Goal: Task Accomplishment & Management: Manage account settings

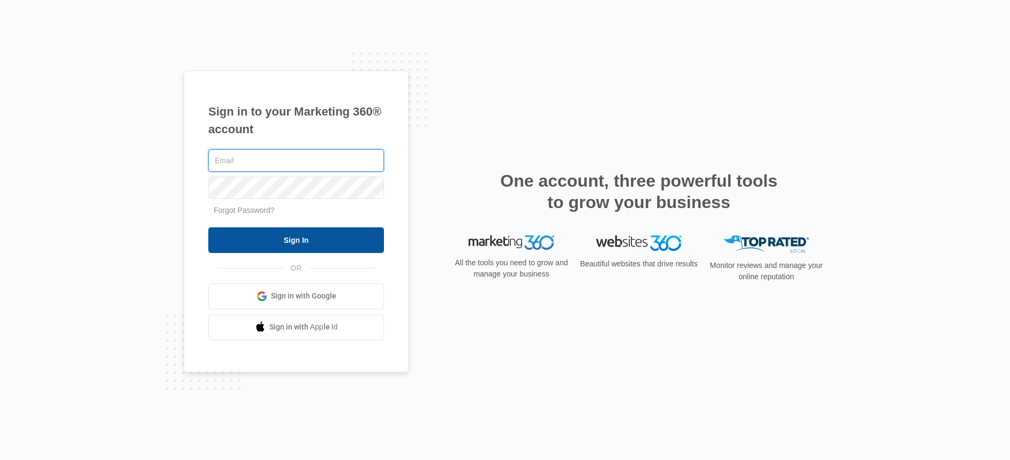
type input "[PERSON_NAME][EMAIL_ADDRESS][DOMAIN_NAME]"
click at [320, 235] on input "Sign In" at bounding box center [296, 241] width 176 height 26
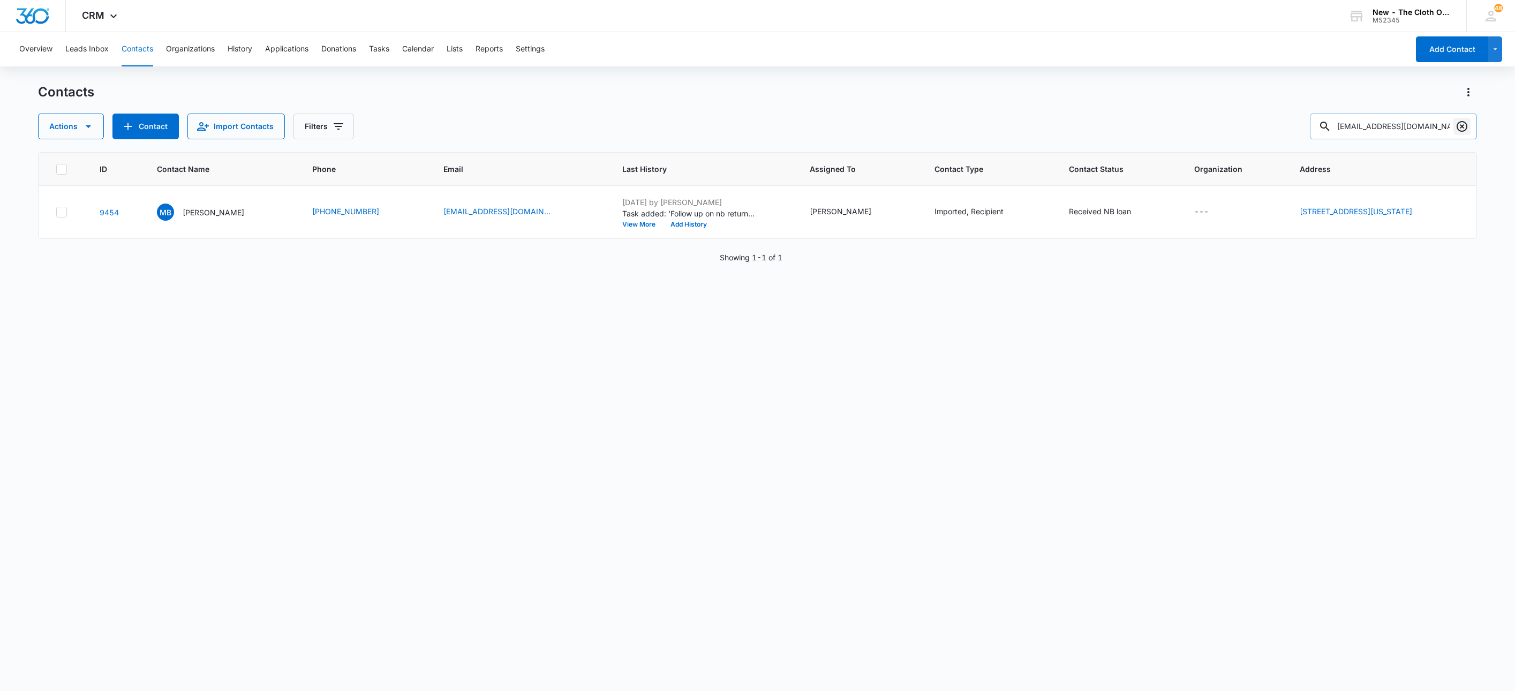
click at [1463, 127] on icon "Clear" at bounding box center [1461, 126] width 13 height 13
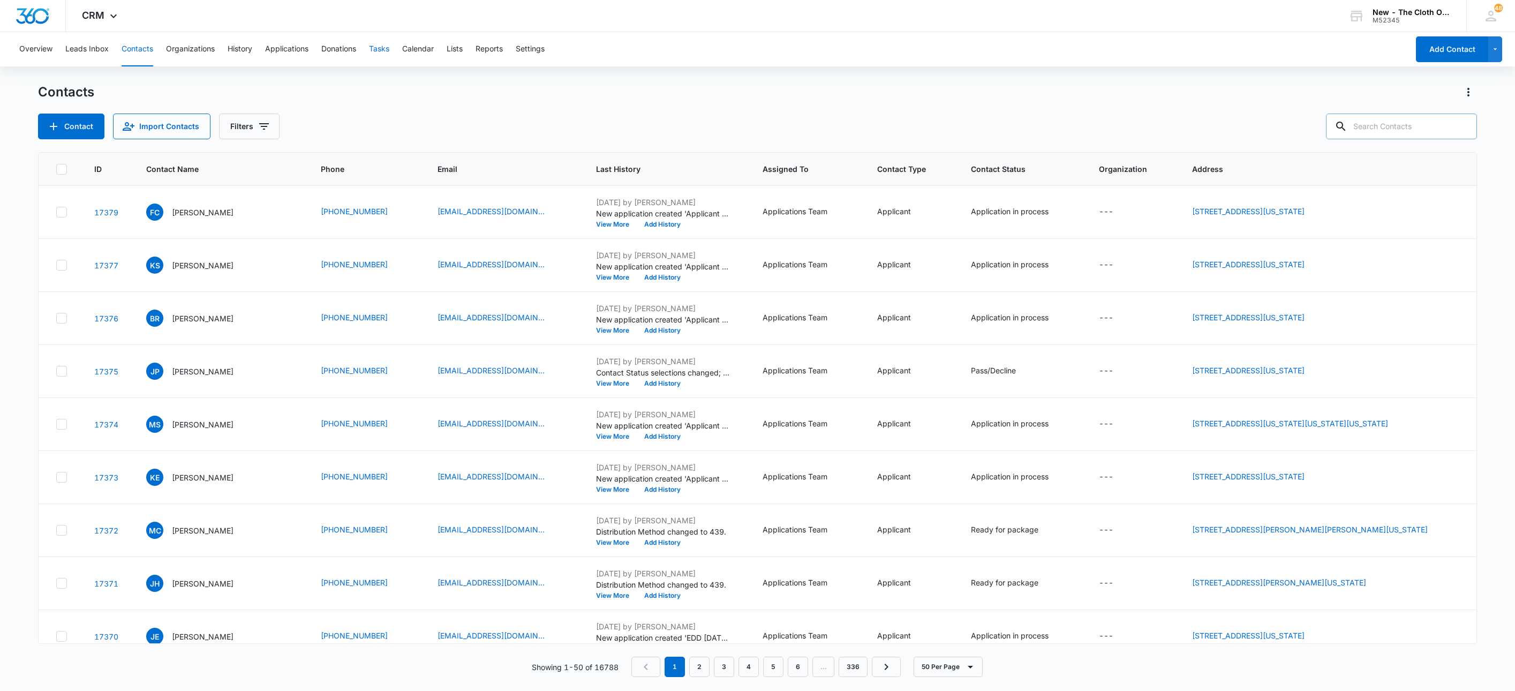
click at [381, 52] on button "Tasks" at bounding box center [379, 49] width 20 height 34
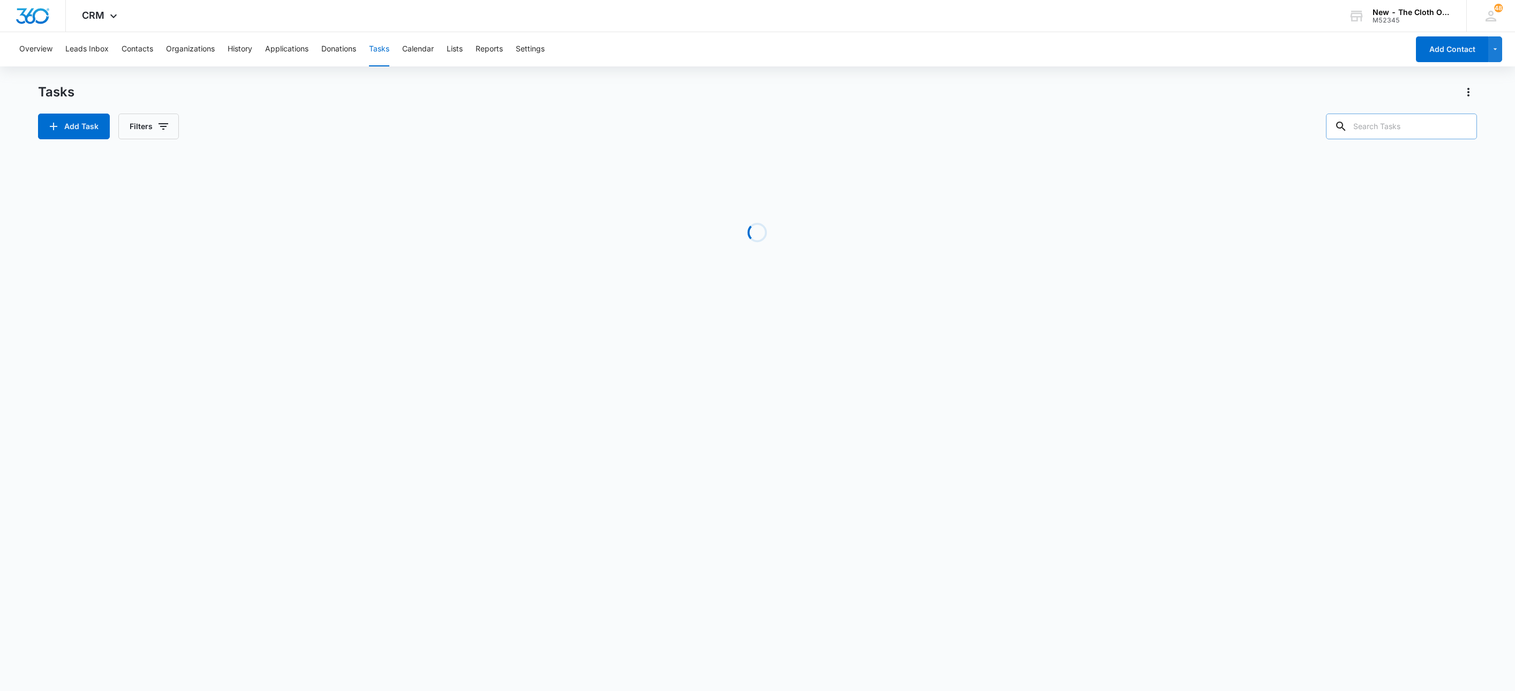
click at [1372, 127] on input "text" at bounding box center [1401, 126] width 151 height 26
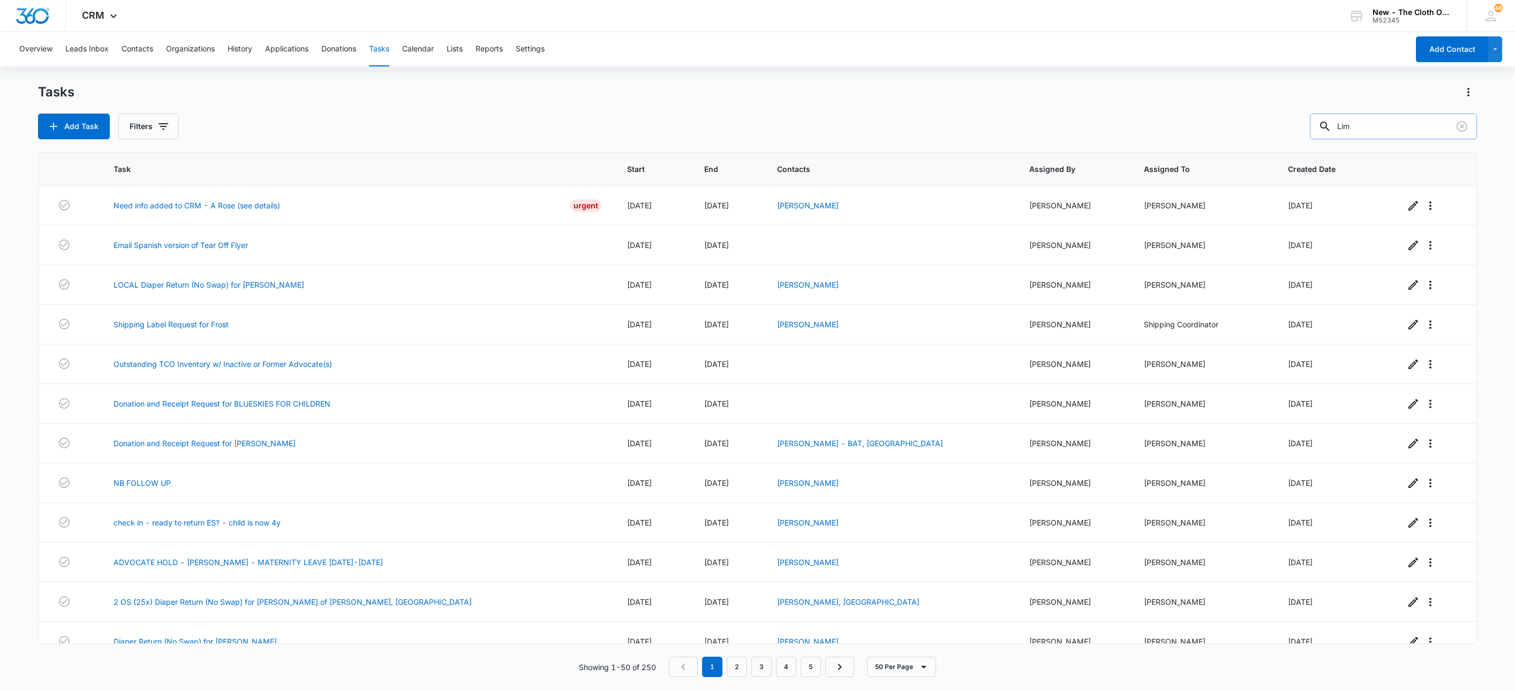
type input "Lim"
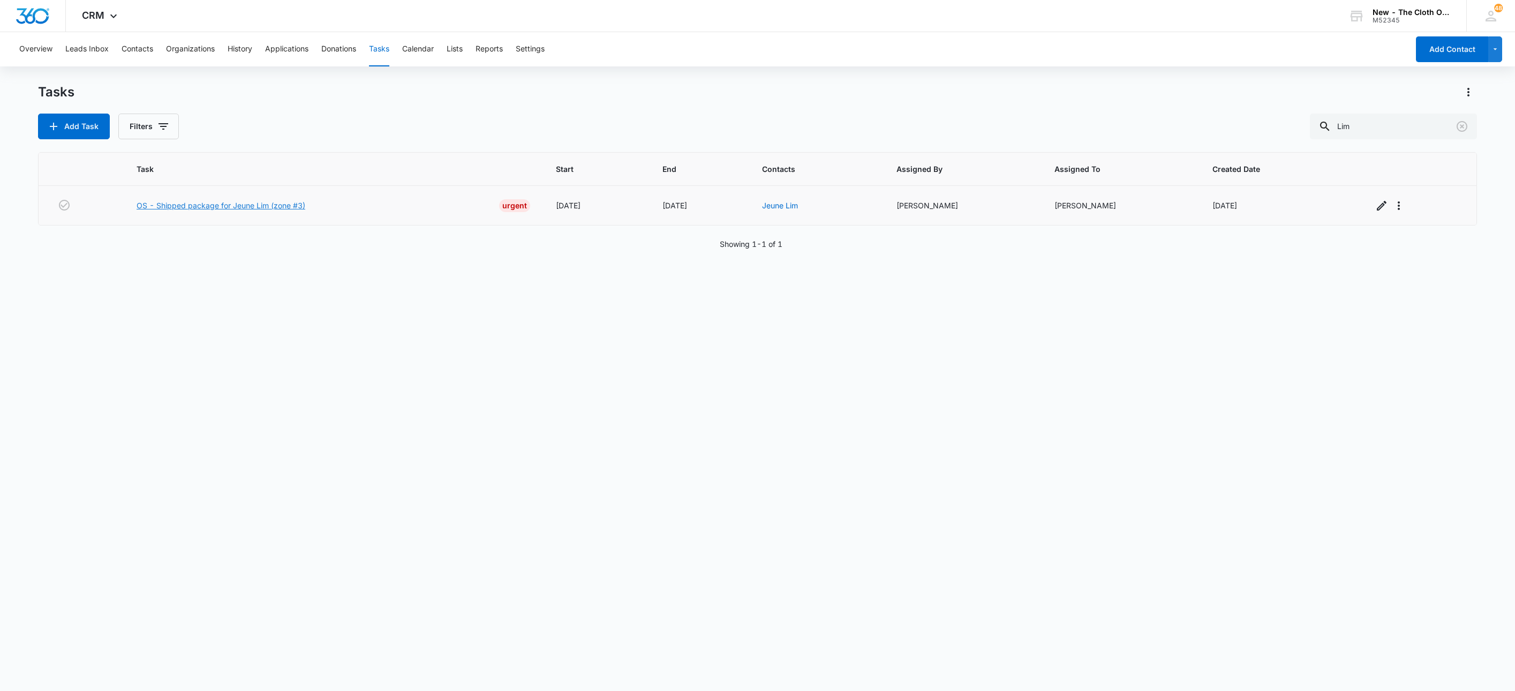
click at [223, 206] on link "OS - Shipped package for Jeune Lim (zone #3)" at bounding box center [221, 205] width 169 height 11
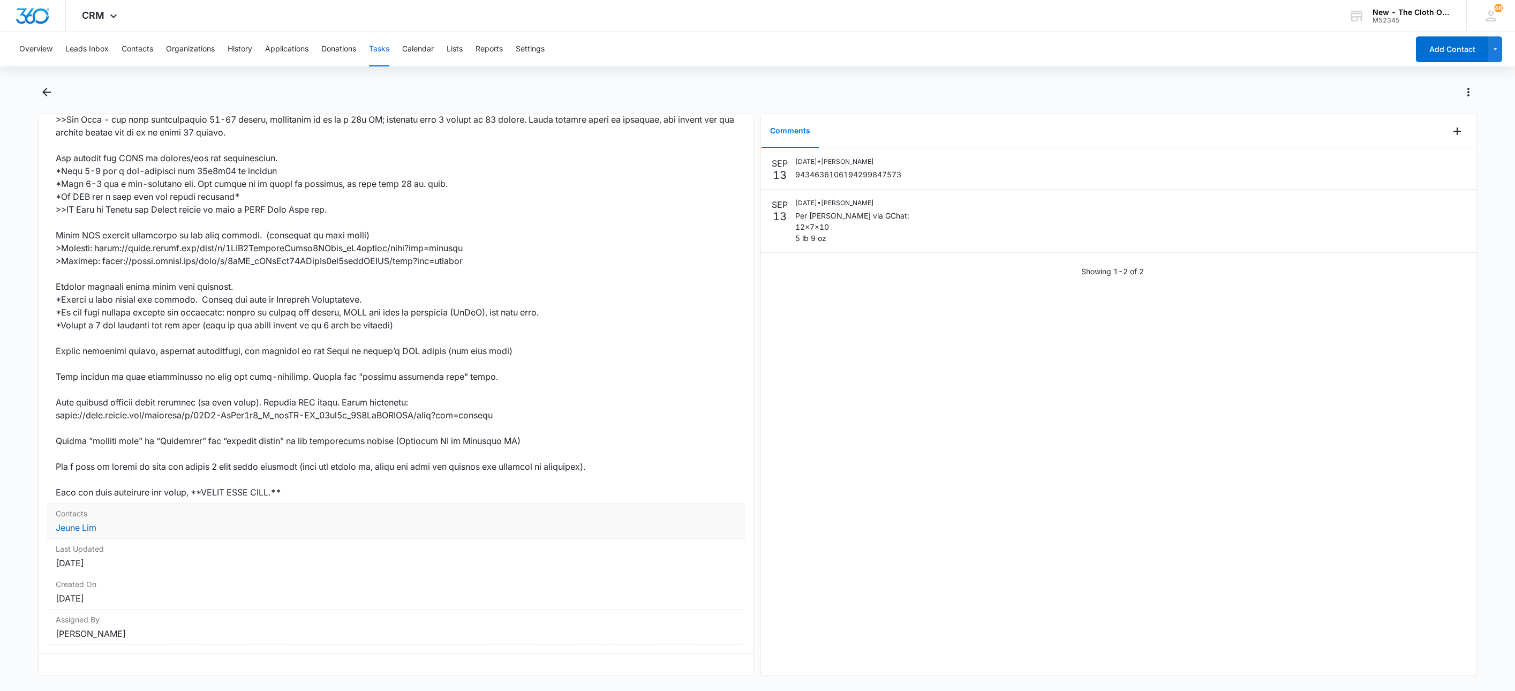
scroll to position [405, 0]
click at [95, 522] on link "Jeune Lim" at bounding box center [76, 527] width 41 height 11
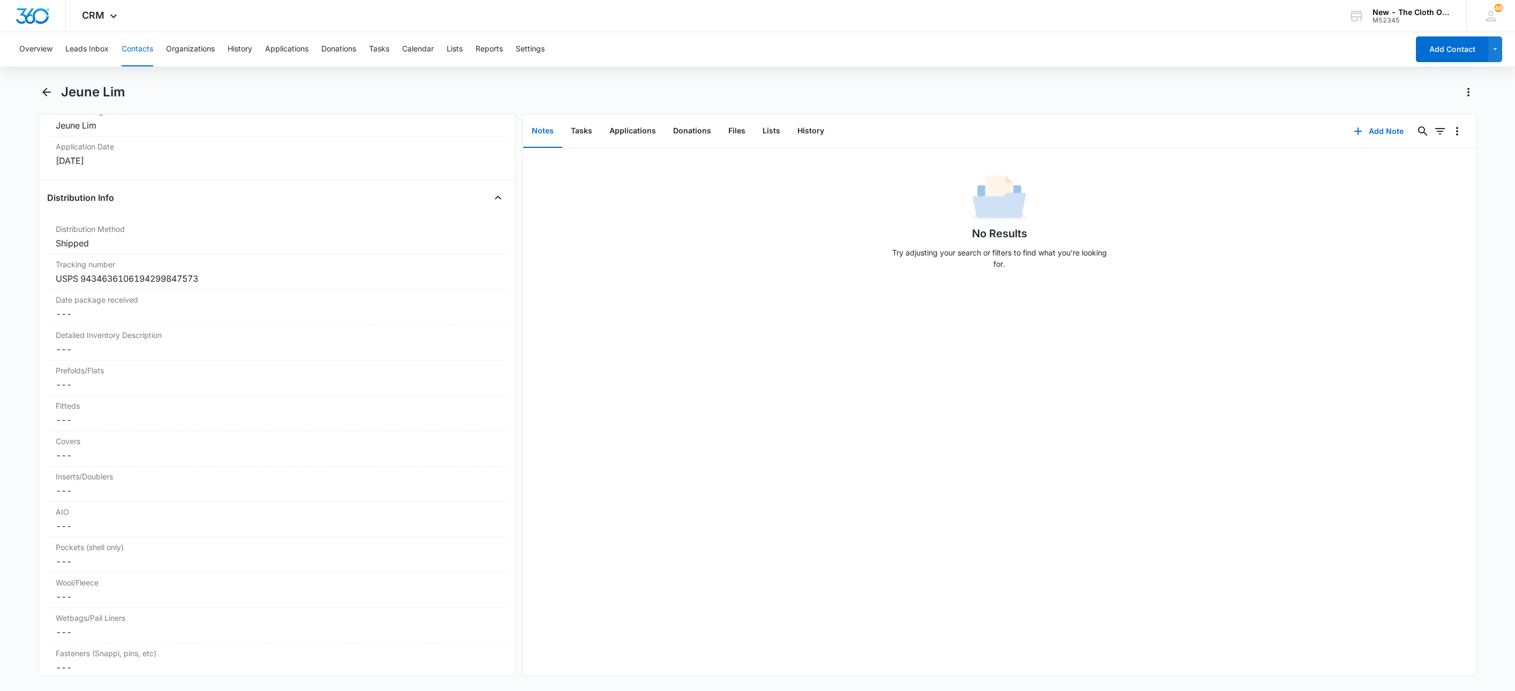
scroll to position [2409, 0]
click at [103, 354] on dd "Cancel Save Changes ---" at bounding box center [277, 347] width 442 height 13
click at [109, 373] on textarea "Detailed Inventory Description" at bounding box center [277, 373] width 446 height 61
paste textarea "3 BG FT aio - 1 green 1 yellow 1 blue GUC 2 Esembly shells w/ matching inners -…"
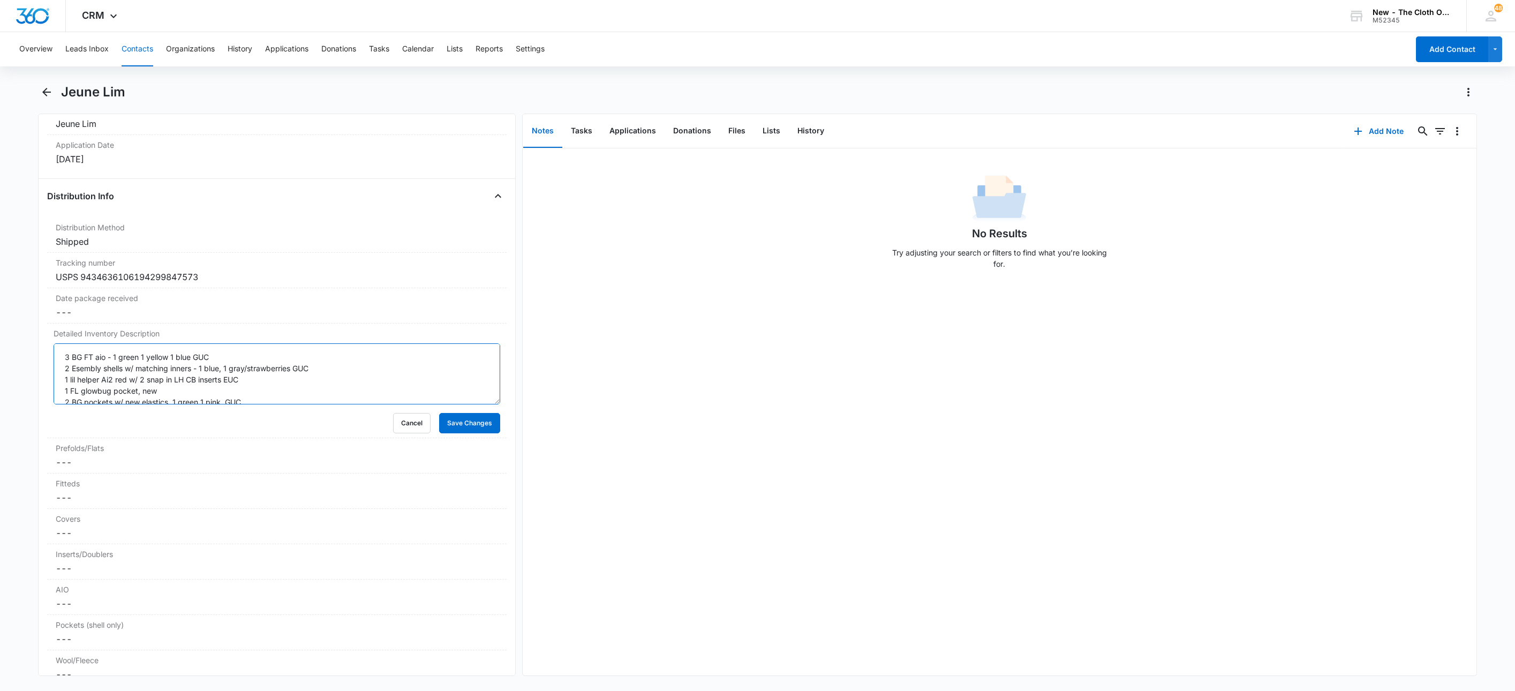
scroll to position [47, 0]
type textarea "3 BG FT aio - 1 green 1 yellow 1 blue GUC 2 Esembly shells w/ matching inners -…"
click at [463, 433] on button "Save Changes" at bounding box center [469, 423] width 61 height 20
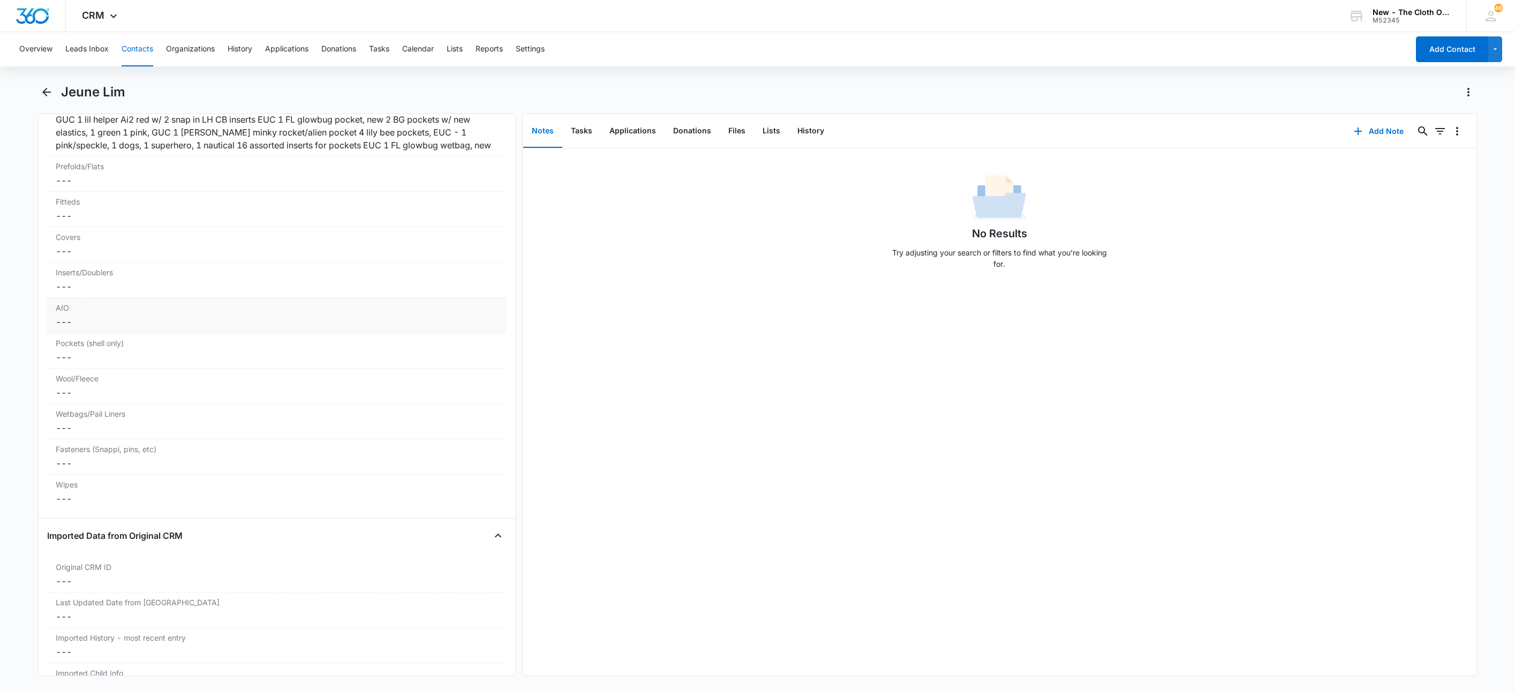
scroll to position [2570, 0]
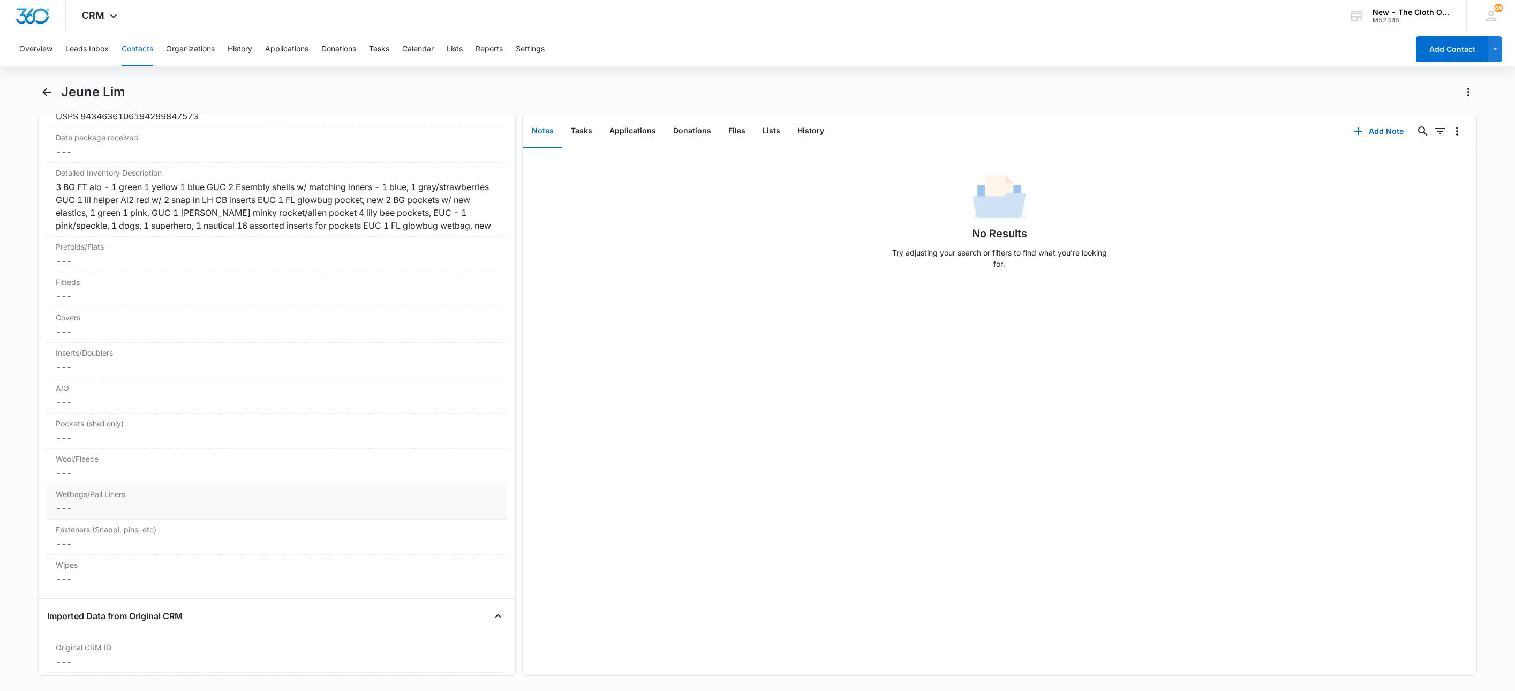
click at [105, 514] on dd "Cancel Save Changes ---" at bounding box center [277, 508] width 442 height 13
click at [74, 529] on input "Wetbags/Pail Liners" at bounding box center [277, 517] width 446 height 26
type input "1"
click at [439, 538] on button "Save Changes" at bounding box center [469, 548] width 61 height 20
click at [67, 373] on dd "Cancel Save Changes ---" at bounding box center [277, 366] width 442 height 13
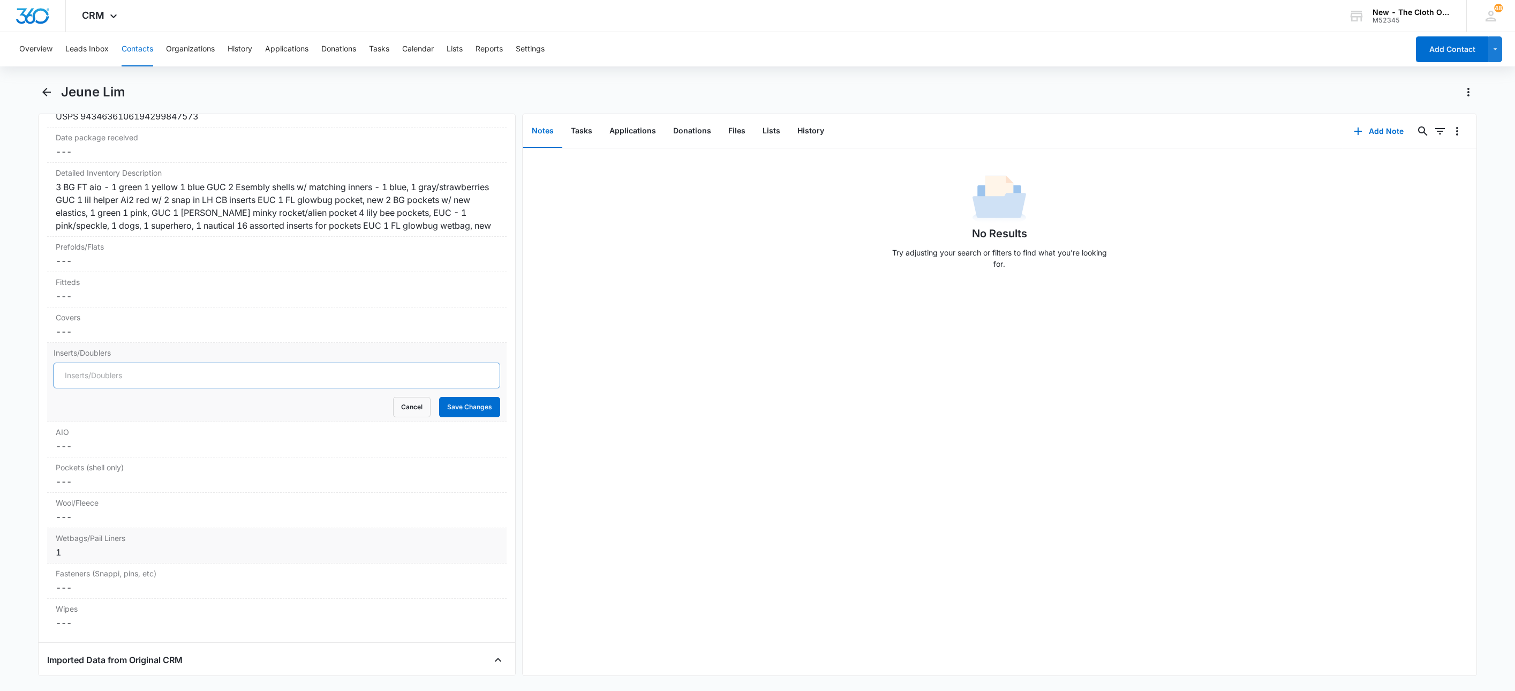
click at [67, 388] on input "Inserts/Doublers" at bounding box center [277, 375] width 446 height 26
type input "16"
click at [439, 397] on button "Save Changes" at bounding box center [469, 407] width 61 height 20
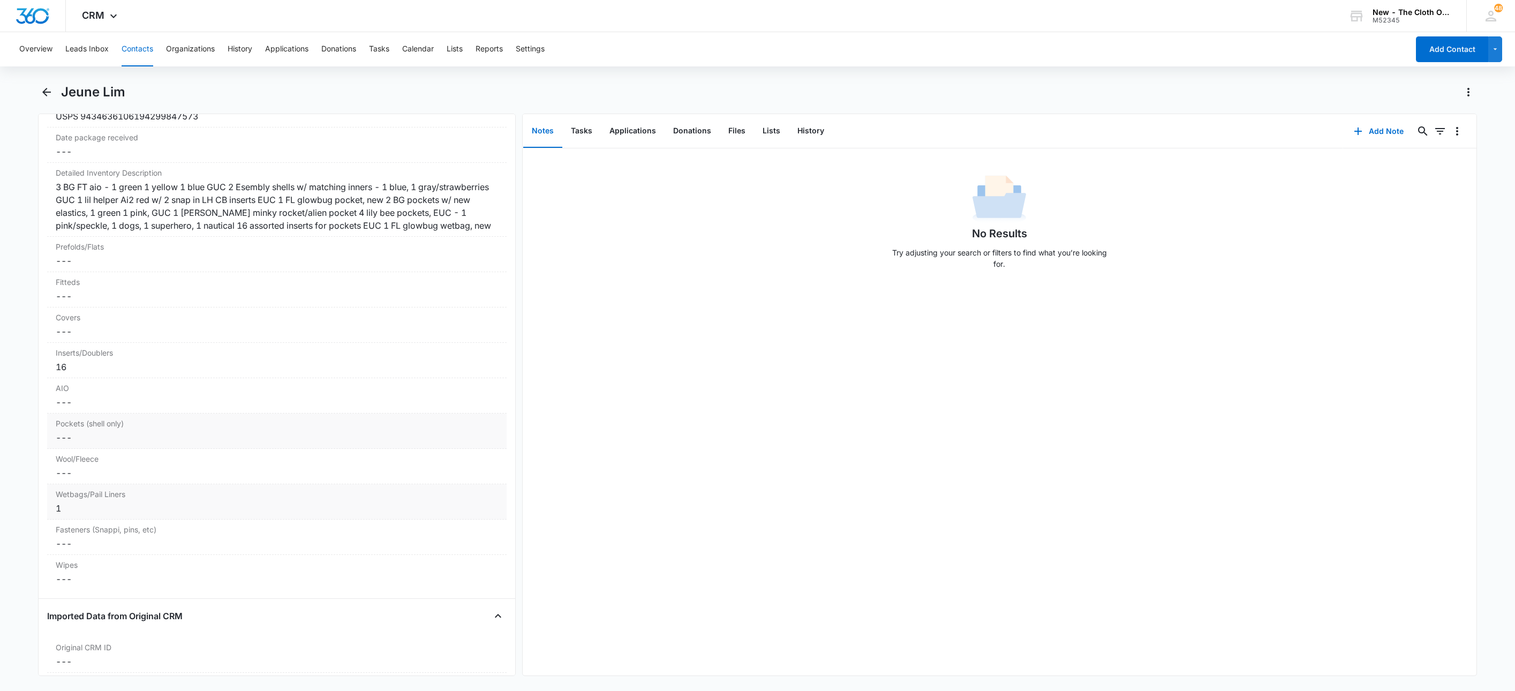
click at [73, 429] on label "Pockets (shell only)" at bounding box center [277, 423] width 442 height 11
click at [73, 459] on input "Pockets (shell only)" at bounding box center [277, 446] width 446 height 26
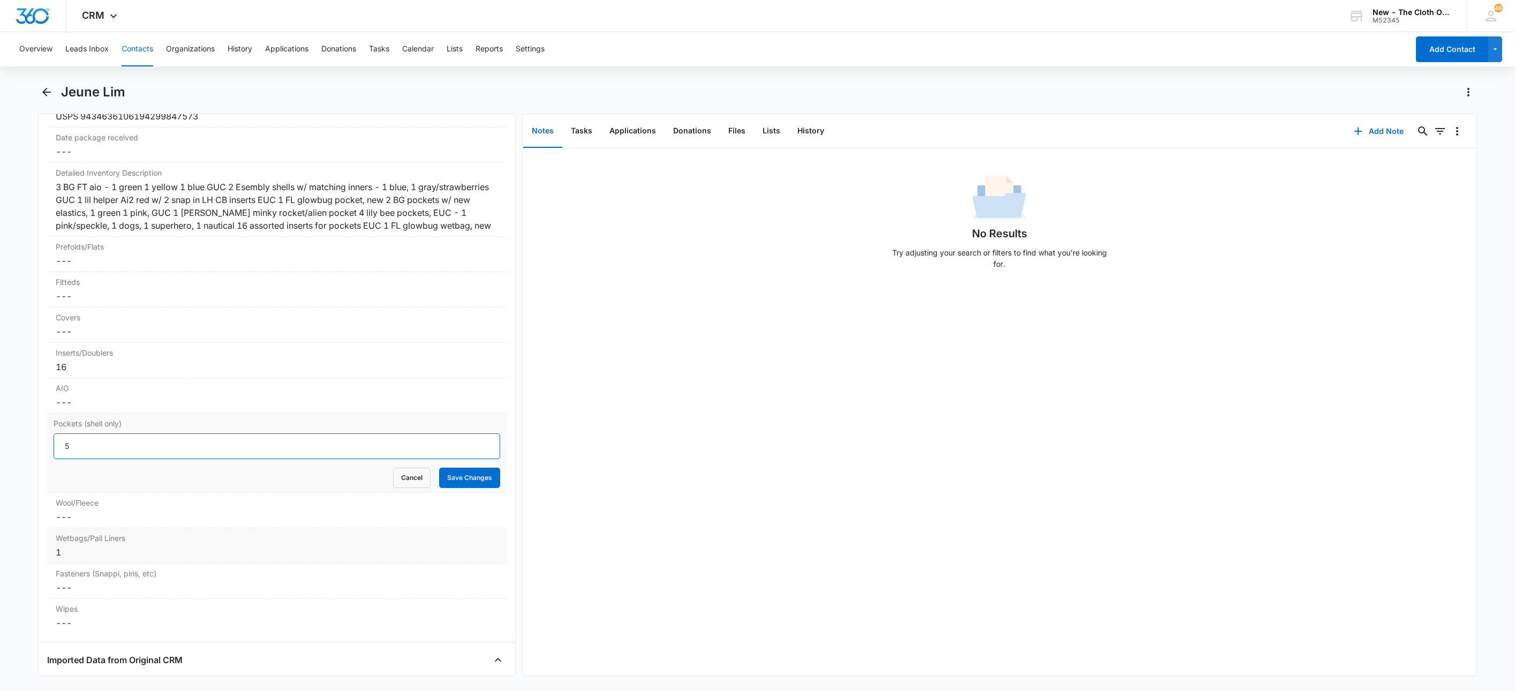
click at [472, 459] on input "5" at bounding box center [277, 446] width 446 height 26
click at [472, 459] on input "6" at bounding box center [277, 446] width 446 height 26
click at [472, 459] on input "7" at bounding box center [277, 446] width 446 height 26
click at [472, 459] on input "8" at bounding box center [277, 446] width 446 height 26
type input "9"
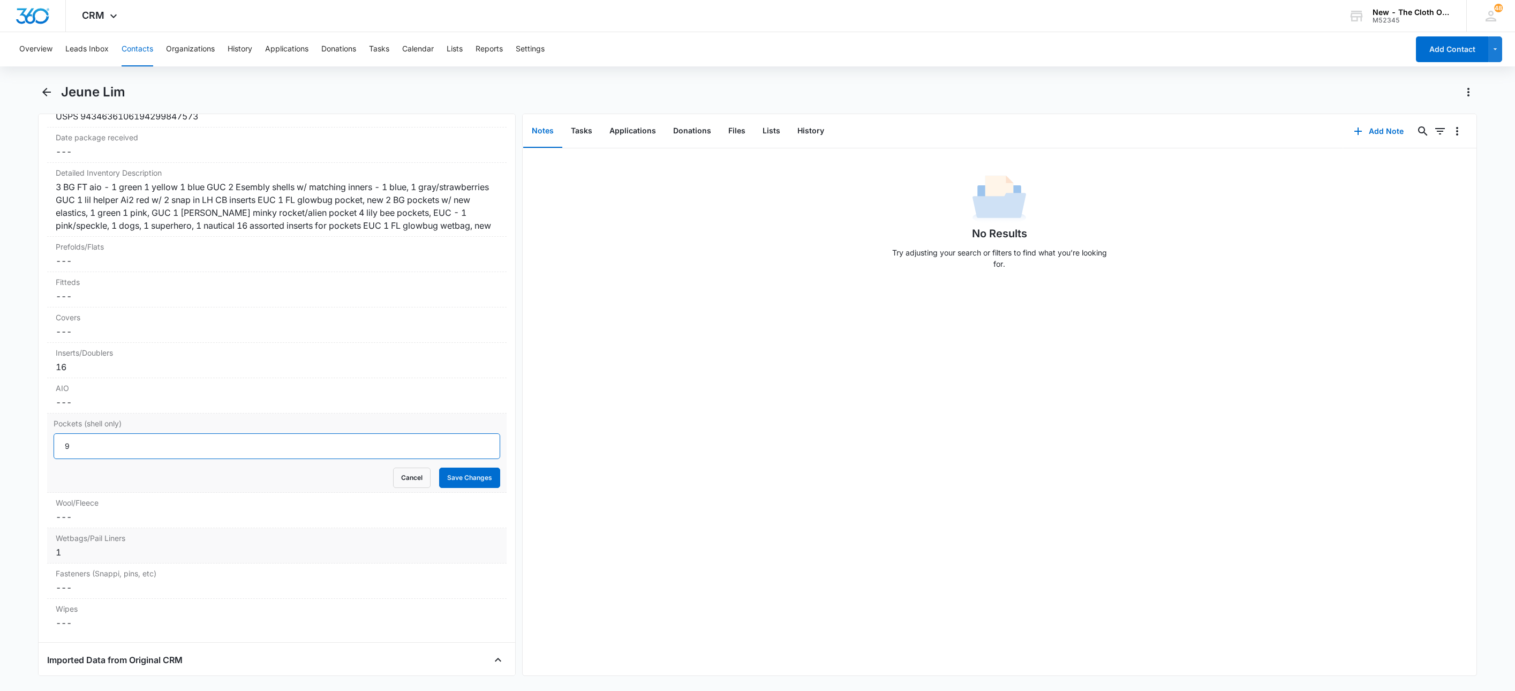
click at [471, 459] on input "9" at bounding box center [277, 446] width 446 height 26
click at [82, 378] on div "Inserts/Doublers Cancel Save Changes 16" at bounding box center [276, 360] width 459 height 35
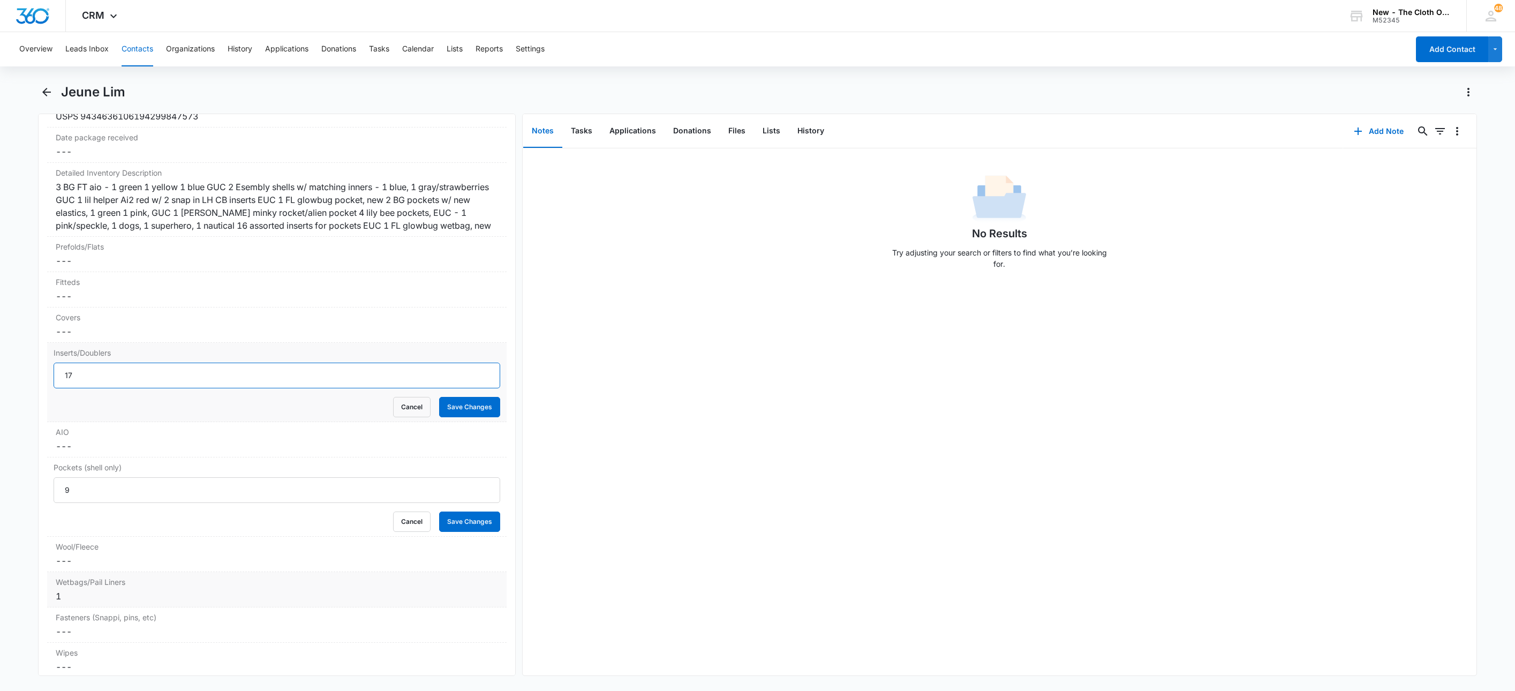
click at [471, 388] on input "17" at bounding box center [277, 375] width 446 height 26
type input "18"
click at [471, 388] on input "18" at bounding box center [277, 375] width 446 height 26
click at [66, 437] on label "AIO" at bounding box center [277, 431] width 442 height 11
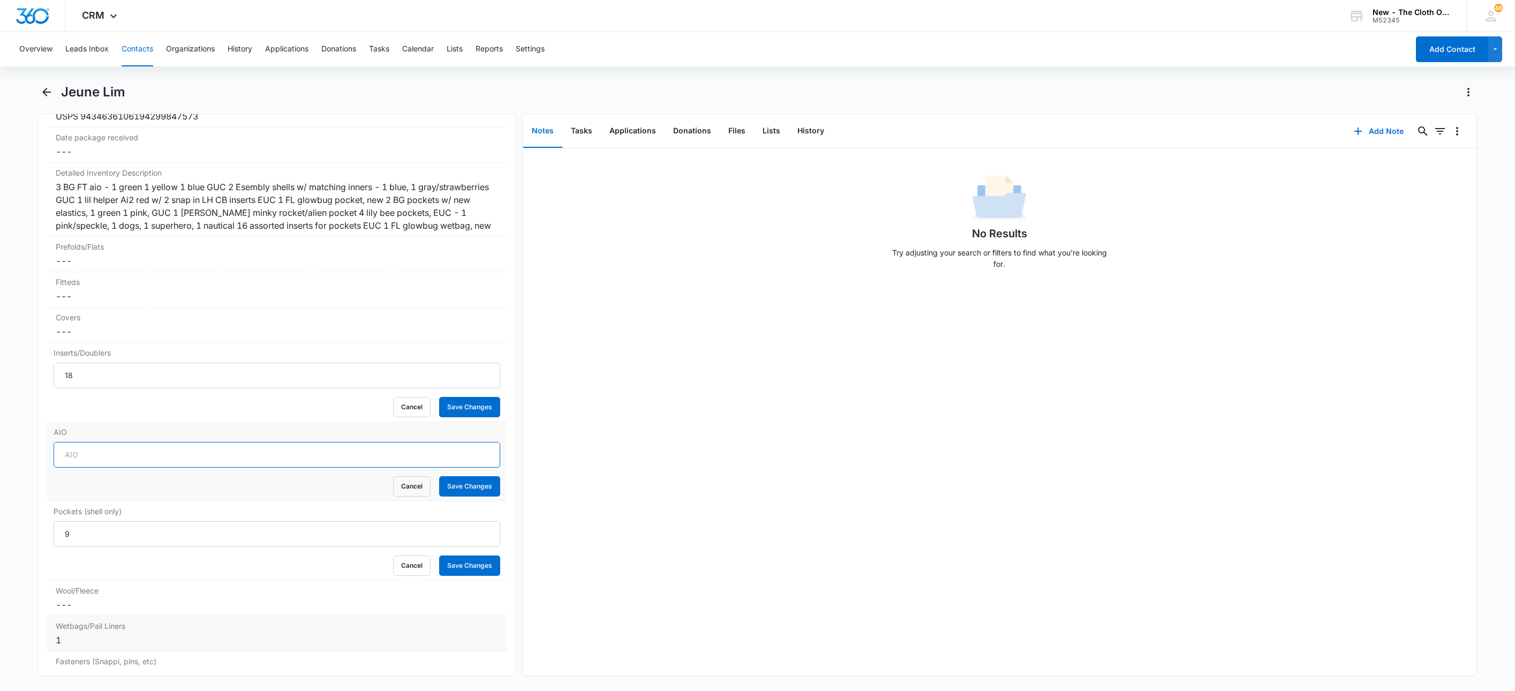
drag, startPoint x: 71, startPoint y: 487, endPoint x: 63, endPoint y: 486, distance: 8.2
click at [72, 467] on input "AIO" at bounding box center [277, 455] width 446 height 26
type input "3"
click at [467, 496] on button "Save Changes" at bounding box center [469, 486] width 61 height 20
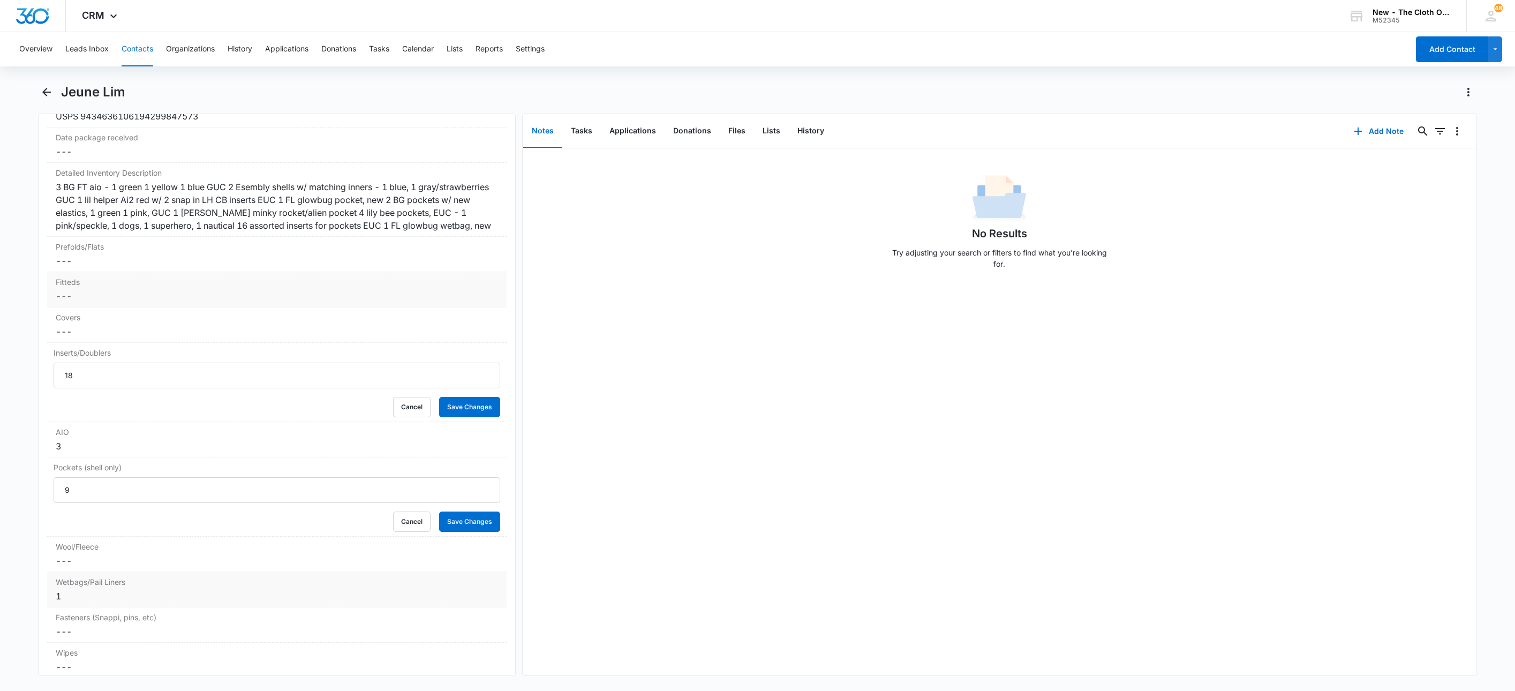
click at [66, 307] on div "Fitteds Cancel Save Changes ---" at bounding box center [276, 289] width 459 height 35
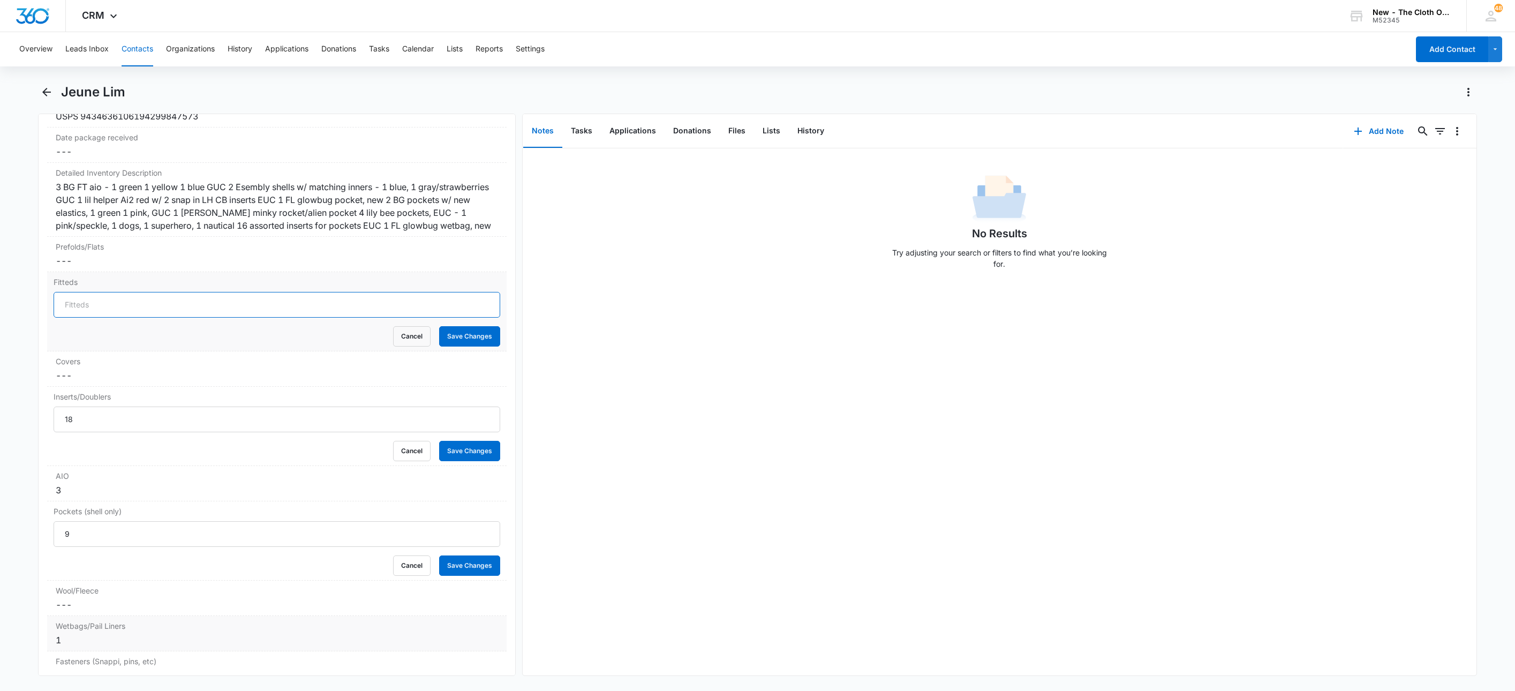
click at [66, 317] on input "Fitteds" at bounding box center [277, 305] width 446 height 26
type input "2"
click at [71, 382] on dd "Cancel Save Changes ---" at bounding box center [277, 375] width 442 height 13
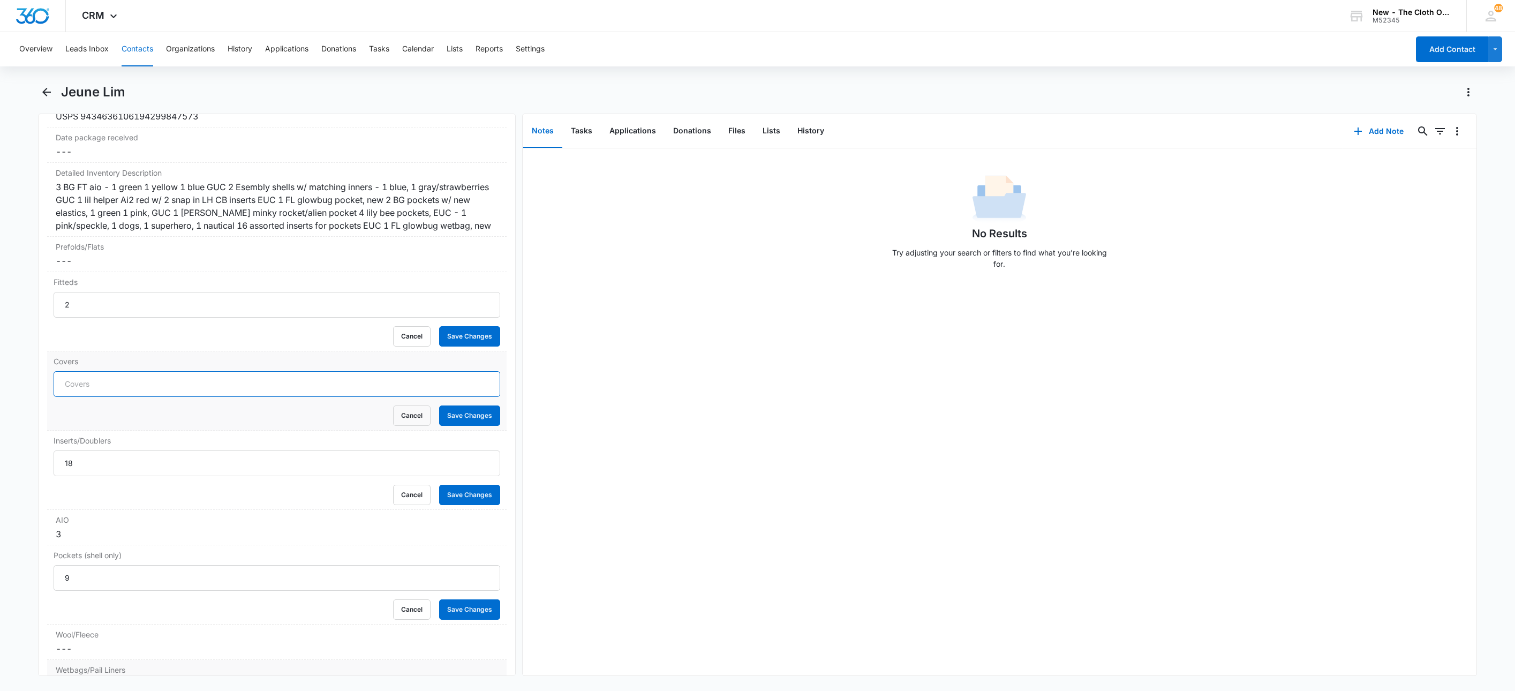
click at [78, 397] on input "Covers" at bounding box center [277, 384] width 446 height 26
type input "2"
click at [481, 346] on button "Save Changes" at bounding box center [469, 336] width 61 height 20
click at [474, 426] on button "Save Changes" at bounding box center [469, 415] width 61 height 20
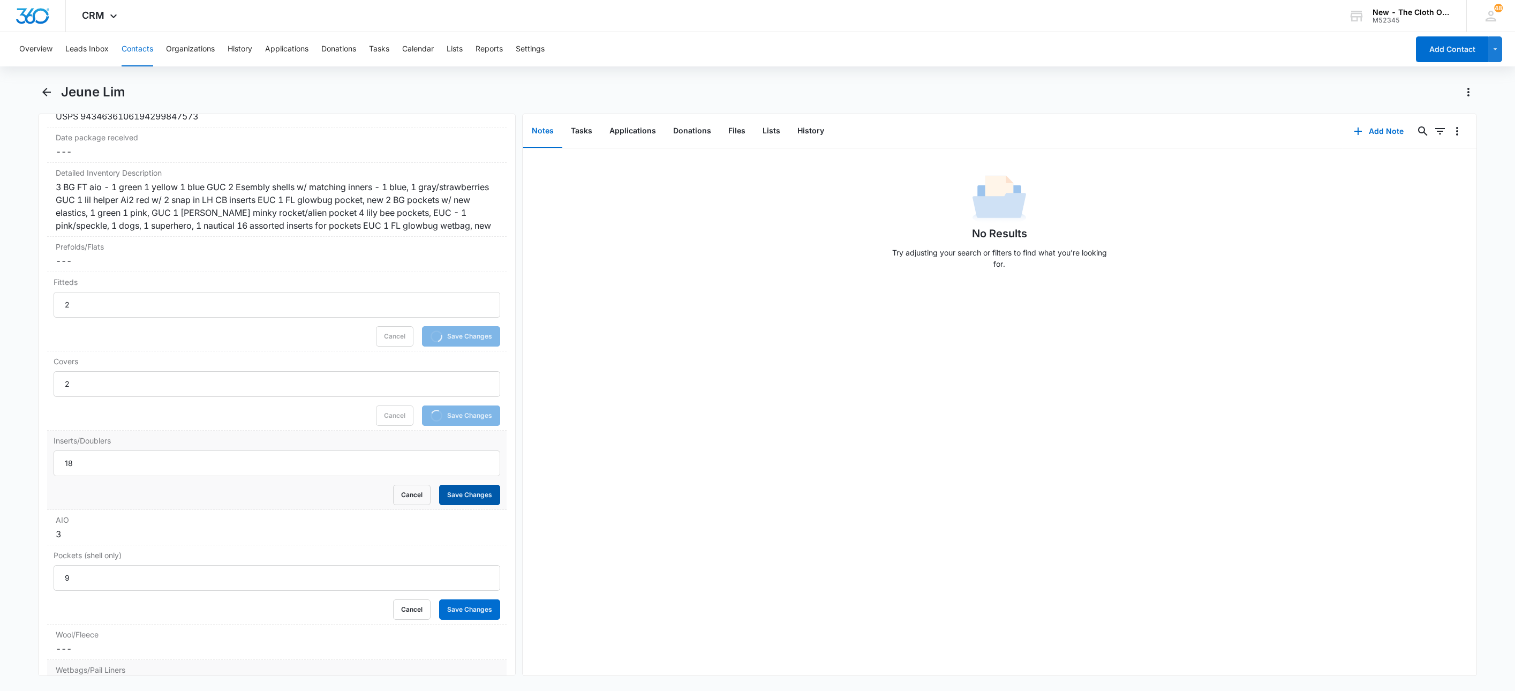
click at [465, 505] on button "Save Changes" at bounding box center [469, 495] width 61 height 20
click at [461, 619] on button "Save Changes" at bounding box center [469, 609] width 61 height 20
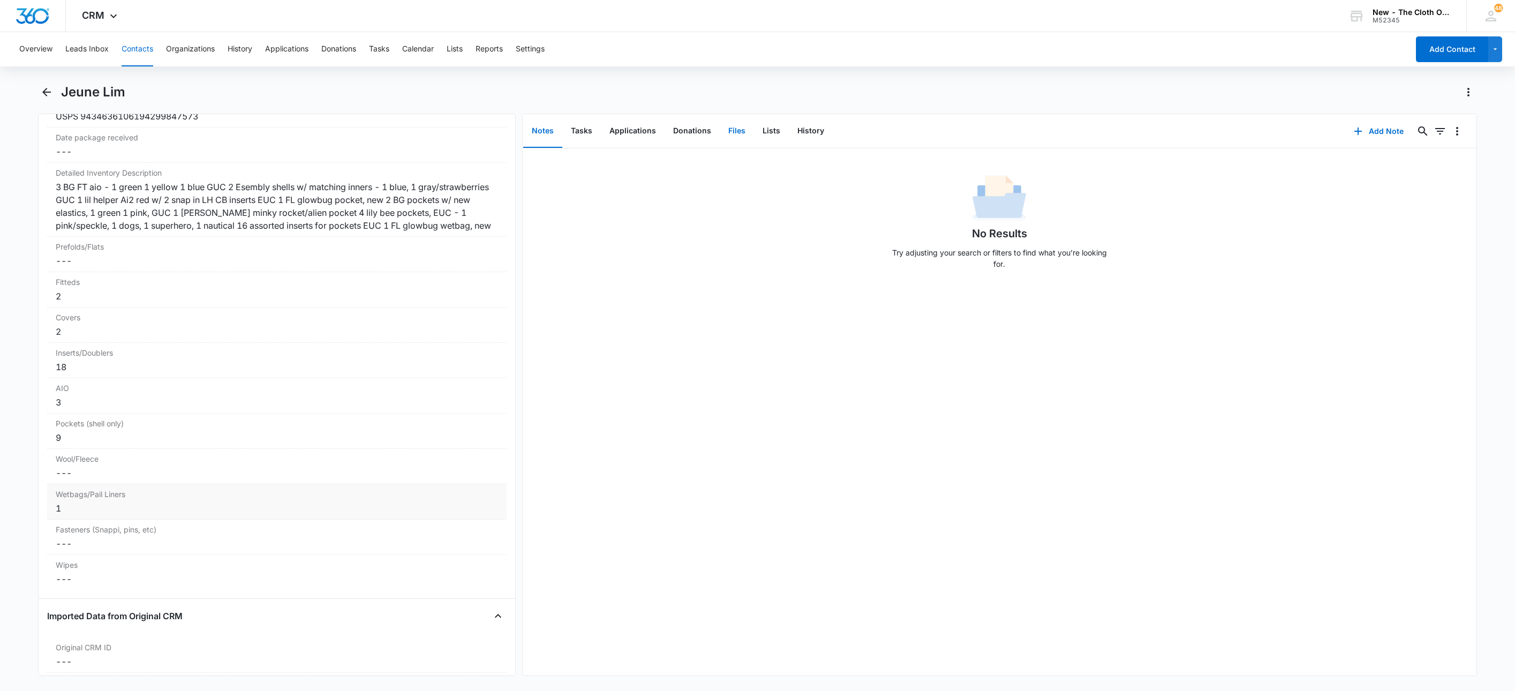
click at [733, 128] on button "Files" at bounding box center [737, 131] width 34 height 33
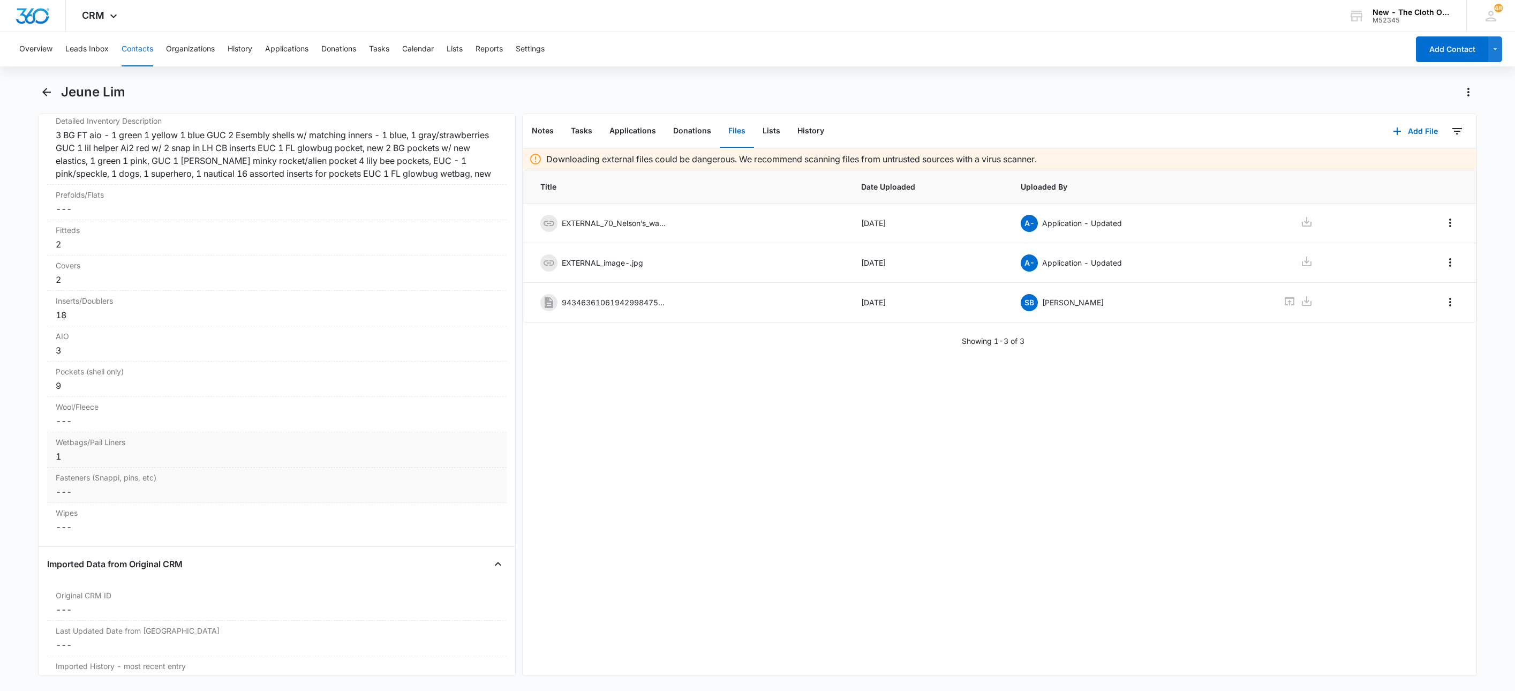
scroll to position [2650, 0]
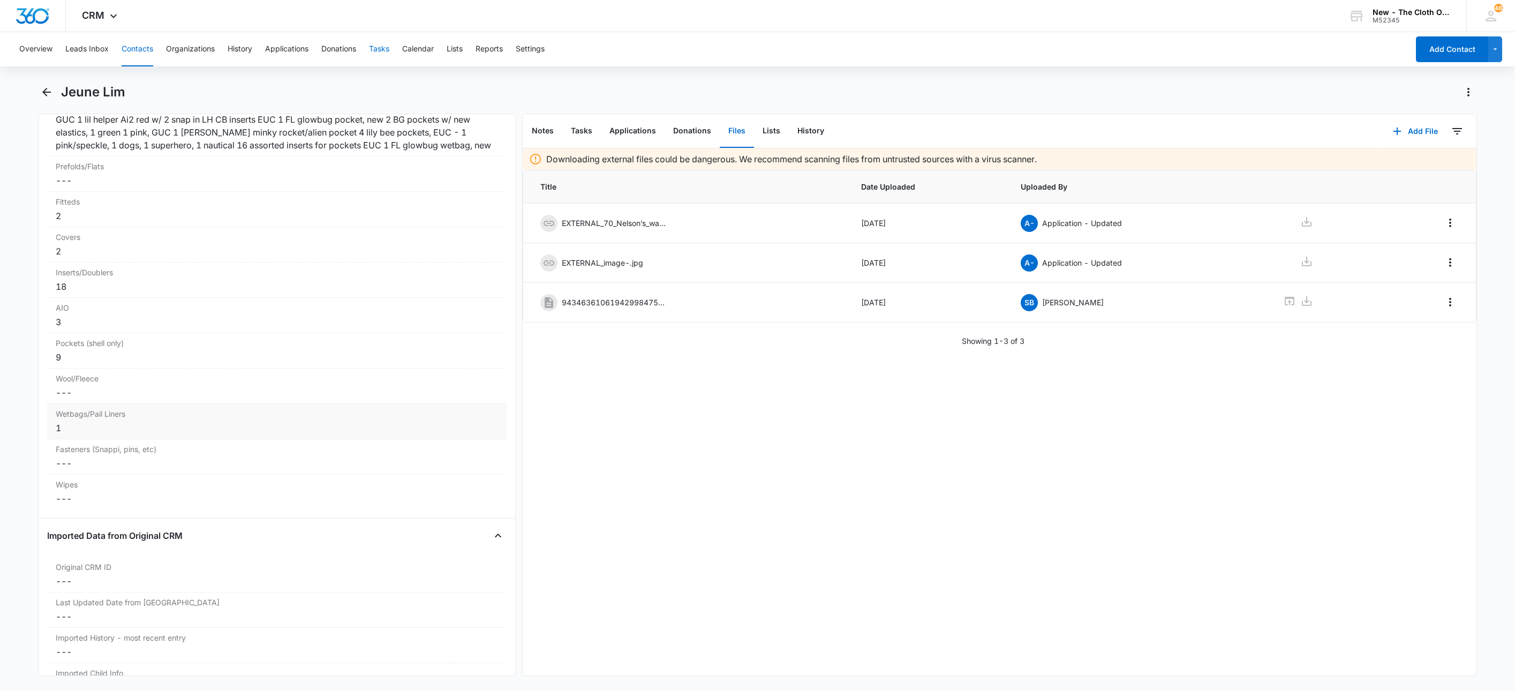
click at [389, 53] on button "Tasks" at bounding box center [379, 49] width 20 height 34
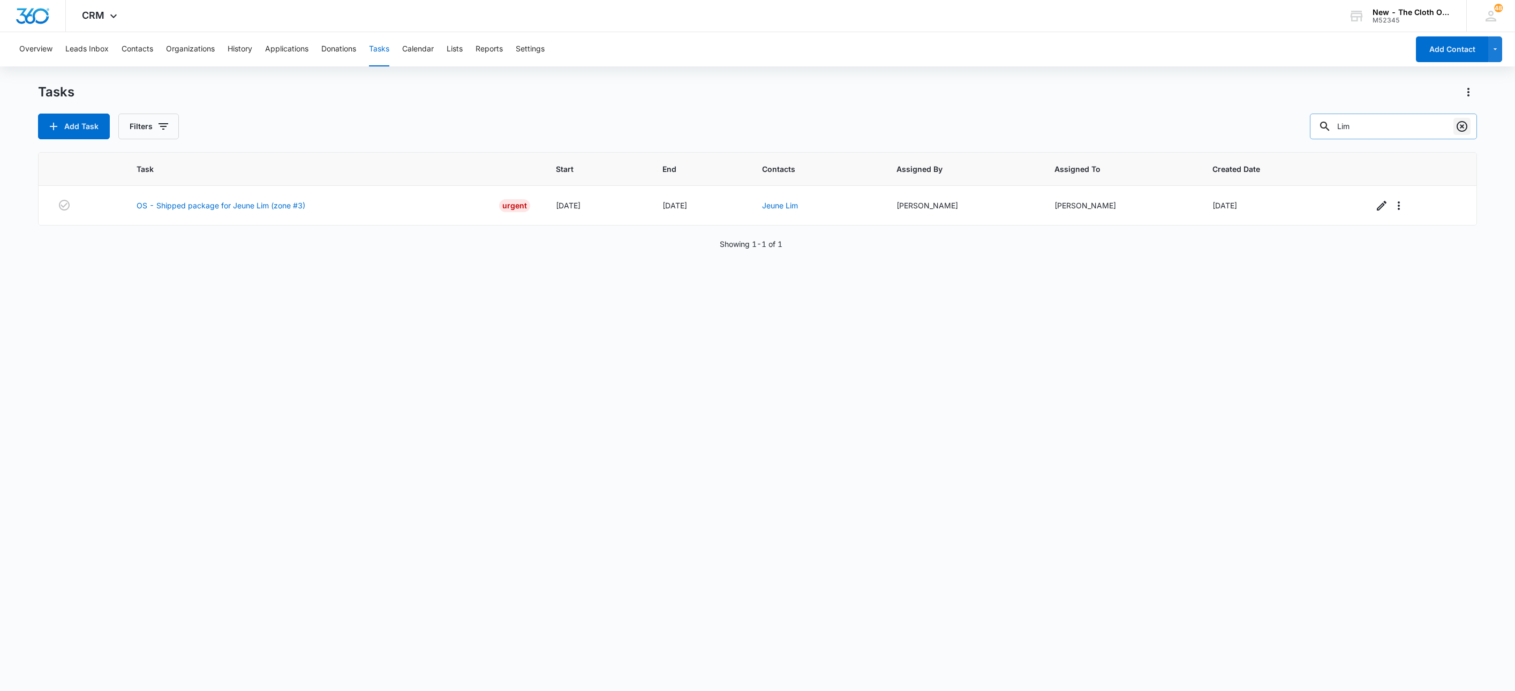
click at [1462, 132] on icon "Clear" at bounding box center [1461, 126] width 13 height 13
click at [166, 115] on button "Filters" at bounding box center [148, 126] width 60 height 26
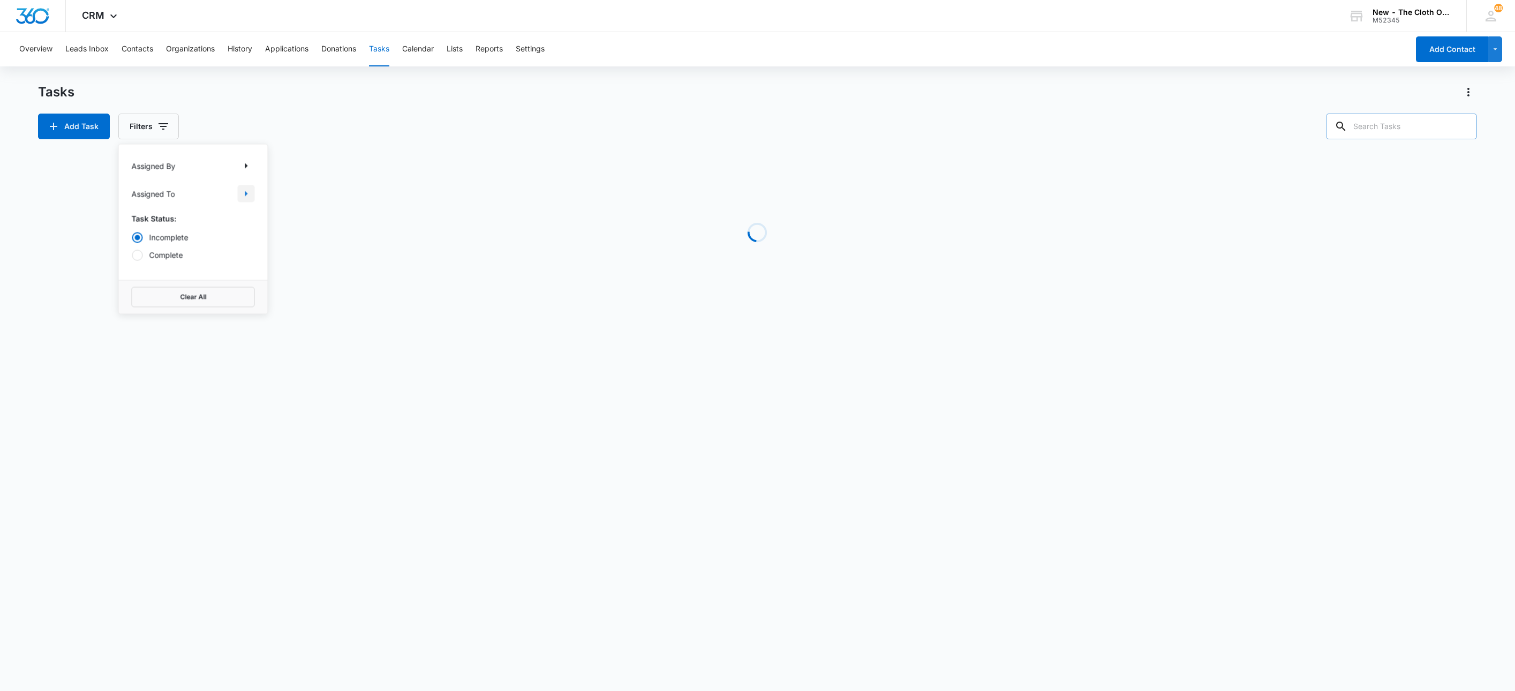
click at [241, 192] on icon "Show Assigned To filters" at bounding box center [246, 193] width 13 height 13
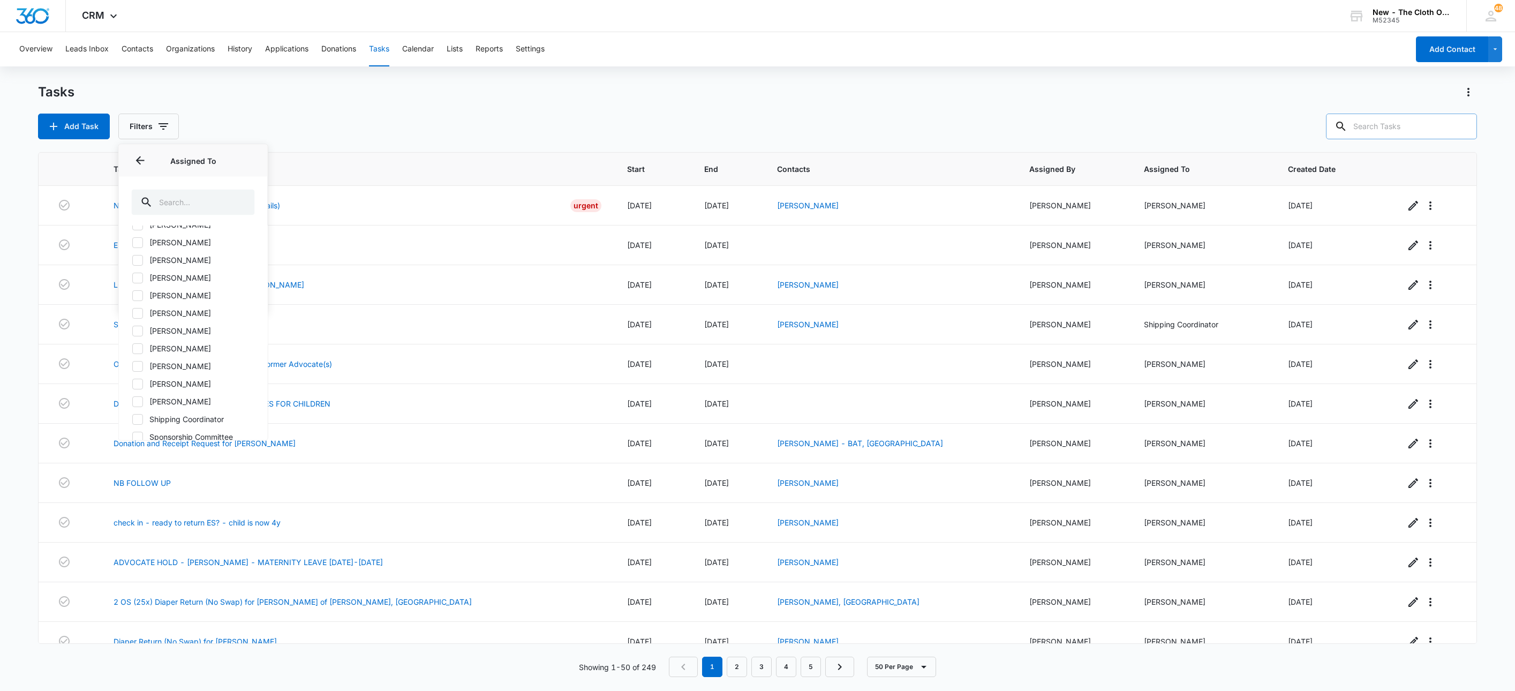
scroll to position [635, 0]
click at [137, 349] on icon at bounding box center [138, 345] width 10 height 10
click at [132, 345] on input "Shipping Coordinator" at bounding box center [132, 345] width 1 height 1
checkbox input "true"
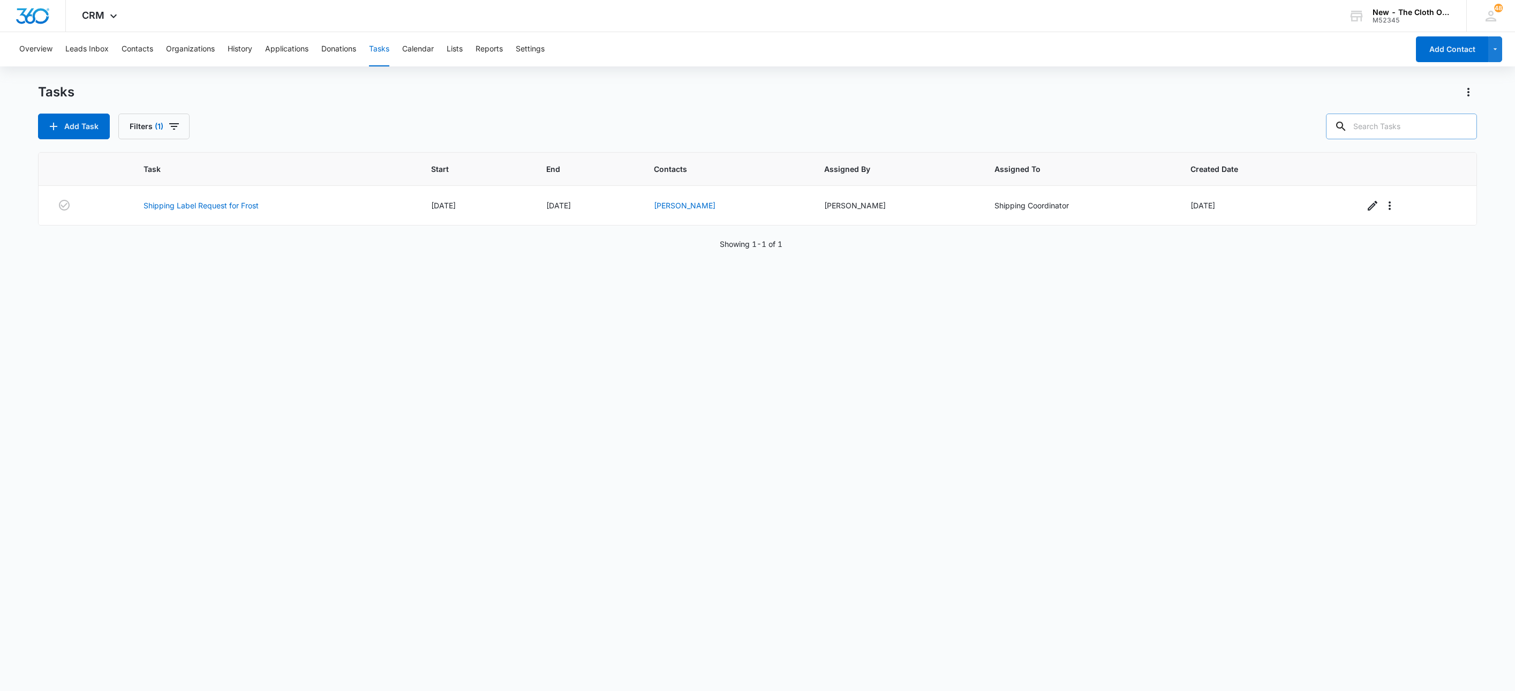
click at [100, 563] on div "Task Start End Contacts Assigned By Assigned To Created Date Shipping Label Req…" at bounding box center [757, 414] width 1439 height 525
drag, startPoint x: 220, startPoint y: 210, endPoint x: 225, endPoint y: 192, distance: 19.5
click at [220, 210] on link "Shipping Label Request for Frost" at bounding box center [200, 205] width 115 height 11
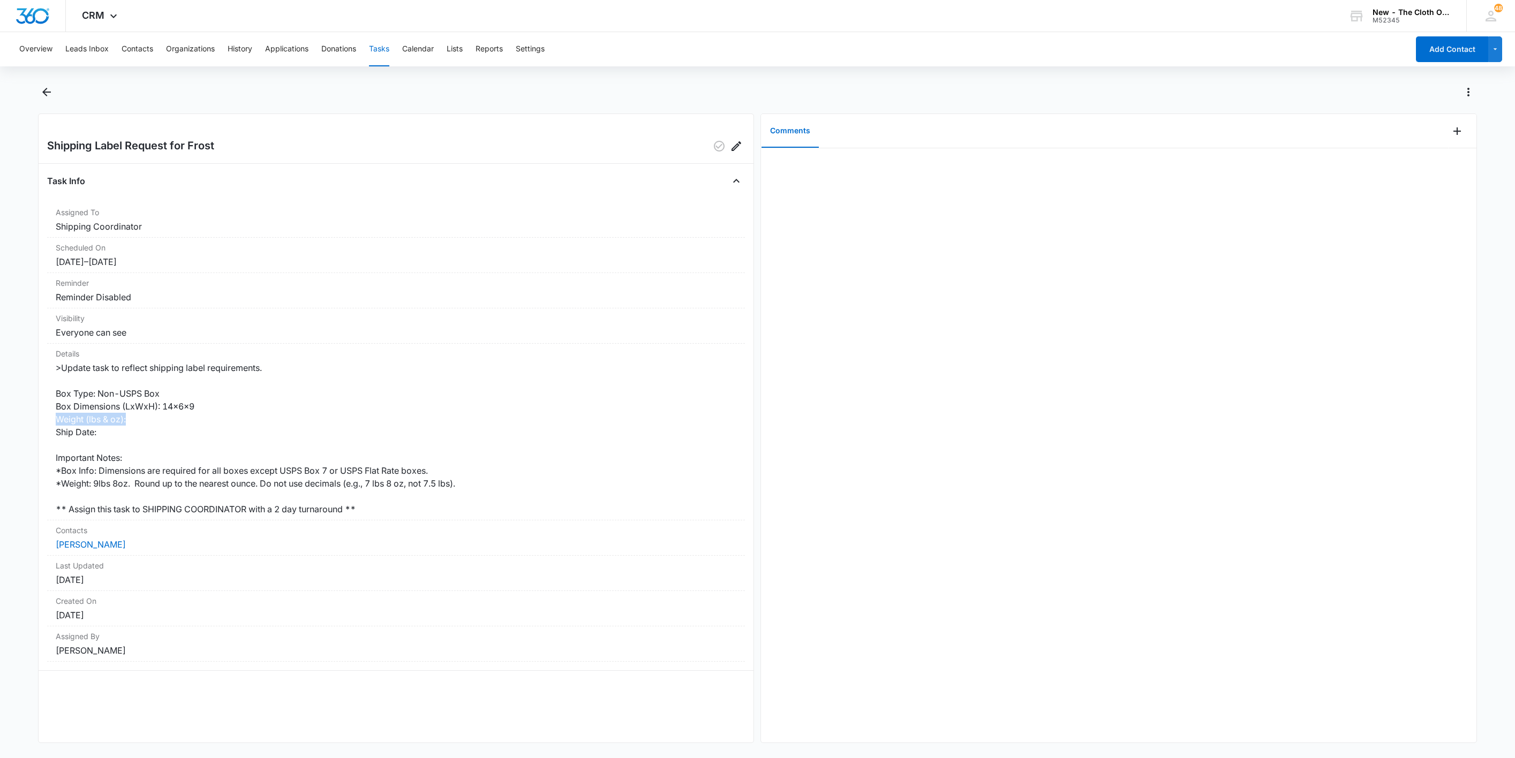
drag, startPoint x: 140, startPoint y: 420, endPoint x: 45, endPoint y: 421, distance: 95.3
click at [45, 421] on div "Shipping Label Request for Frost Task Info Assigned To Shipping Coordinator Sch…" at bounding box center [396, 428] width 716 height 630
click at [1453, 131] on icon "Add Comment" at bounding box center [1456, 130] width 7 height 7
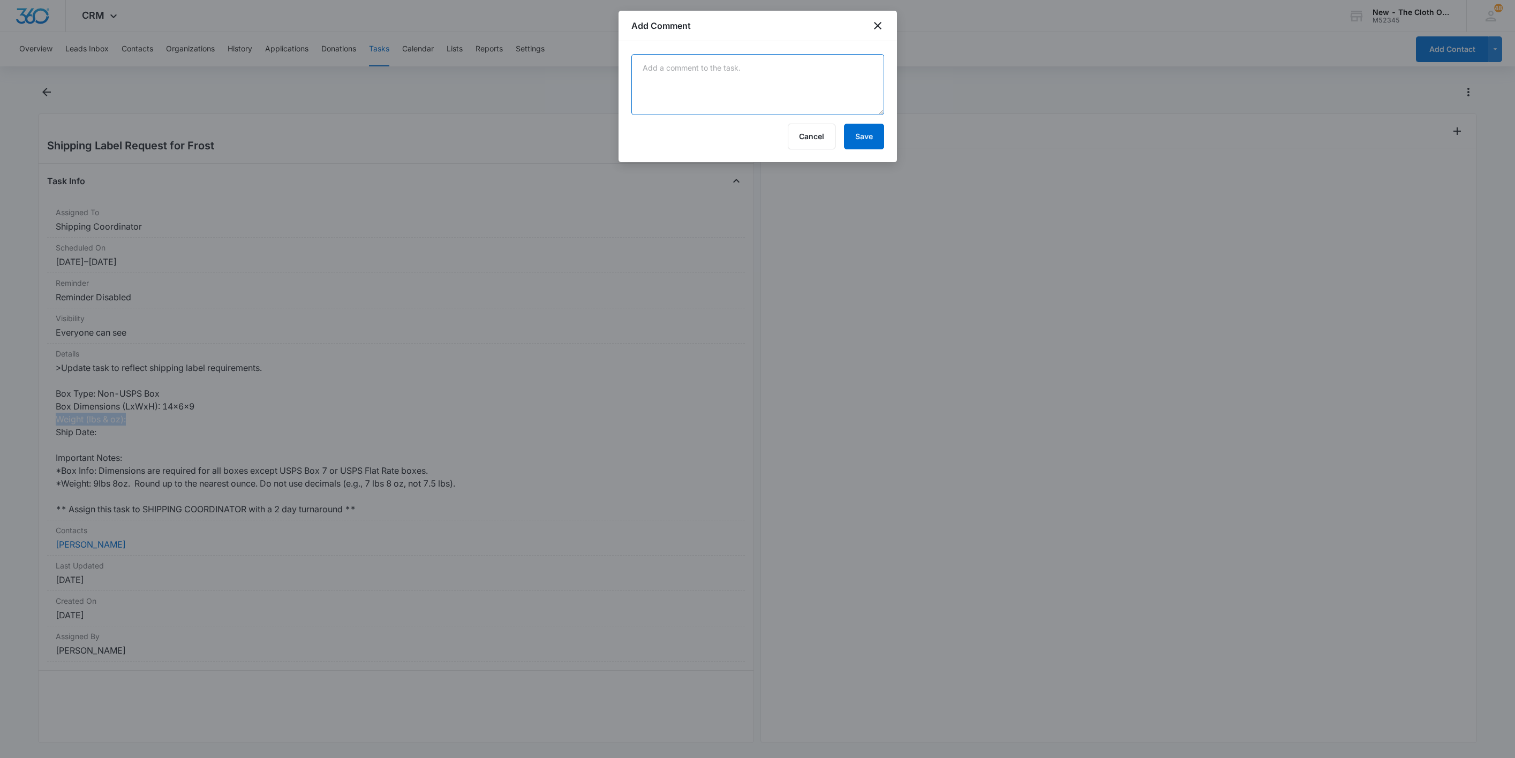
click at [777, 86] on textarea at bounding box center [757, 84] width 253 height 61
type textarea "7:26a - tagged Lauren M for wt"
click at [868, 130] on button "Save" at bounding box center [864, 137] width 40 height 26
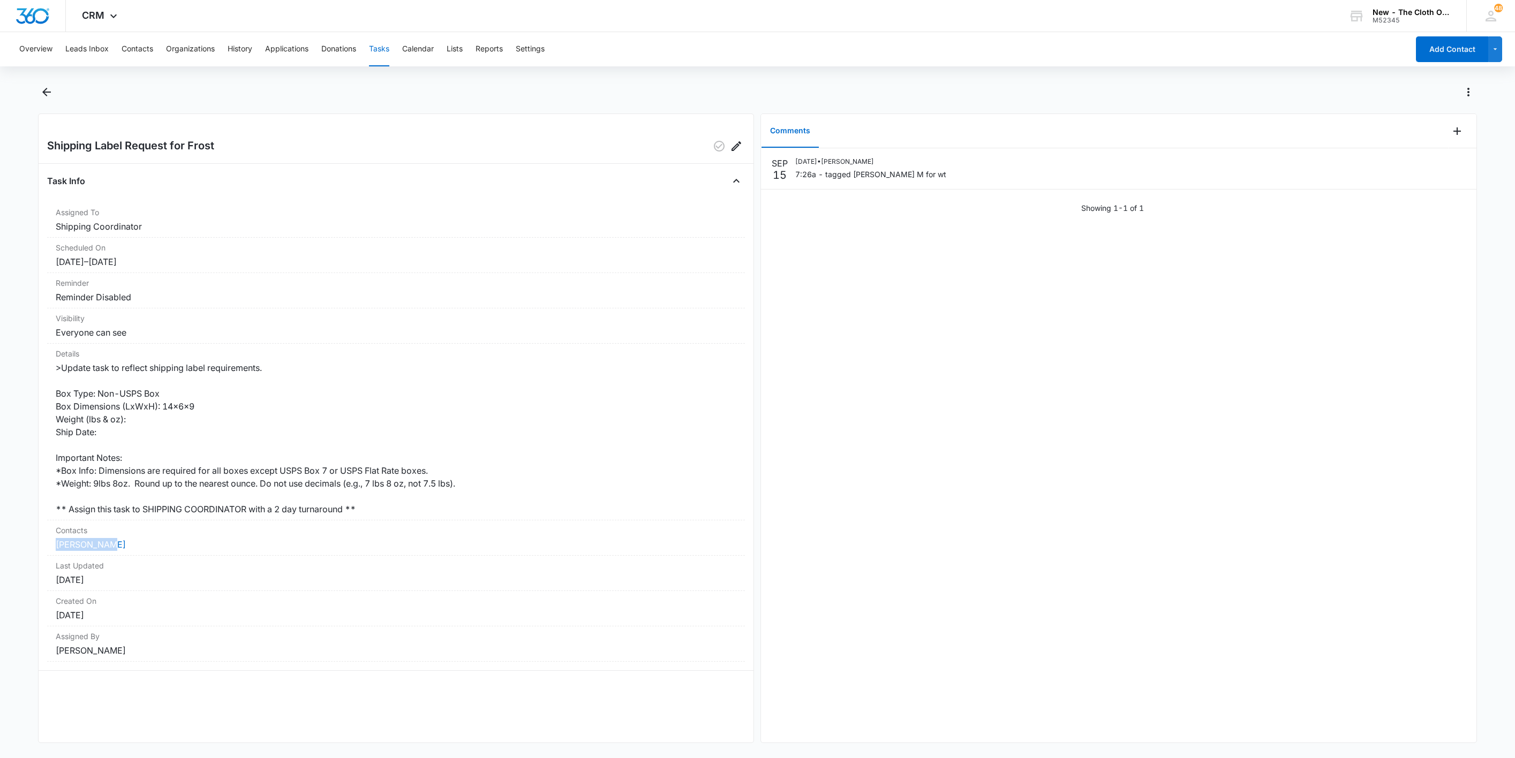
drag, startPoint x: 108, startPoint y: 547, endPoint x: 36, endPoint y: 547, distance: 71.7
click at [36, 547] on main "Shipping Label Request for Frost Task Info Assigned To Shipping Coordinator Sch…" at bounding box center [757, 420] width 1515 height 672
copy link "Daisy Frost"
click at [86, 540] on dd "Daisy Frost" at bounding box center [396, 544] width 681 height 13
click at [89, 543] on link "Daisy Frost" at bounding box center [91, 544] width 70 height 11
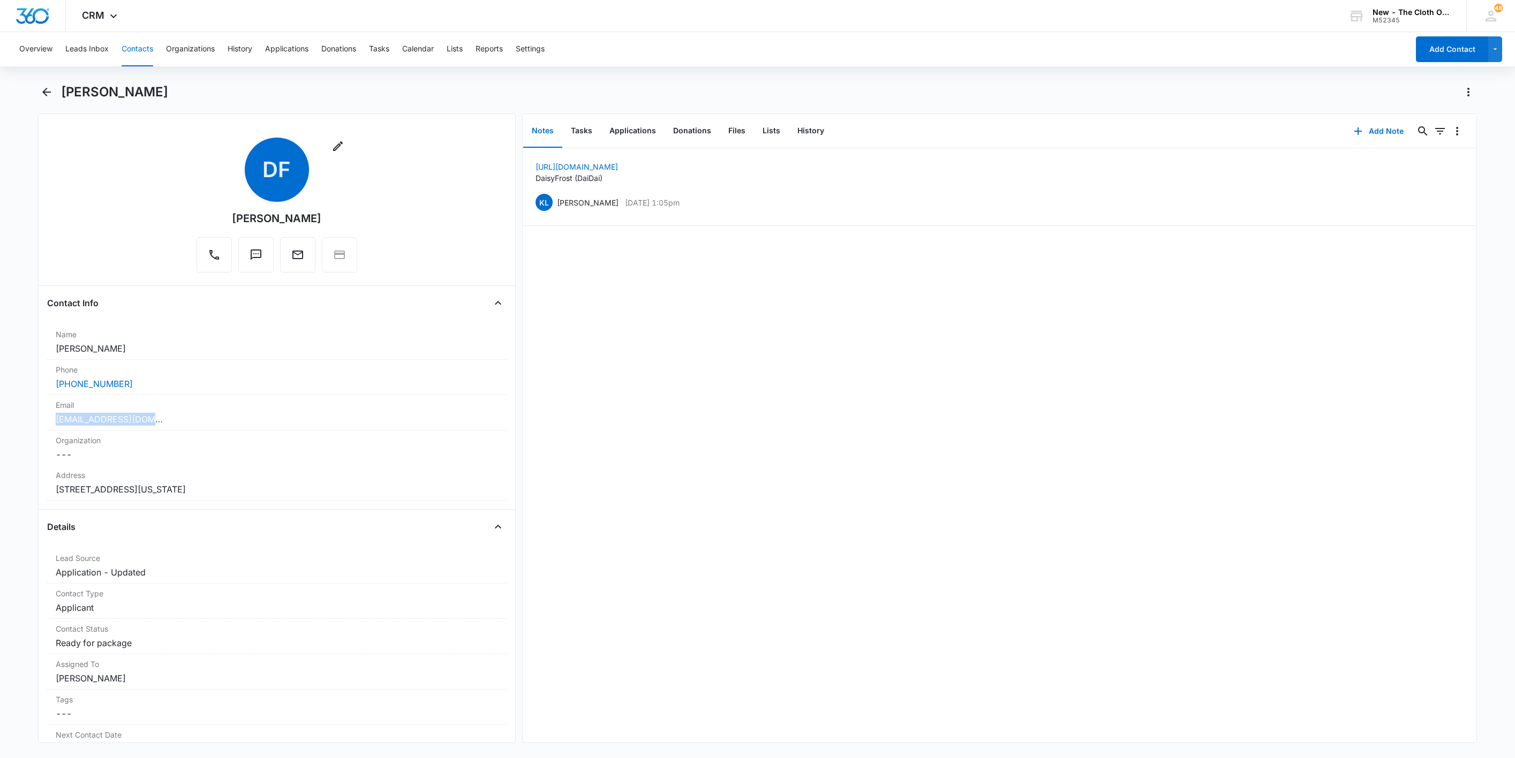
drag, startPoint x: 169, startPoint y: 421, endPoint x: 11, endPoint y: 416, distance: 158.0
click at [11, 416] on main "Daisy Frost Remove DF Daisy Frost Contact Info Name Cancel Save Changes Daisy F…" at bounding box center [757, 420] width 1515 height 672
copy link "daisyf0399@gmail.com"
drag, startPoint x: 324, startPoint y: 496, endPoint x: 12, endPoint y: 492, distance: 312.7
click at [12, 492] on main "Daisy Frost Remove DF Daisy Frost Contact Info Name Cancel Save Changes Daisy F…" at bounding box center [757, 420] width 1515 height 672
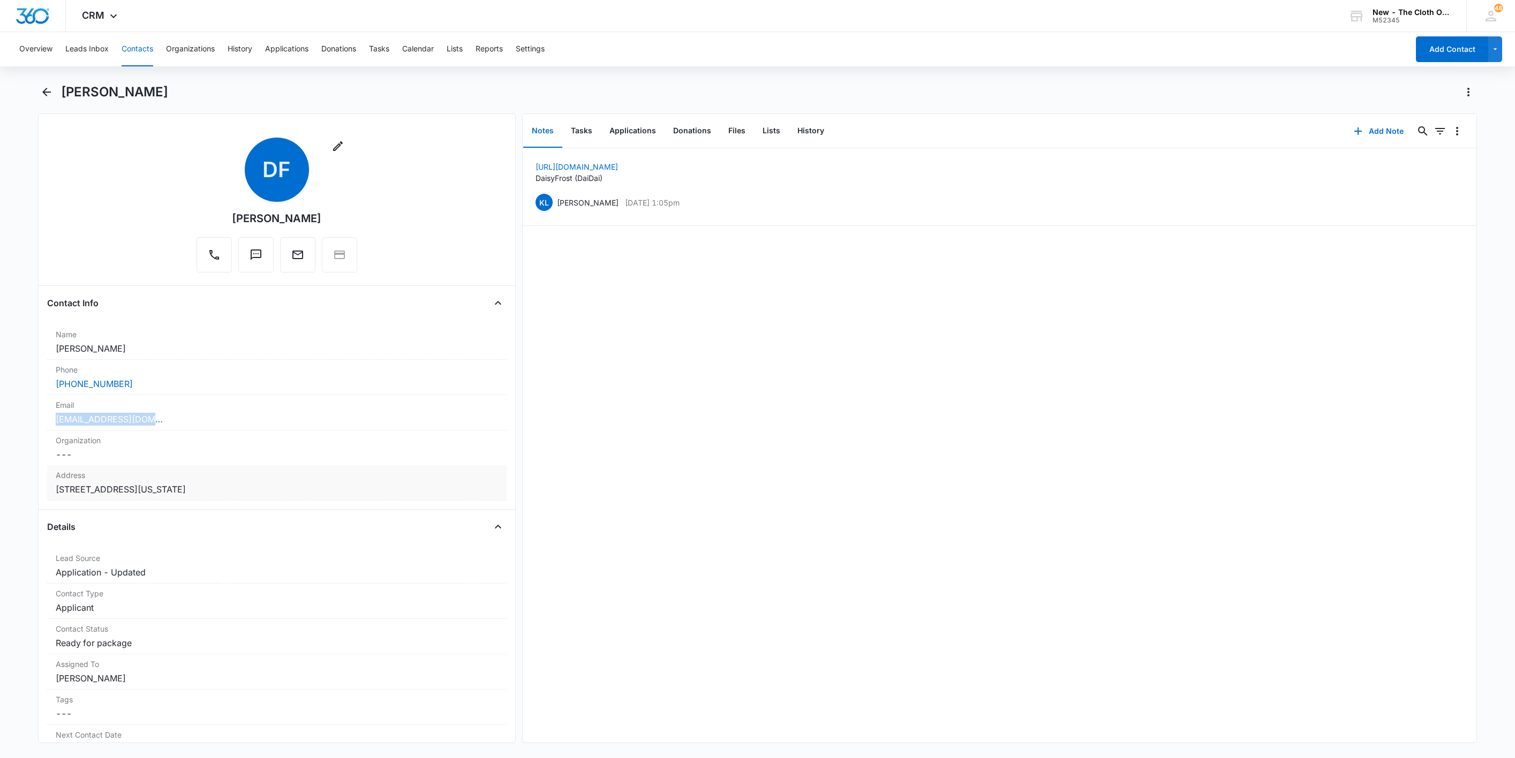
copy dd "1001 W Madison St Herrin Illinois 62948-1508"
click at [583, 129] on button "Tasks" at bounding box center [581, 131] width 39 height 33
click at [675, 458] on div "Shipping Label Request for Frost Sep 26, 2024 - Sep 15, 2025 2OS (30x) - Shippe…" at bounding box center [1000, 445] width 954 height 594
click at [143, 47] on button "Contacts" at bounding box center [138, 49] width 32 height 34
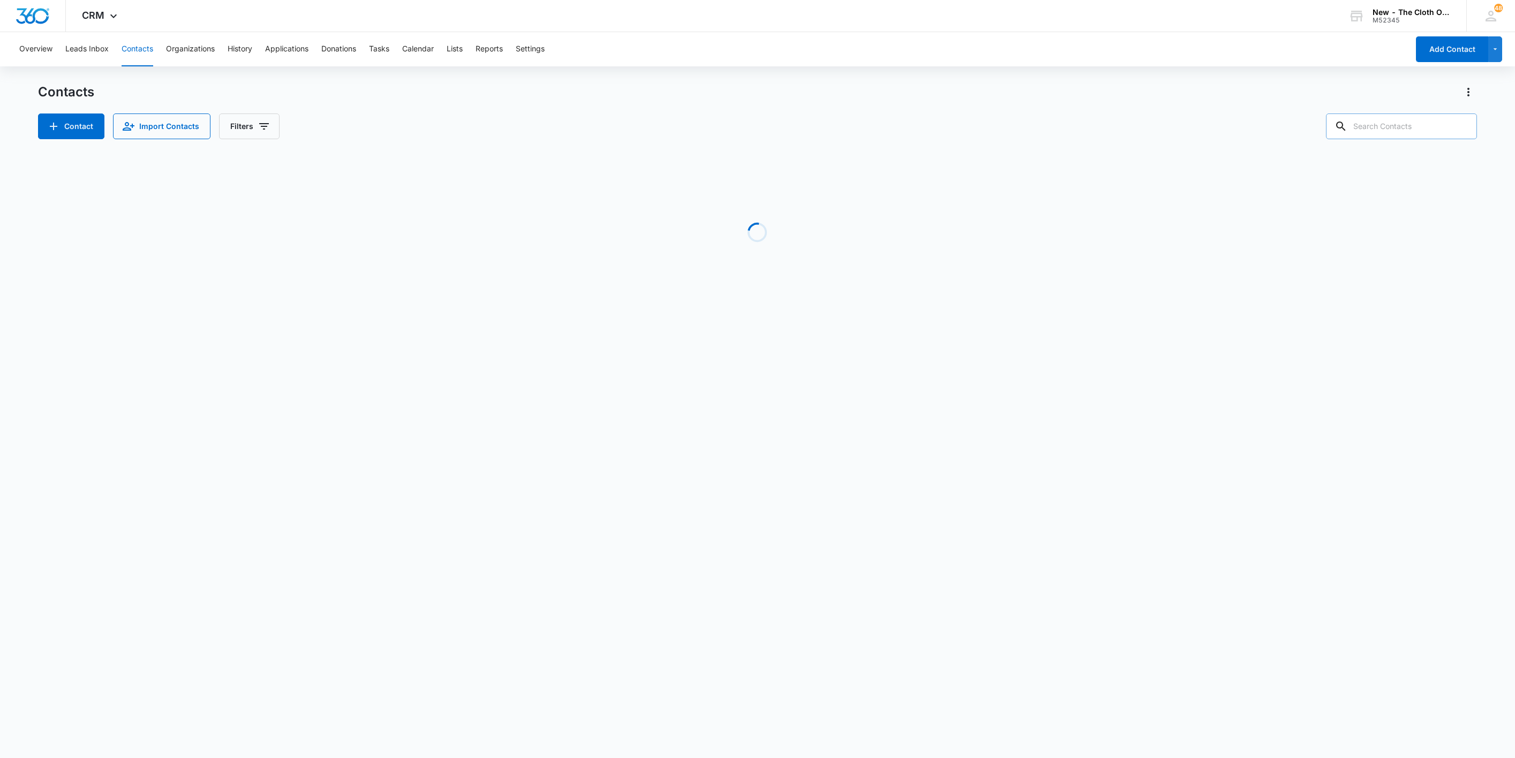
click at [1421, 129] on input "text" at bounding box center [1401, 126] width 151 height 26
paste input "hstinchcomb@gmail.com"
type input "hstinchcomb@gmail.com"
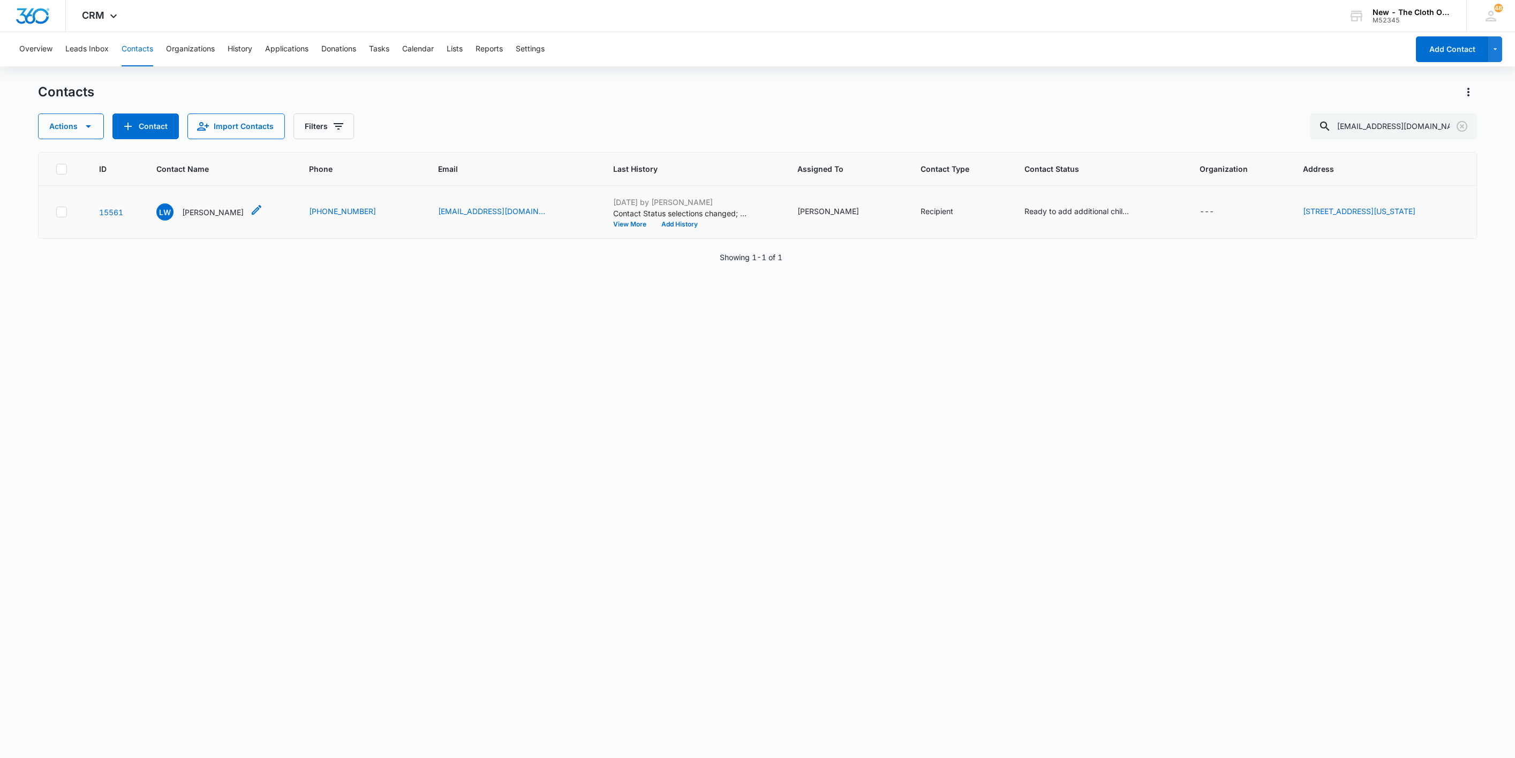
click at [207, 216] on p "Lindsey Wright" at bounding box center [213, 212] width 62 height 11
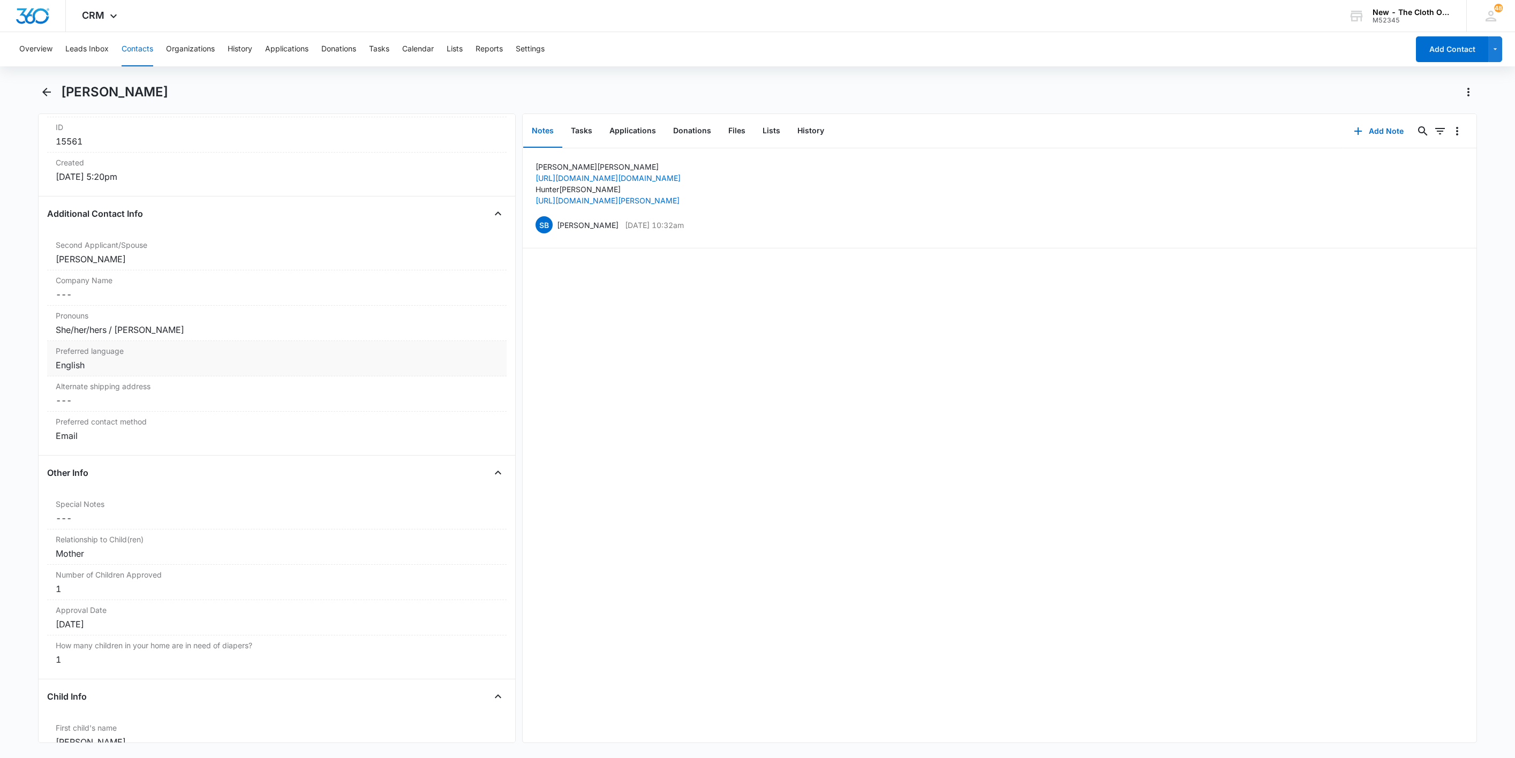
scroll to position [723, 0]
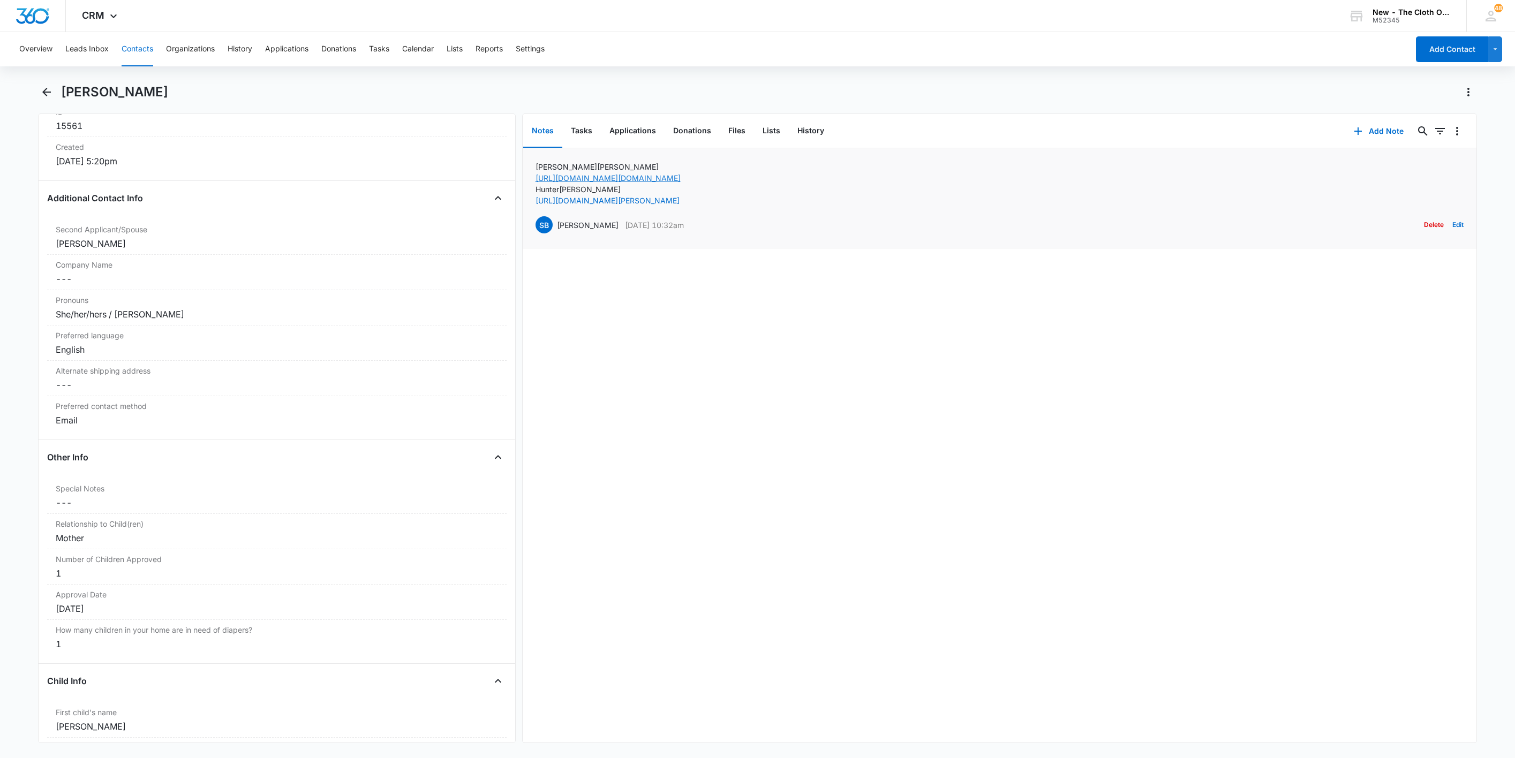
click at [609, 175] on link "https://www.facebook.com/lndsy.ncl02" at bounding box center [607, 177] width 145 height 9
click at [376, 53] on button "Tasks" at bounding box center [379, 49] width 20 height 34
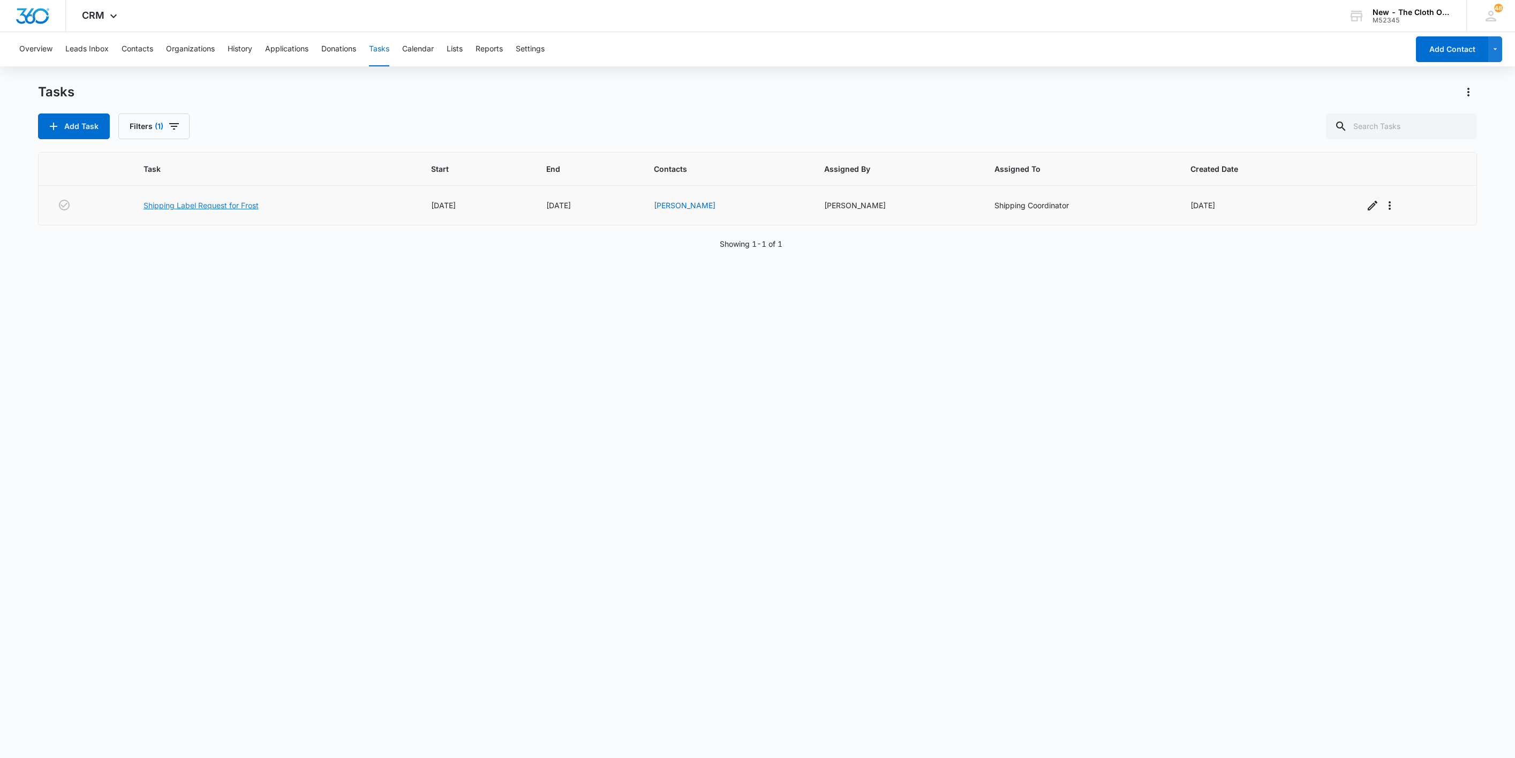
click at [208, 206] on link "Shipping Label Request for Frost" at bounding box center [200, 205] width 115 height 11
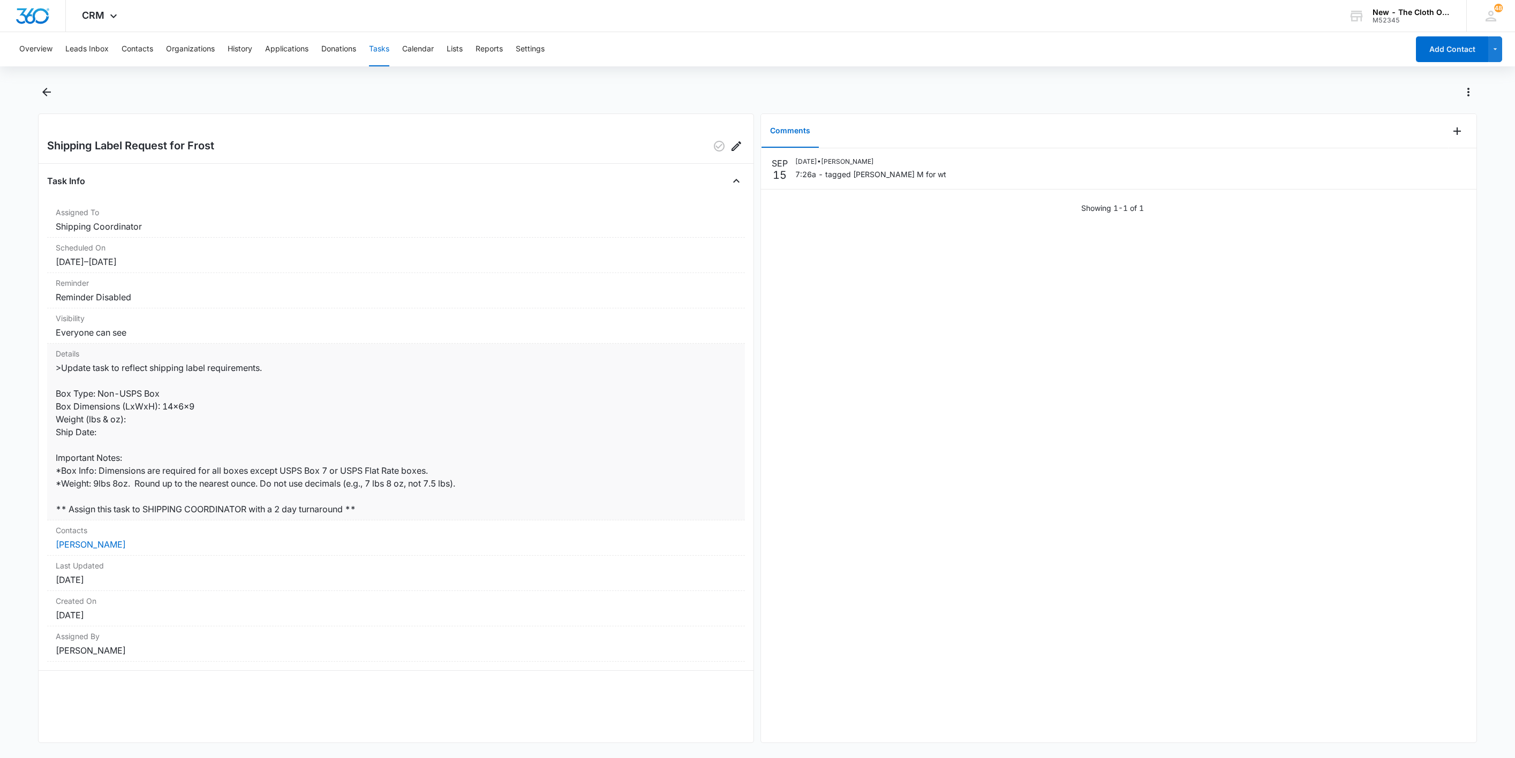
click at [148, 419] on dd ">Update task to reflect shipping label requirements. Box Type: Non-USPS Box Box…" at bounding box center [396, 438] width 681 height 154
click at [133, 43] on button "Contacts" at bounding box center [138, 49] width 32 height 34
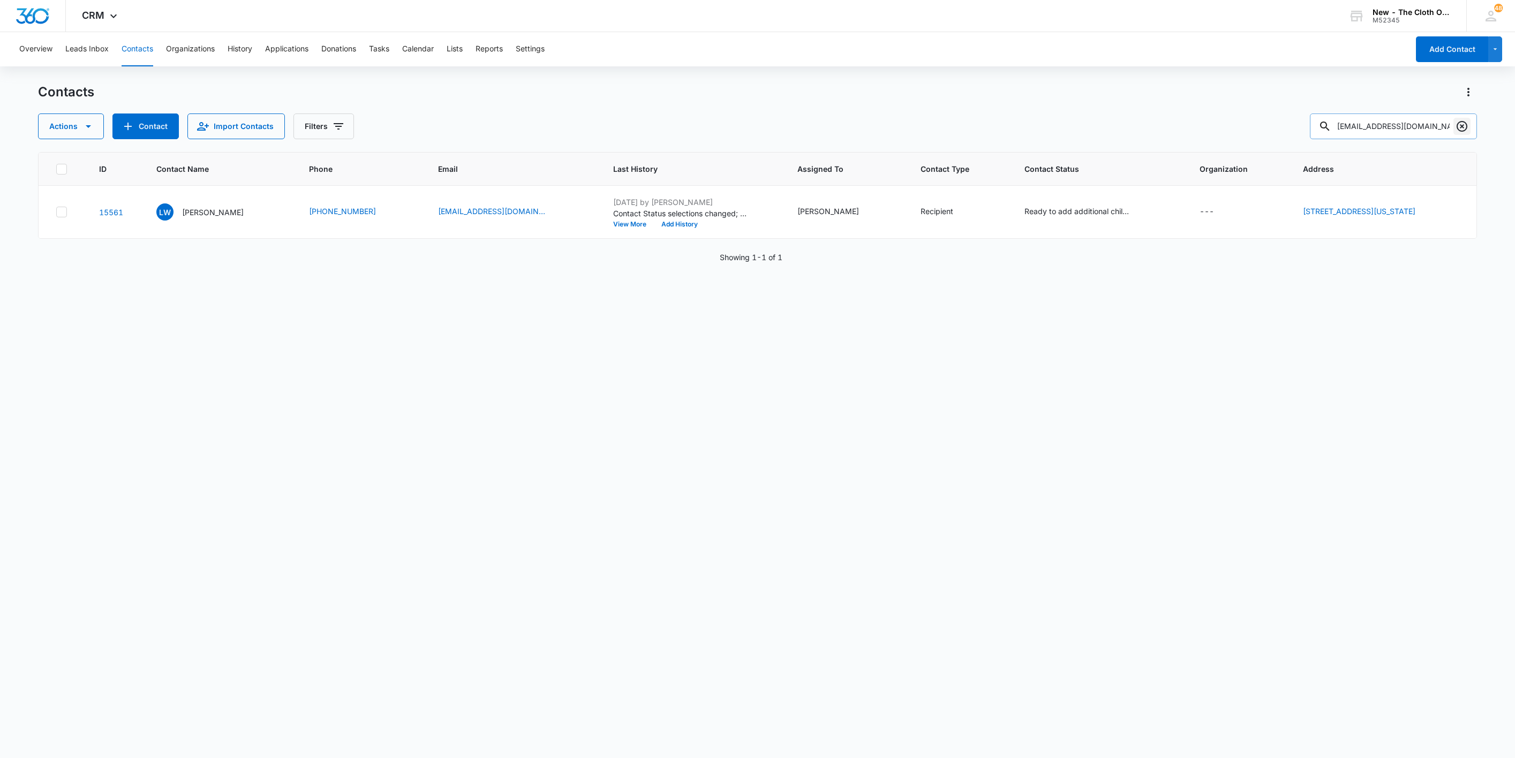
click at [1457, 126] on icon "Clear" at bounding box center [1461, 126] width 11 height 11
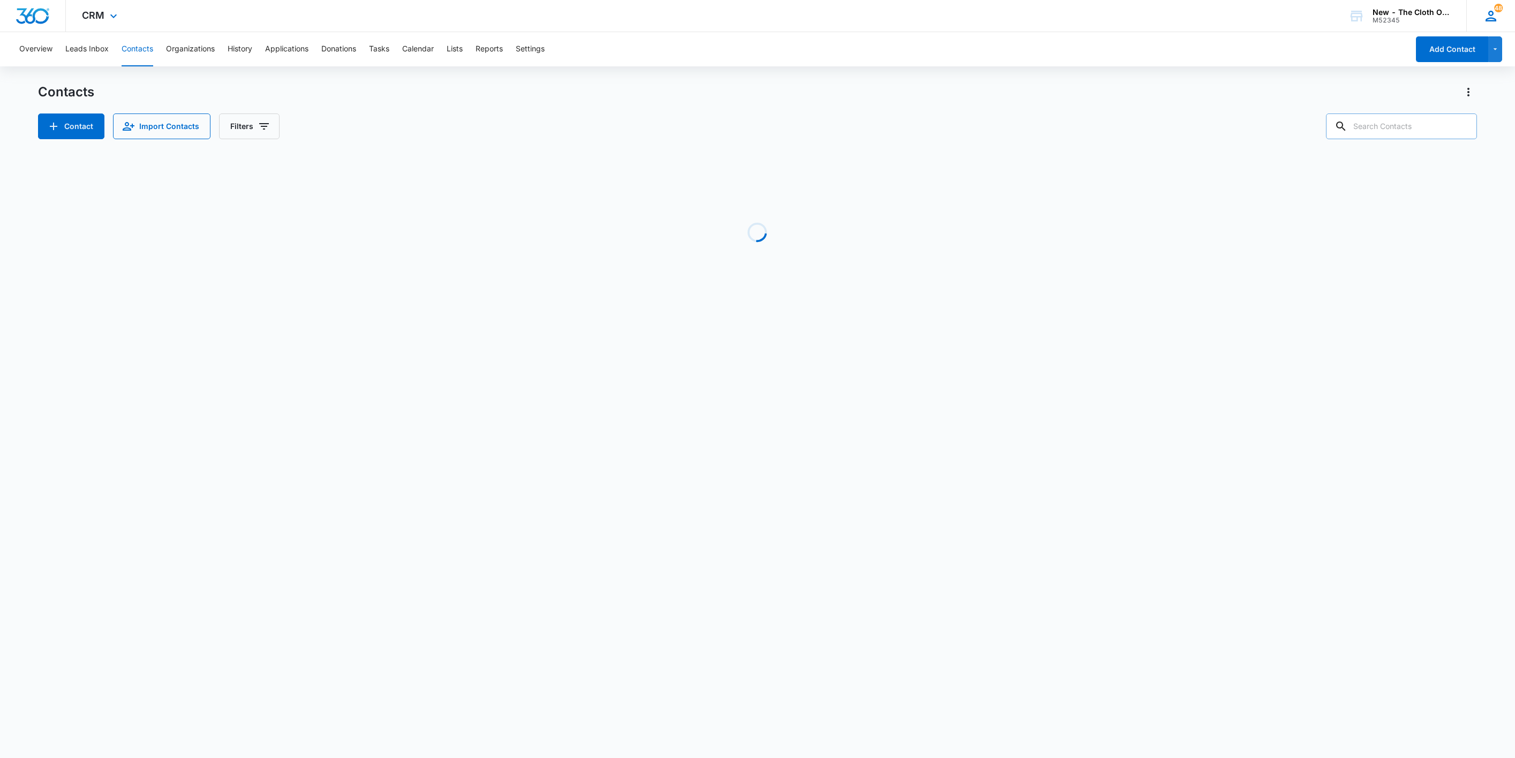
click at [1498, 15] on div "48 SB Sandra Bildstein sandra.oh@theclothoption.org My Profile 48 Notifications…" at bounding box center [1490, 16] width 49 height 32
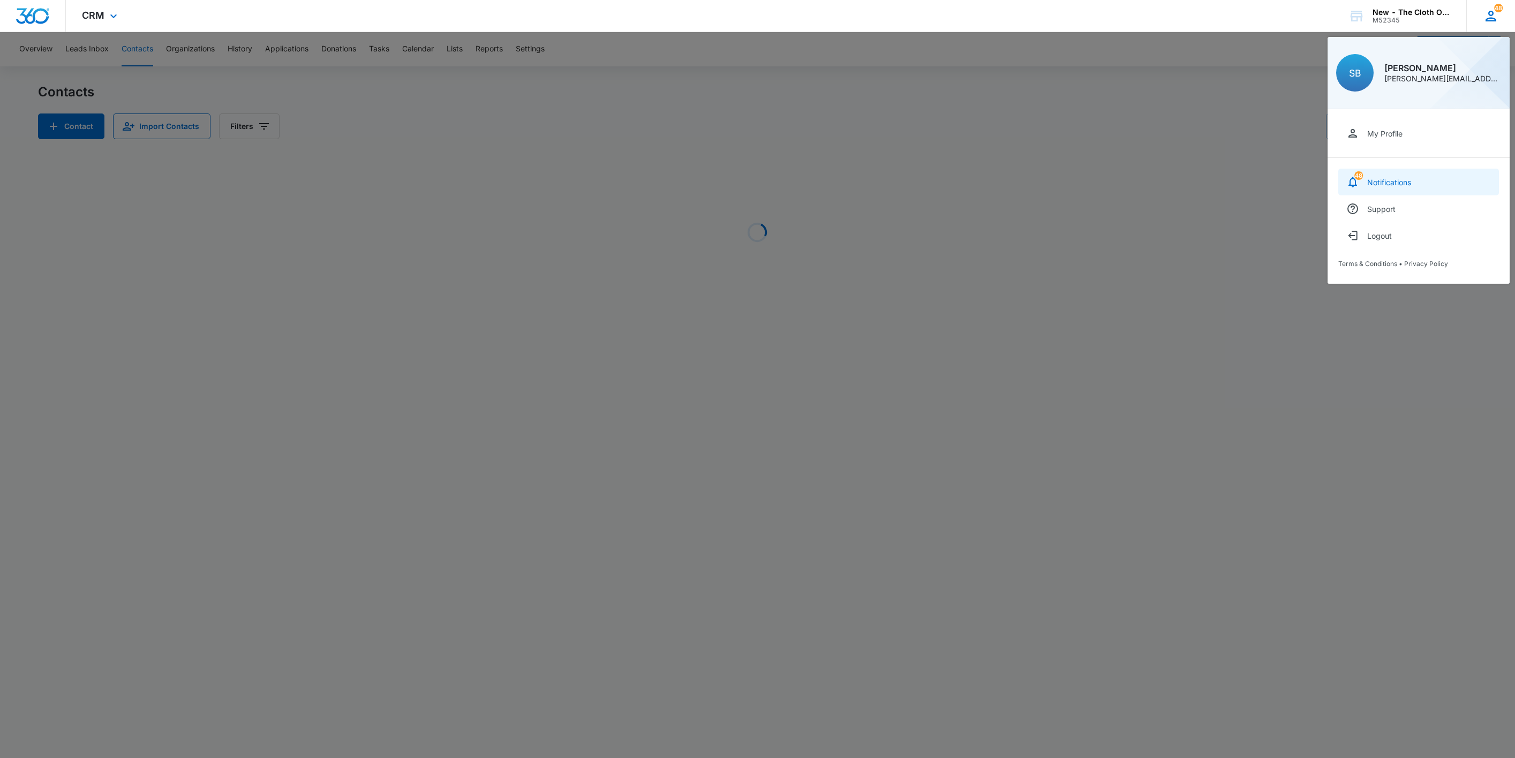
click at [1393, 175] on link "48 Notifications" at bounding box center [1418, 182] width 161 height 27
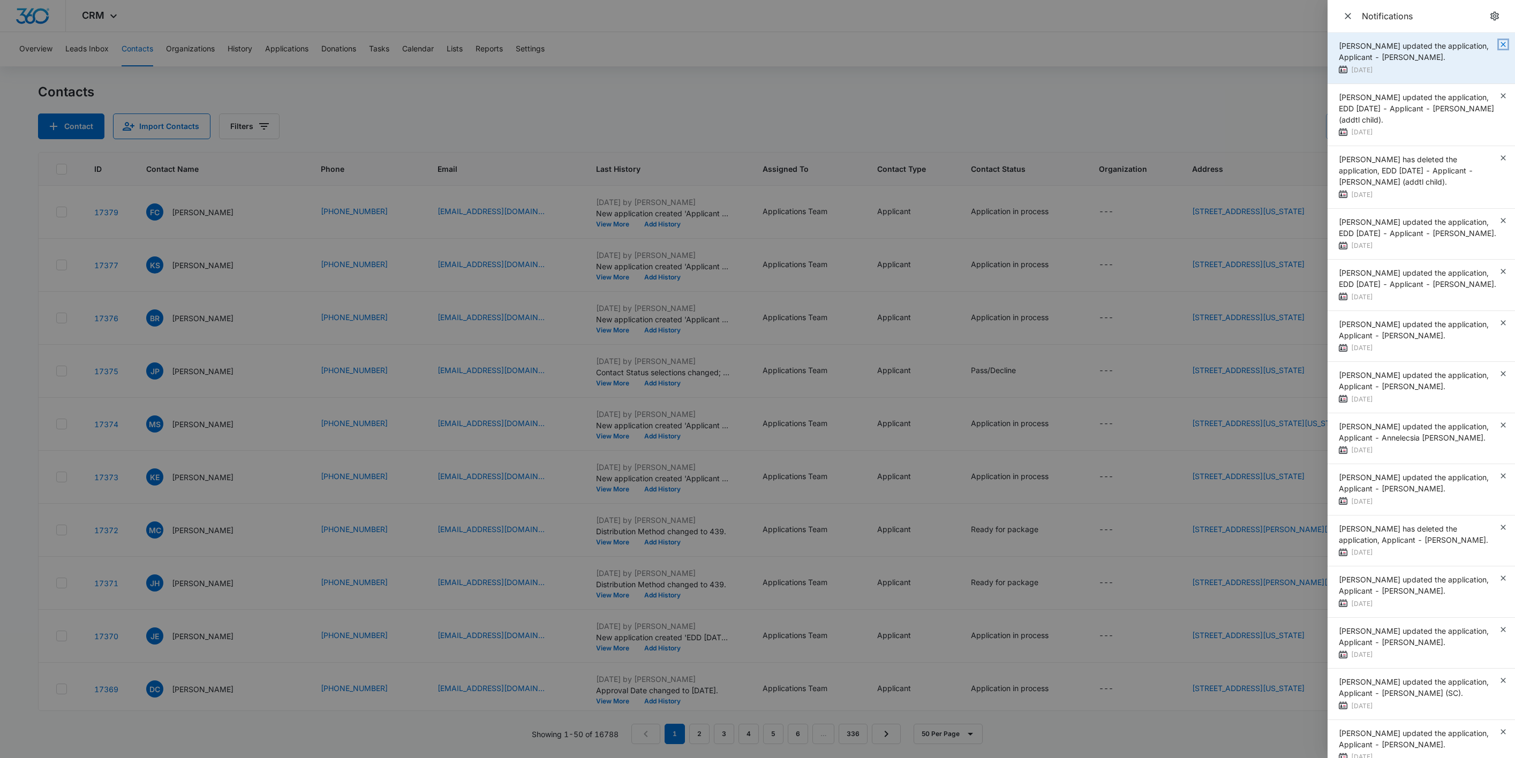
click at [1498, 42] on icon "button" at bounding box center [1502, 44] width 9 height 9
click at [1489, 41] on div "Zoë Hill updated the application, Applicant - Amani Allen. 5 days ago" at bounding box center [1420, 58] width 187 height 51
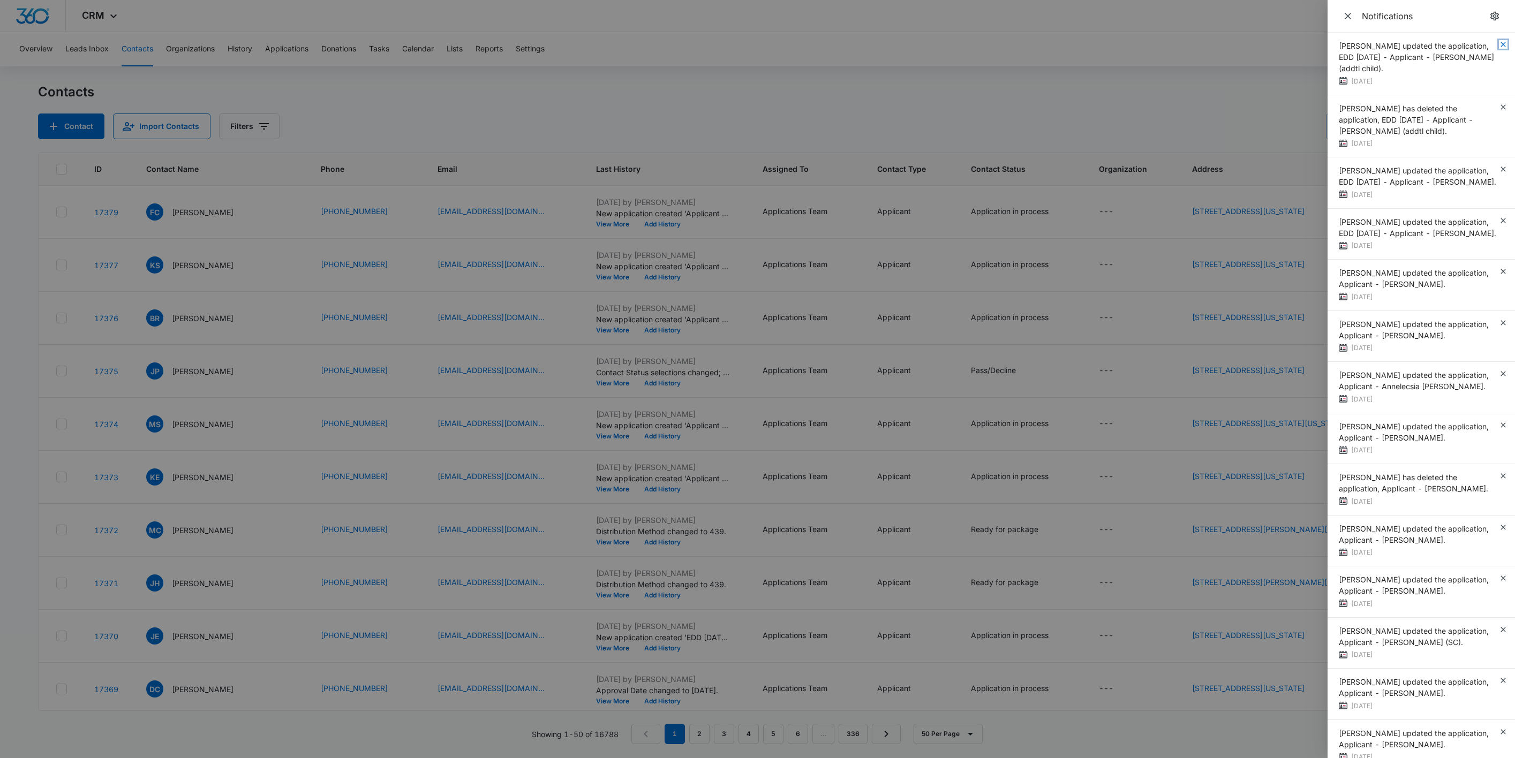
click at [1498, 41] on icon "button" at bounding box center [1502, 44] width 9 height 9
click at [1489, 41] on div "Zoë Hill updated the application, EDD 09/18/2025 - Applicant - Autumn Rogers (a…" at bounding box center [1420, 64] width 187 height 63
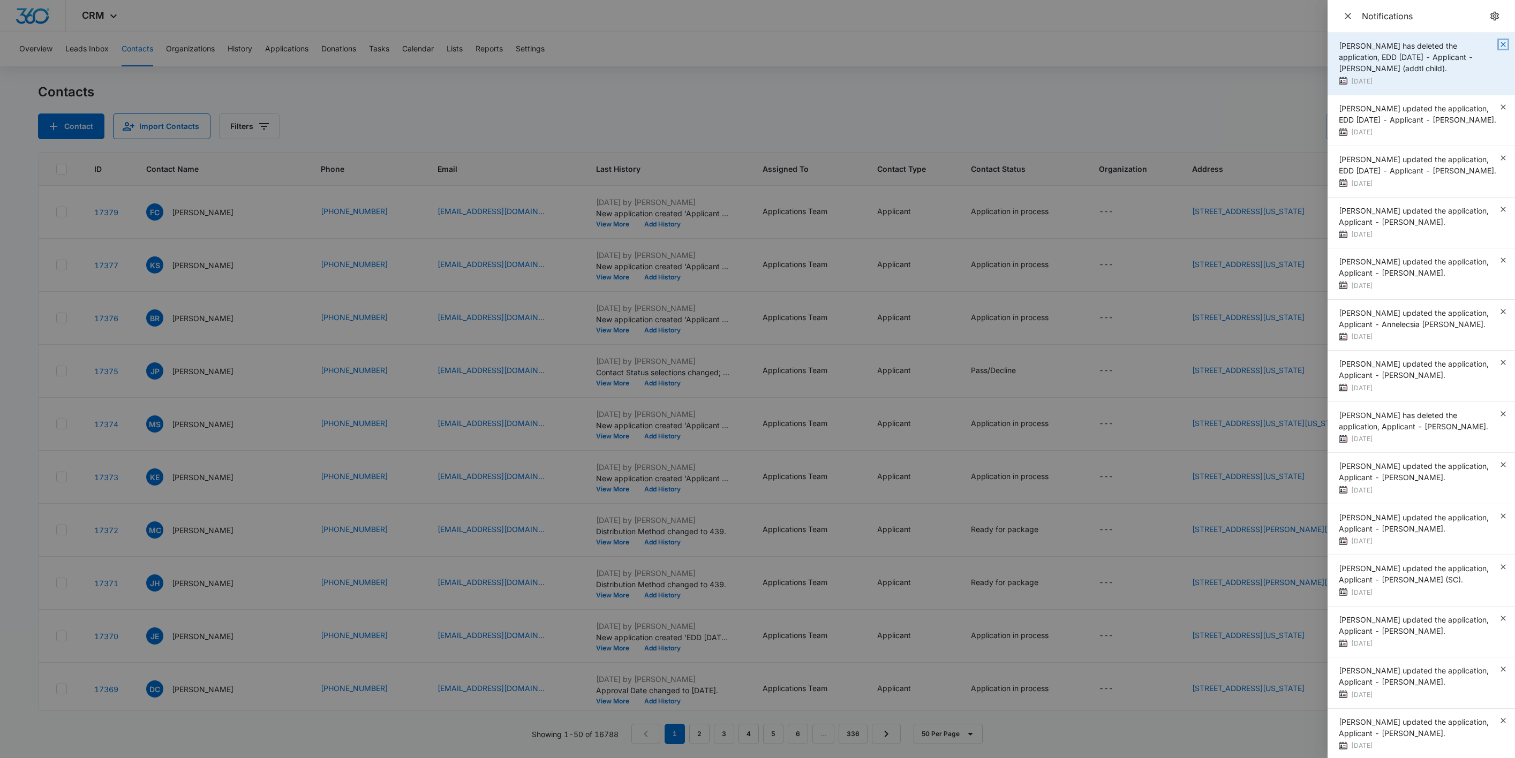
click at [1498, 42] on icon "button" at bounding box center [1502, 44] width 9 height 9
click at [1489, 42] on div "Zoë Hill has deleted the application, EDD 09/18/2025 - Applicant - Autumn Roger…" at bounding box center [1420, 64] width 187 height 63
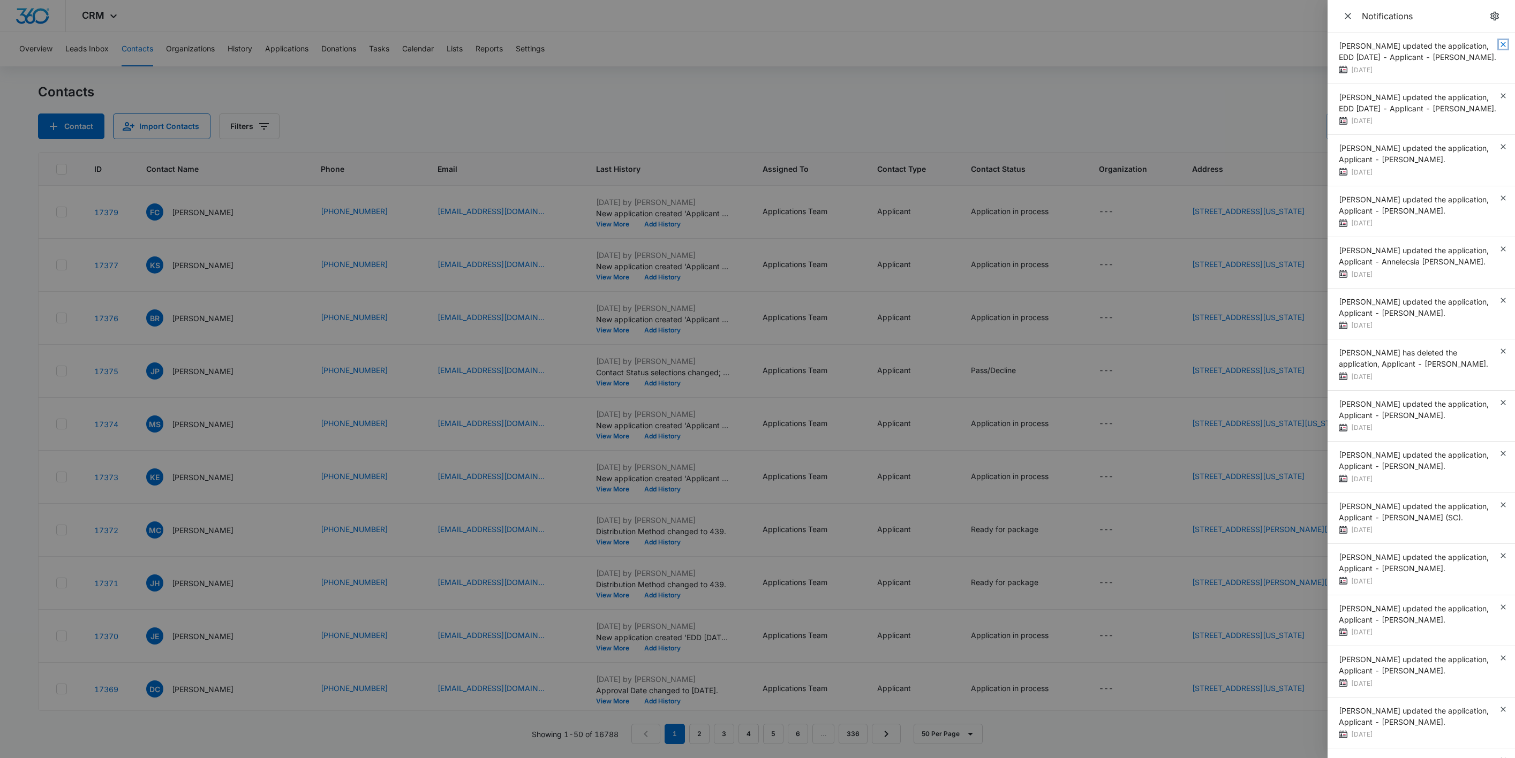
click at [1498, 42] on icon "button" at bounding box center [1502, 44] width 9 height 9
click at [1489, 42] on div "Zoë Hill updated the application, EDD 10/24/2025 - Applicant - Roberta Kitzman.…" at bounding box center [1420, 58] width 187 height 51
click at [1500, 43] on icon "button" at bounding box center [1502, 44] width 5 height 5
click at [1490, 44] on div "Zoë Hill updated the application, EDD 10/17/2025 - Applicant - Jordan Thompson.…" at bounding box center [1420, 58] width 187 height 51
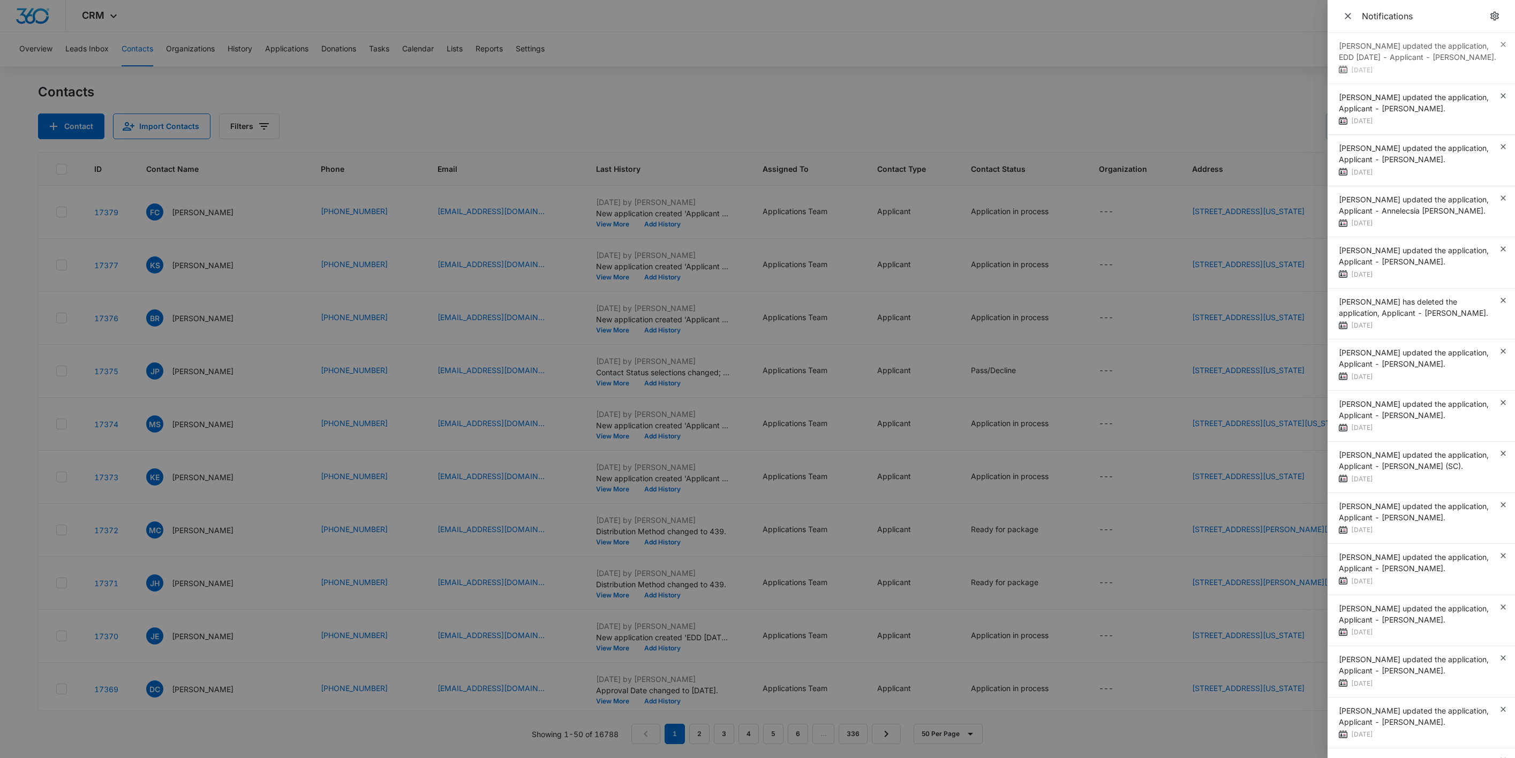
click at [1490, 44] on div "Zoë Hill updated the application, EDD 10/17/2025 - Applicant - Jordan Thompson.…" at bounding box center [1420, 58] width 187 height 51
click at [1500, 44] on icon "button" at bounding box center [1502, 44] width 5 height 5
click at [1491, 45] on div "Zoë Hill updated the application, Applicant - Jaleisa Grinkley. 5 days ago" at bounding box center [1420, 58] width 187 height 51
click at [1500, 45] on icon "button" at bounding box center [1502, 44] width 5 height 5
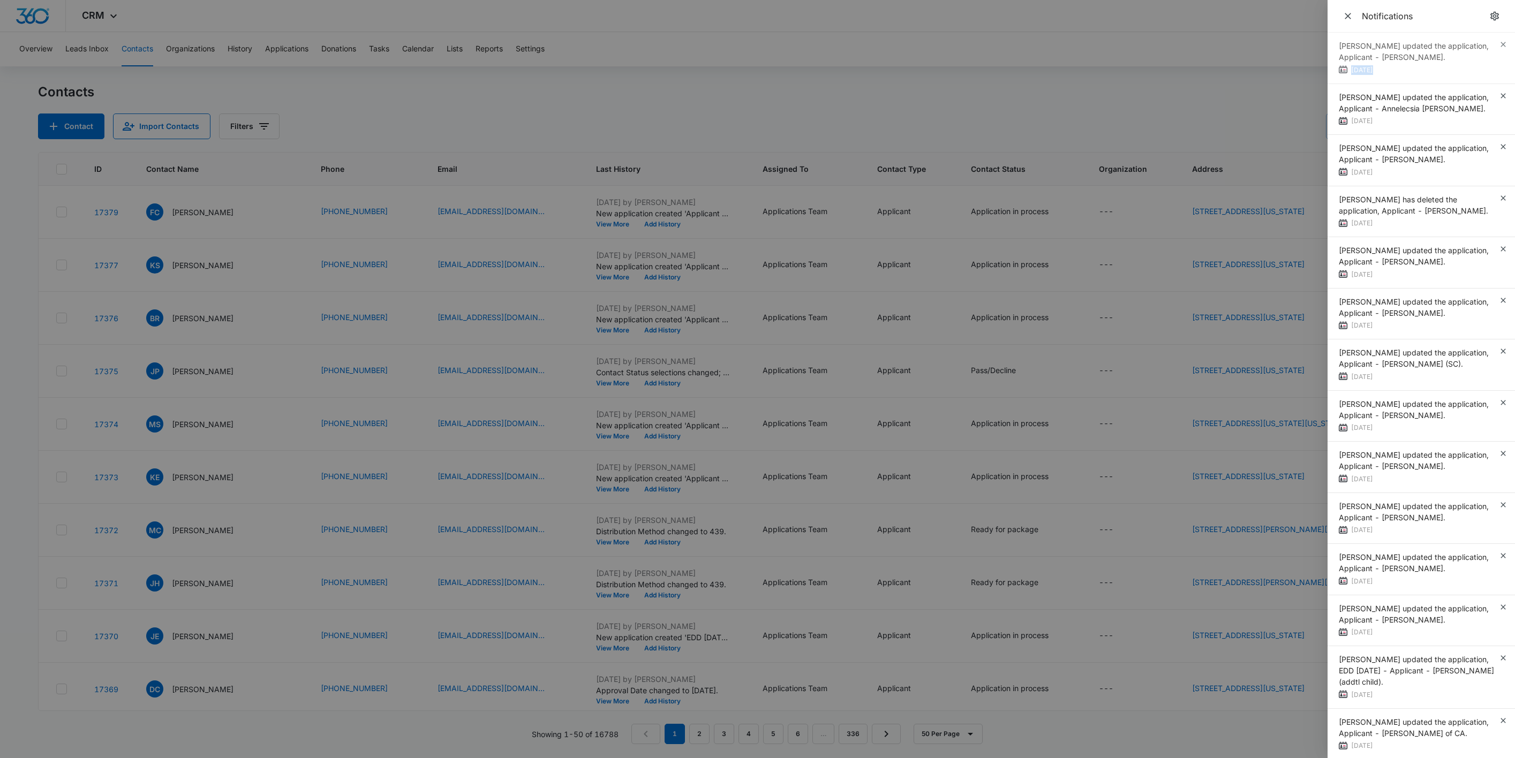
click at [1491, 45] on div "Zoë Hill updated the application, Applicant - Jazlynn Hill. 5 days ago" at bounding box center [1420, 58] width 187 height 51
click at [1500, 45] on icon "button" at bounding box center [1502, 44] width 5 height 5
click at [1491, 45] on div "Zoë Hill updated the application, Applicant - Annelecsia Greenhill. 5 days ago" at bounding box center [1420, 58] width 187 height 51
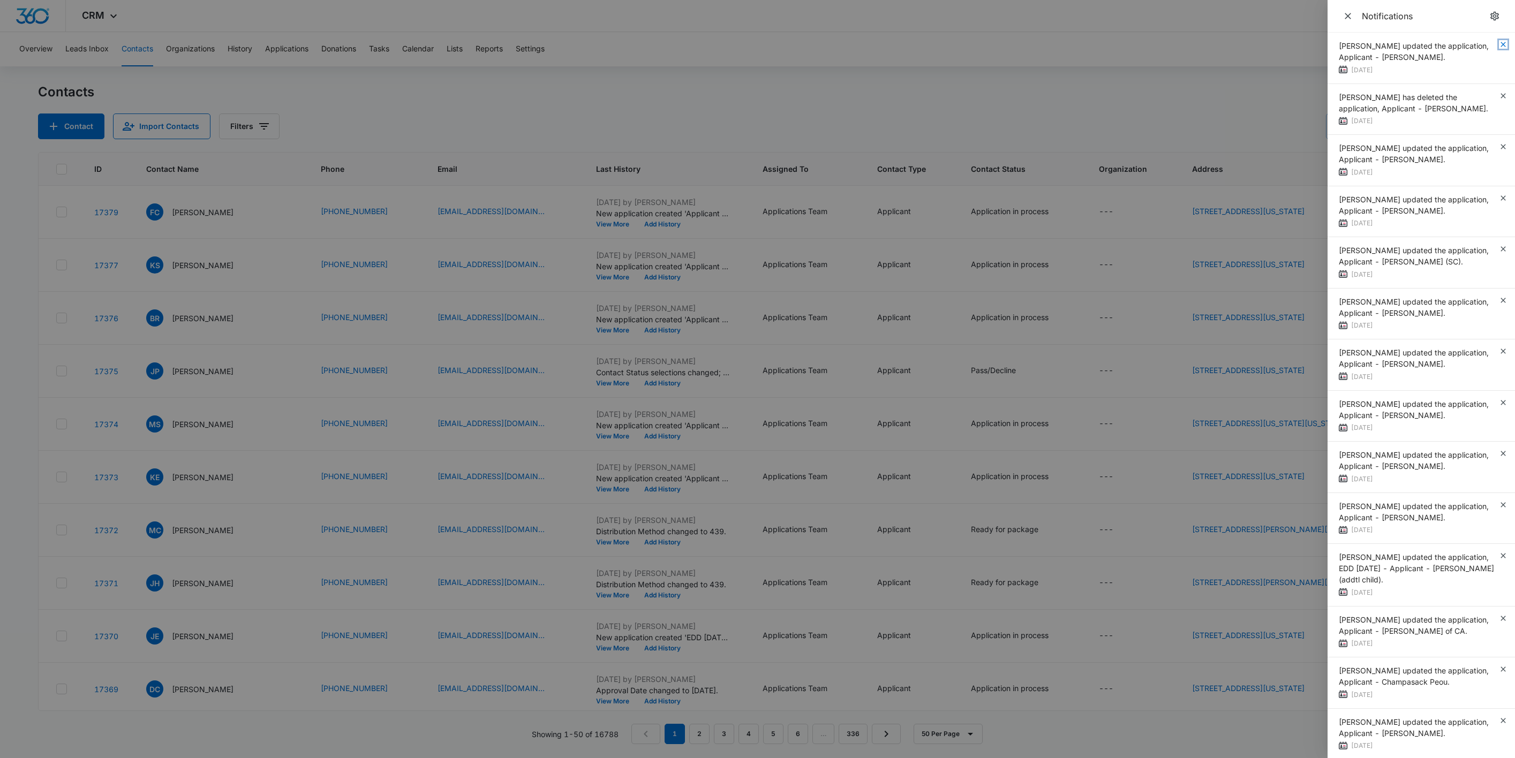
click at [1500, 45] on icon "button" at bounding box center [1502, 44] width 5 height 5
click at [1491, 45] on div "Zoë Hill updated the application, Applicant - Kassidy Mansfield. 5 days ago" at bounding box center [1420, 58] width 187 height 51
click at [1500, 45] on icon "button" at bounding box center [1502, 44] width 5 height 5
click at [1491, 45] on div "Zoë Hill has deleted the application, Applicant - Kassidy Mansfield. 5 days ago" at bounding box center [1420, 58] width 187 height 51
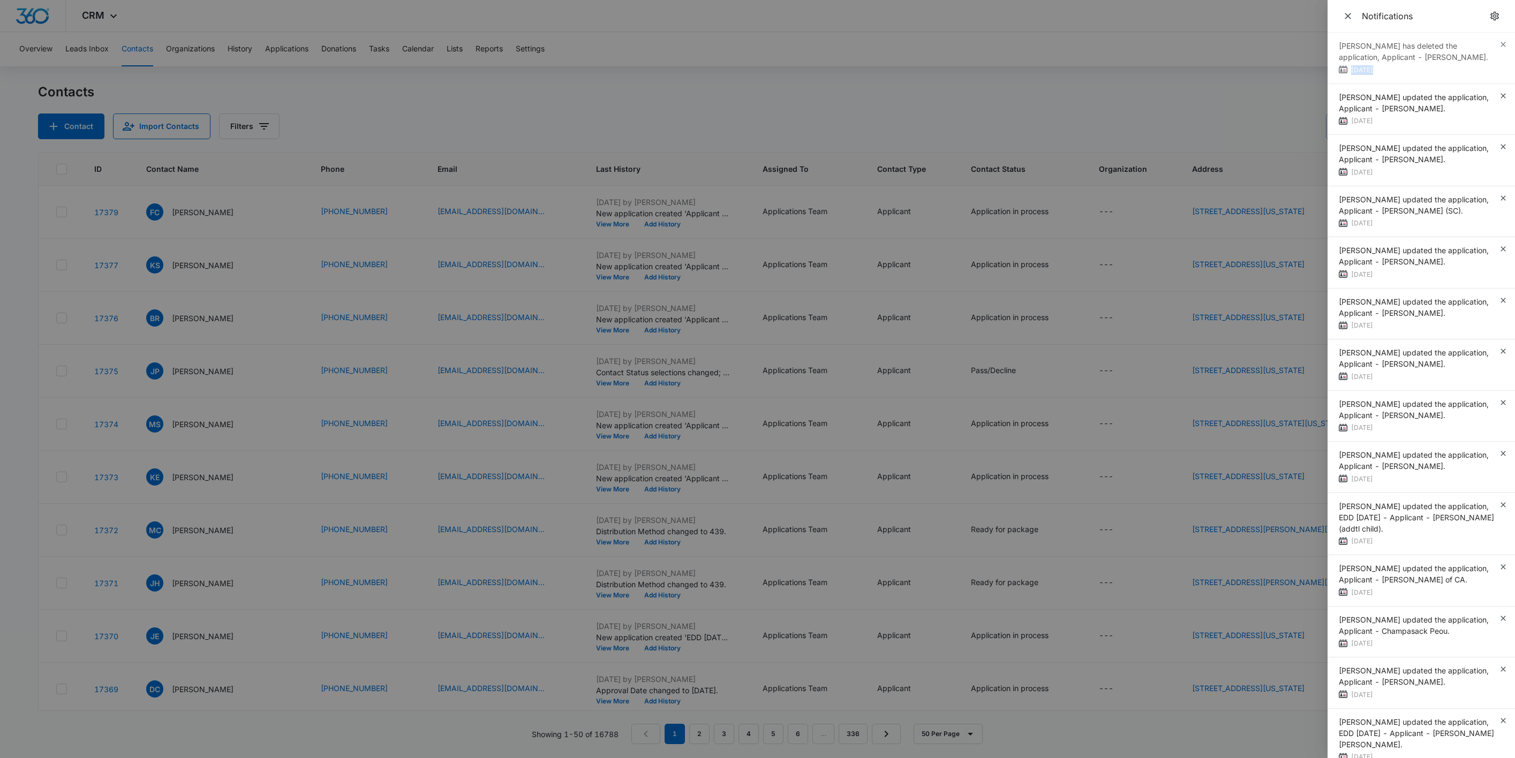
click at [1491, 45] on div "Zoë Hill has deleted the application, Applicant - Kassidy Mansfield. 5 days ago" at bounding box center [1420, 58] width 187 height 51
click at [1500, 45] on icon "button" at bounding box center [1502, 44] width 5 height 5
click at [1491, 45] on div "Zoë Hill updated the application, Applicant - Ally Young. 5 days ago" at bounding box center [1420, 58] width 187 height 51
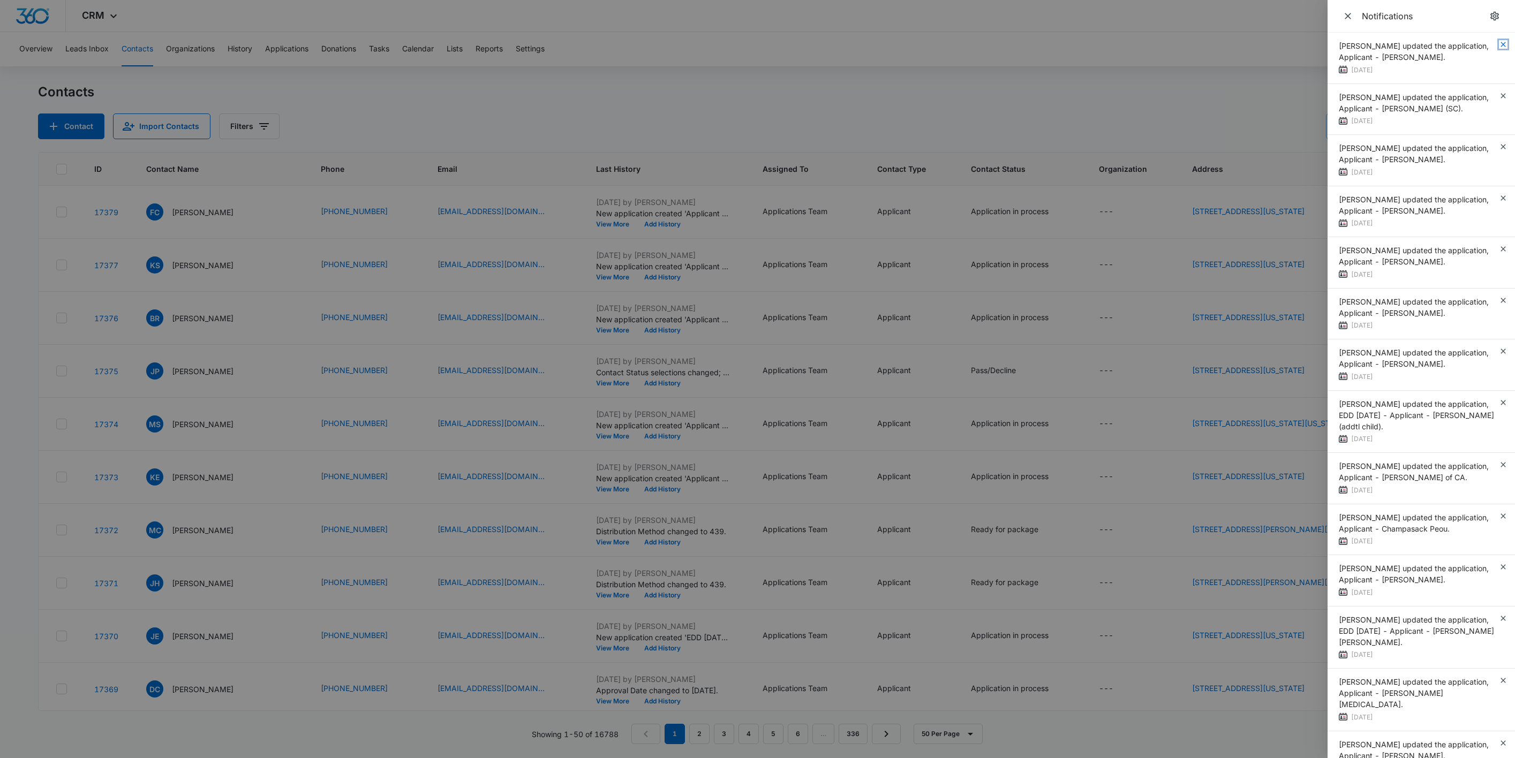
click at [1500, 45] on icon "button" at bounding box center [1502, 44] width 5 height 5
click at [1491, 45] on div "Zoë Hill updated the application, Applicant - Betzy Ruiz. 5 days ago" at bounding box center [1420, 58] width 187 height 51
click at [1500, 45] on icon "button" at bounding box center [1502, 44] width 5 height 5
click at [1491, 45] on div "Zoë Hill updated the application, Applicant - Jacqueline Gonzalez (SC). 5 days …" at bounding box center [1420, 58] width 187 height 51
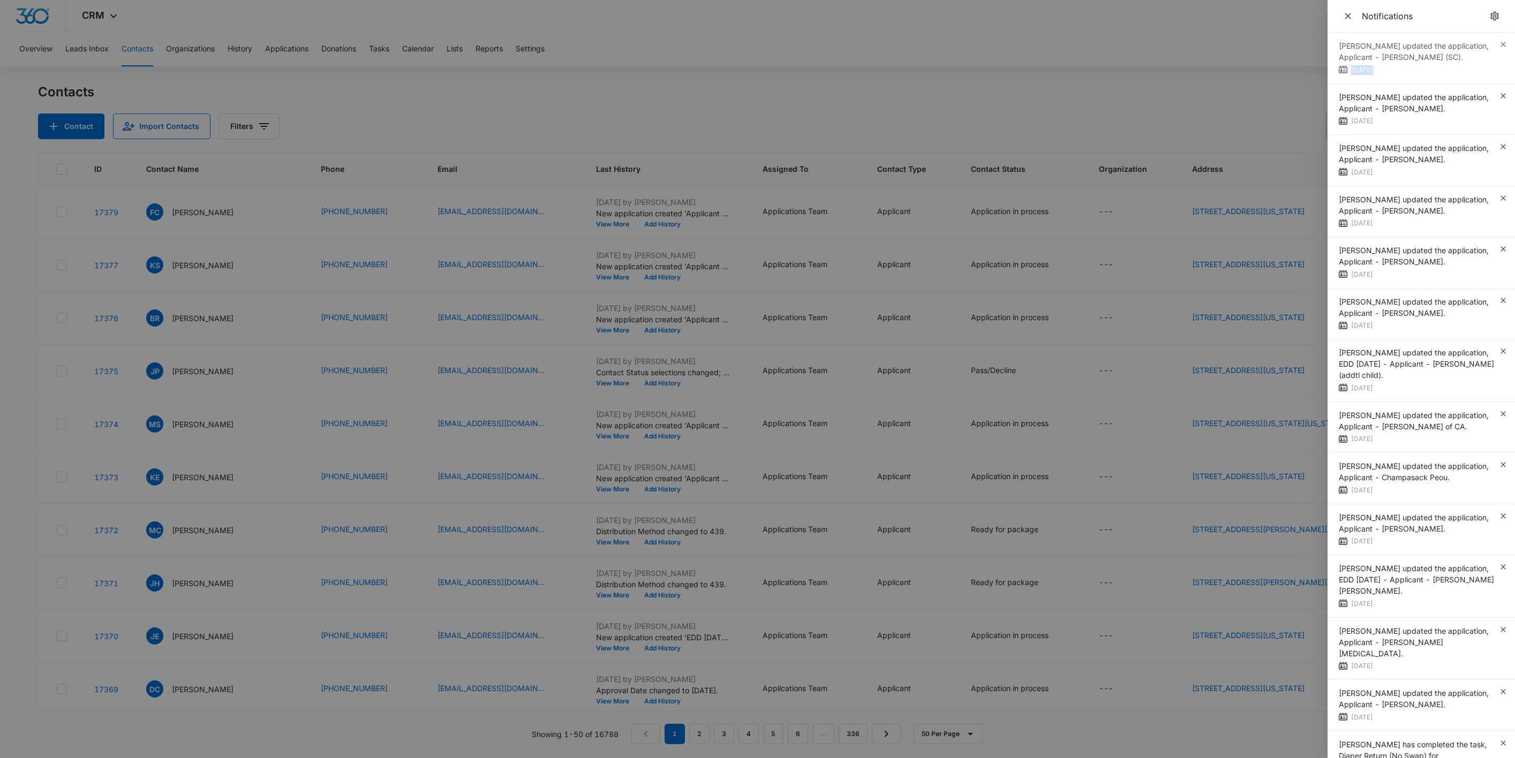
click at [1491, 45] on div "Zoë Hill updated the application, Applicant - Jacqueline Gonzalez (SC). 5 days …" at bounding box center [1420, 58] width 187 height 51
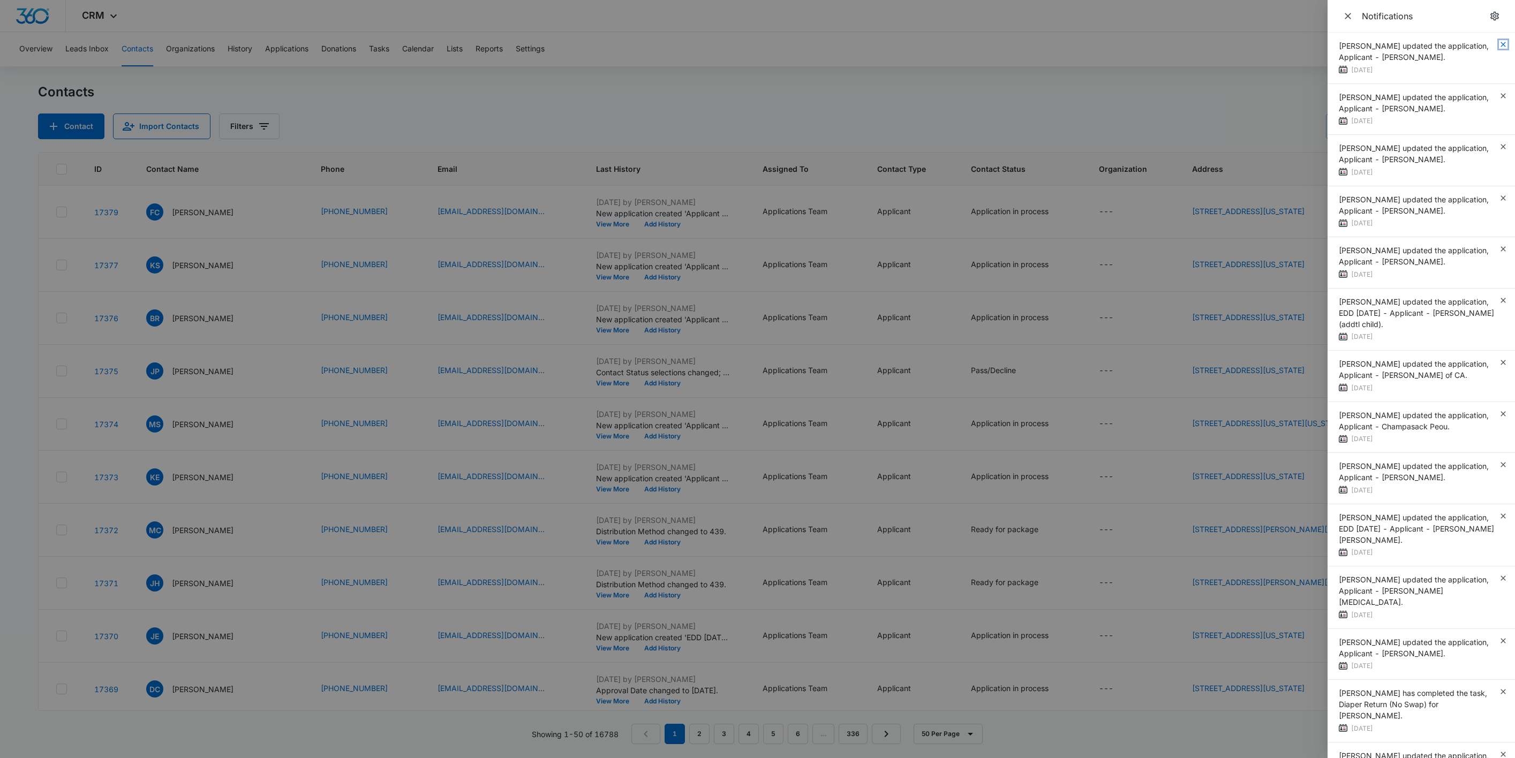
click at [1500, 45] on icon "button" at bounding box center [1502, 44] width 5 height 5
click at [1491, 45] on div "Zoë Hill updated the application, Applicant - Maria Louisa Garcia. 5 days ago" at bounding box center [1420, 58] width 187 height 51
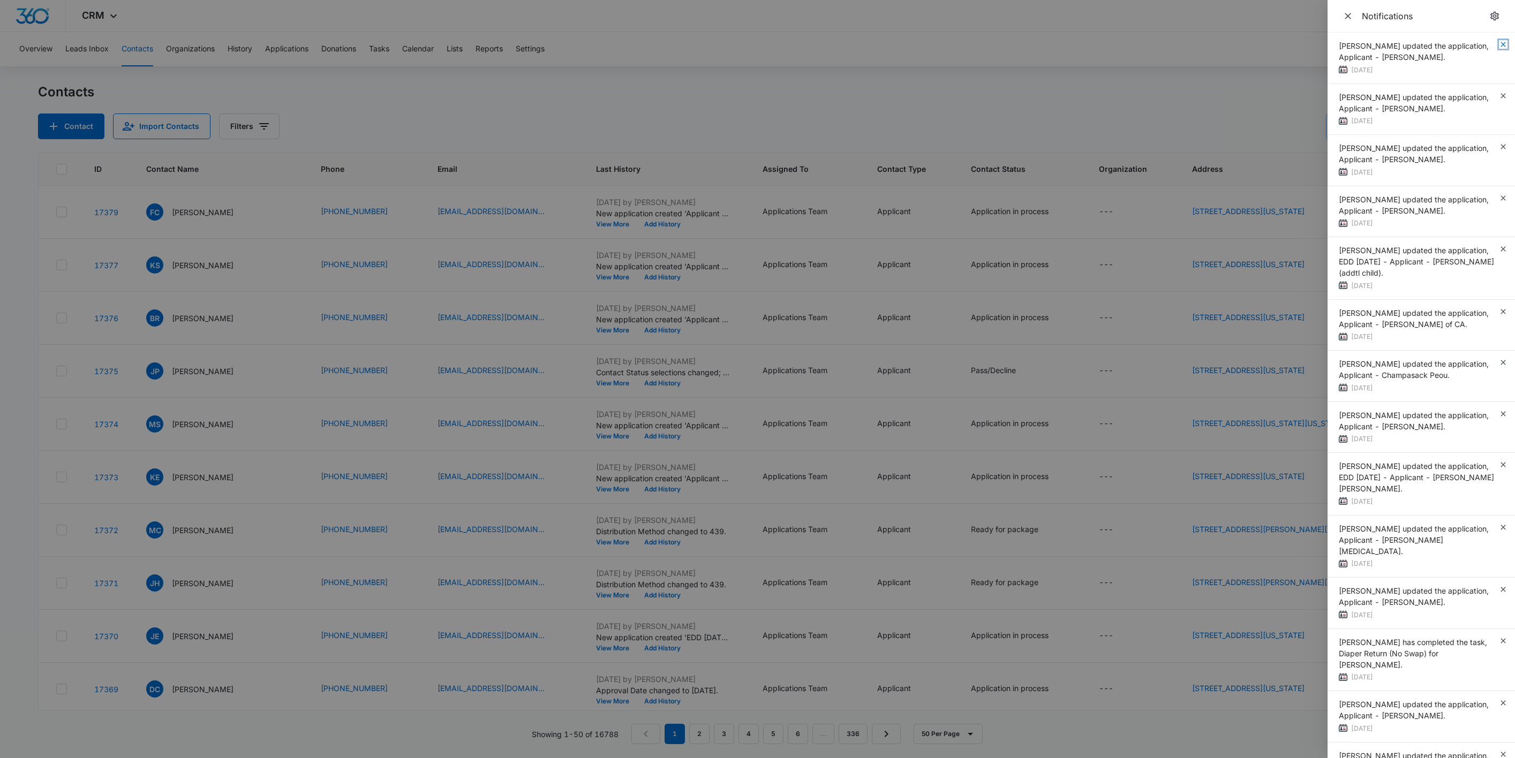
click at [1500, 45] on icon "button" at bounding box center [1502, 44] width 5 height 5
click at [1491, 45] on div "Zoë Hill updated the application, Applicant - Stacy Bonilla. 5 days ago" at bounding box center [1420, 58] width 187 height 51
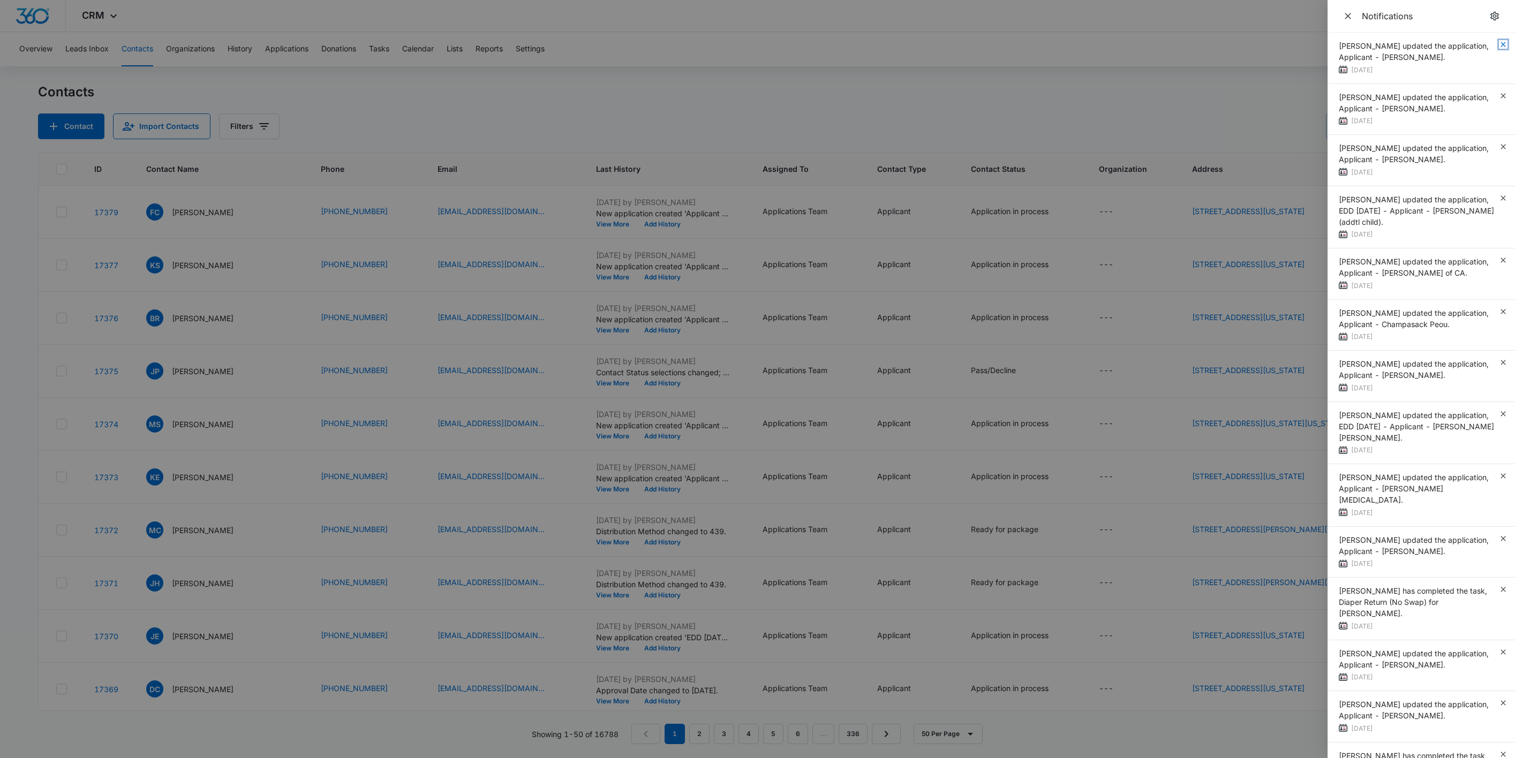
click at [1500, 45] on icon "button" at bounding box center [1502, 44] width 5 height 5
click at [1491, 45] on div "Zoë Hill updated the application, Applicant - Jalaya McCommons. 5 days ago" at bounding box center [1420, 58] width 187 height 51
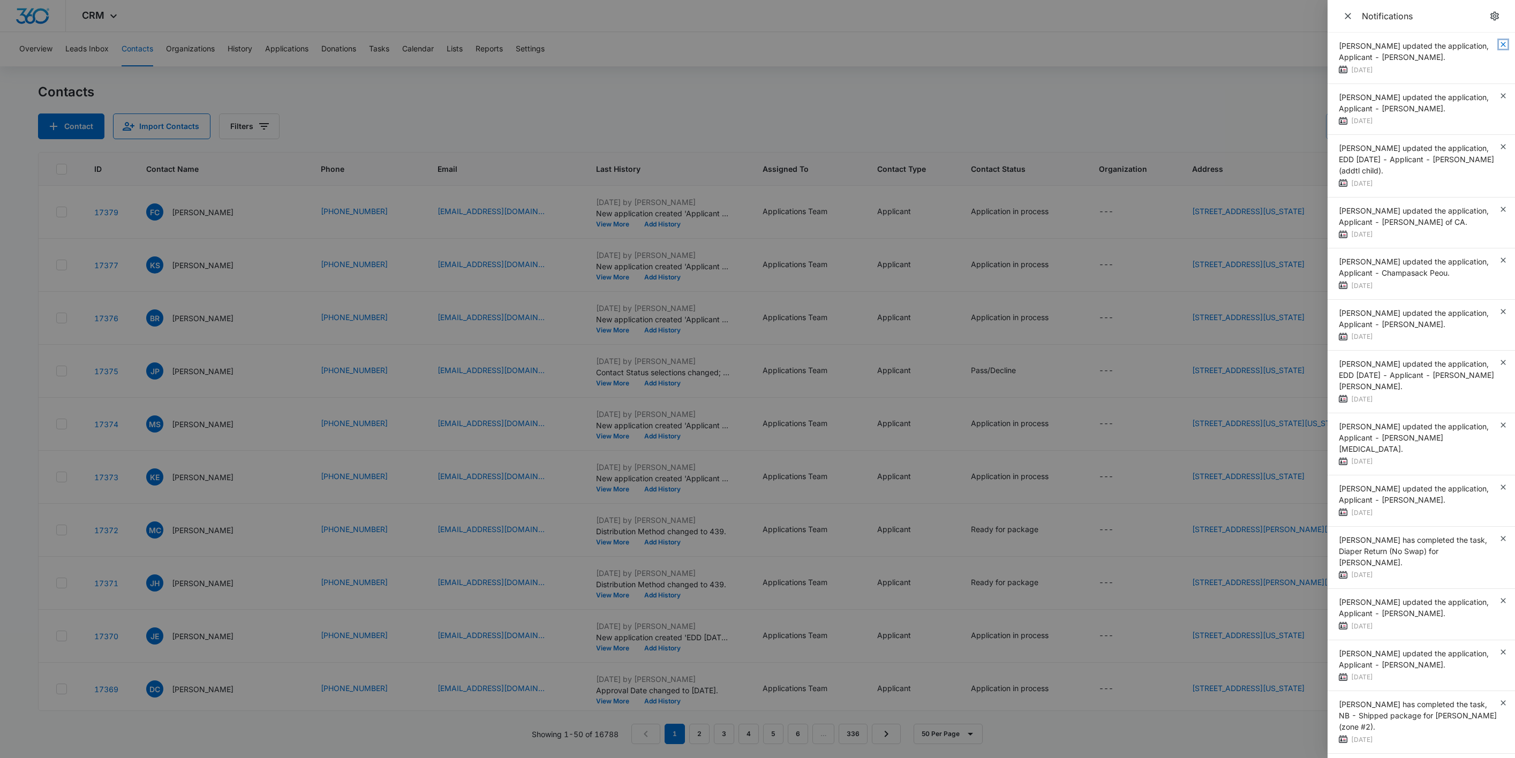
click at [1500, 45] on icon "button" at bounding box center [1502, 44] width 5 height 5
click at [1491, 45] on div "Zoë Hill updated the application, Applicant - Monique Edmonds. 5 days ago" at bounding box center [1420, 58] width 187 height 51
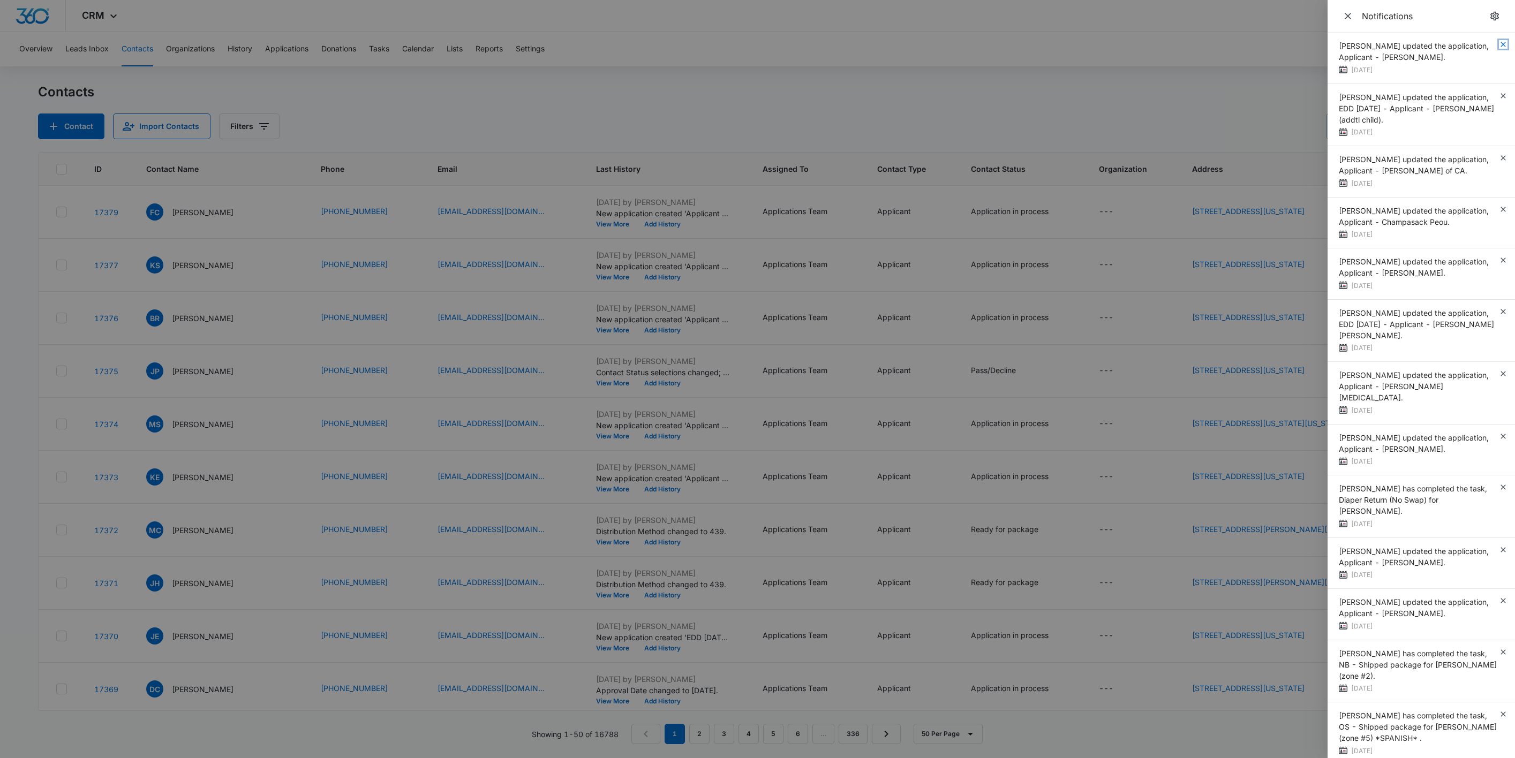
click at [1500, 45] on icon "button" at bounding box center [1502, 44] width 5 height 5
click at [1491, 45] on div "Zoë Hill updated the application, Applicant - Daniel Counts. 5 days ago" at bounding box center [1420, 58] width 187 height 51
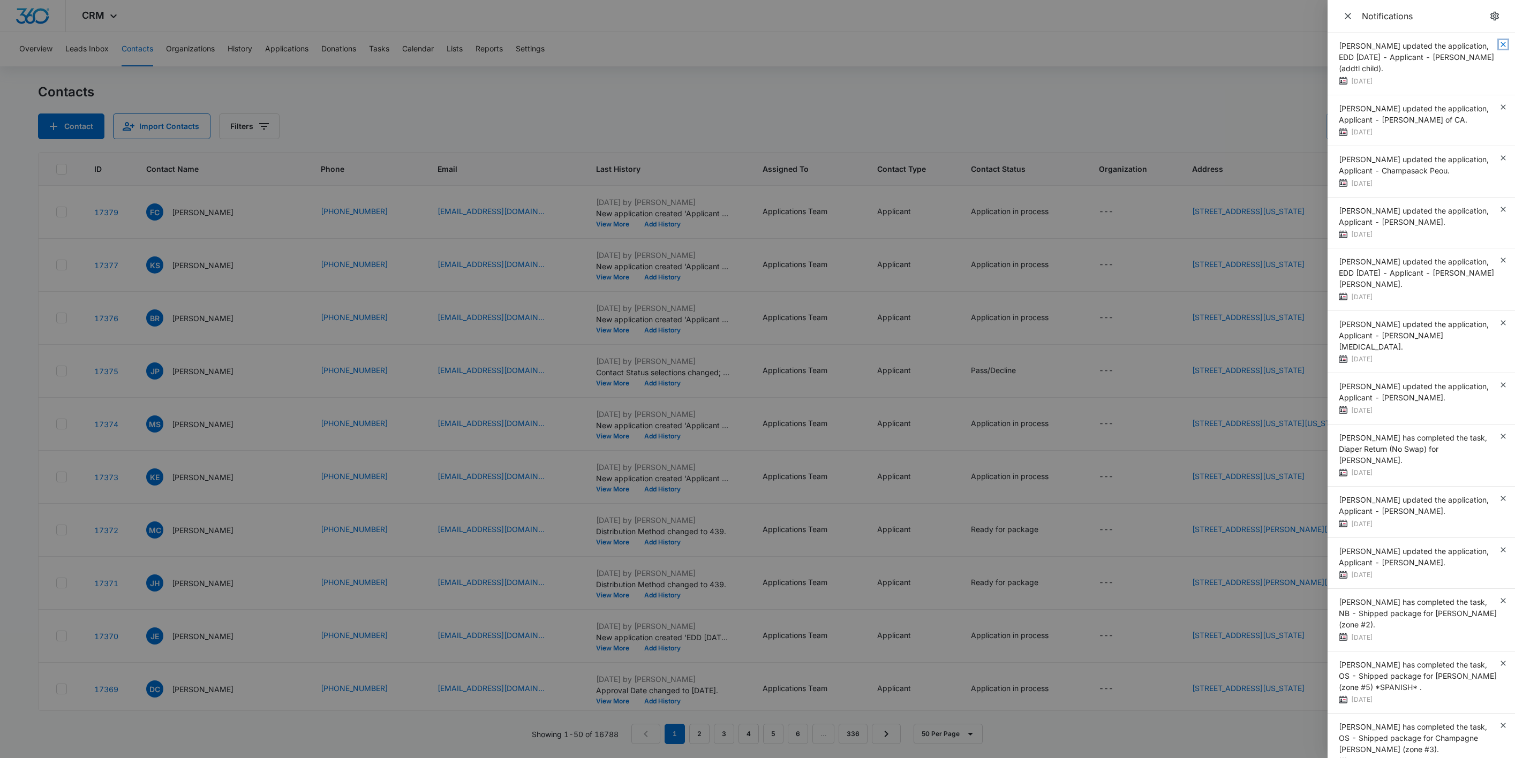
click at [1500, 45] on icon "button" at bounding box center [1502, 44] width 5 height 5
click at [1491, 45] on div "Zoë Hill updated the application, EDD 09/28/2025 - Applicant - Megan Milewski (…" at bounding box center [1420, 64] width 187 height 63
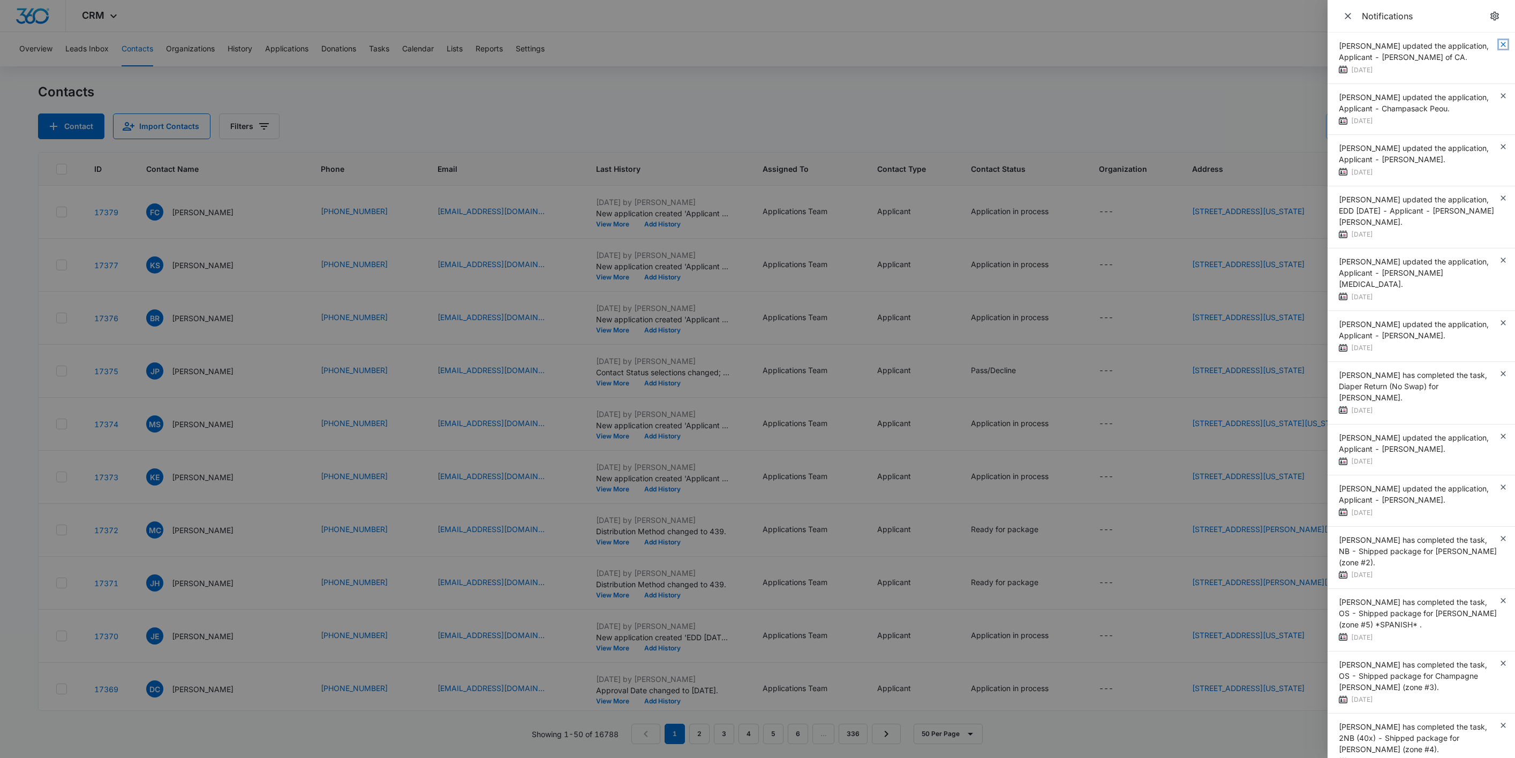
click at [1500, 45] on icon "button" at bounding box center [1502, 44] width 5 height 5
click at [1491, 45] on div "Zoë Hill updated the application, Applicant - Rocio Garcia of CA. 5 days ago" at bounding box center [1420, 58] width 187 height 51
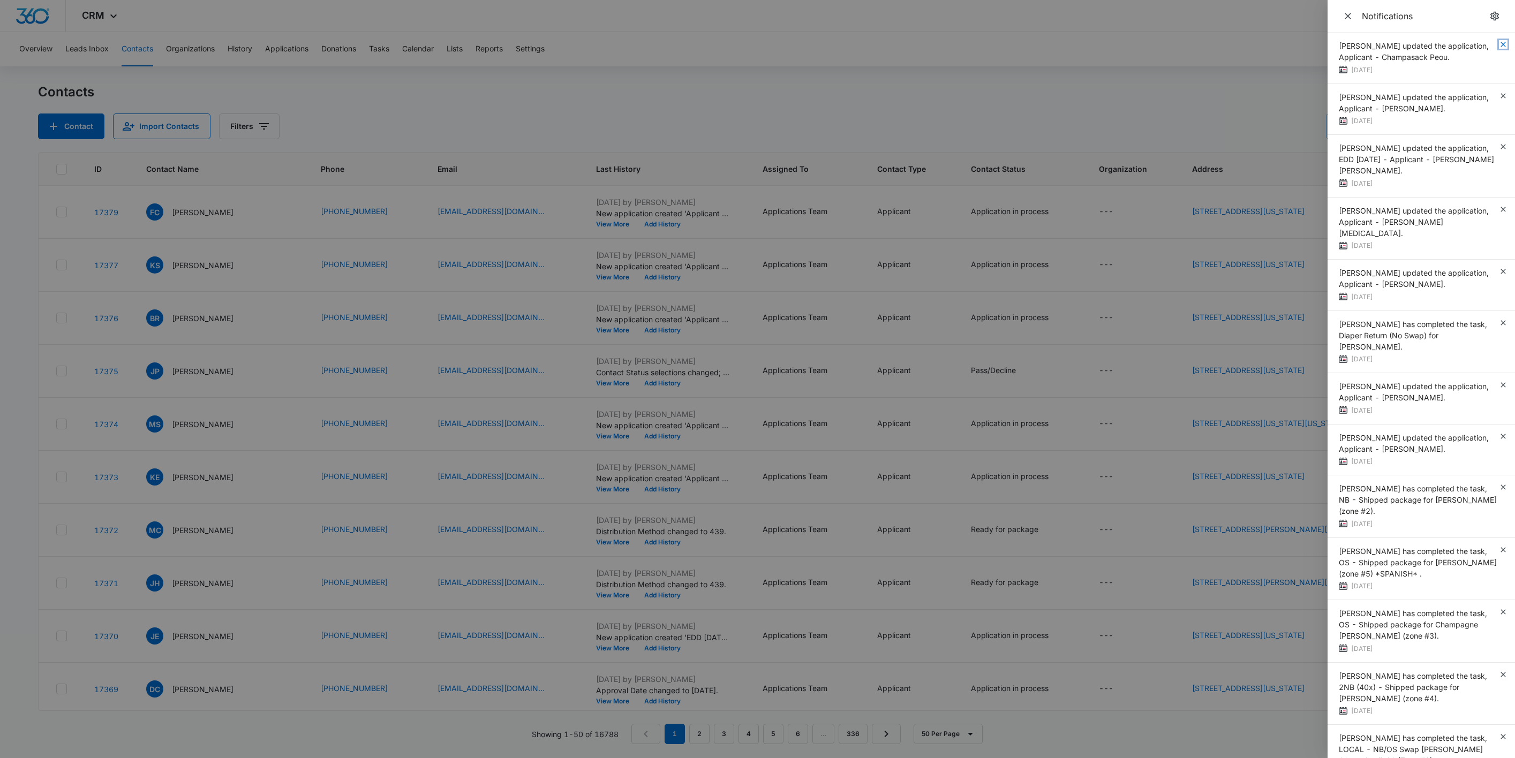
click at [1500, 45] on icon "button" at bounding box center [1502, 44] width 5 height 5
click at [1491, 45] on div "Zoë Hill updated the application, Applicant - Champasack Peou. 5 days ago" at bounding box center [1420, 58] width 187 height 51
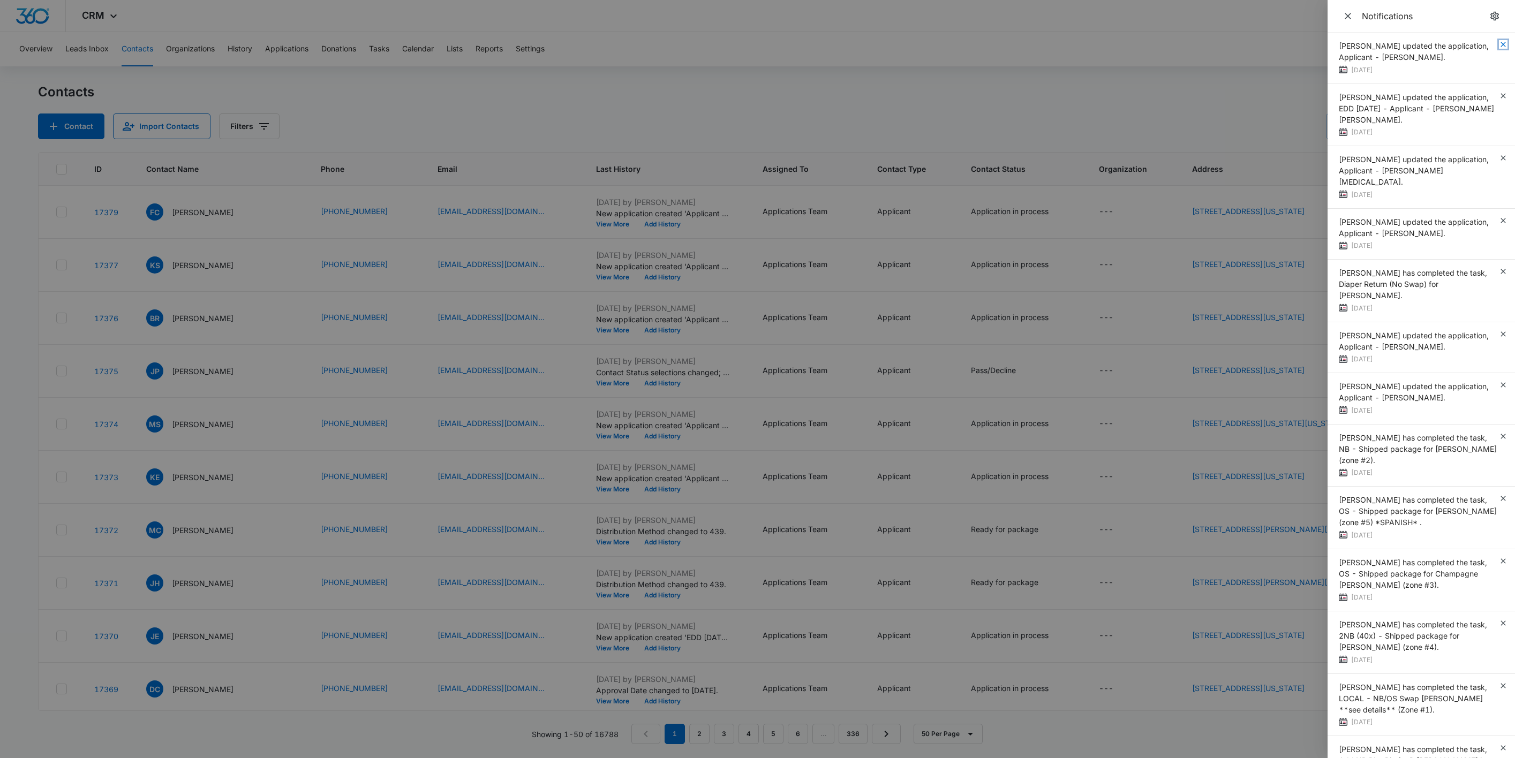
click at [1500, 45] on icon "button" at bounding box center [1502, 44] width 5 height 5
click at [1491, 45] on div "Zoë Hill updated the application, Applicant - Brianna Vanhoose. 5 days ago" at bounding box center [1420, 58] width 187 height 51
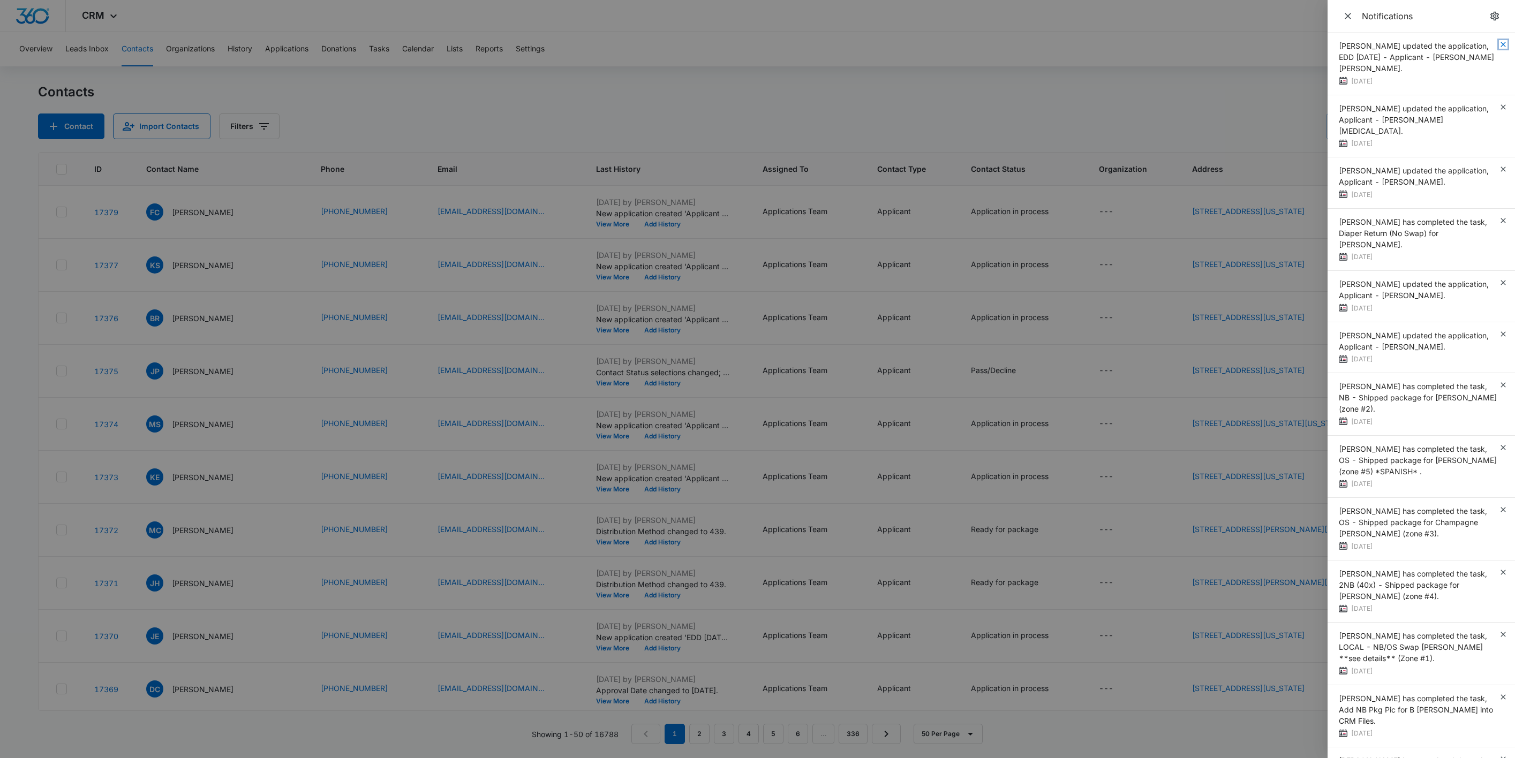
click at [1500, 45] on icon "button" at bounding box center [1502, 44] width 5 height 5
click at [1491, 45] on div "Zoë Hill updated the application, EDD 09/26/2025 - Applicant - Triesha Monique …" at bounding box center [1420, 64] width 187 height 63
click at [1500, 104] on icon "button" at bounding box center [1502, 106] width 5 height 5
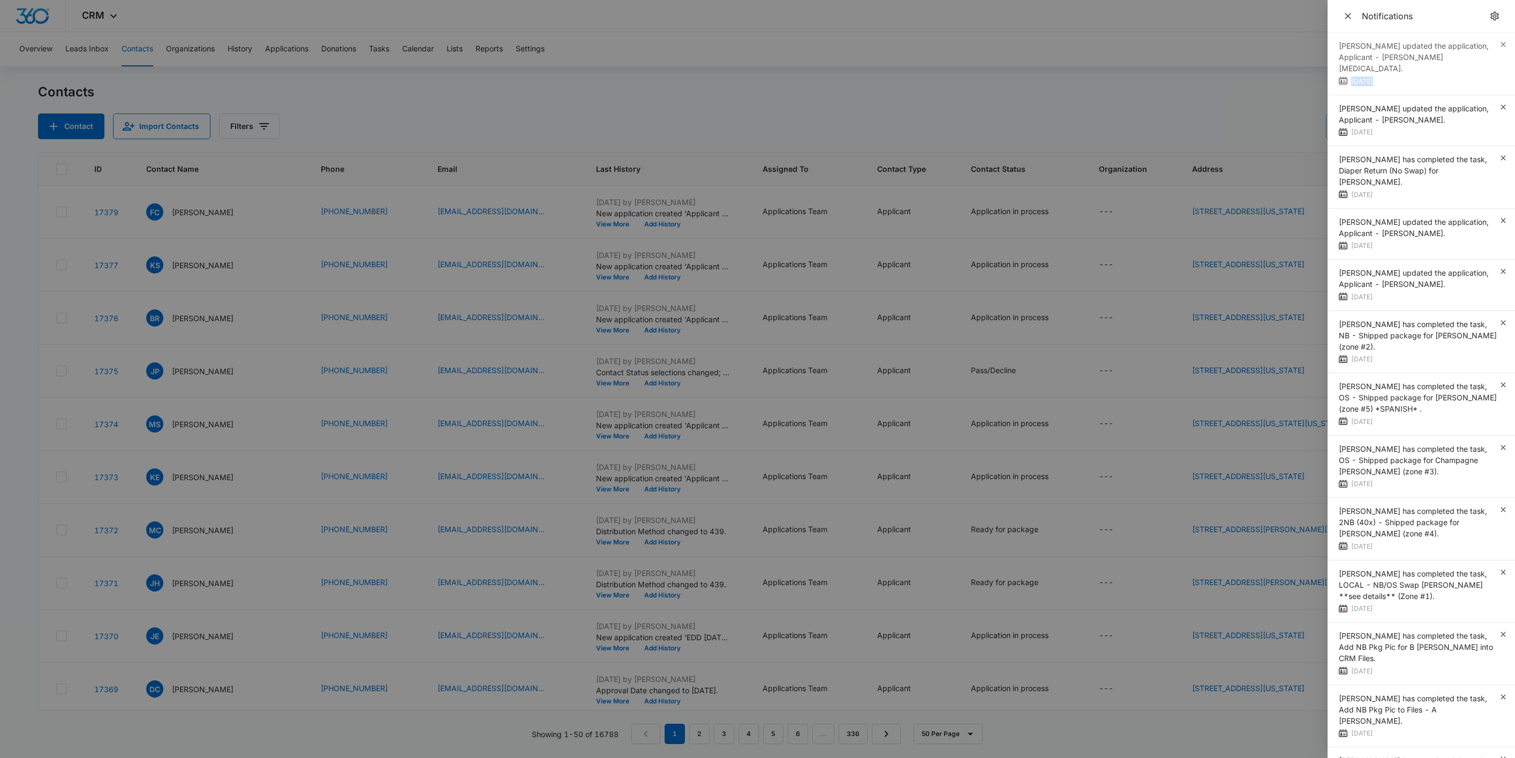
click at [1491, 45] on div "Zoë Hill updated the application, Applicant - Jackeline Rayos. 5 days ago" at bounding box center [1420, 64] width 187 height 63
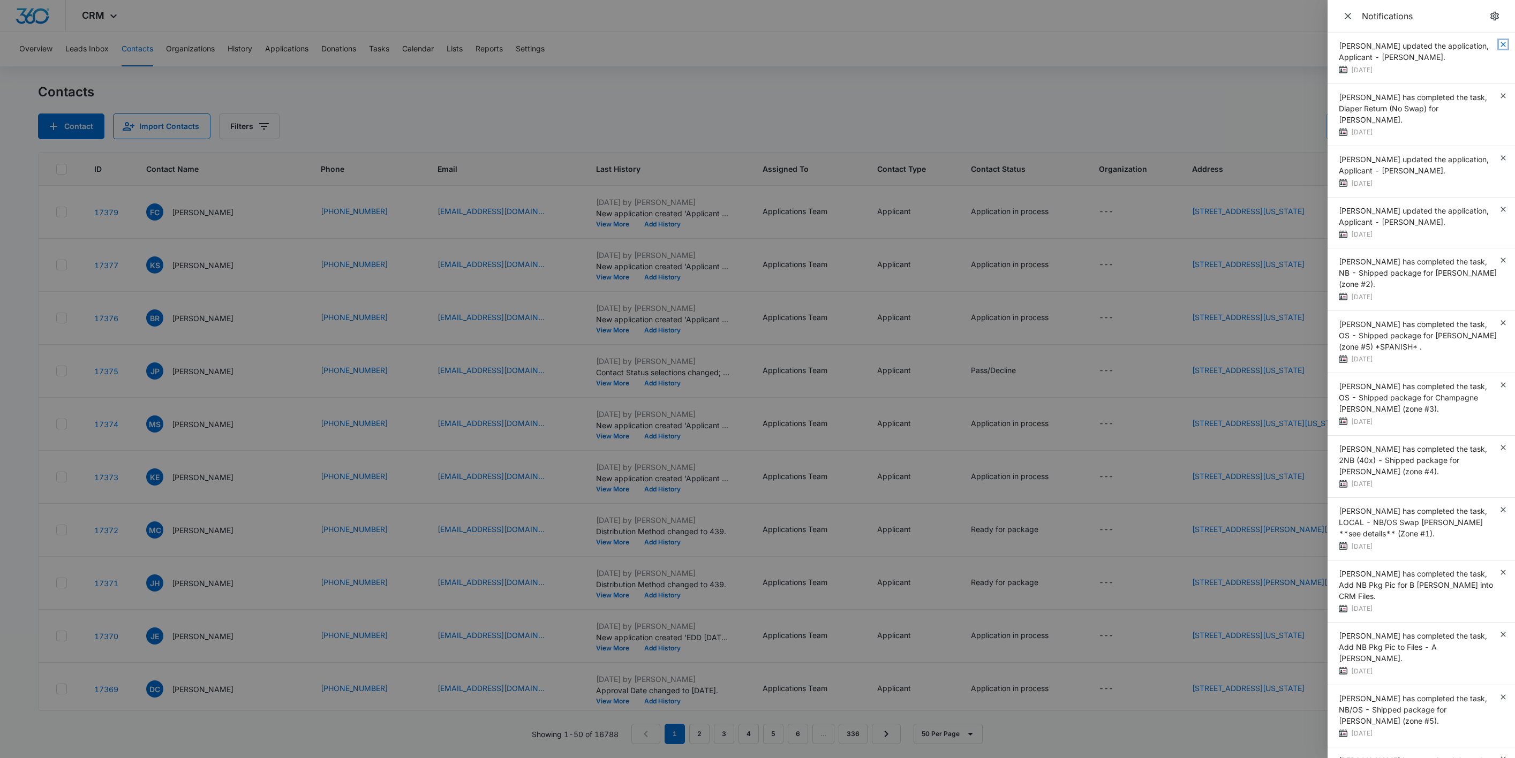
click at [1500, 45] on icon "button" at bounding box center [1502, 44] width 5 height 5
click at [1491, 45] on div "Zoë Hill updated the application, Applicant - Veronica Sandoval. 5 days ago" at bounding box center [1420, 58] width 187 height 51
click at [1500, 93] on icon "button" at bounding box center [1502, 95] width 5 height 5
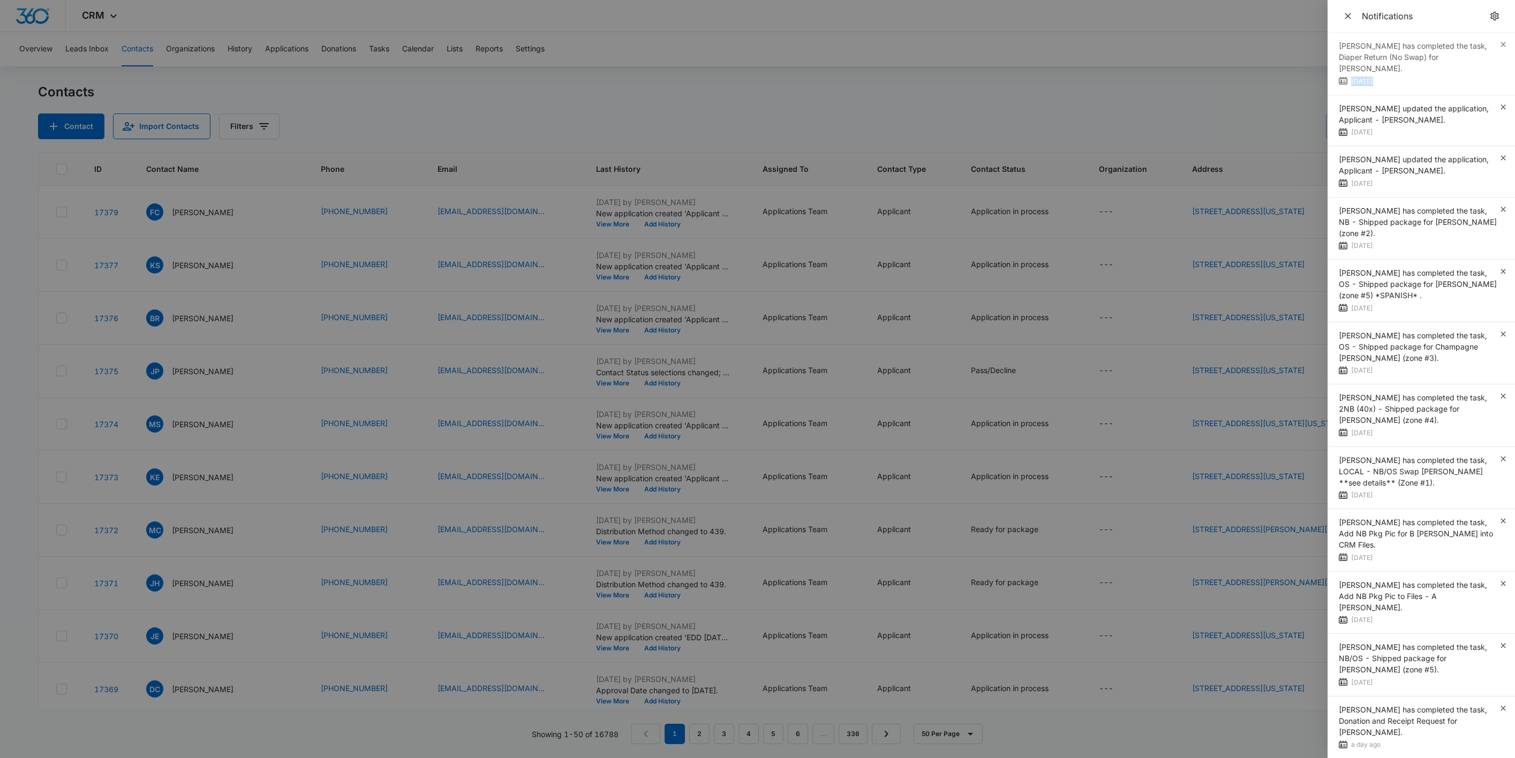
click at [1491, 45] on div "Zoë Hill has completed the task, Diaper Return (No Swap) for VALERIE KUTTER. 5 …" at bounding box center [1420, 64] width 187 height 63
click at [1500, 45] on icon "button" at bounding box center [1502, 44] width 5 height 5
click at [1491, 45] on div "Zoë Hill updated the application, Applicant - Meilyn Ramirez. 4 days ago" at bounding box center [1420, 58] width 187 height 51
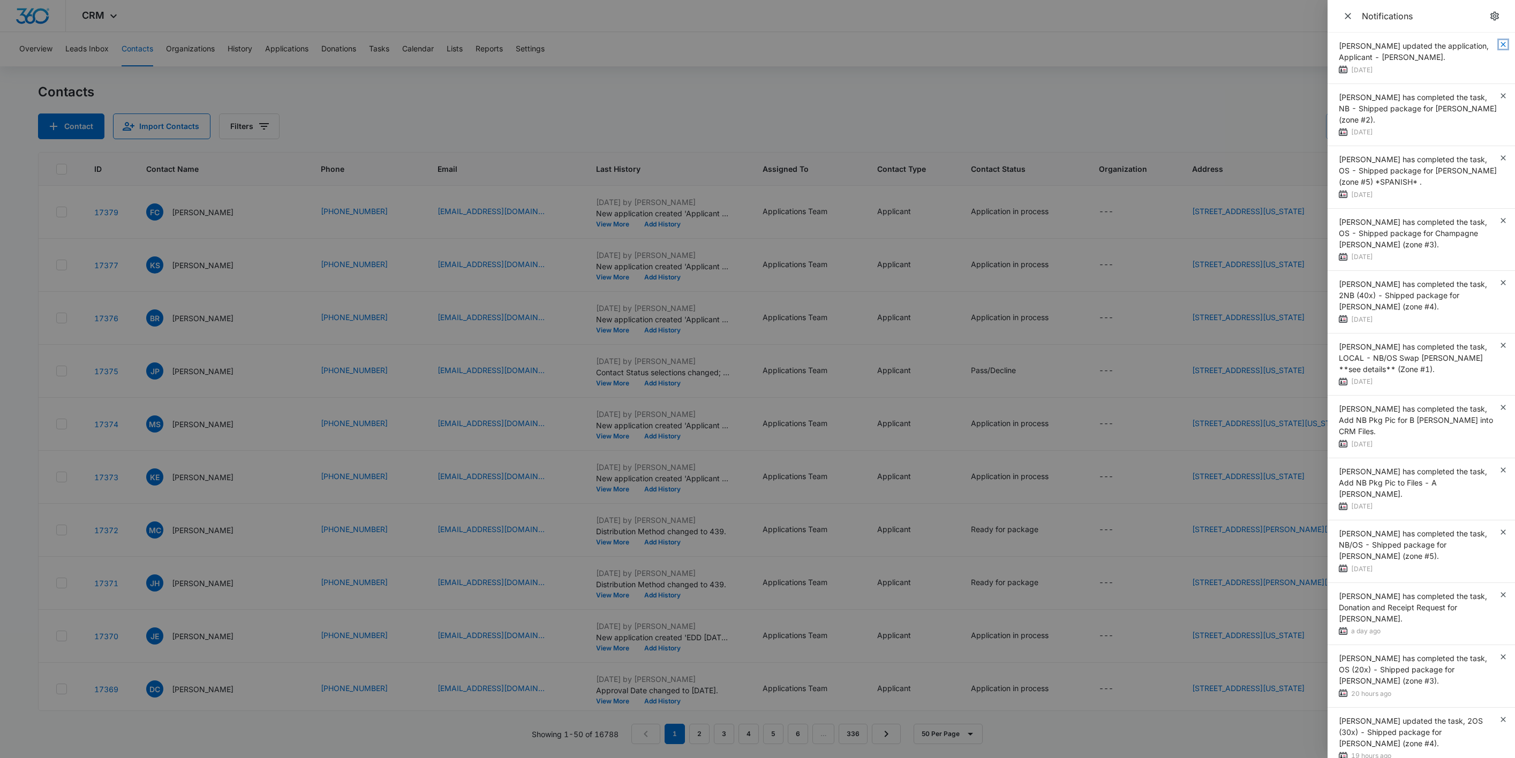
click at [1500, 45] on icon "button" at bounding box center [1502, 44] width 5 height 5
click at [1491, 45] on div "Zoë Hill updated the application, Applicant - Paulina Bojorquez. 4 days ago" at bounding box center [1420, 58] width 187 height 51
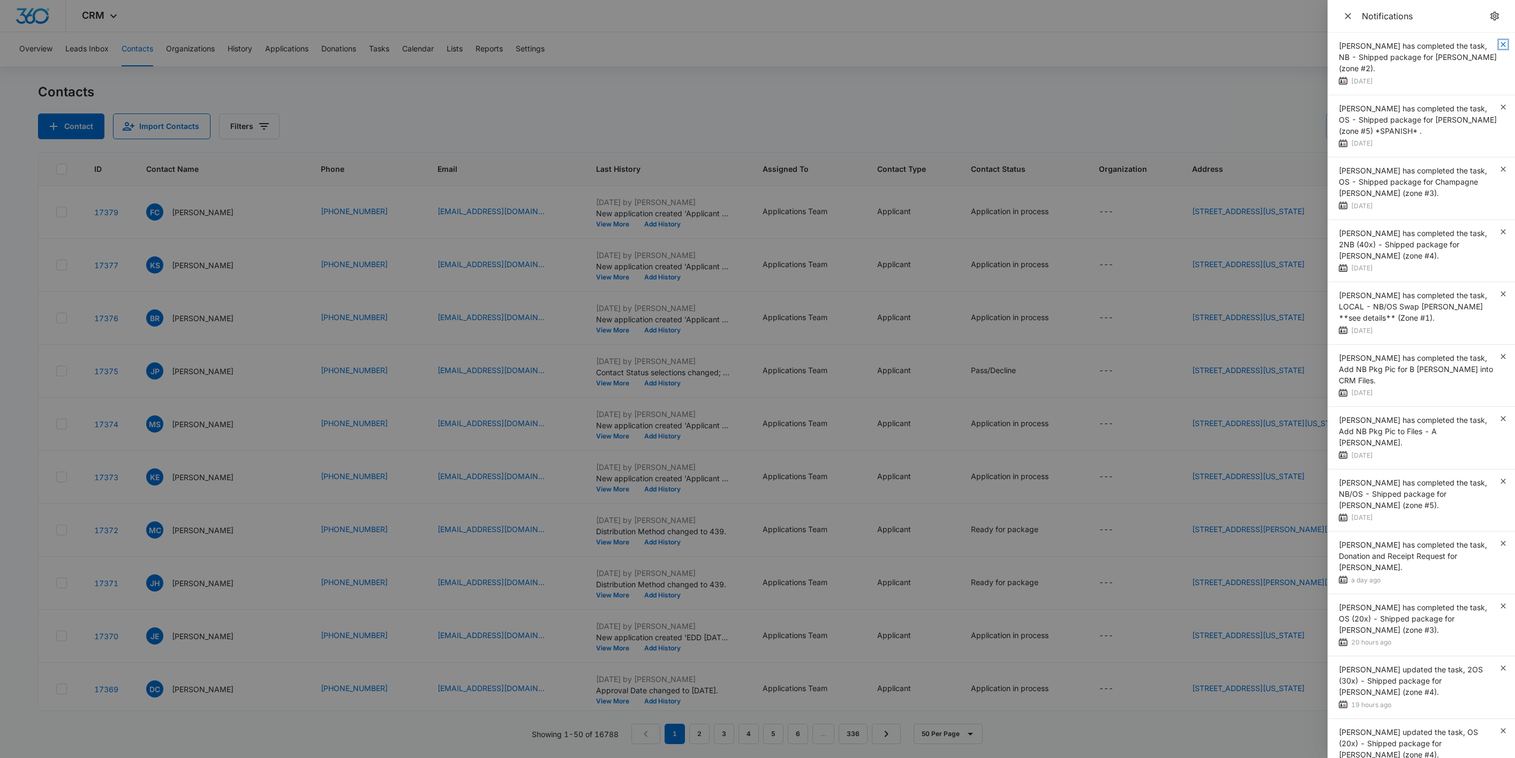
click at [1500, 45] on icon "button" at bounding box center [1502, 44] width 5 height 5
click at [1491, 45] on div "Faye Laherty has completed the task, NB - Shipped package for Tammeshia Cuyler …" at bounding box center [1420, 64] width 187 height 63
click at [1500, 45] on icon "button" at bounding box center [1502, 44] width 5 height 5
click at [1491, 45] on div "Faye Laherty has completed the task, OS - Shipped package for Malusi Sanchez (z…" at bounding box center [1420, 64] width 187 height 63
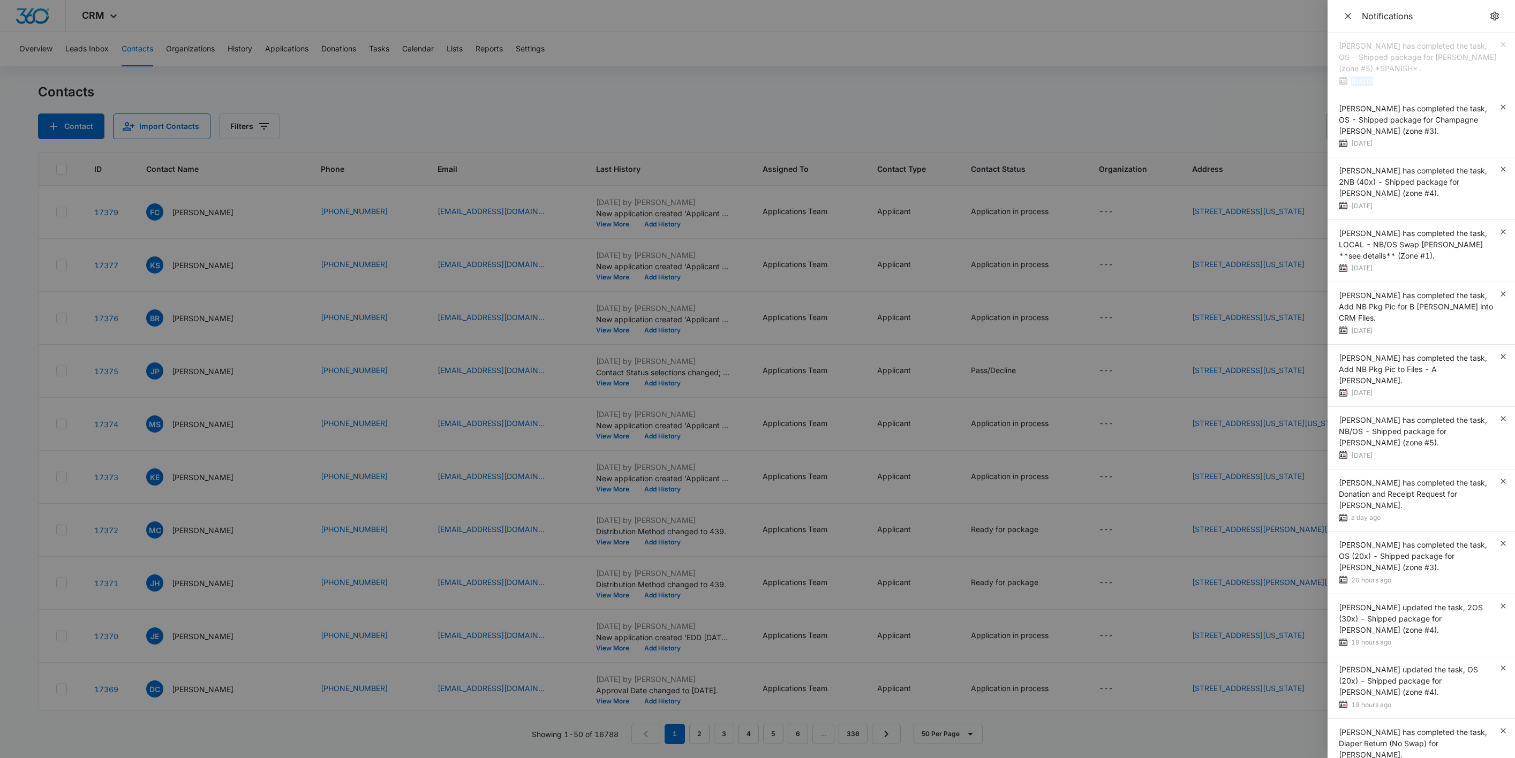
click at [1491, 45] on div "Faye Laherty has completed the task, OS - Shipped package for Malusi Sanchez (z…" at bounding box center [1420, 64] width 187 height 63
click at [1500, 45] on icon "button" at bounding box center [1502, 44] width 5 height 5
click at [1491, 45] on div "Karen Burkey has completed the task, OS - Shipped package for Champagne Maldona…" at bounding box center [1420, 64] width 187 height 63
click at [1500, 45] on icon "button" at bounding box center [1502, 44] width 5 height 5
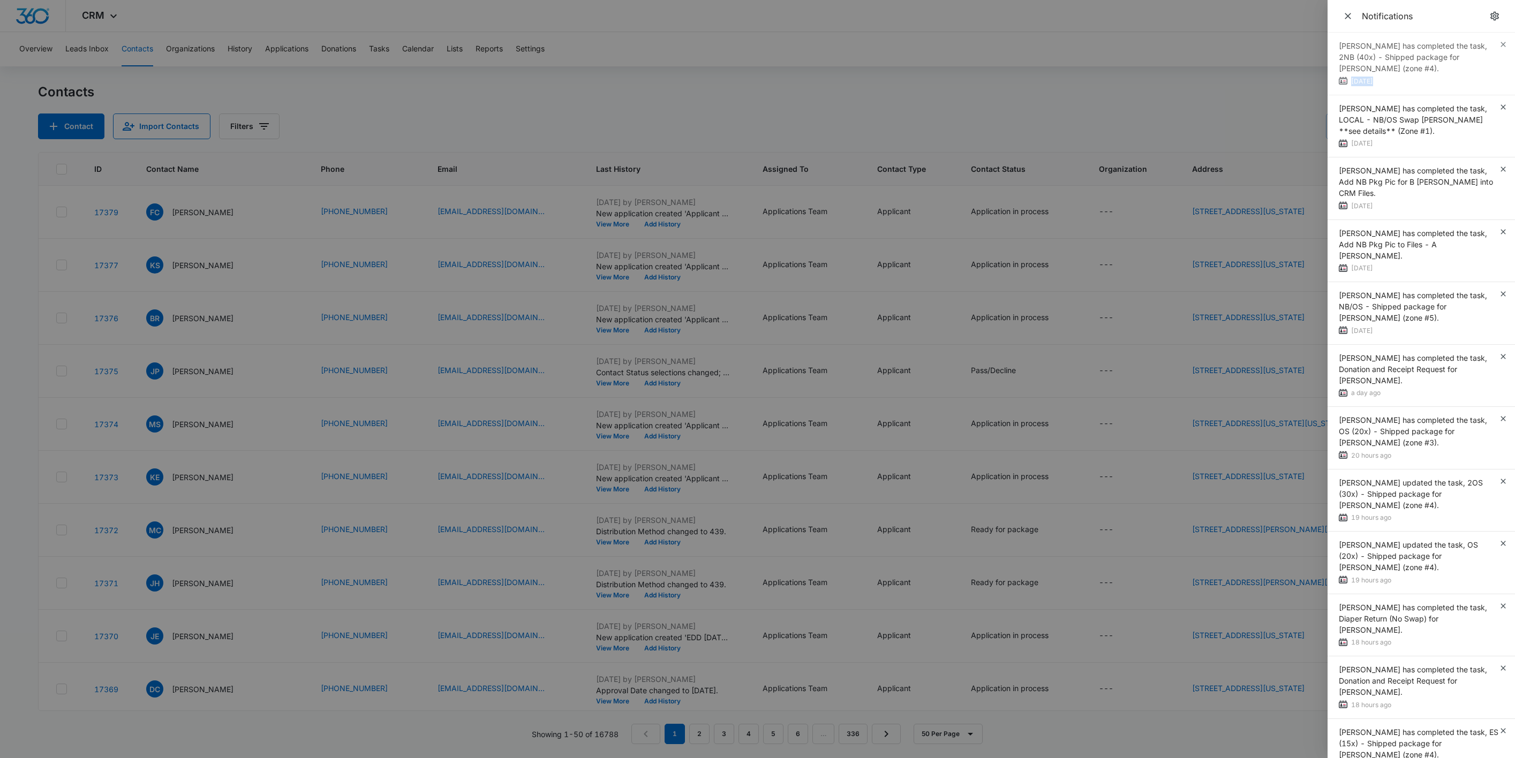
click at [1491, 45] on div "Karen Burkey has completed the task, 2NB (40x) - Shipped package for Jessica Hu…" at bounding box center [1420, 64] width 187 height 63
click at [1500, 45] on icon "button" at bounding box center [1502, 44] width 5 height 5
click at [1491, 45] on div "Abigail Adams has completed the task, LOCAL - NB/OS Swap Erin Allen **see detai…" at bounding box center [1420, 64] width 187 height 63
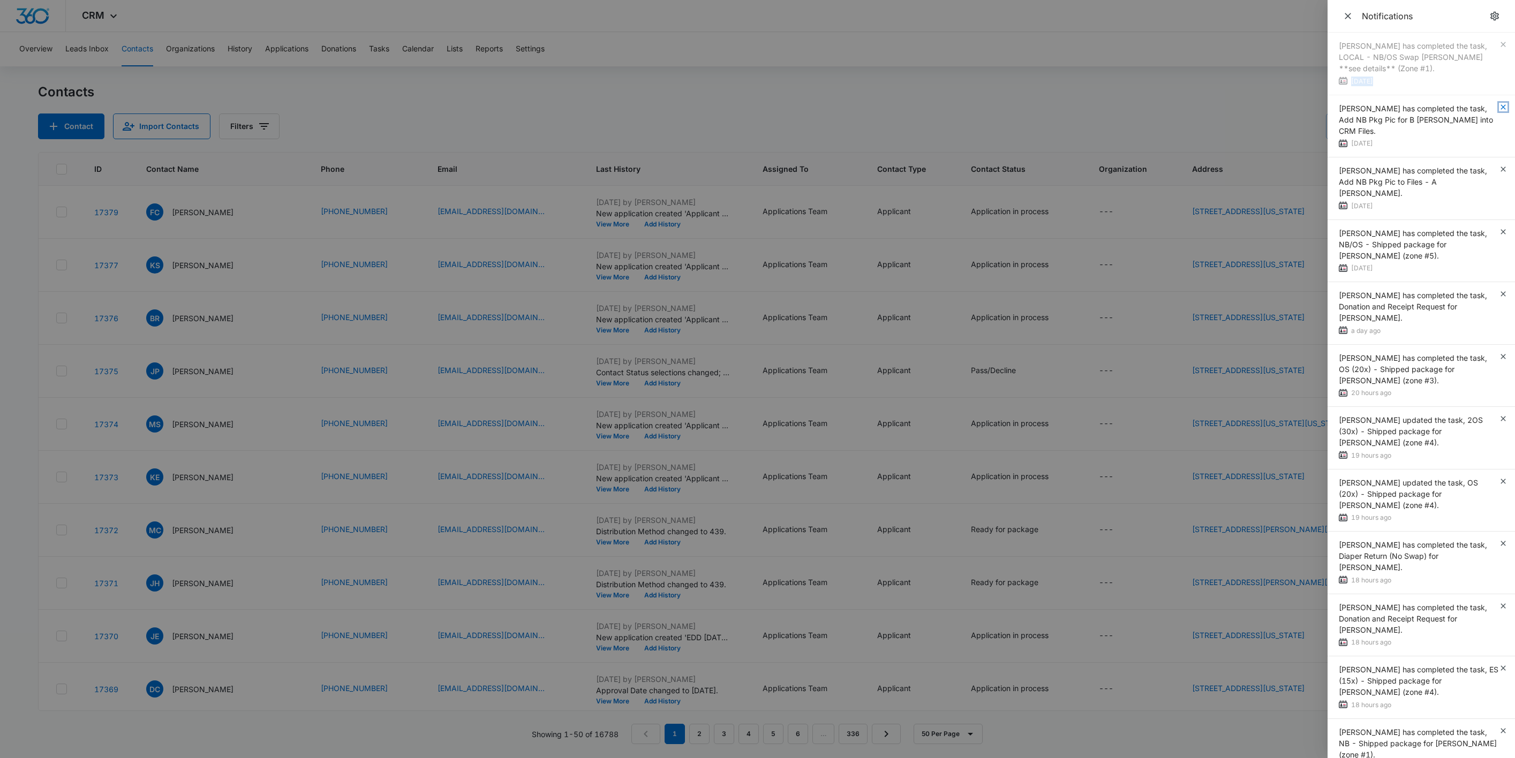
click at [1500, 104] on icon "button" at bounding box center [1502, 106] width 5 height 5
click at [1491, 45] on div "Jennifer Taylor has completed the task, Add NB Pkg Pic for B Cecil into CRM Fil…" at bounding box center [1420, 64] width 187 height 63
click at [1500, 104] on icon "button" at bounding box center [1502, 106] width 5 height 5
click at [1491, 45] on div "Jennifer Taylor has completed the task, Add NB Pkg Pic to Files - A Roberts. 2 …" at bounding box center [1420, 64] width 187 height 63
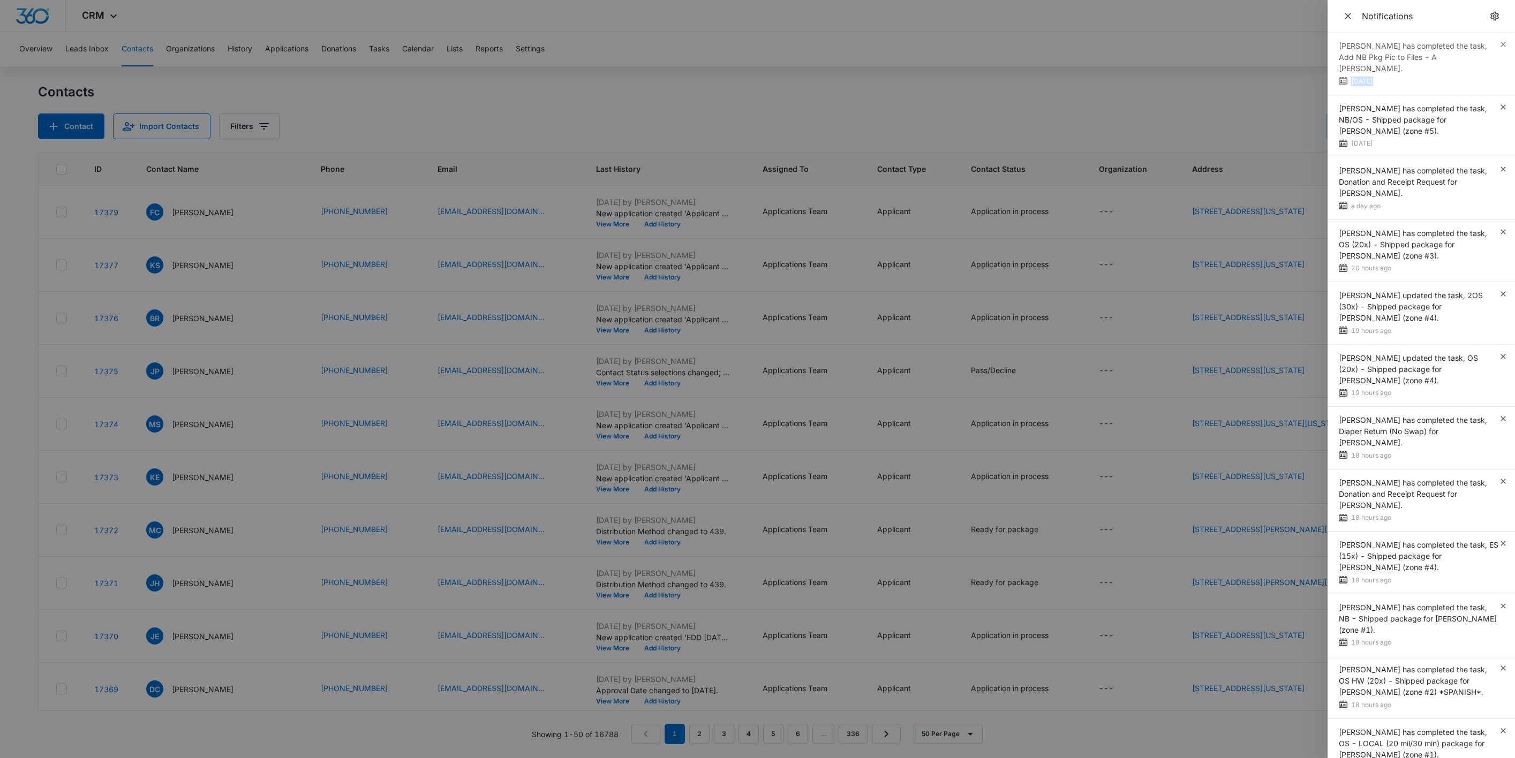
click at [1491, 45] on div "Jennifer Taylor has completed the task, Add NB Pkg Pic to Files - A Roberts. 2 …" at bounding box center [1420, 64] width 187 height 63
click at [1500, 45] on icon "button" at bounding box center [1502, 44] width 5 height 5
click at [1491, 45] on div "Abigail Adams has completed the task, NB/OS - Shipped package for Trayvon Steve…" at bounding box center [1420, 64] width 187 height 63
click at [1500, 45] on icon "button" at bounding box center [1502, 44] width 5 height 5
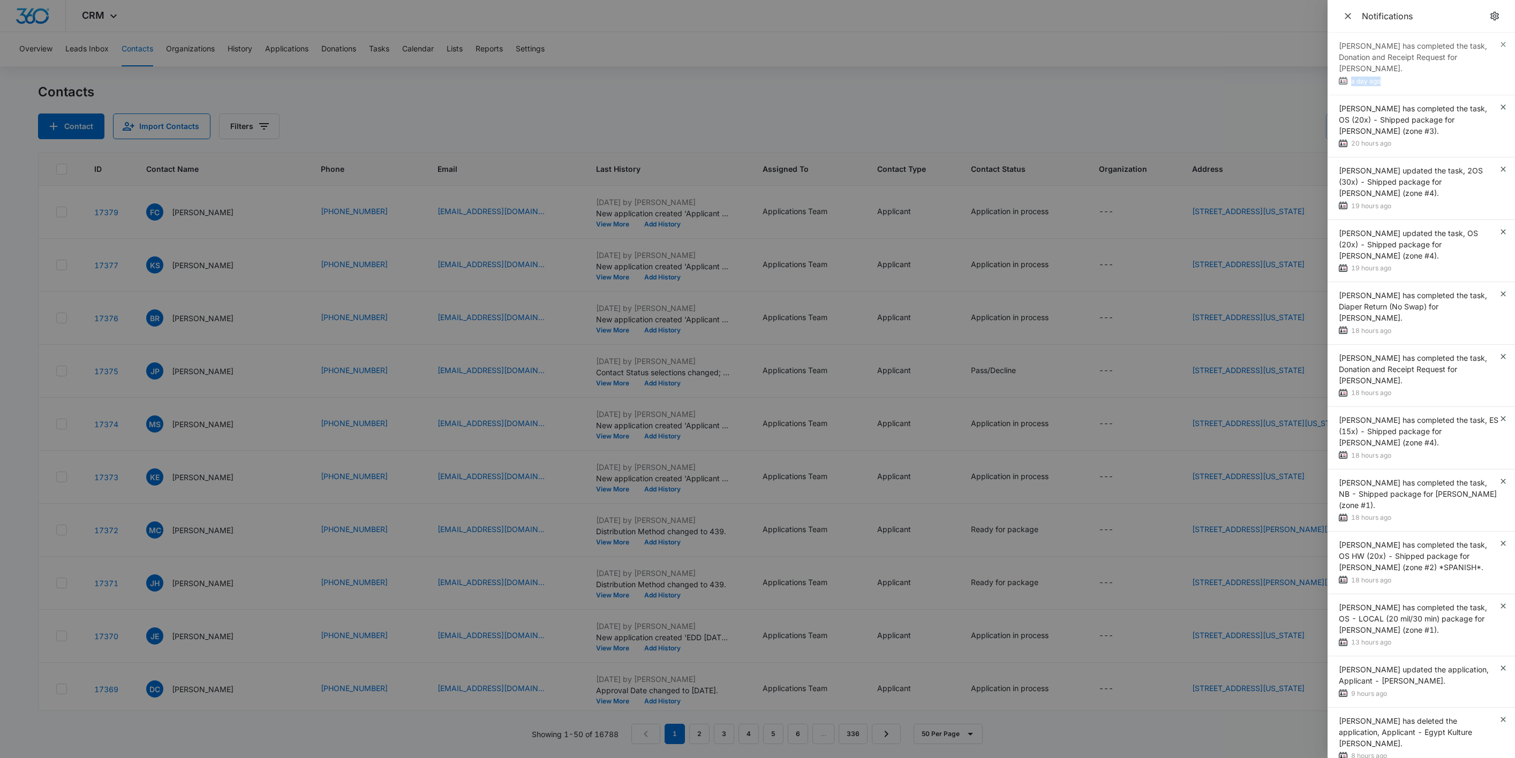
click at [1491, 45] on div "Abigail Adams has completed the task, Donation and Receipt Request for Theresa …" at bounding box center [1420, 64] width 187 height 63
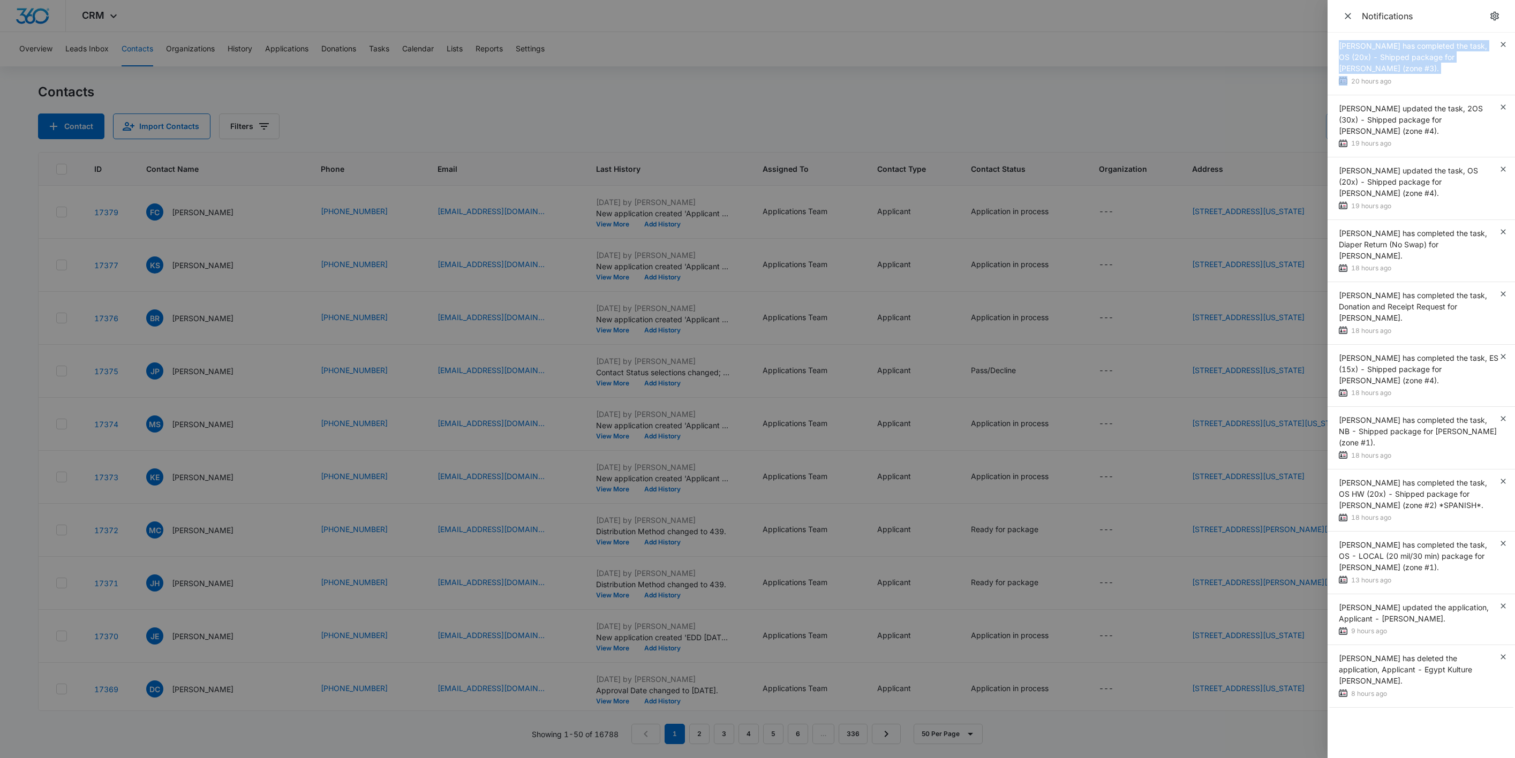
click at [1491, 45] on div "Jennifer Taylor has completed the task, OS (20x) - Shipped package for Zachary …" at bounding box center [1418, 57] width 160 height 34
click at [1490, 45] on div "Jennifer Taylor has completed the task, OS (20x) - Shipped package for Zachary …" at bounding box center [1418, 57] width 160 height 34
click at [1498, 45] on icon "button" at bounding box center [1502, 44] width 9 height 9
click at [1498, 45] on div "Jennifer Taylor has completed the task, OS (20x) - Shipped package for Zachary …" at bounding box center [1420, 64] width 187 height 63
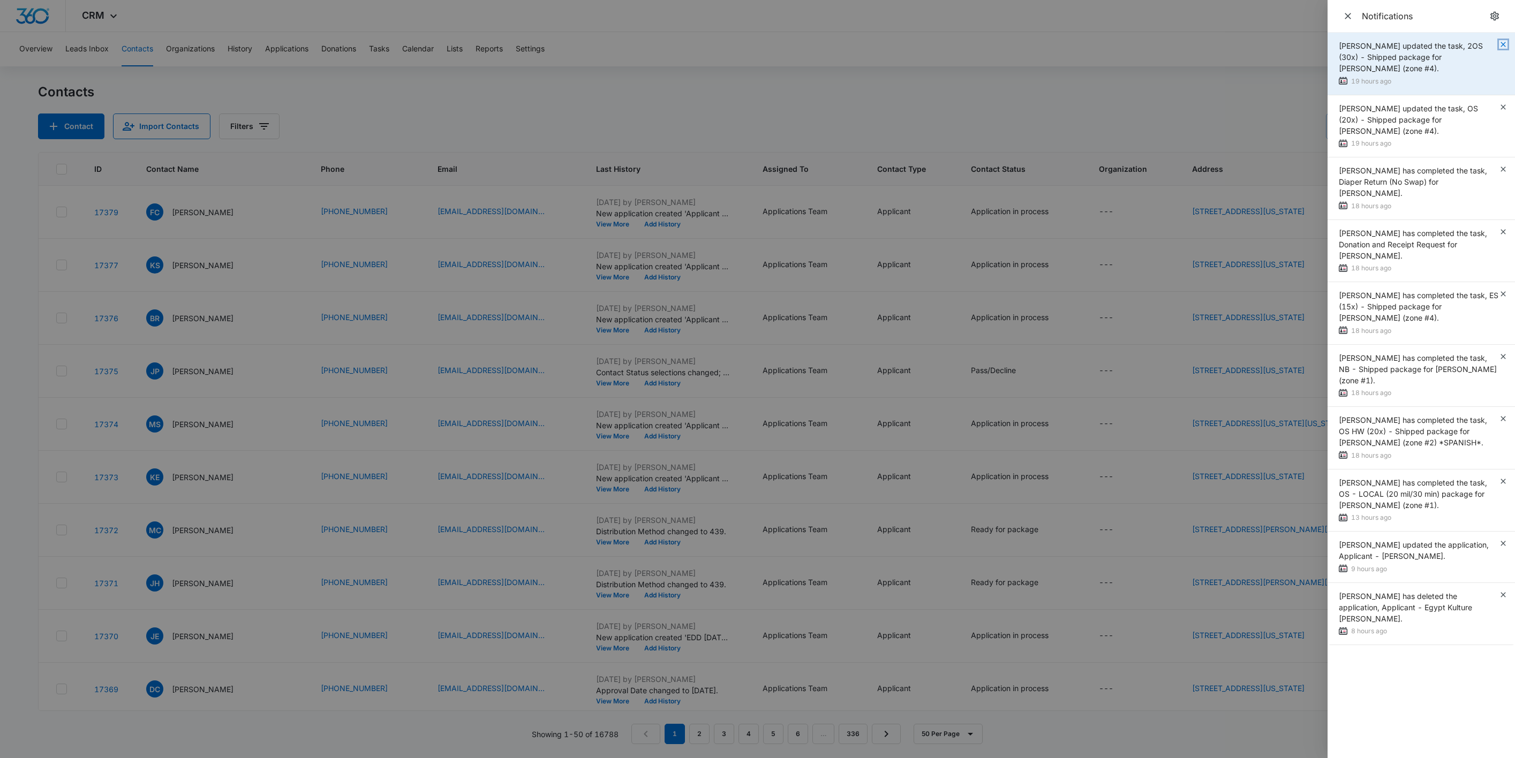
click at [1502, 45] on icon "button" at bounding box center [1502, 44] width 5 height 5
click at [1502, 45] on div "Zoë Hill updated the task, 2OS (30x) - Shipped package for Daisy Frost (zone #4…" at bounding box center [1420, 64] width 187 height 63
click at [1503, 46] on div "Zoë Hill updated the task, 2OS (30x) - Shipped package for Daisy Frost (zone #4…" at bounding box center [1420, 64] width 187 height 63
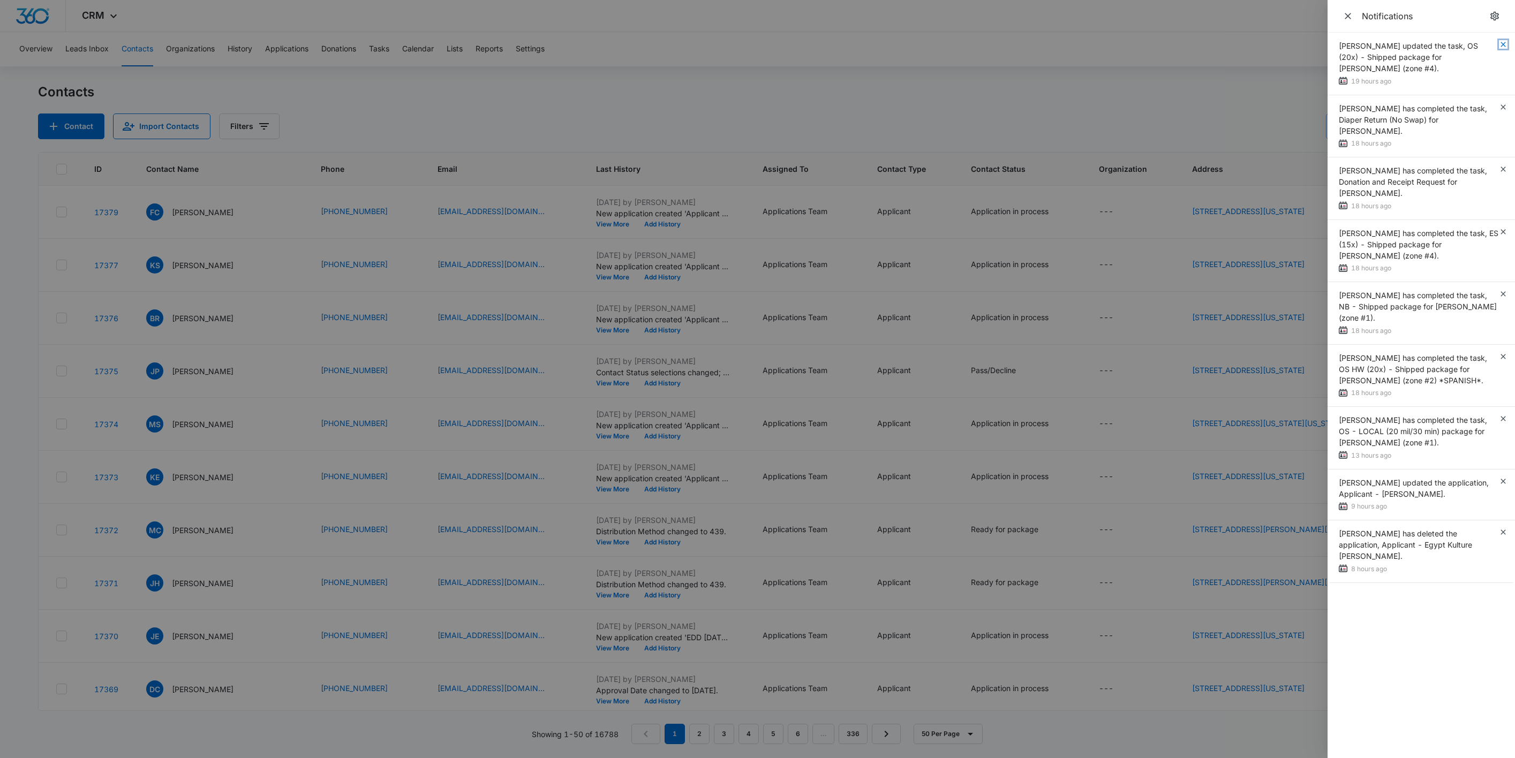
click at [1503, 46] on icon "button" at bounding box center [1502, 44] width 9 height 9
click at [1503, 46] on div "Zoë Hill updated the task, OS (20x) - Shipped package for Breanna Crigger (zone…" at bounding box center [1420, 64] width 187 height 63
click at [1503, 46] on icon "button" at bounding box center [1502, 44] width 9 height 9
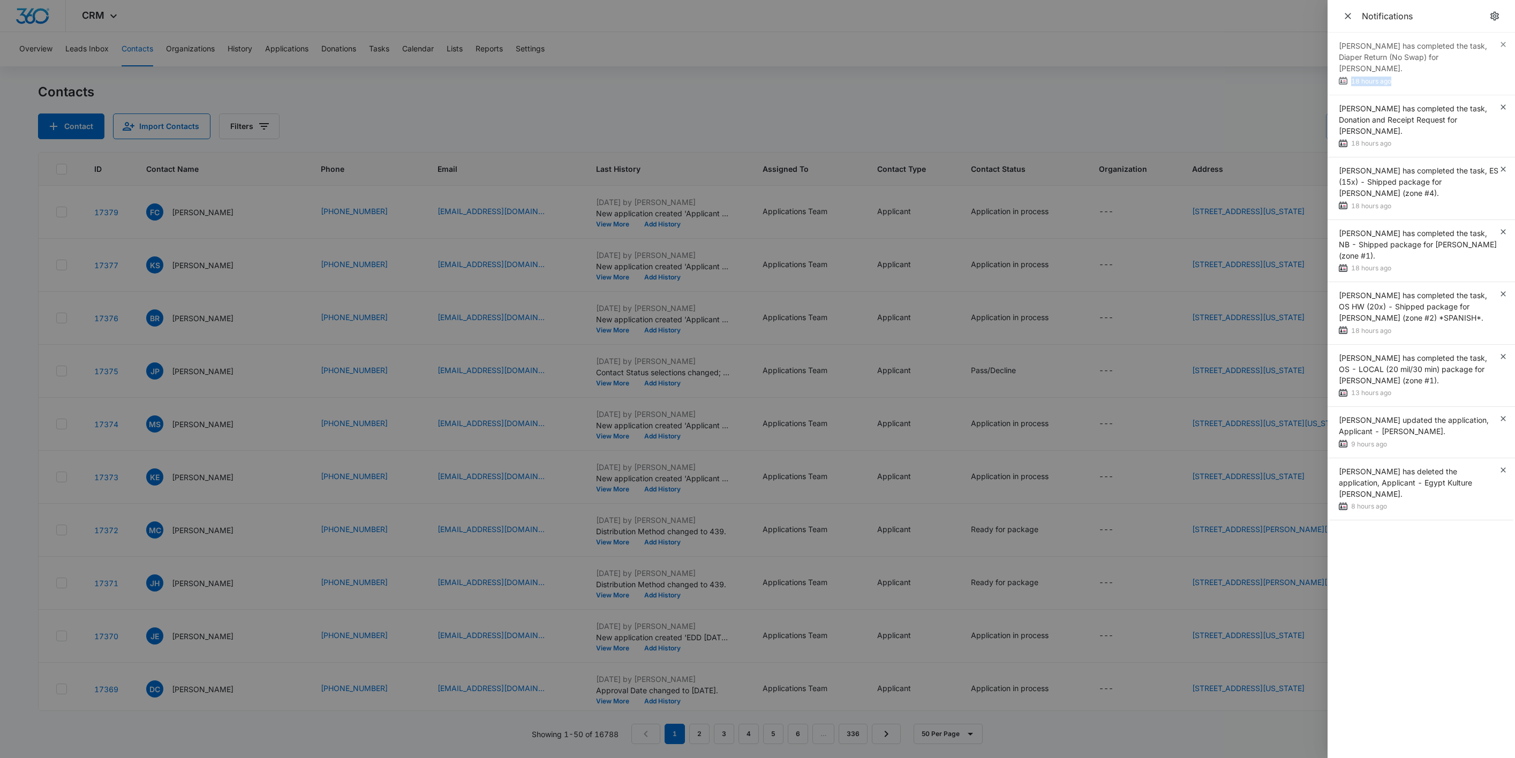
click at [1503, 46] on div "Cheyenne Bridgeman has completed the task, Diaper Return (No Swap) for Leny Cha…" at bounding box center [1420, 64] width 187 height 63
click at [1503, 103] on icon "button" at bounding box center [1502, 107] width 9 height 9
click at [1503, 46] on div "Cheyenne Bridgeman has completed the task, Donation and Receipt Request for Kay…" at bounding box center [1420, 64] width 187 height 63
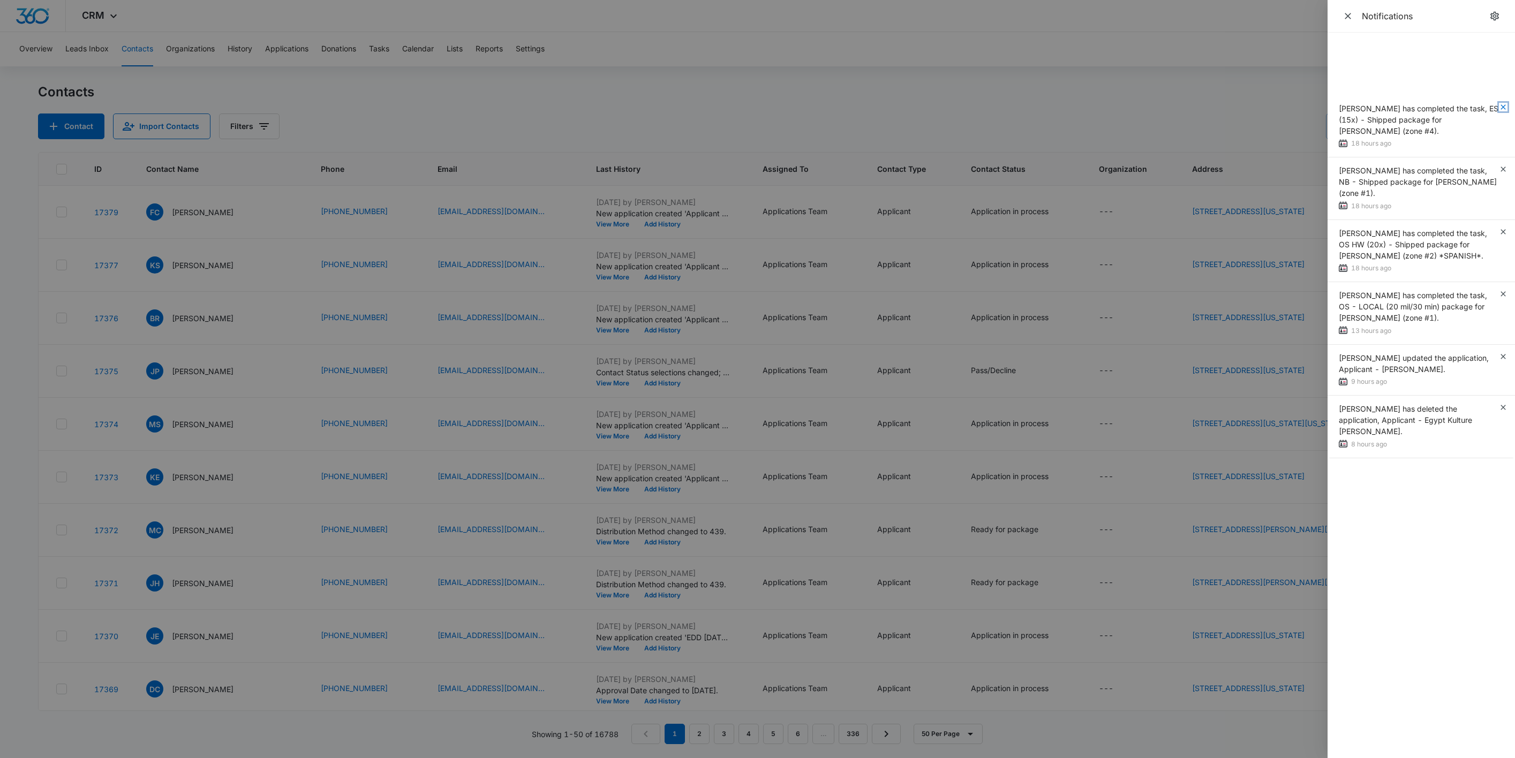
click at [1503, 103] on icon "button" at bounding box center [1502, 107] width 9 height 9
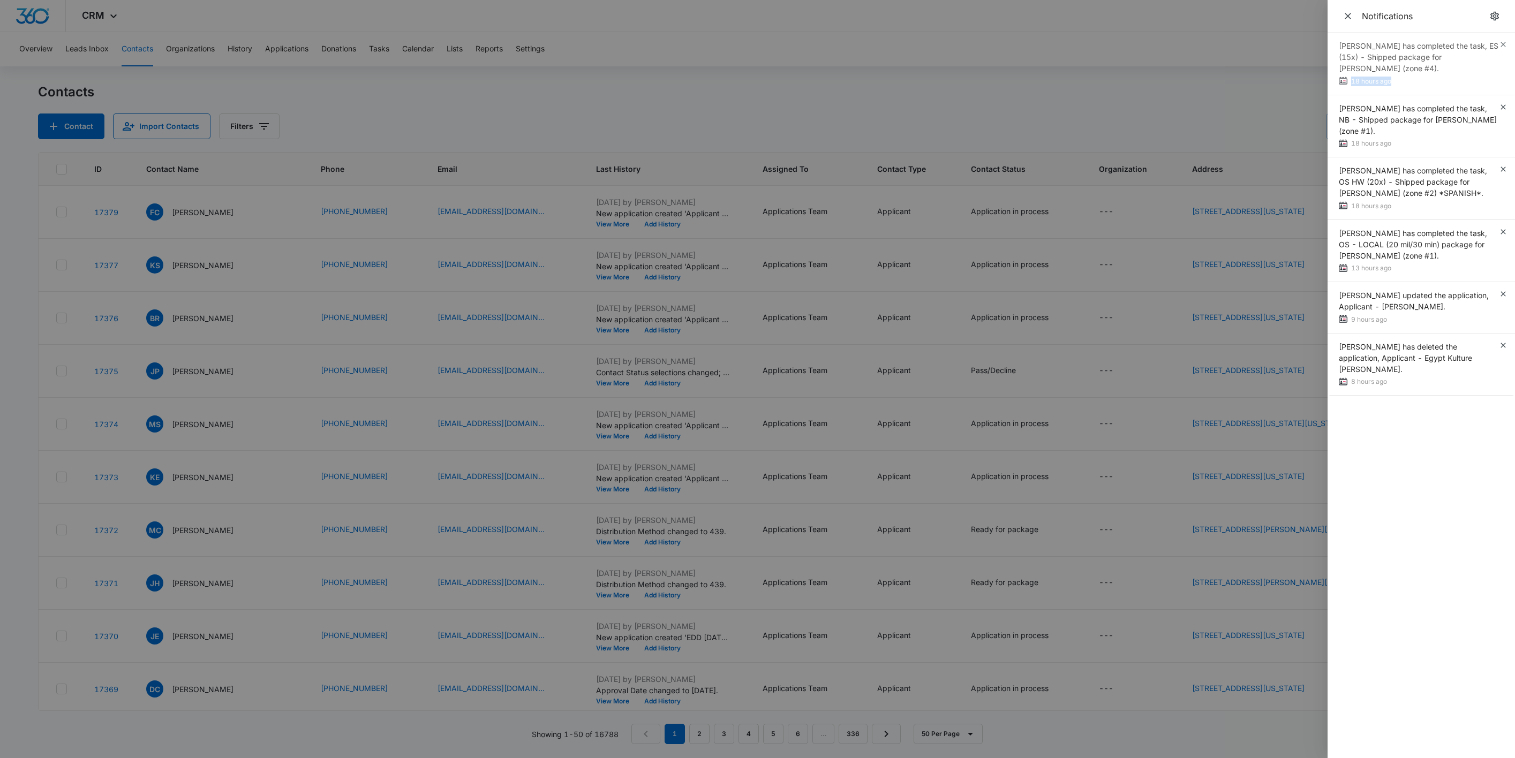
click at [1503, 46] on div "Cheyenne Bridgeman has completed the task, ES (15x) - Shipped package for Marci…" at bounding box center [1420, 64] width 187 height 63
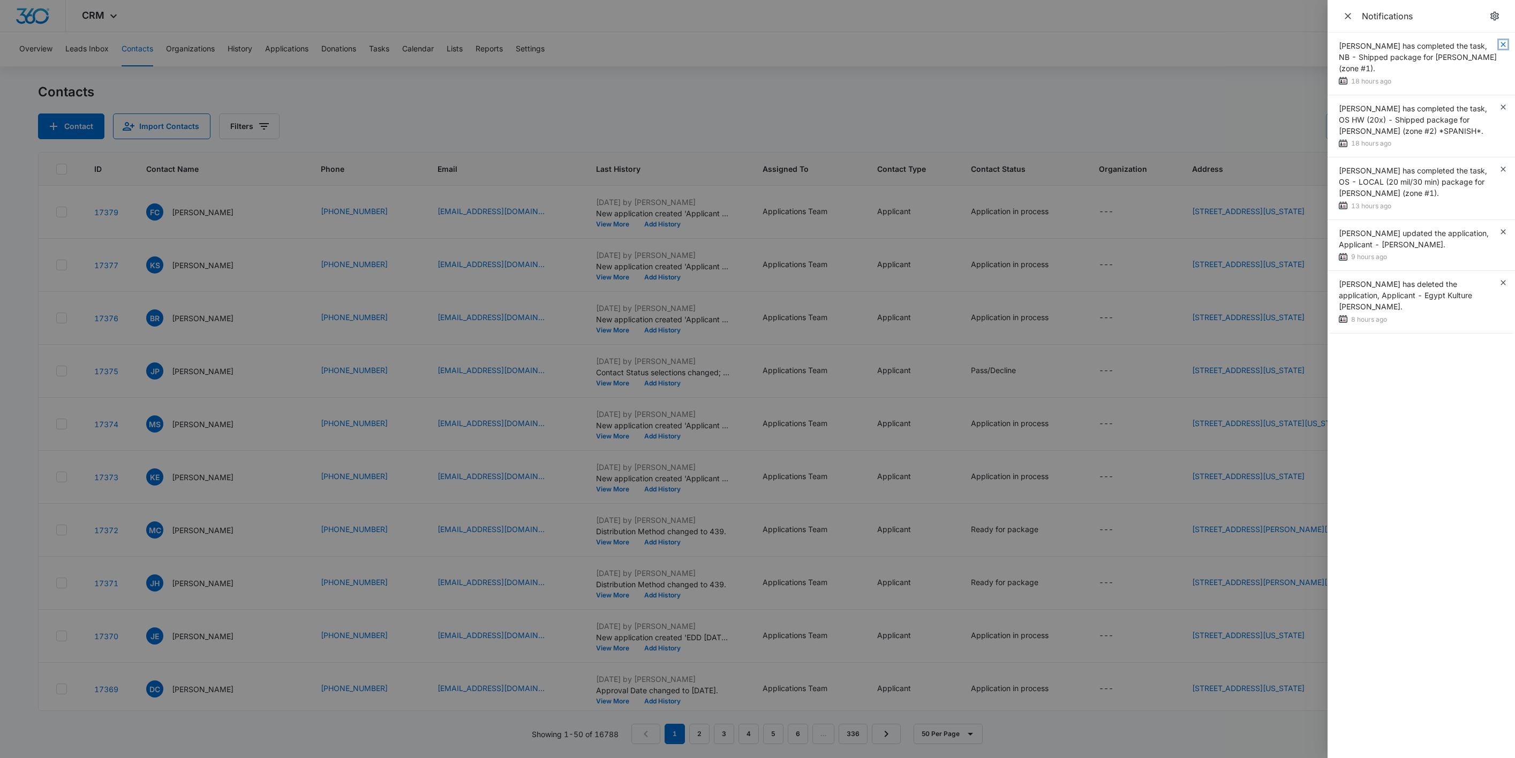
click at [1503, 46] on icon "button" at bounding box center [1502, 44] width 9 height 9
click at [1503, 46] on div "Cheyenne Bridgeman has completed the task, NB - Shipped package for Arianna Bea…" at bounding box center [1420, 64] width 187 height 63
click at [1503, 103] on icon "button" at bounding box center [1502, 107] width 9 height 9
click at [1503, 46] on div "Cheyenne Bridgeman has completed the task, OS HW (20x) - Shipped package for Od…" at bounding box center [1420, 64] width 187 height 63
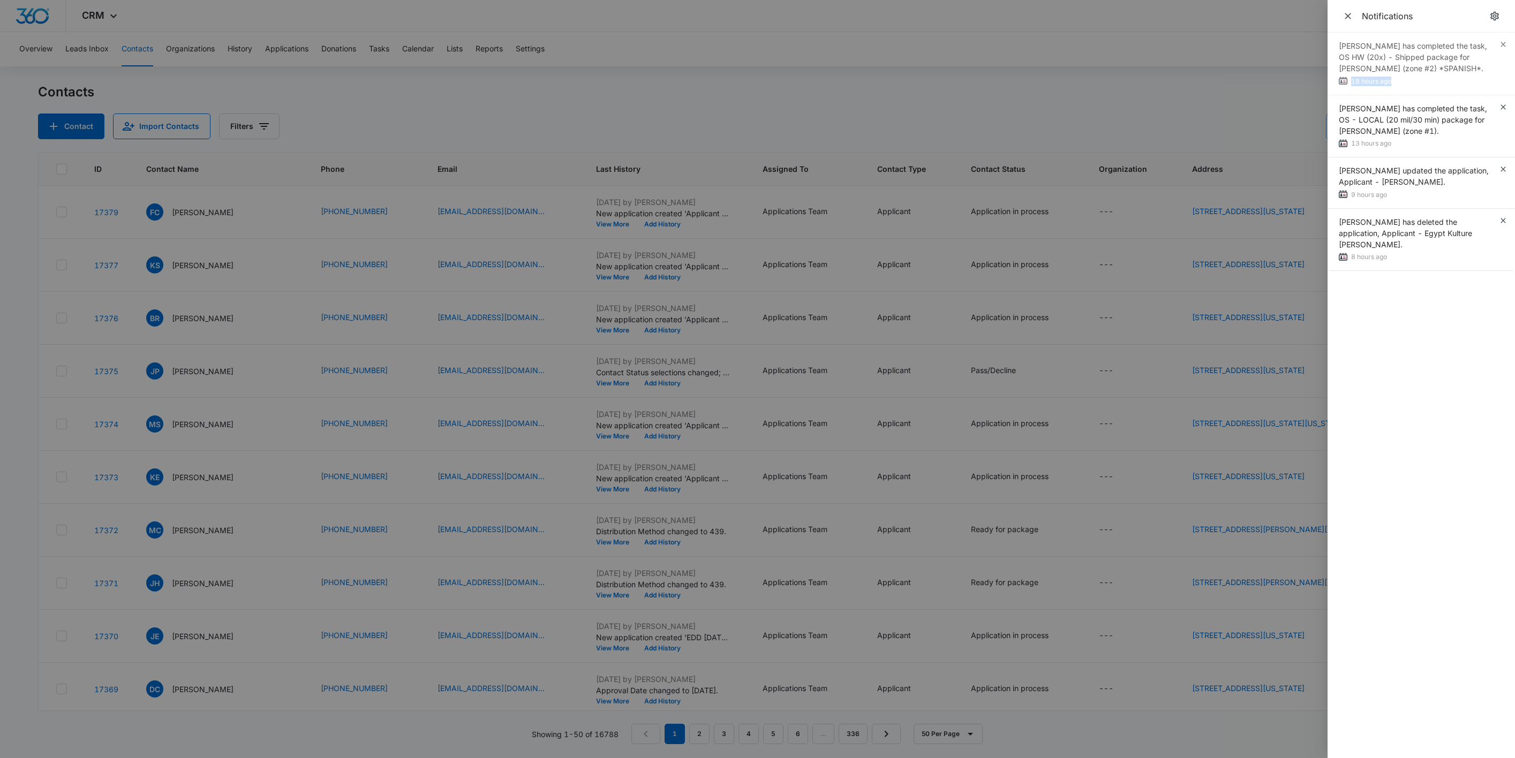
click at [1503, 46] on div "Cheyenne Bridgeman has completed the task, OS HW (20x) - Shipped package for Od…" at bounding box center [1420, 64] width 187 height 63
click at [1503, 103] on icon "button" at bounding box center [1502, 107] width 9 height 9
click at [1503, 46] on div "Carmella Palmer has completed the task, OS - LOCAL (20 mil/30 min) package for …" at bounding box center [1420, 64] width 187 height 63
click at [1503, 103] on icon "button" at bounding box center [1502, 107] width 9 height 9
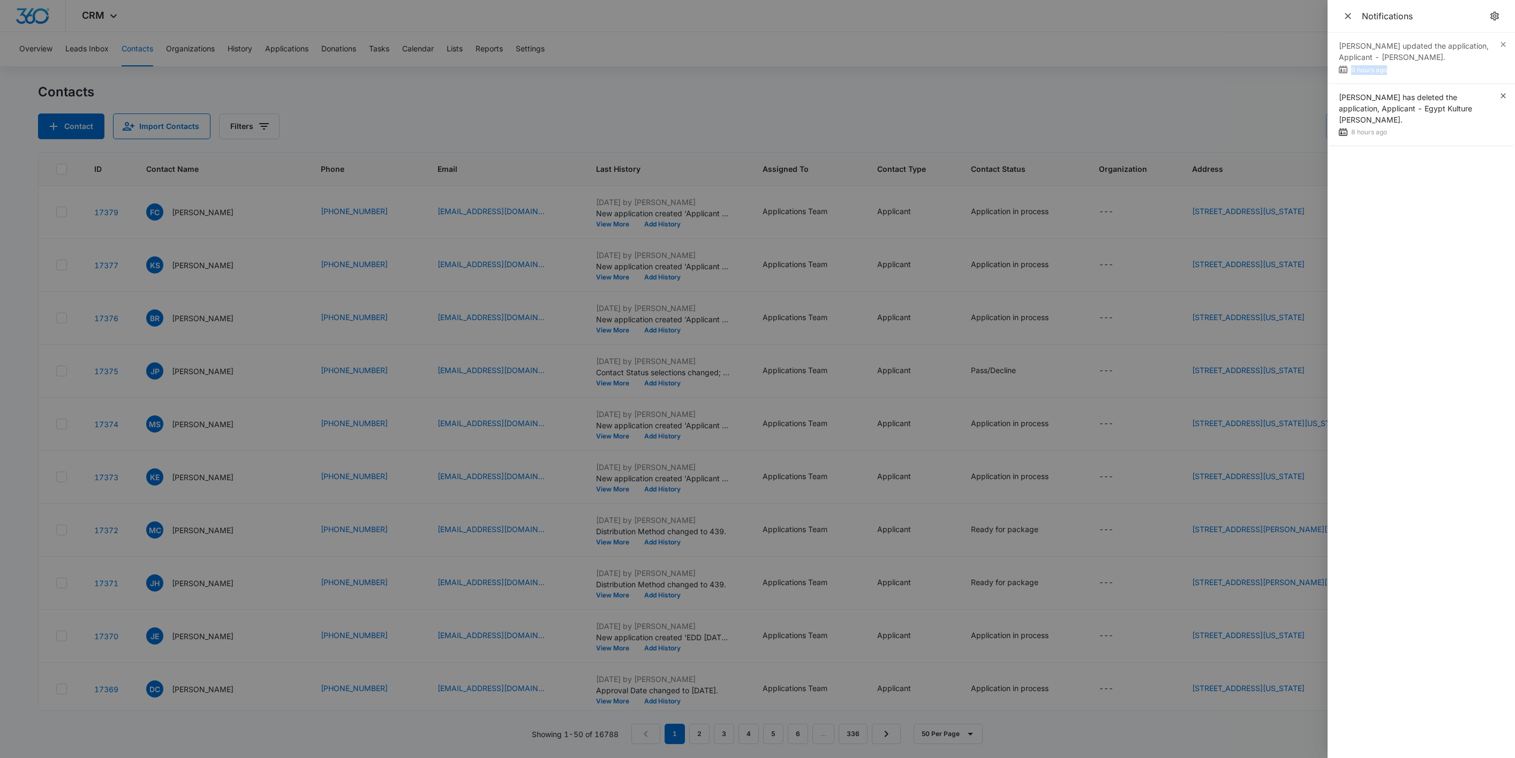
click at [1503, 46] on div "Zoë Hill updated the application, Applicant - Meilyn Ramirez. 9 hours ago" at bounding box center [1420, 58] width 187 height 51
click at [1503, 46] on icon "button" at bounding box center [1502, 44] width 9 height 9
click at [1503, 46] on div "Zoë Hill has deleted the application, Applicant - Egypt Kulture Seabrook-McCrar…" at bounding box center [1420, 64] width 187 height 63
click at [1341, 21] on span "Close" at bounding box center [1347, 16] width 15 height 15
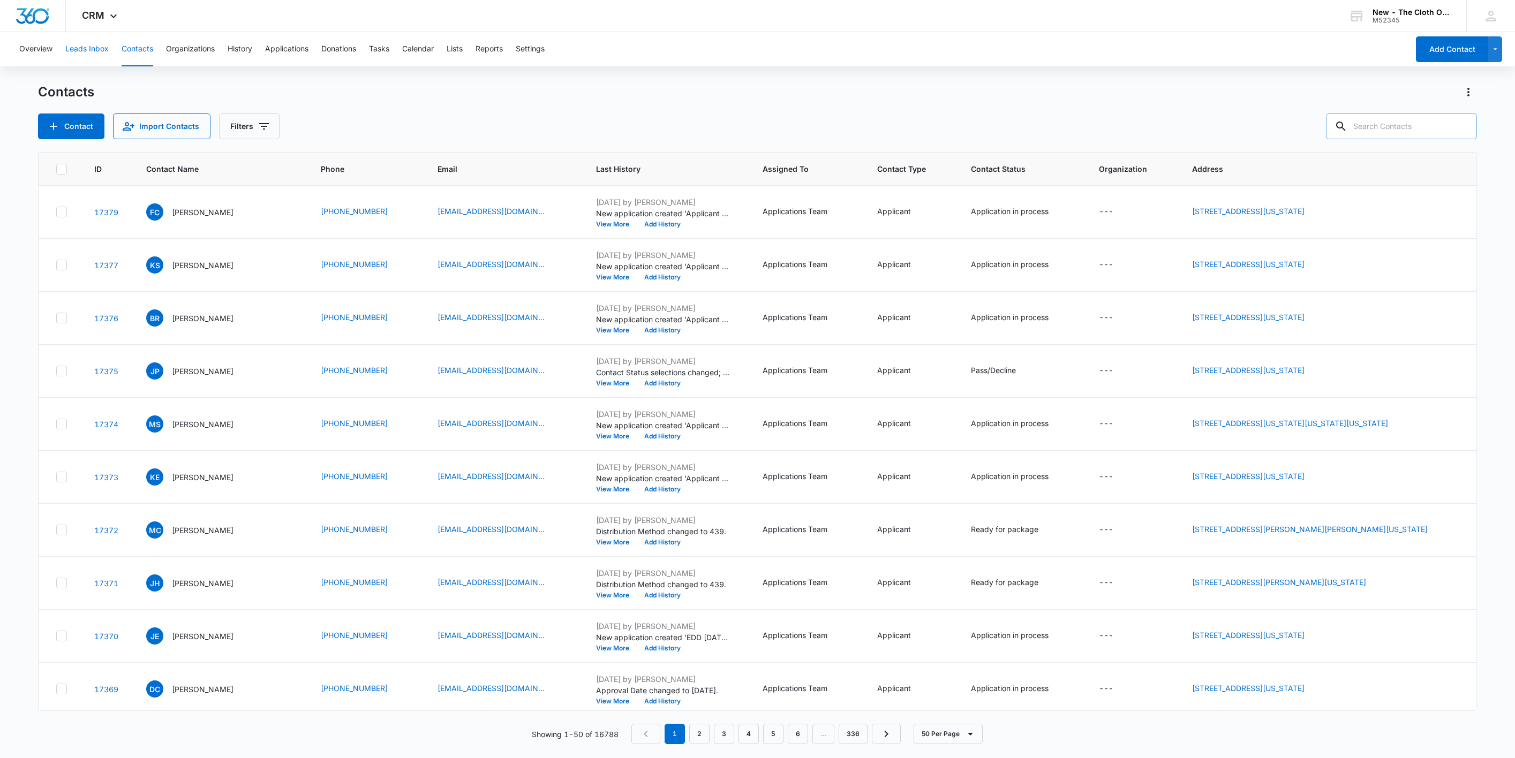
click at [94, 47] on button "Leads Inbox" at bounding box center [86, 49] width 43 height 34
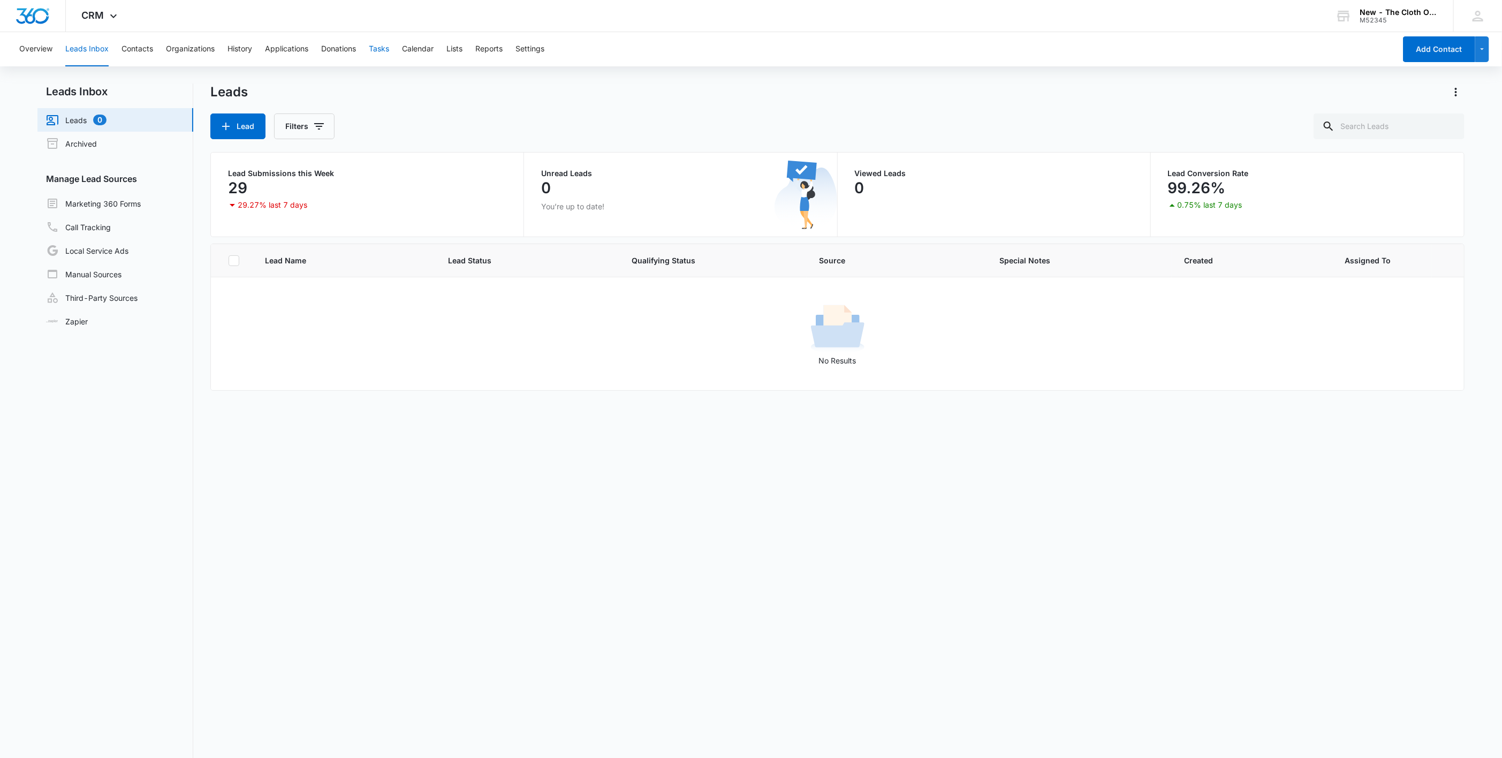
click at [376, 54] on button "Tasks" at bounding box center [379, 49] width 20 height 34
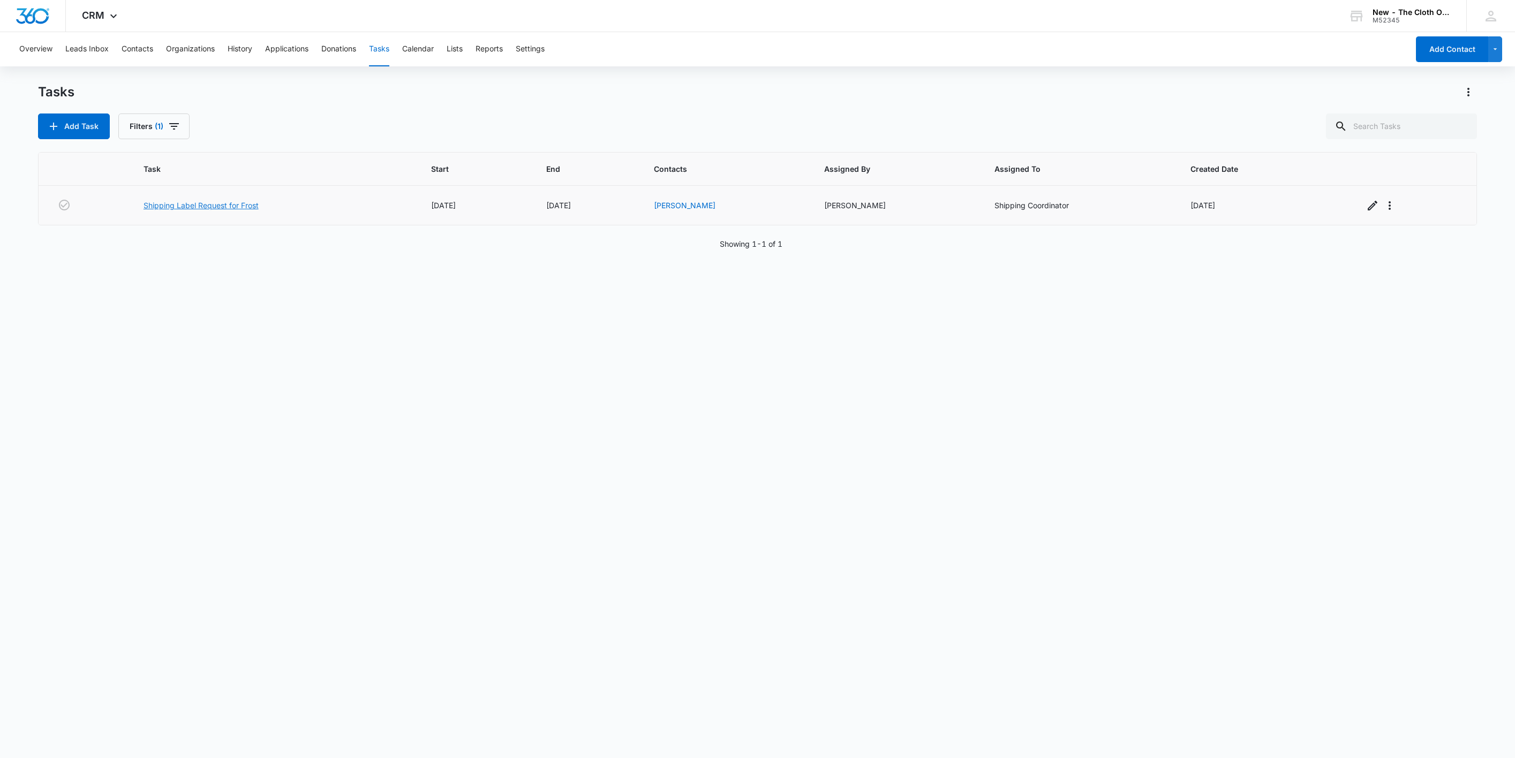
click at [179, 208] on link "Shipping Label Request for Frost" at bounding box center [200, 205] width 115 height 11
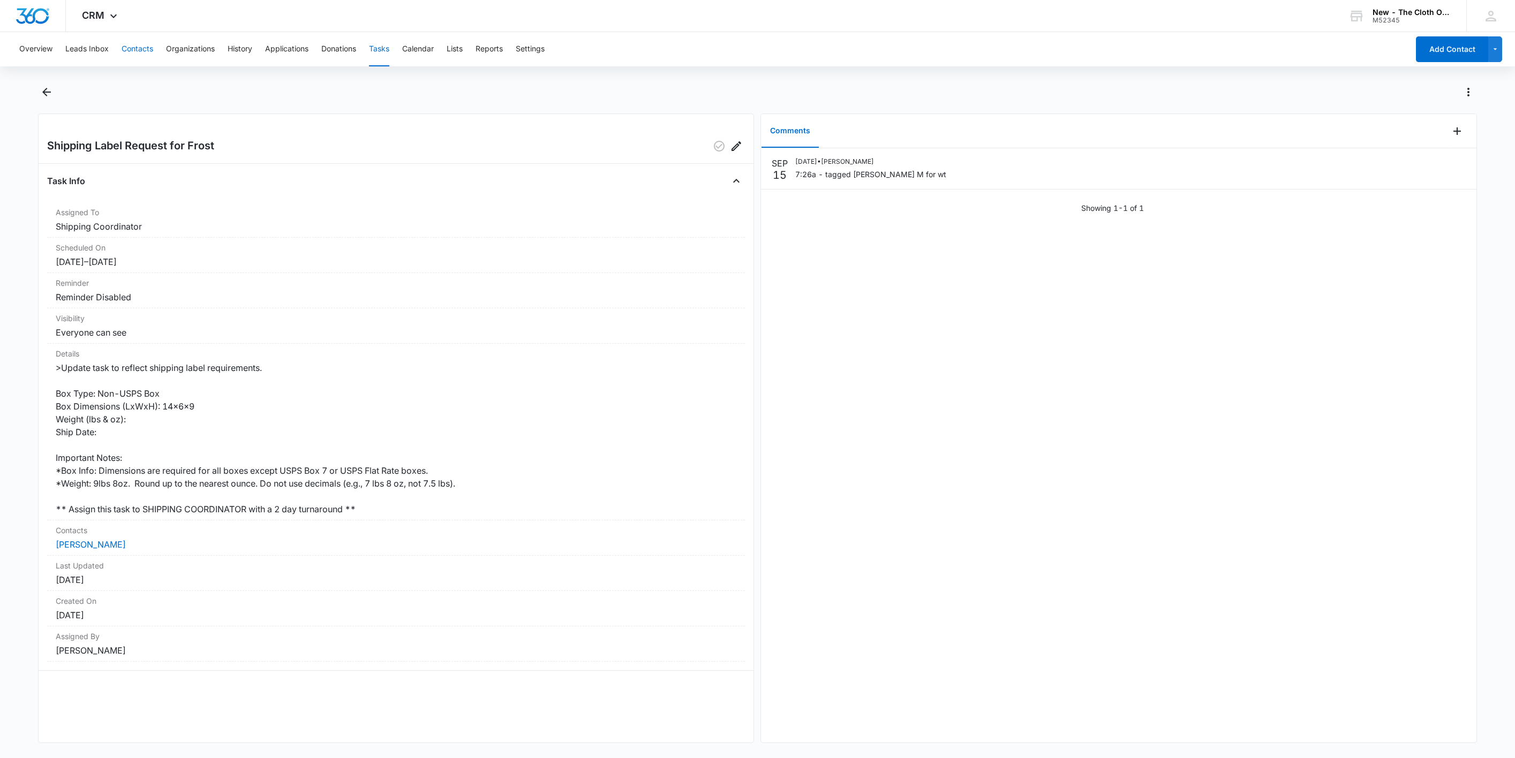
click at [150, 47] on button "Contacts" at bounding box center [138, 49] width 32 height 34
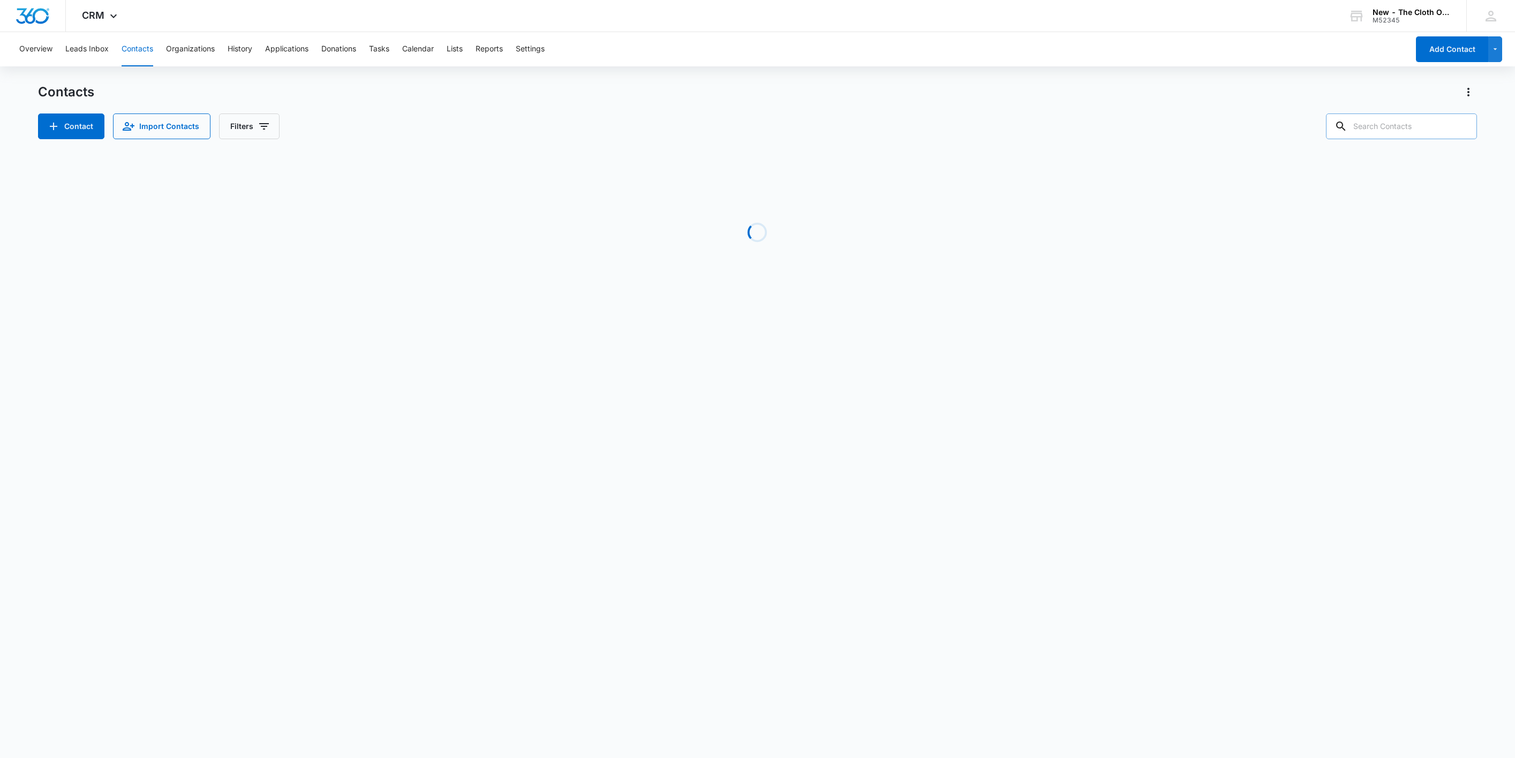
click at [1370, 124] on input "text" at bounding box center [1401, 126] width 151 height 26
paste input "[EMAIL_ADDRESS][DOMAIN_NAME]"
type input "[EMAIL_ADDRESS][DOMAIN_NAME]"
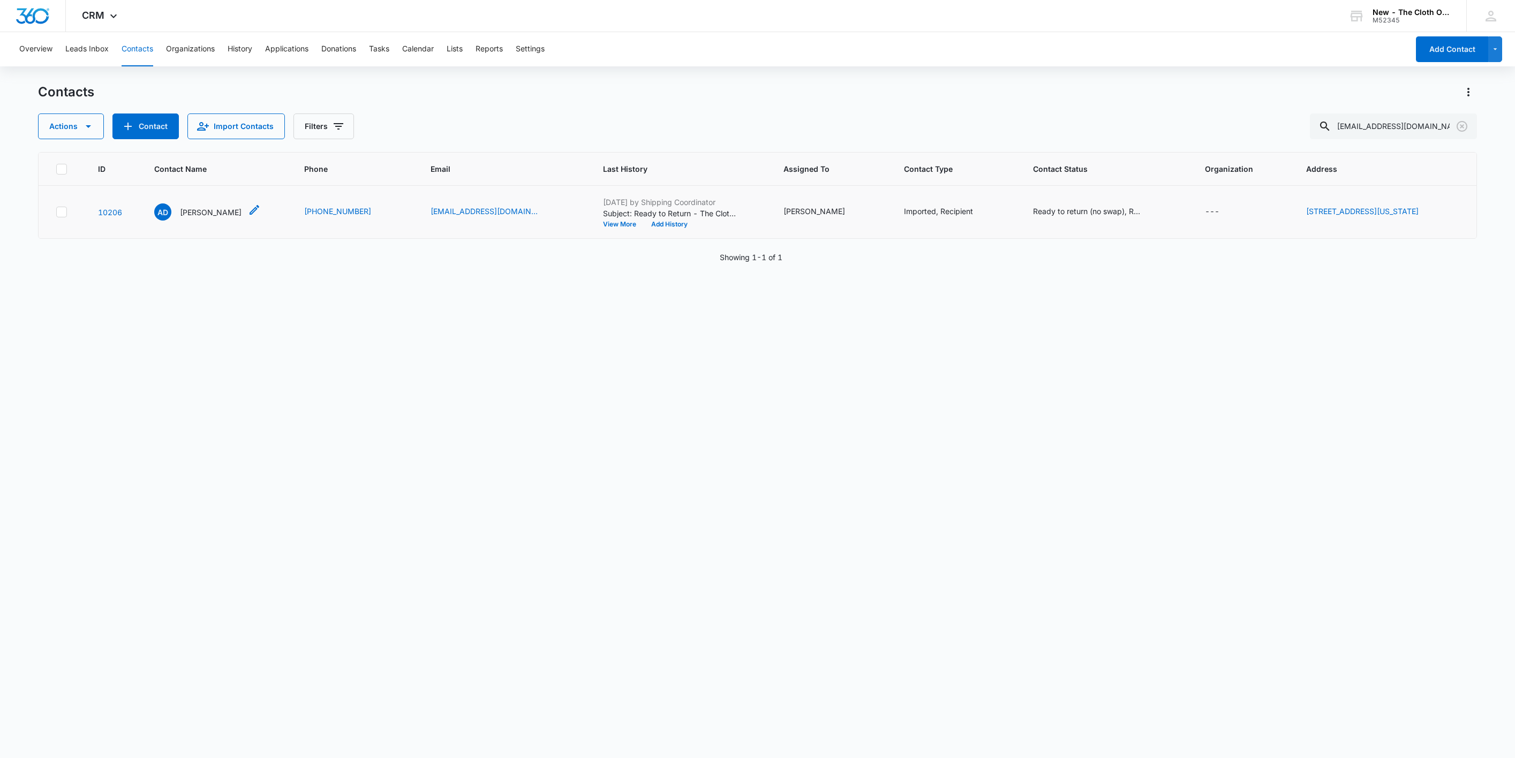
click at [196, 213] on p "Andrea Davis" at bounding box center [211, 212] width 62 height 11
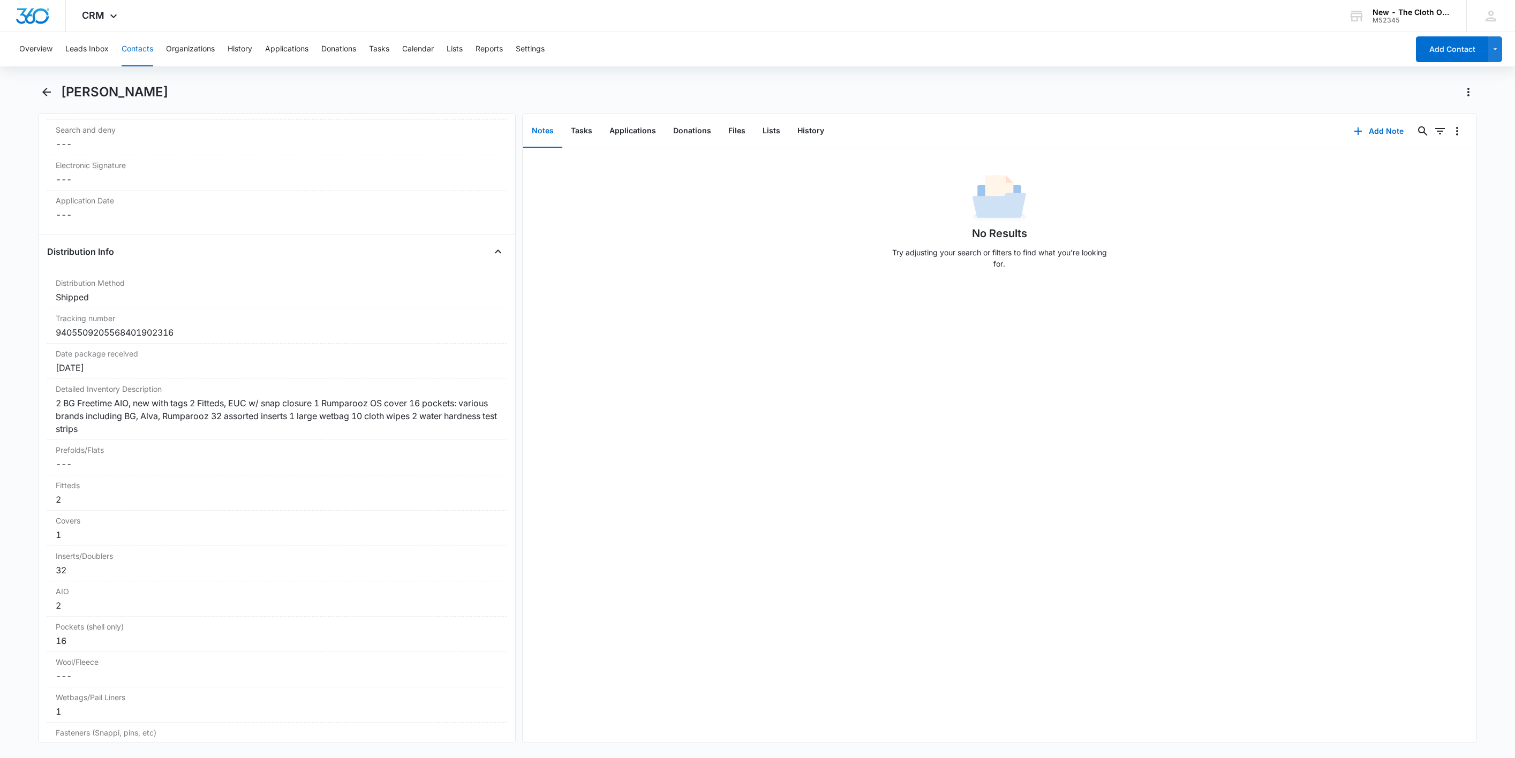
scroll to position [2489, 0]
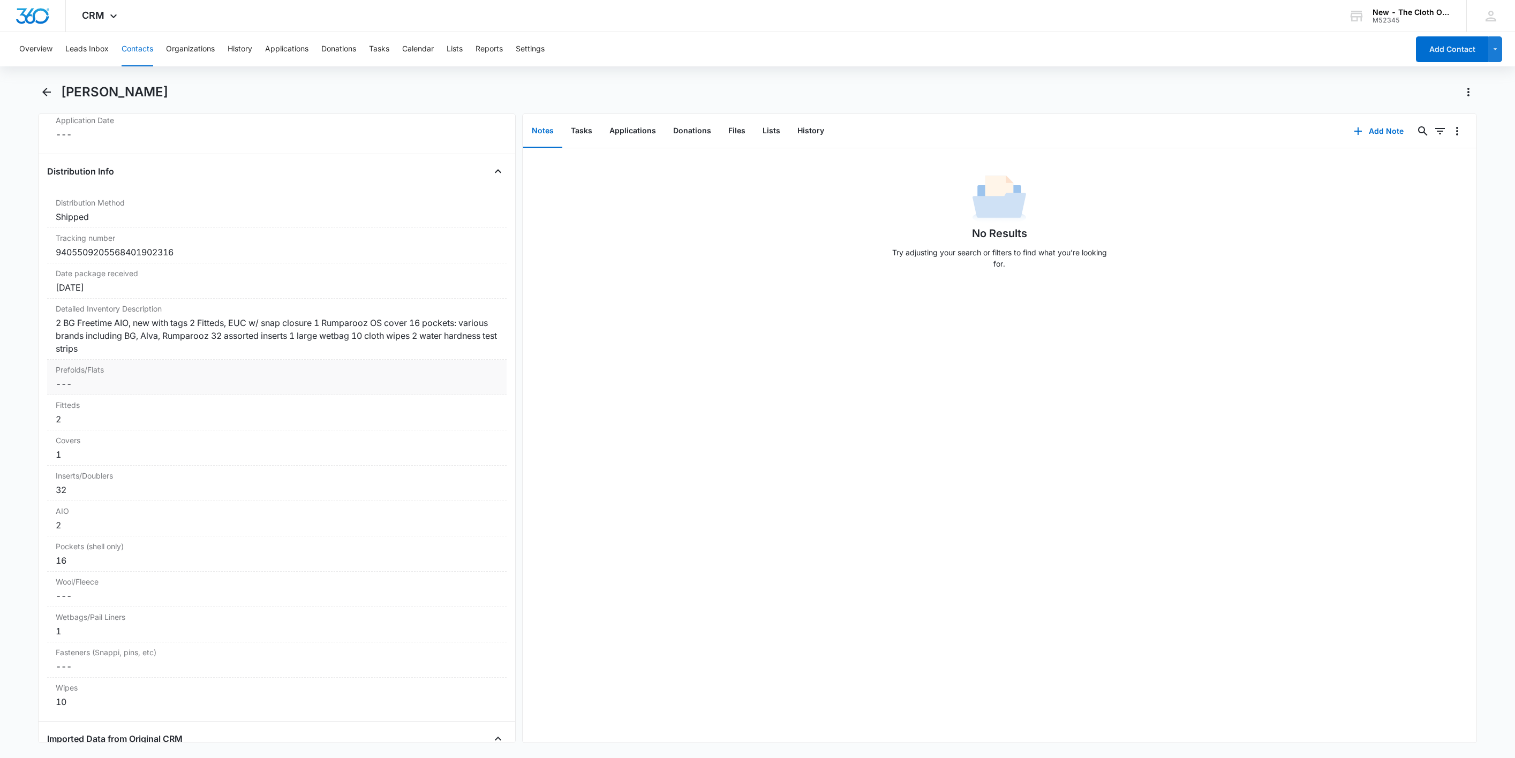
click at [146, 355] on div "2 BG Freetime AIO, new with tags 2 Fitteds, EUC w/ snap closure 1 Rumparooz OS …" at bounding box center [277, 335] width 442 height 39
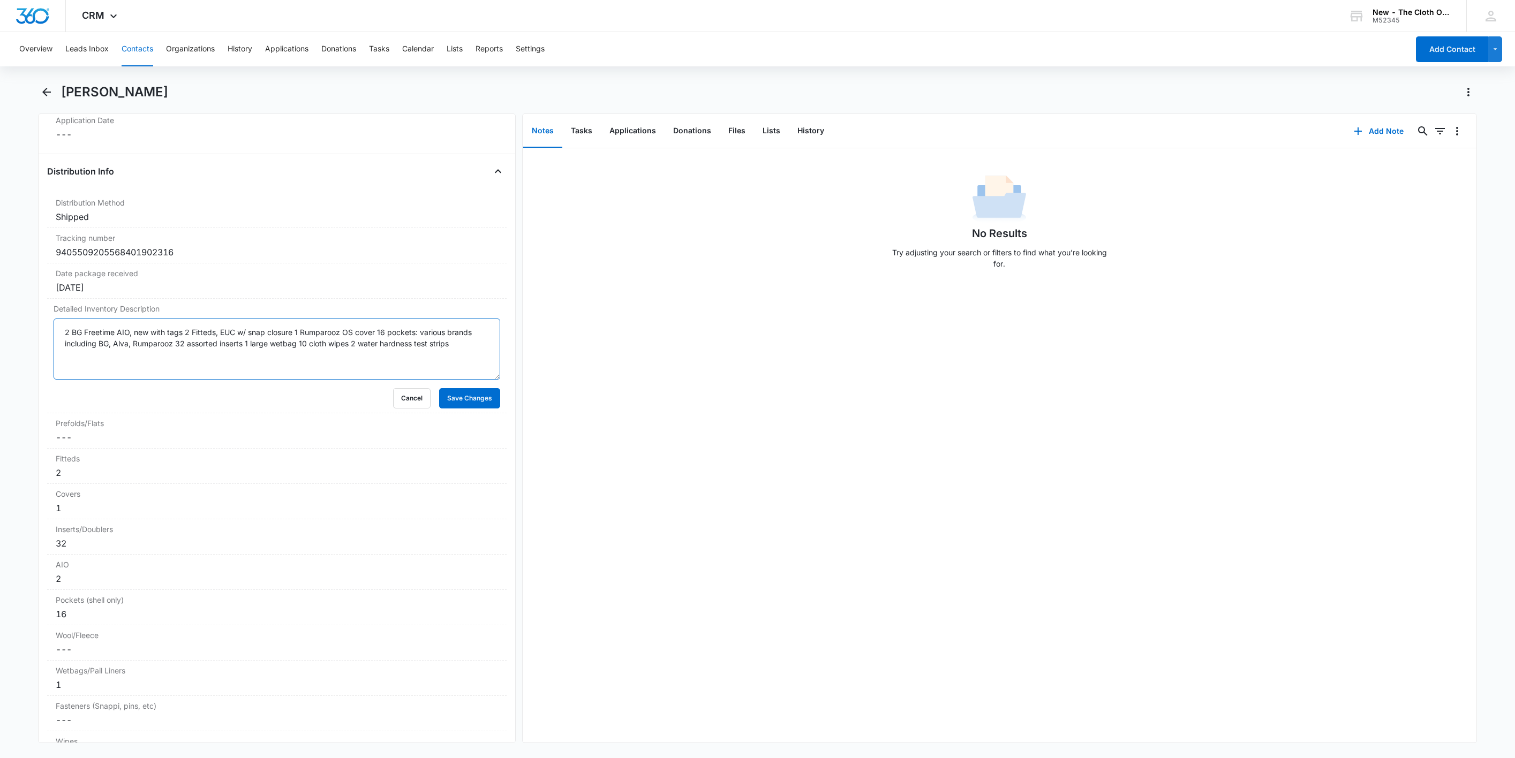
drag, startPoint x: 158, startPoint y: 368, endPoint x: -32, endPoint y: 331, distance: 193.7
click at [0, 331] on html "CRM Apps Reputation Websites Forms CRM Email Social Shop Payments POS Ads Intel…" at bounding box center [757, 379] width 1515 height 758
click at [405, 408] on button "Cancel" at bounding box center [411, 398] width 37 height 20
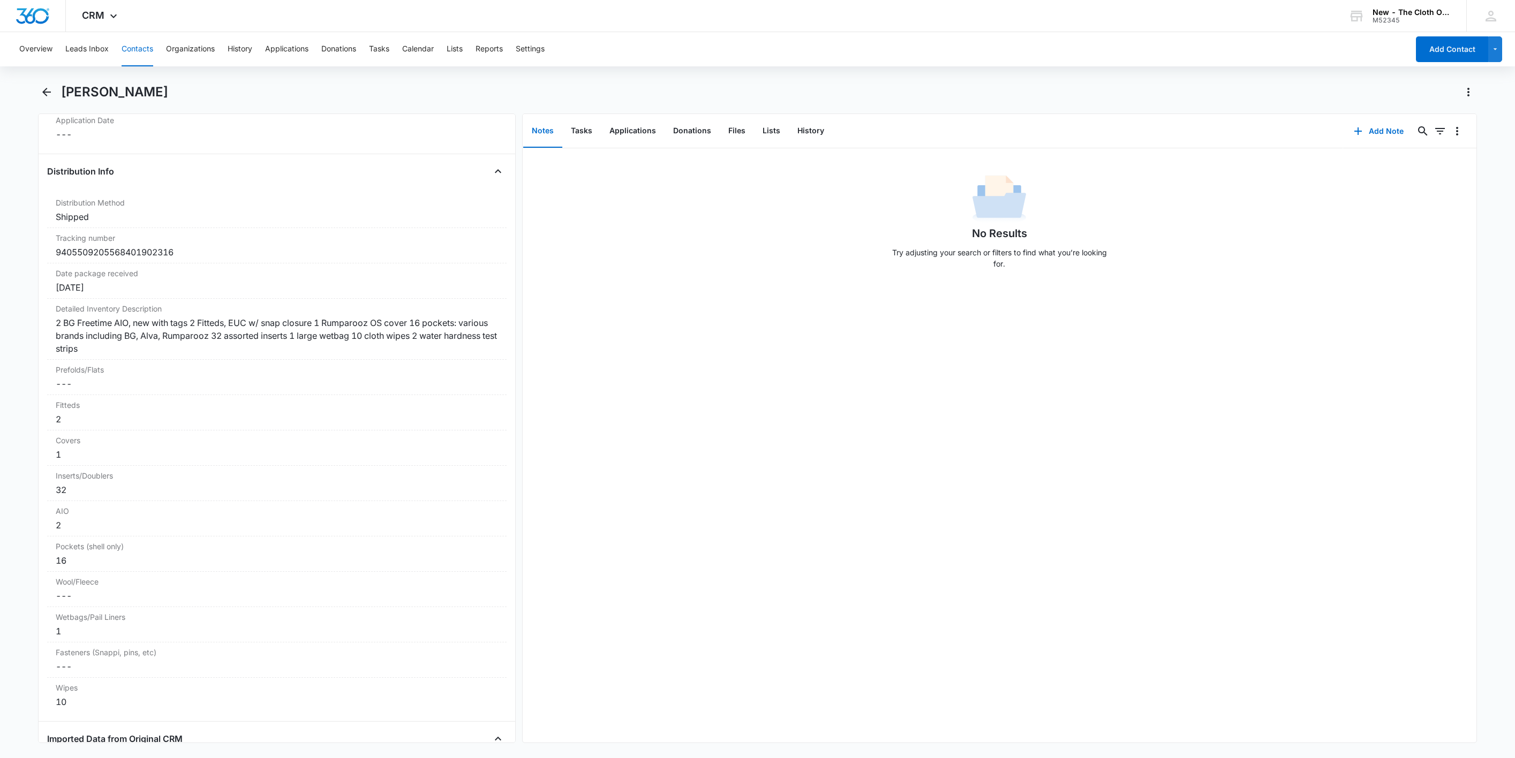
click at [74, 103] on div "Andrea Davis" at bounding box center [757, 99] width 1439 height 30
copy div "Andrea Davis Remove"
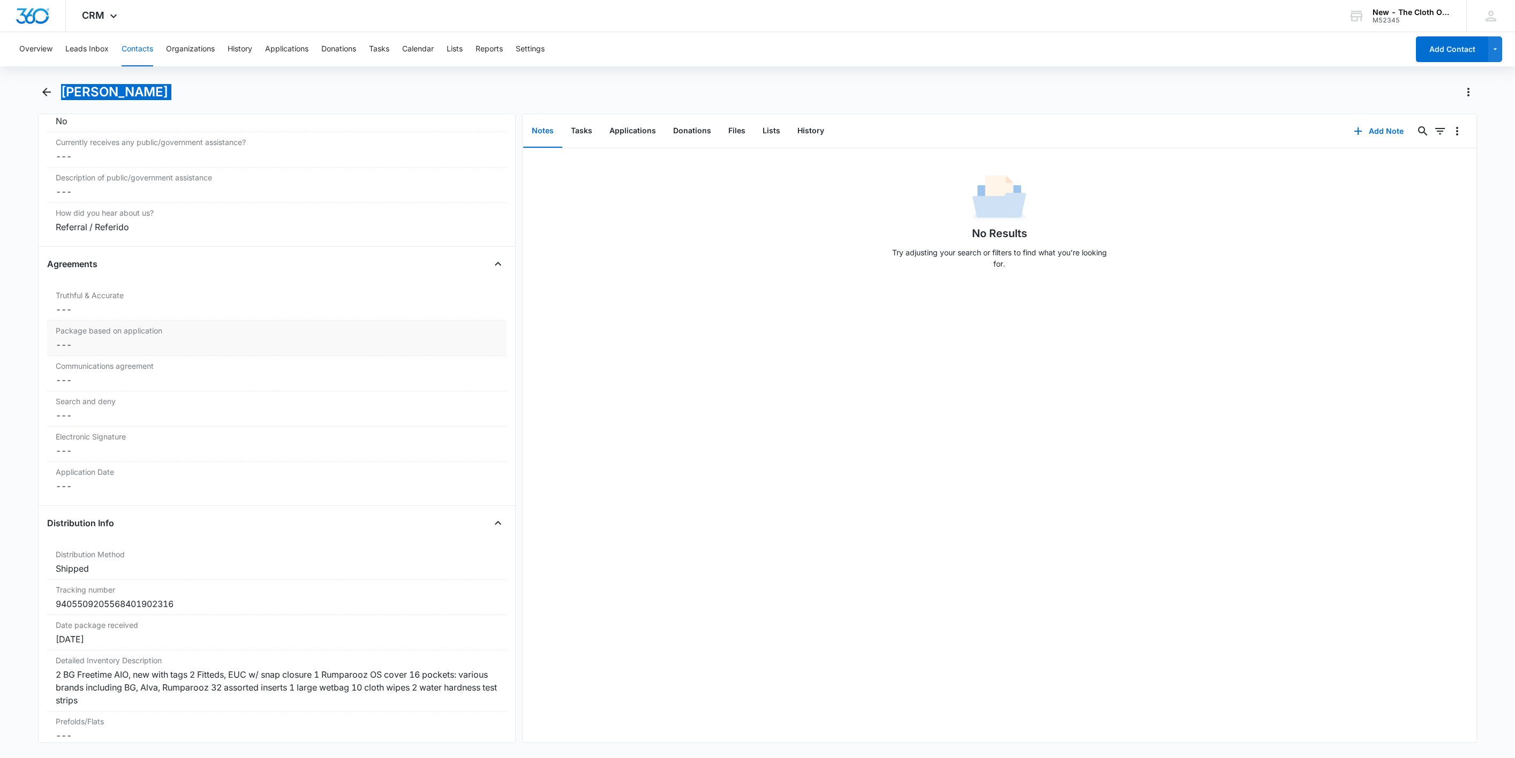
scroll to position [2008, 0]
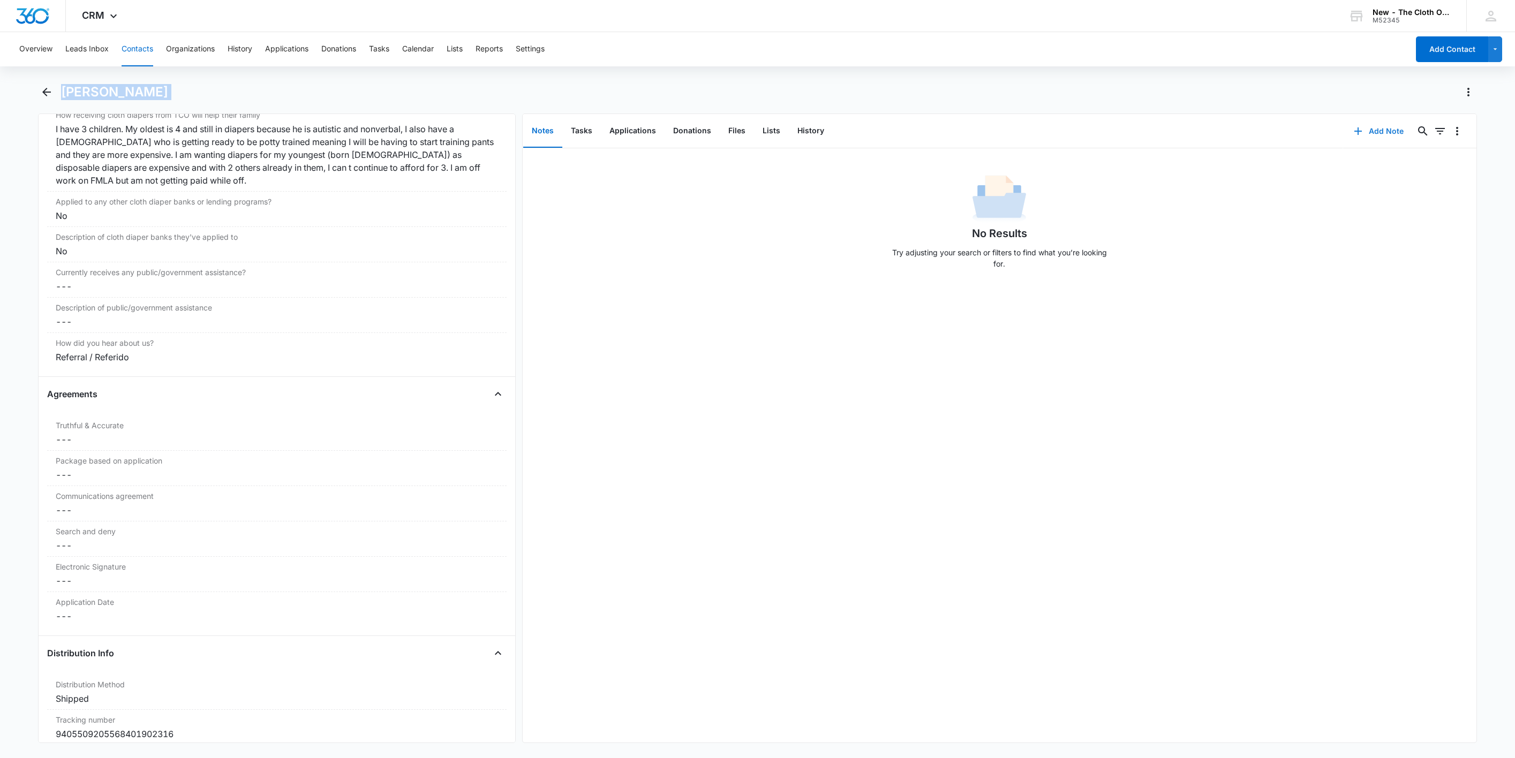
click at [1351, 128] on icon "button" at bounding box center [1357, 131] width 13 height 13
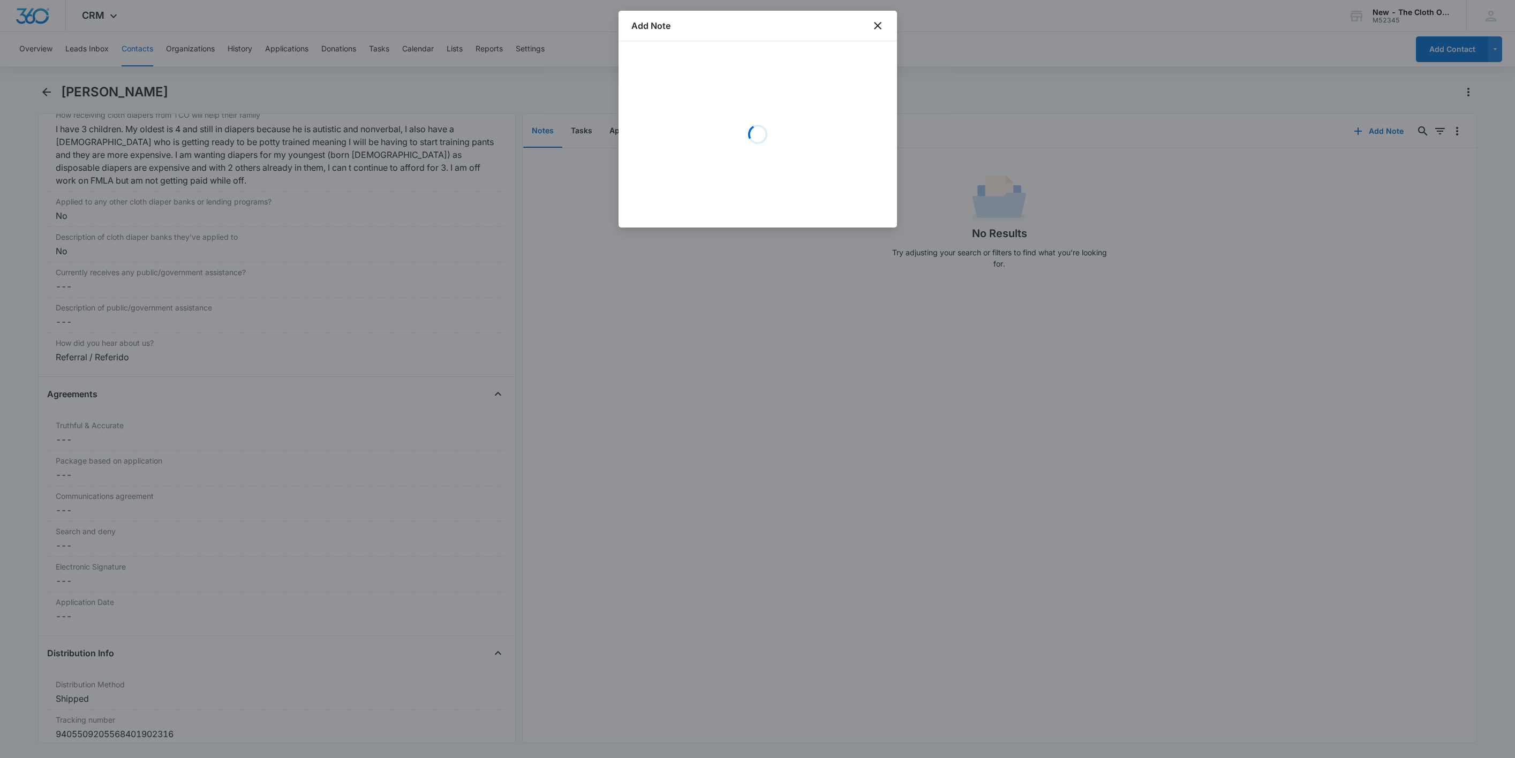
click at [715, 95] on div "Loading" at bounding box center [757, 134] width 253 height 161
click at [715, 95] on textarea "Details *" at bounding box center [757, 100] width 253 height 61
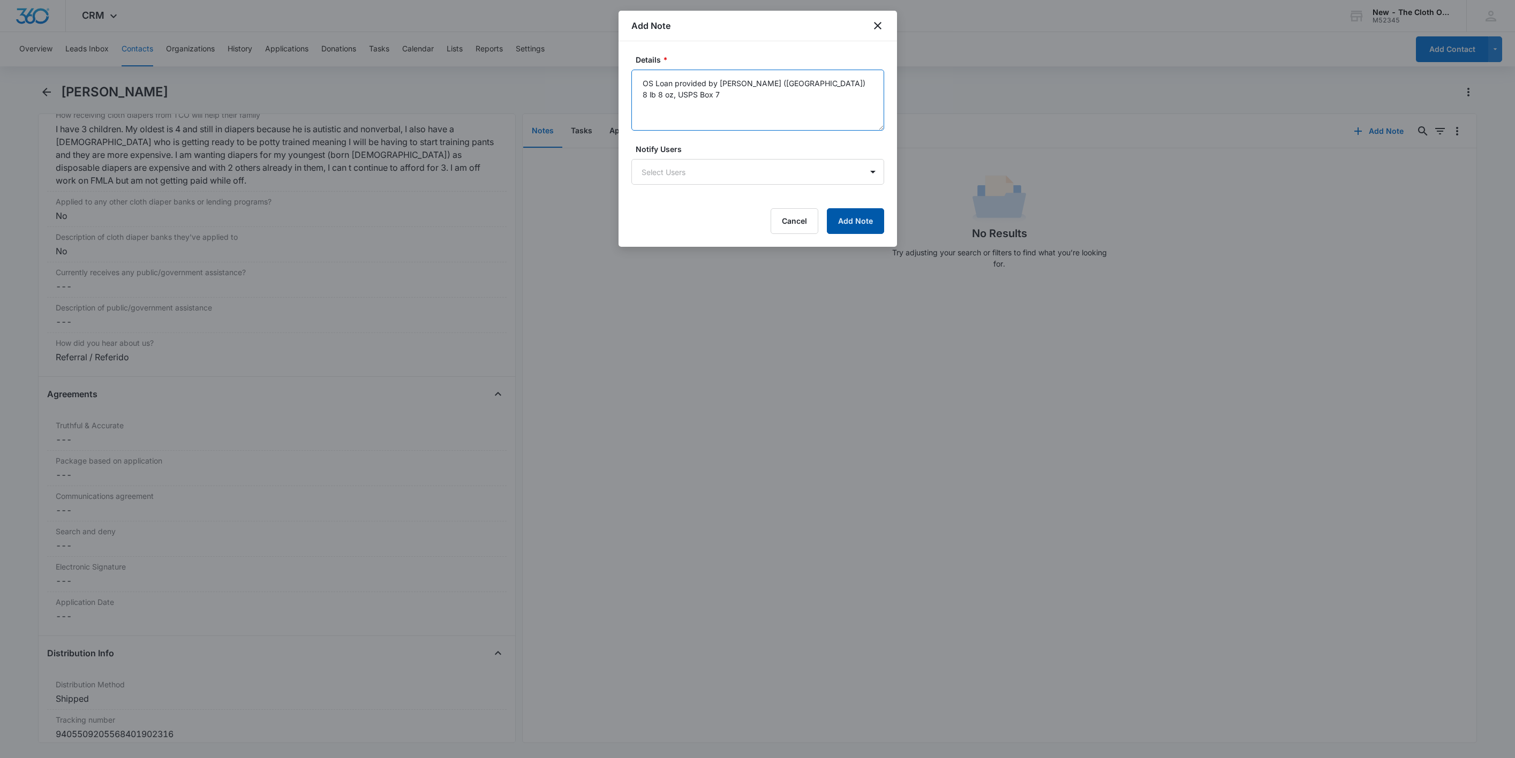
type textarea "OS Loan provided by Sadie C (MA) 8 lb 8 oz, USPS Box 7"
click at [861, 210] on form "Details * OS Loan provided by Sadie C (MA) 8 lb 8 oz, USPS Box 7 Notify Users S…" at bounding box center [757, 144] width 253 height 180
click at [869, 223] on button "Add Note" at bounding box center [855, 221] width 57 height 26
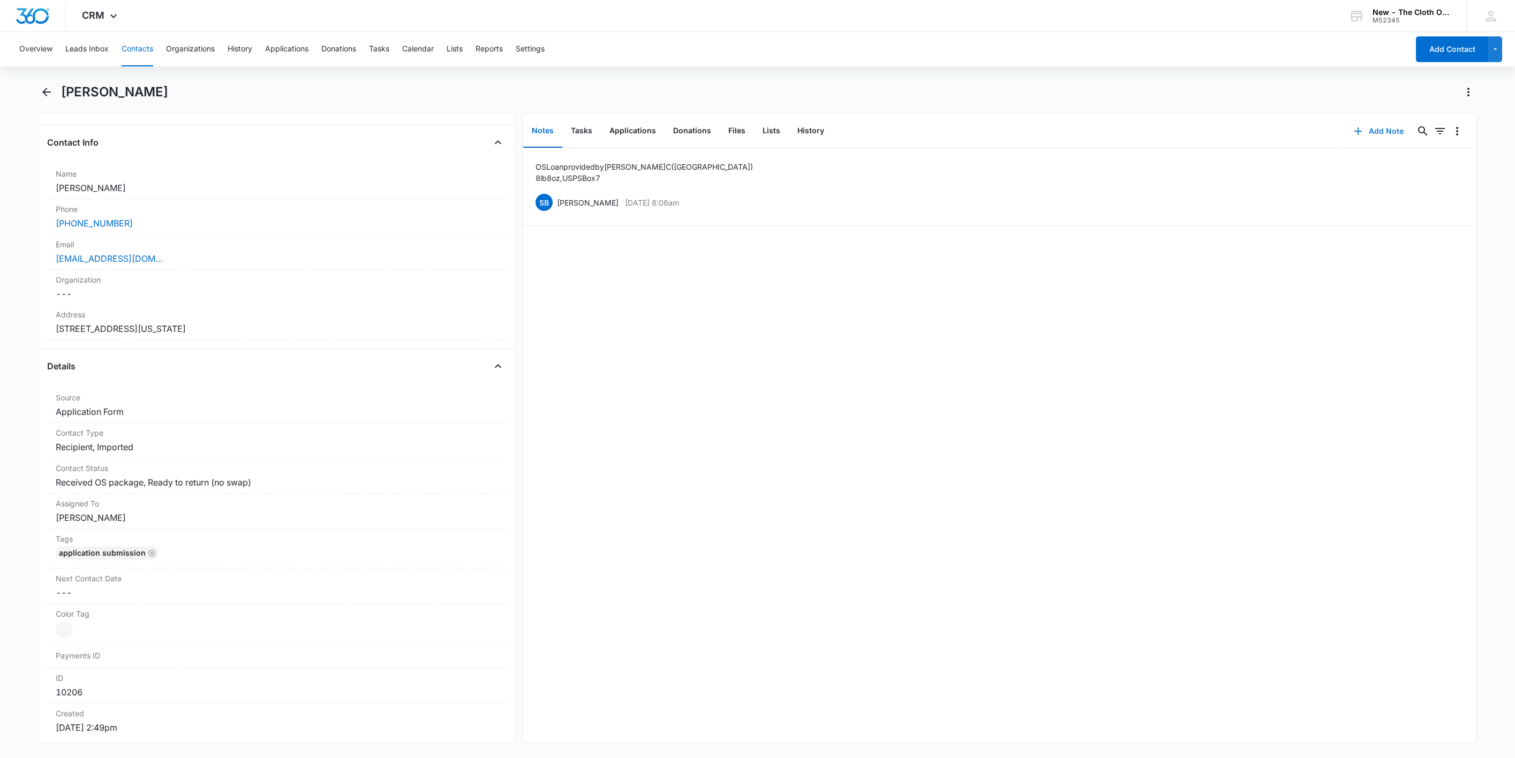
scroll to position [0, 0]
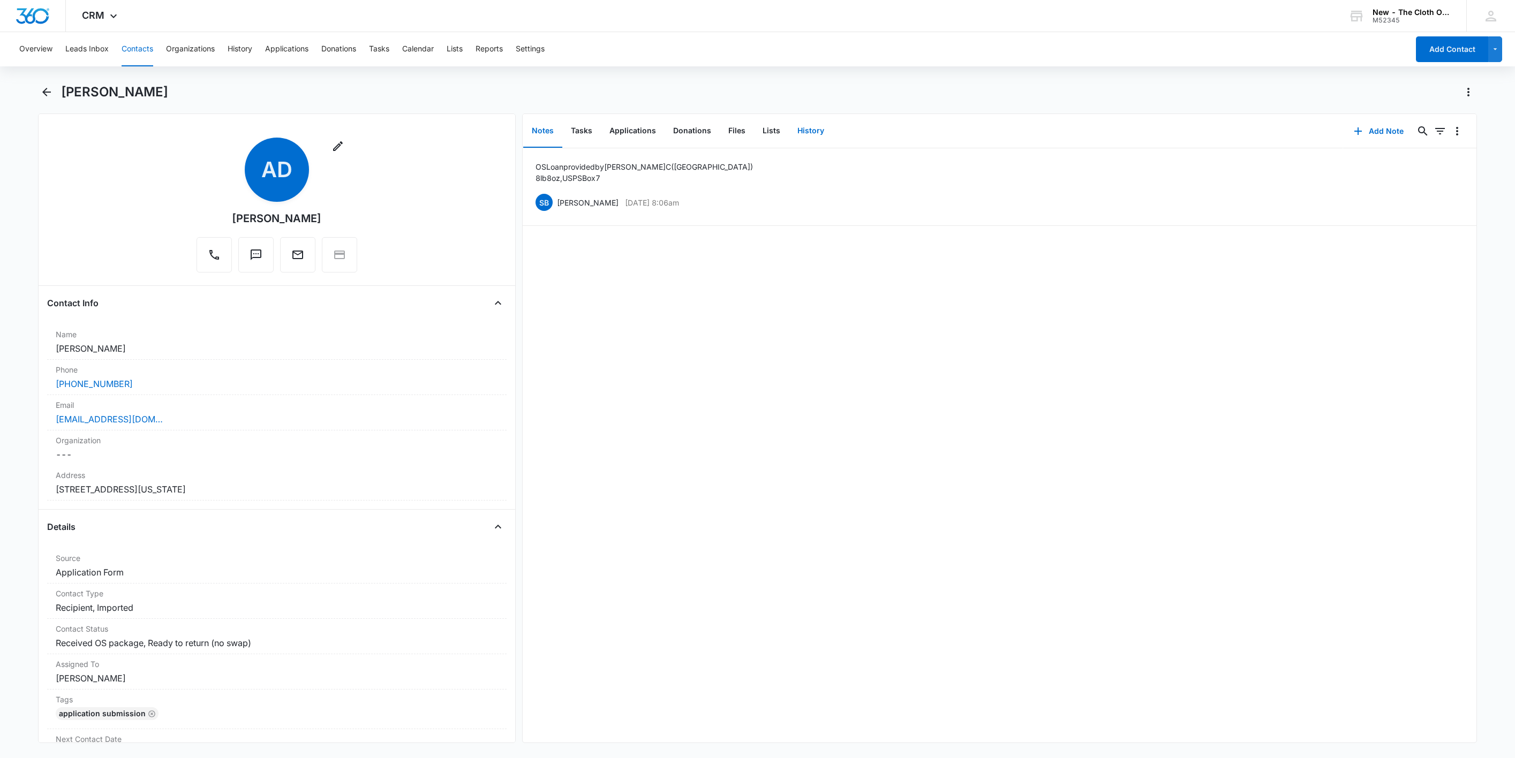
click at [799, 128] on button "History" at bounding box center [811, 131] width 44 height 33
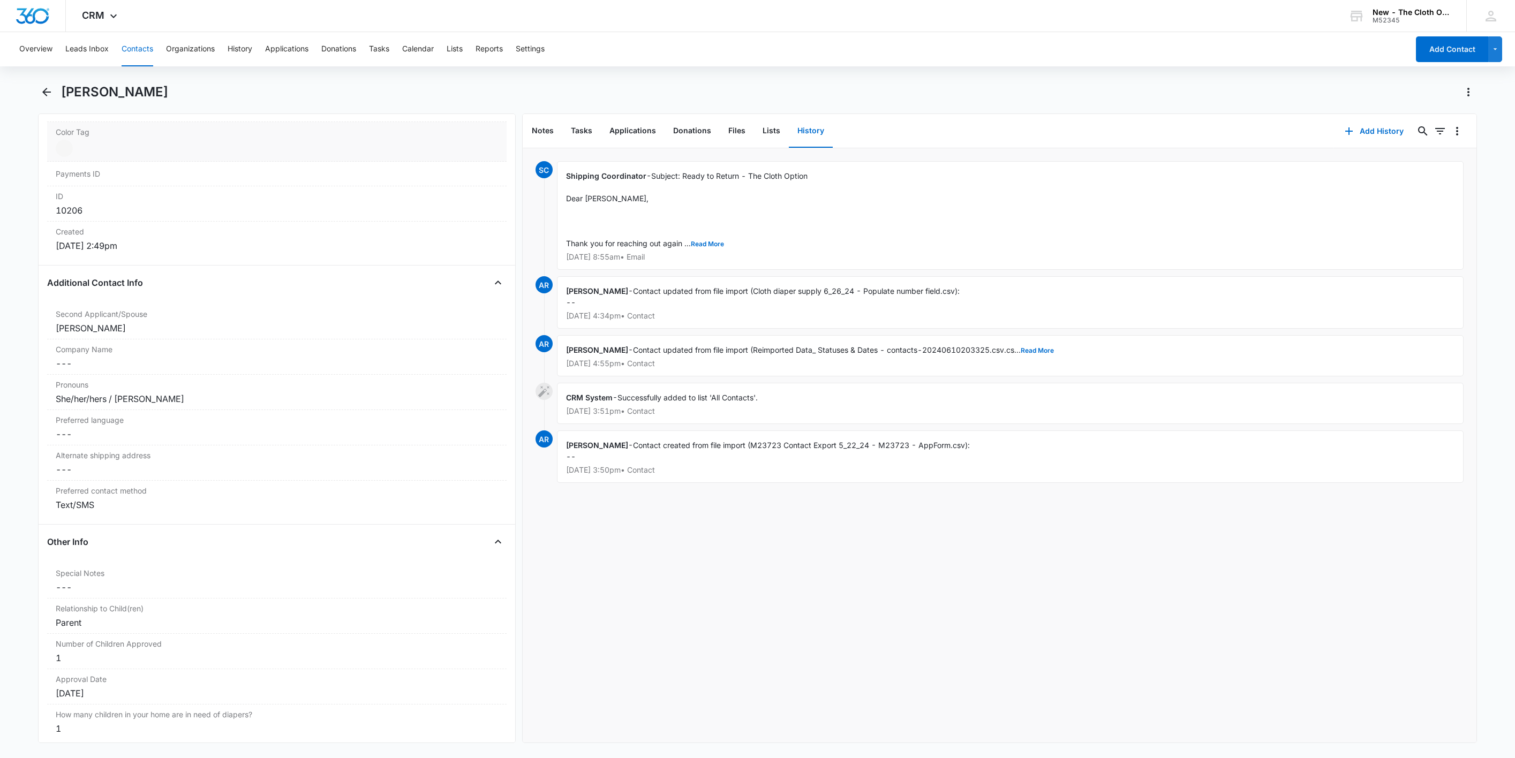
scroll to position [723, 0]
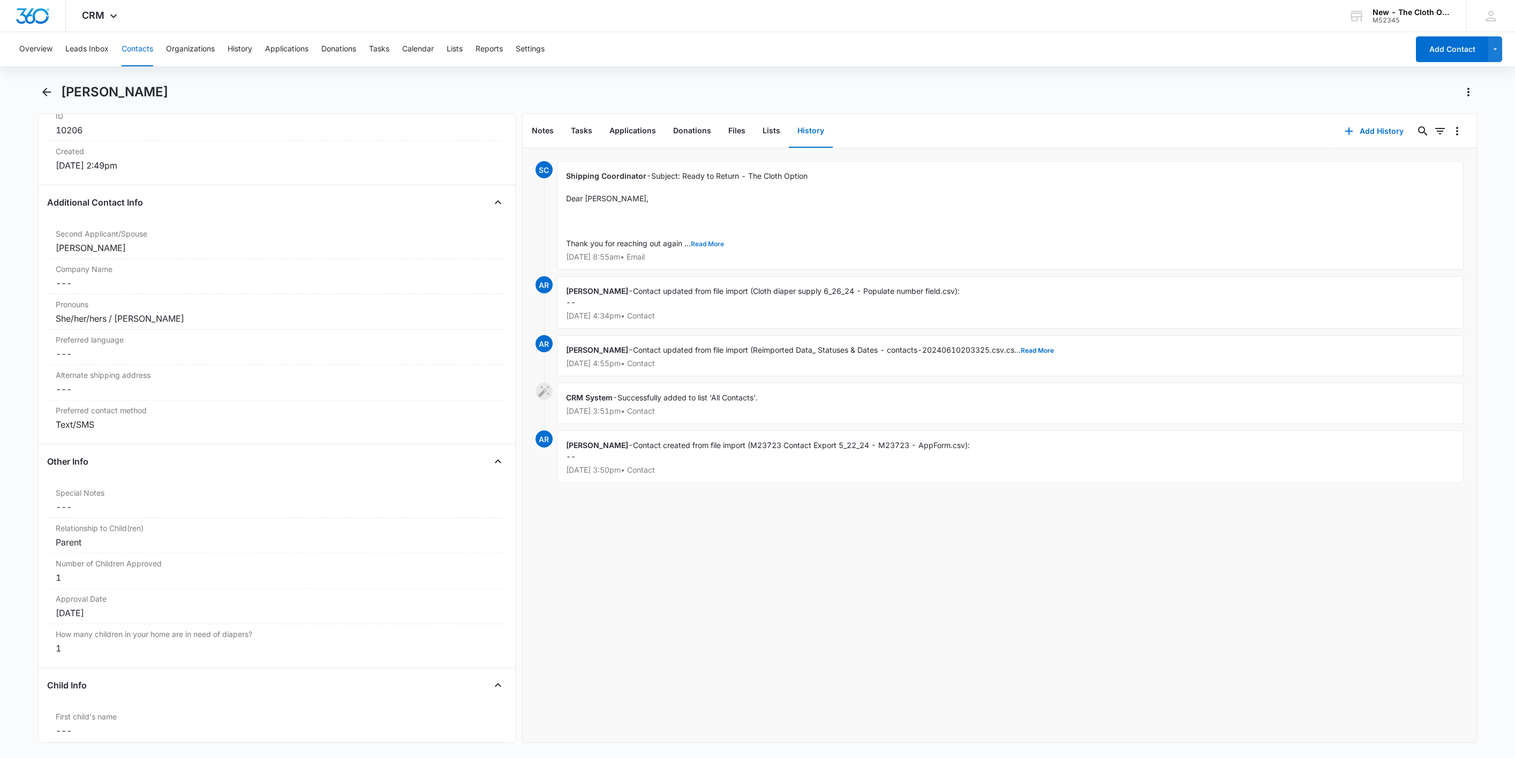
click at [699, 246] on button "Read More" at bounding box center [707, 244] width 33 height 6
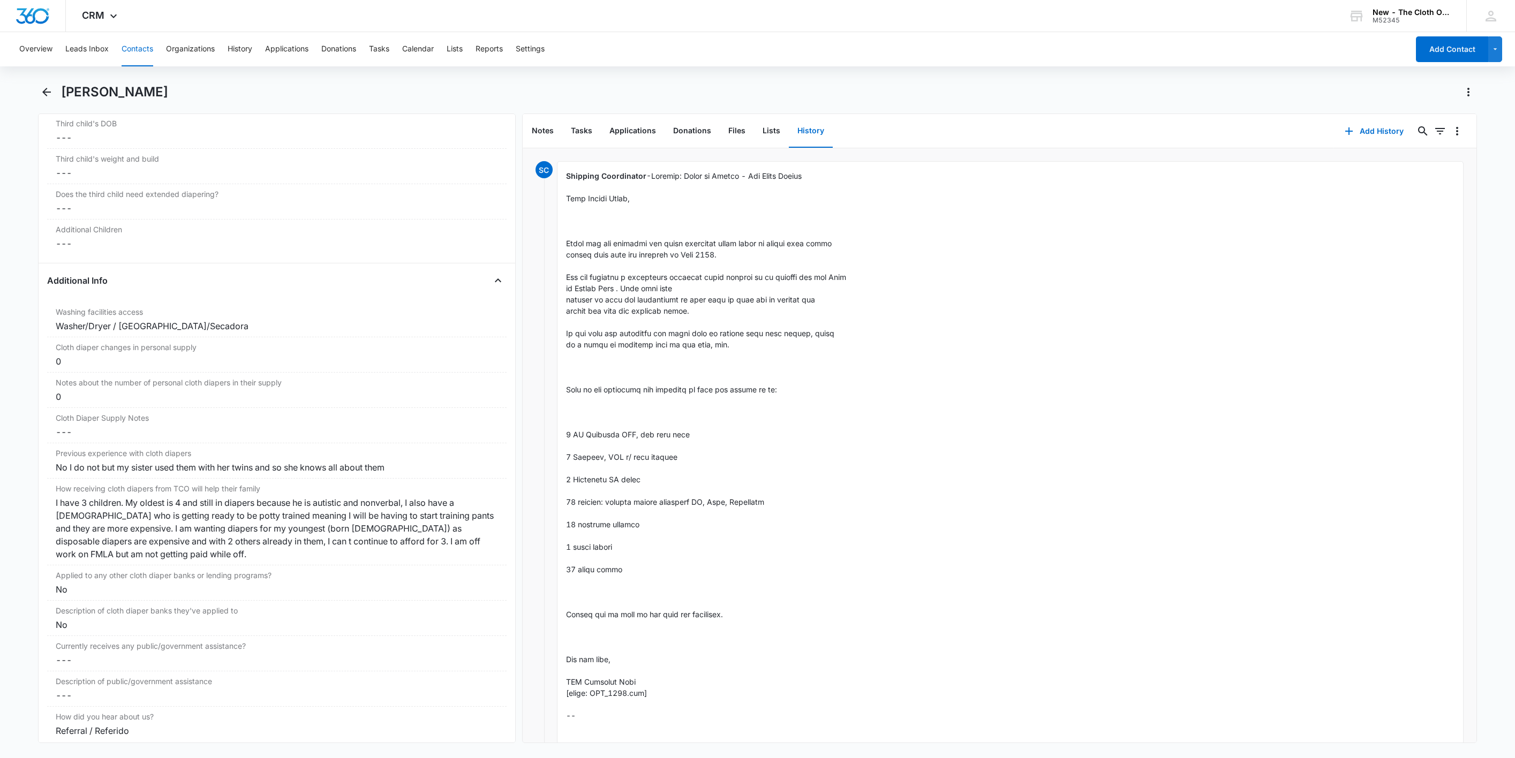
scroll to position [1606, 0]
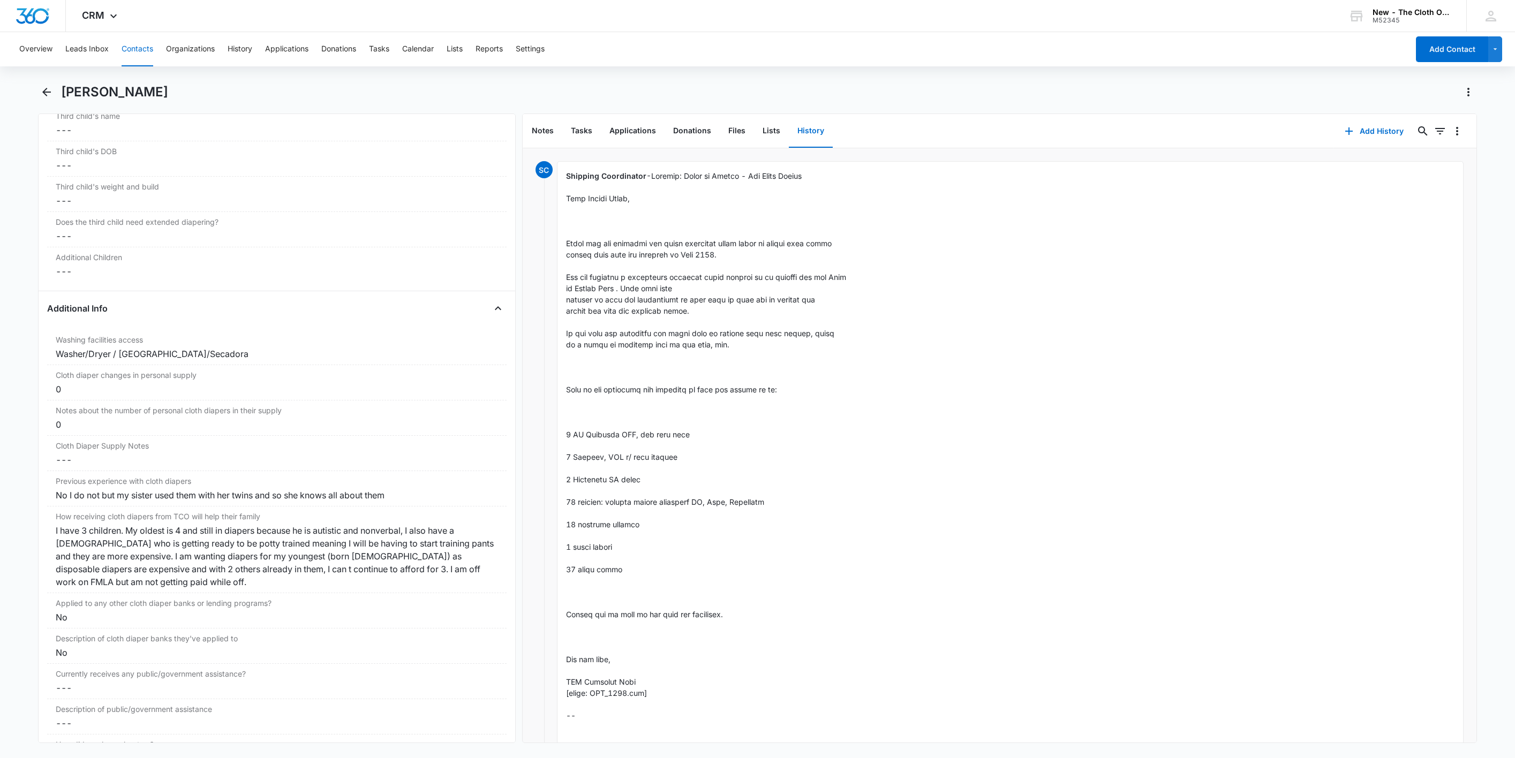
click at [135, 42] on button "Contacts" at bounding box center [138, 49] width 32 height 34
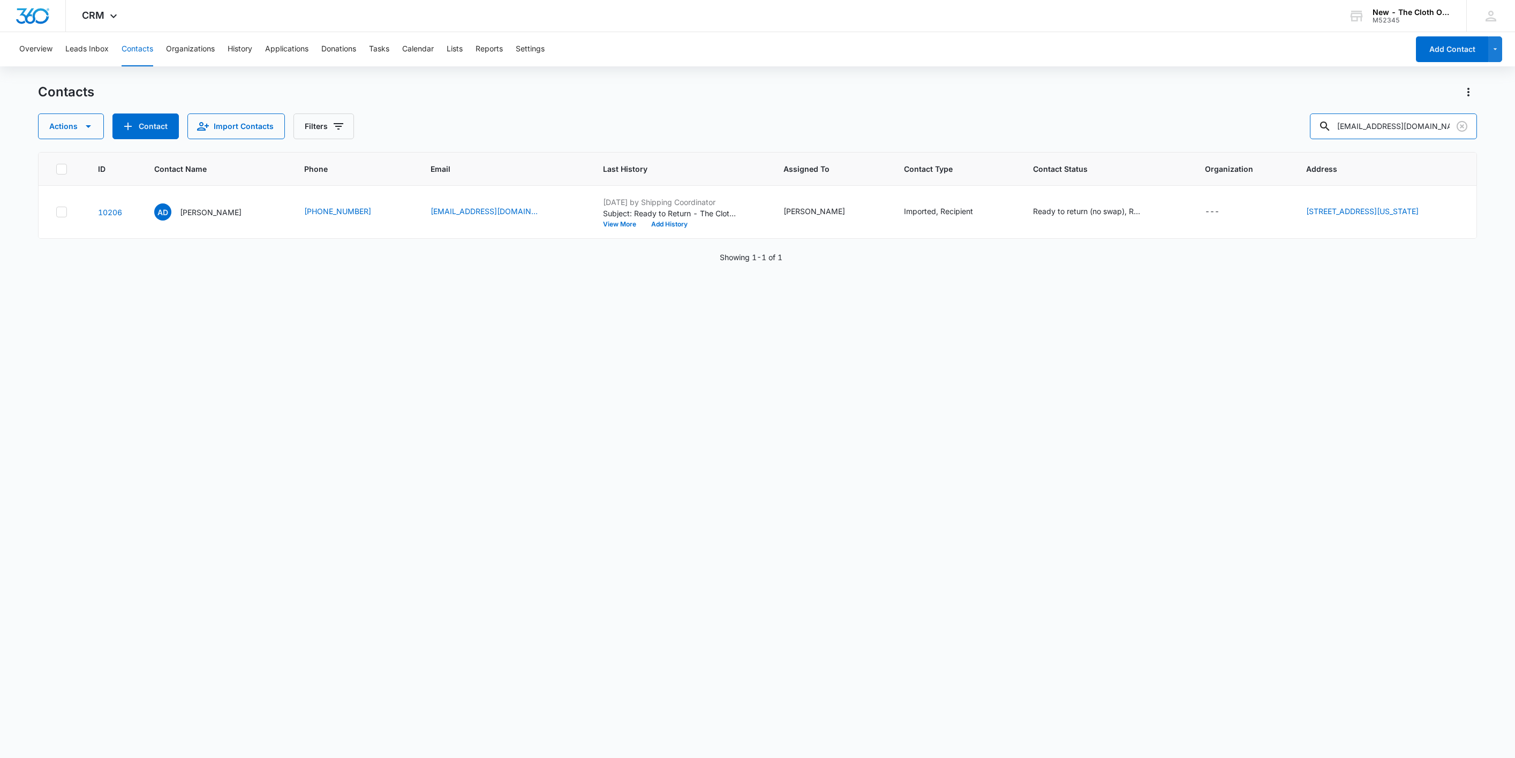
drag, startPoint x: 1444, startPoint y: 128, endPoint x: 1175, endPoint y: 158, distance: 271.4
click at [1183, 150] on div "Contacts Actions Contact Import Contacts Filters adavis0524@yahoo.com ID Contac…" at bounding box center [757, 420] width 1439 height 673
paste input "katherineahand@gmail"
type input "katherineahand@gmail.com"
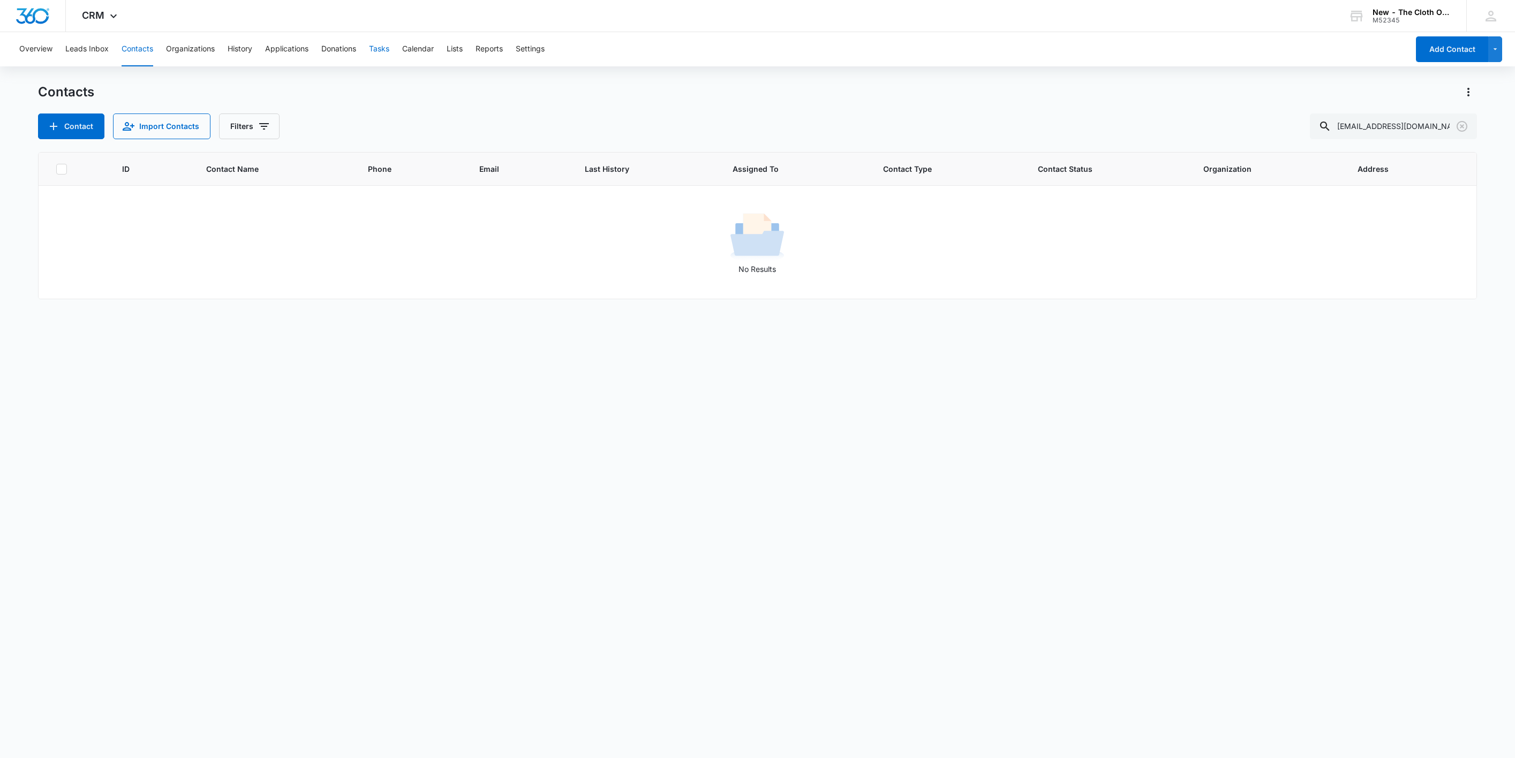
click at [384, 53] on button "Tasks" at bounding box center [379, 49] width 20 height 34
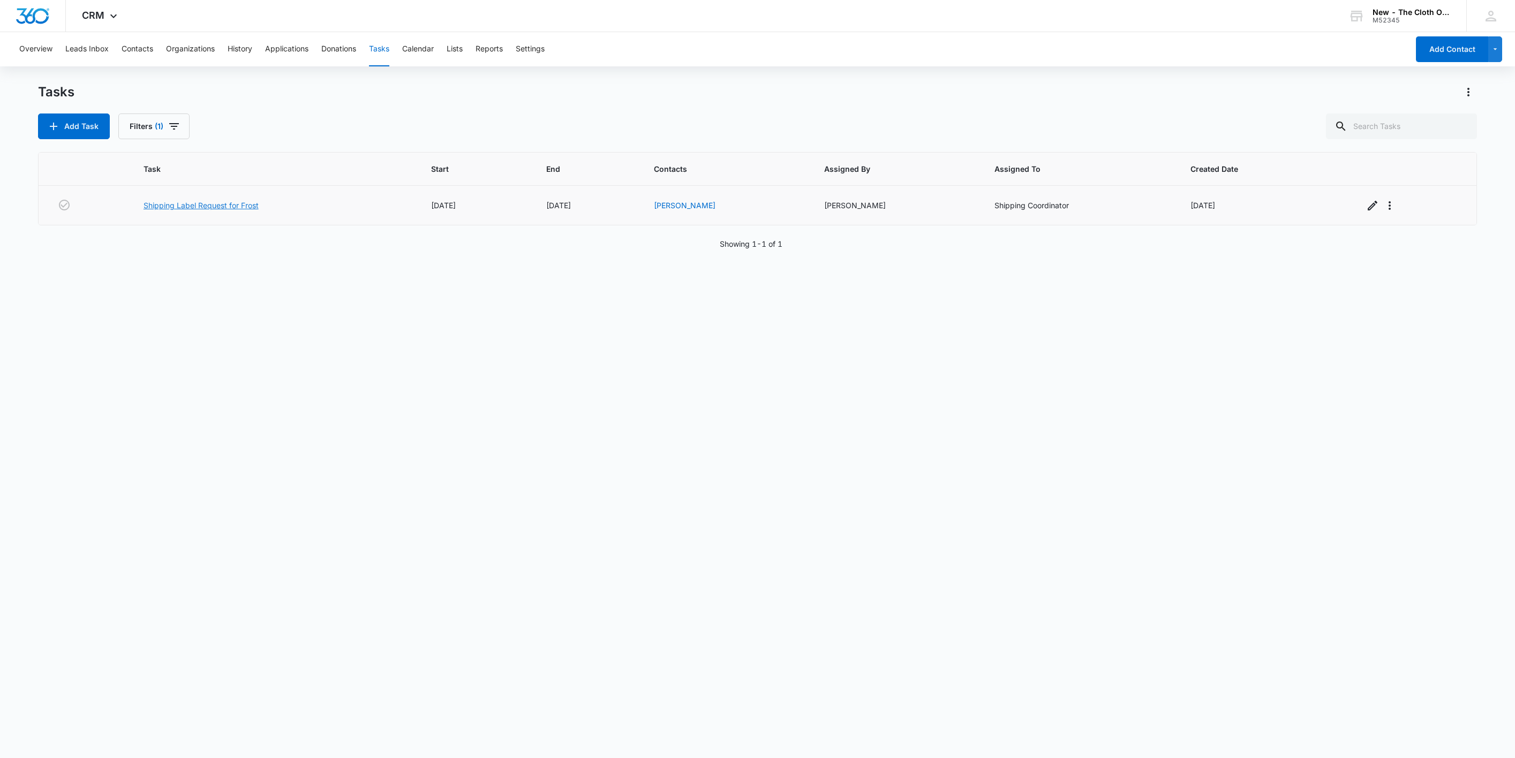
click at [170, 205] on link "Shipping Label Request for Frost" at bounding box center [200, 205] width 115 height 11
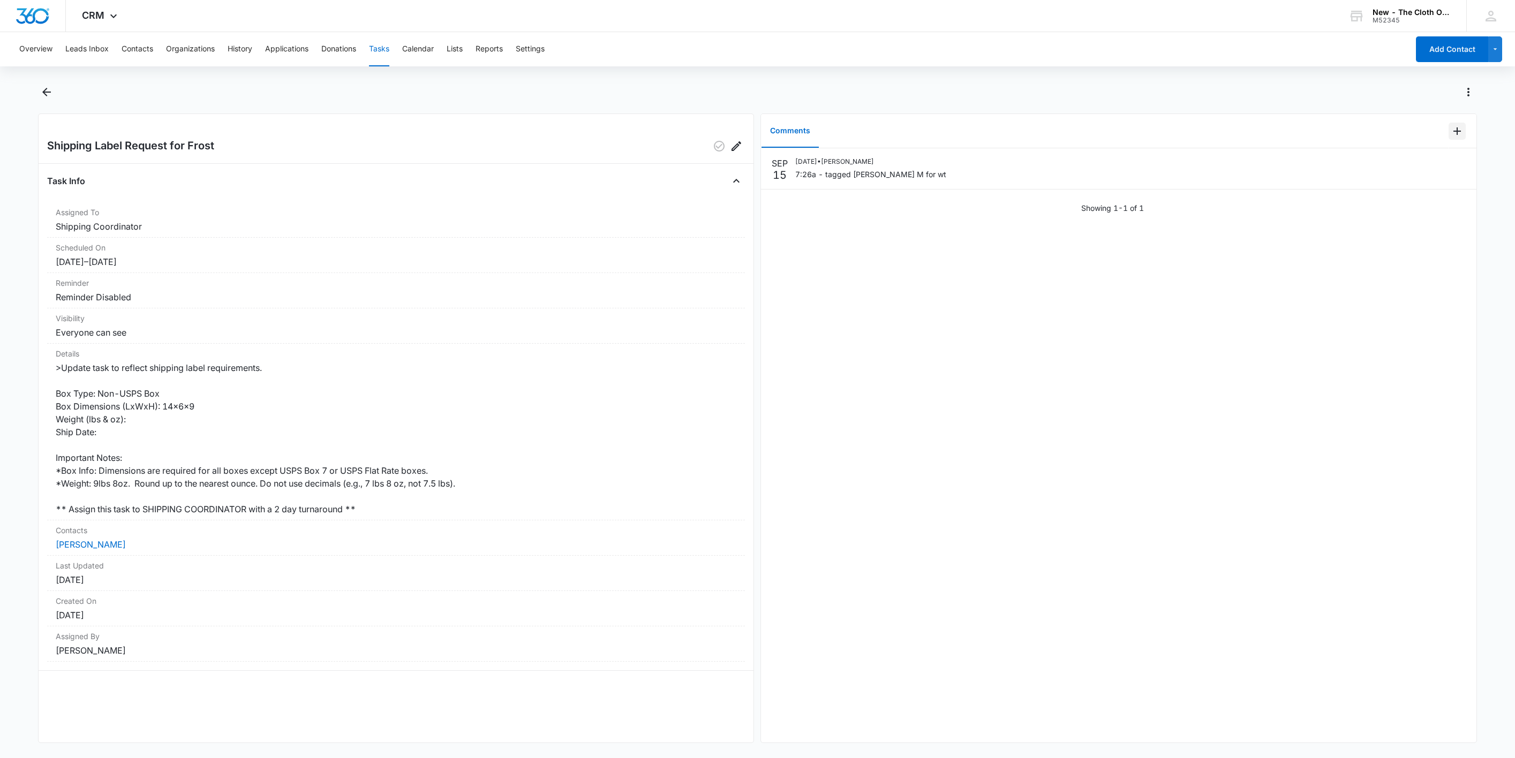
click at [1450, 134] on icon "Add Comment" at bounding box center [1456, 131] width 13 height 13
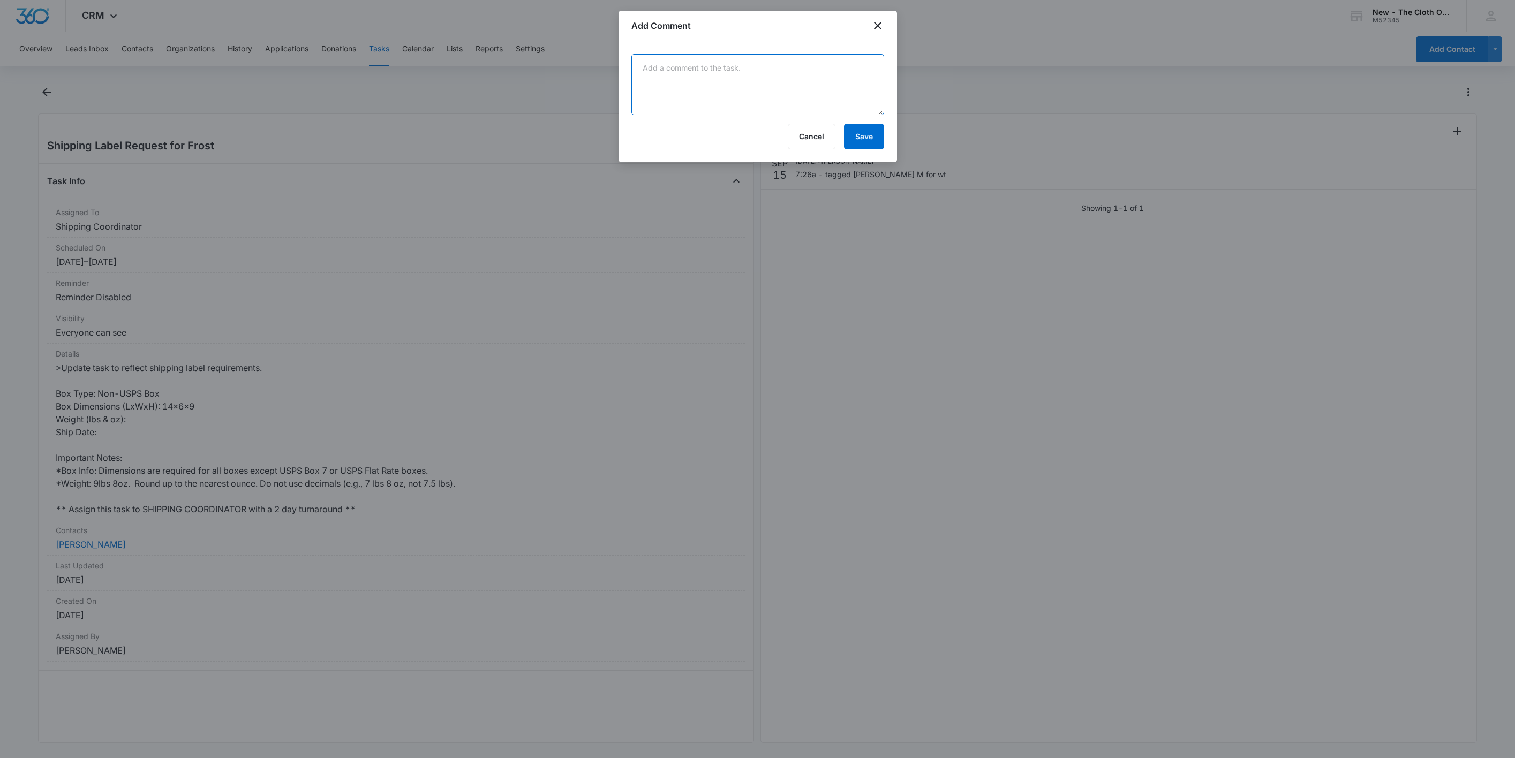
click at [777, 87] on textarea at bounding box center [757, 84] width 253 height 61
type textarea "L"
type textarea "p"
type textarea "9 lb 8 oz"
click at [873, 137] on button "Save" at bounding box center [864, 137] width 40 height 26
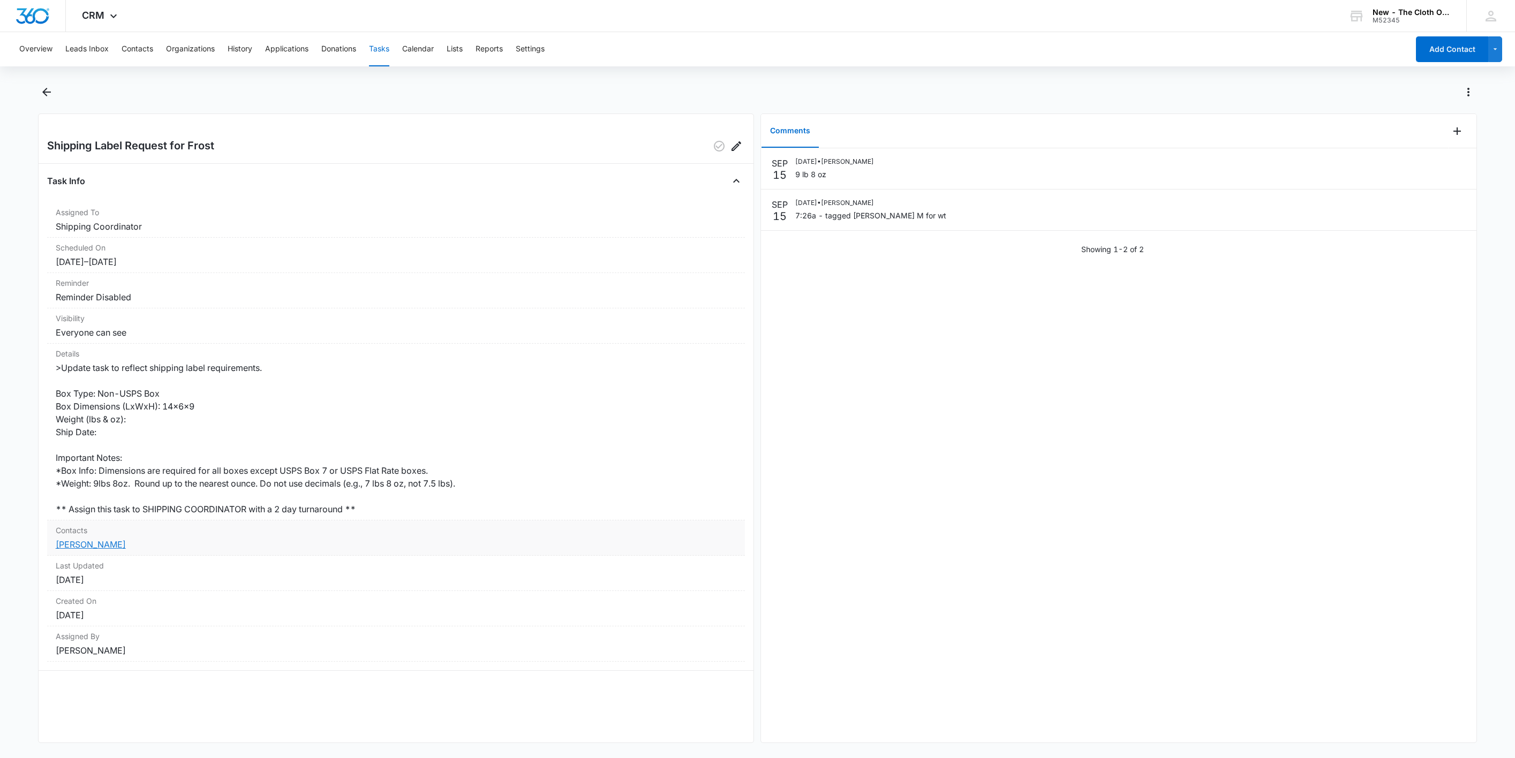
click at [95, 543] on link "[PERSON_NAME]" at bounding box center [91, 544] width 70 height 11
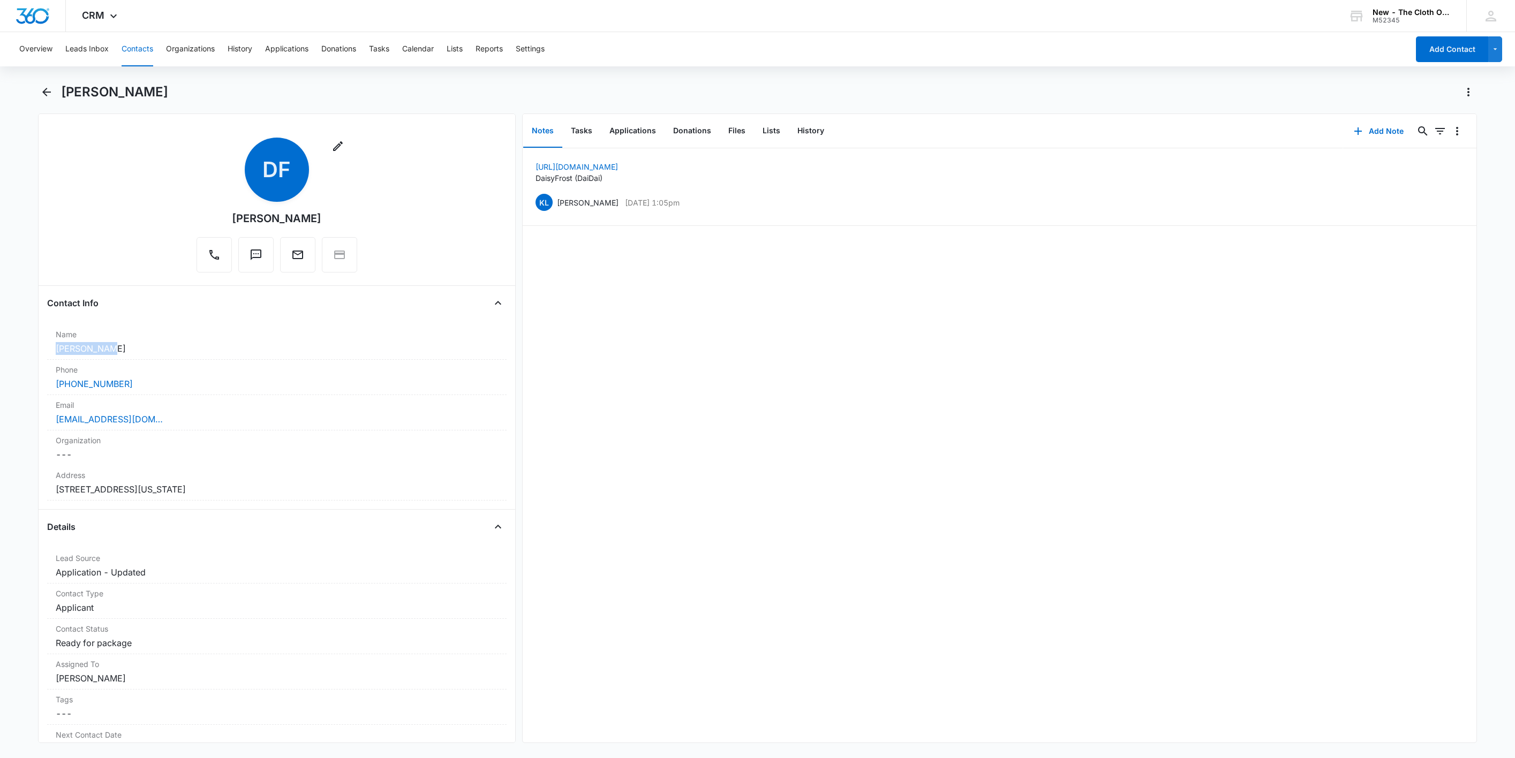
drag, startPoint x: 121, startPoint y: 346, endPoint x: 19, endPoint y: 357, distance: 102.3
click at [19, 357] on main "Daisy Frost Remove DF Daisy Frost Contact Info Name Cancel Save Changes Daisy F…" at bounding box center [757, 420] width 1515 height 672
copy dd "[PERSON_NAME]"
drag, startPoint x: 166, startPoint y: 418, endPoint x: -2, endPoint y: 417, distance: 167.6
click at [0, 417] on html "CRM Apps Reputation Websites Forms CRM Email Social Shop Payments POS Ads Intel…" at bounding box center [757, 379] width 1515 height 758
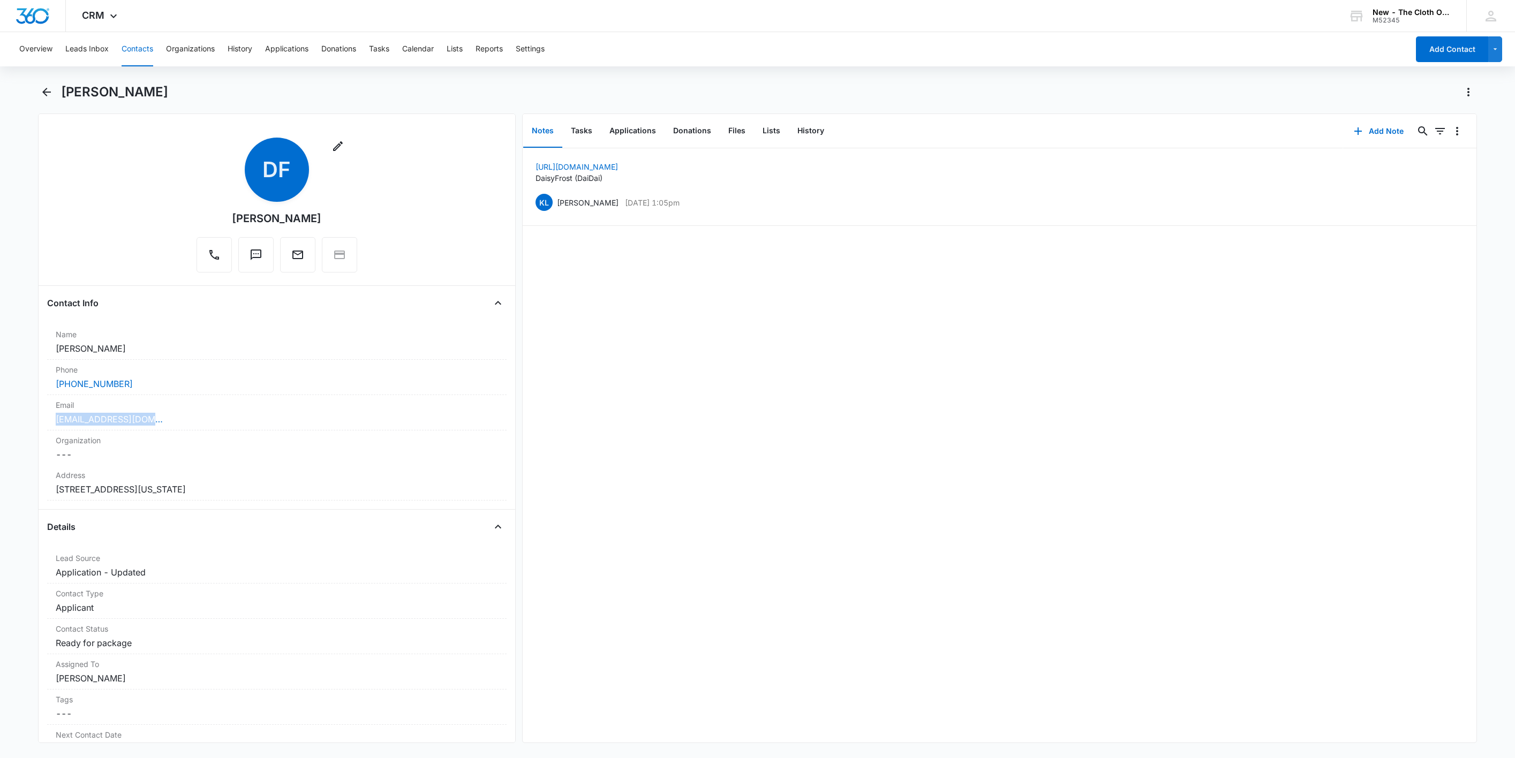
copy link "[EMAIL_ADDRESS][DOMAIN_NAME]"
drag, startPoint x: 302, startPoint y: 488, endPoint x: 42, endPoint y: 495, distance: 259.7
click at [42, 495] on div "Remove DF Daisy Frost Contact Info Name Cancel Save Changes Daisy Frost Phone C…" at bounding box center [277, 428] width 478 height 630
copy dd "[STREET_ADDRESS][US_STATE]"
click at [576, 130] on button "Tasks" at bounding box center [581, 131] width 39 height 33
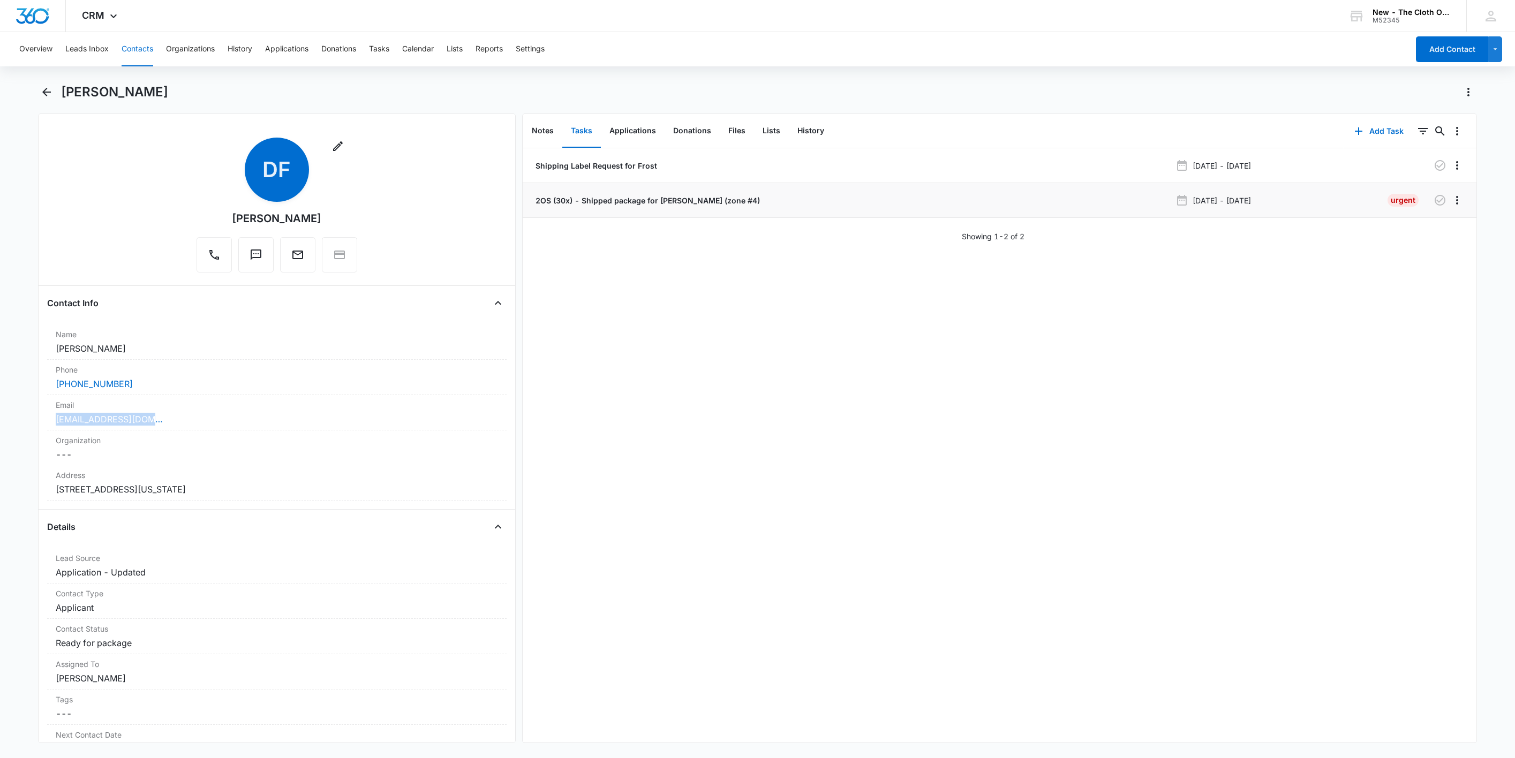
click at [630, 200] on p "2OS (30x) - Shipped package for [PERSON_NAME] (zone #4)" at bounding box center [646, 200] width 226 height 11
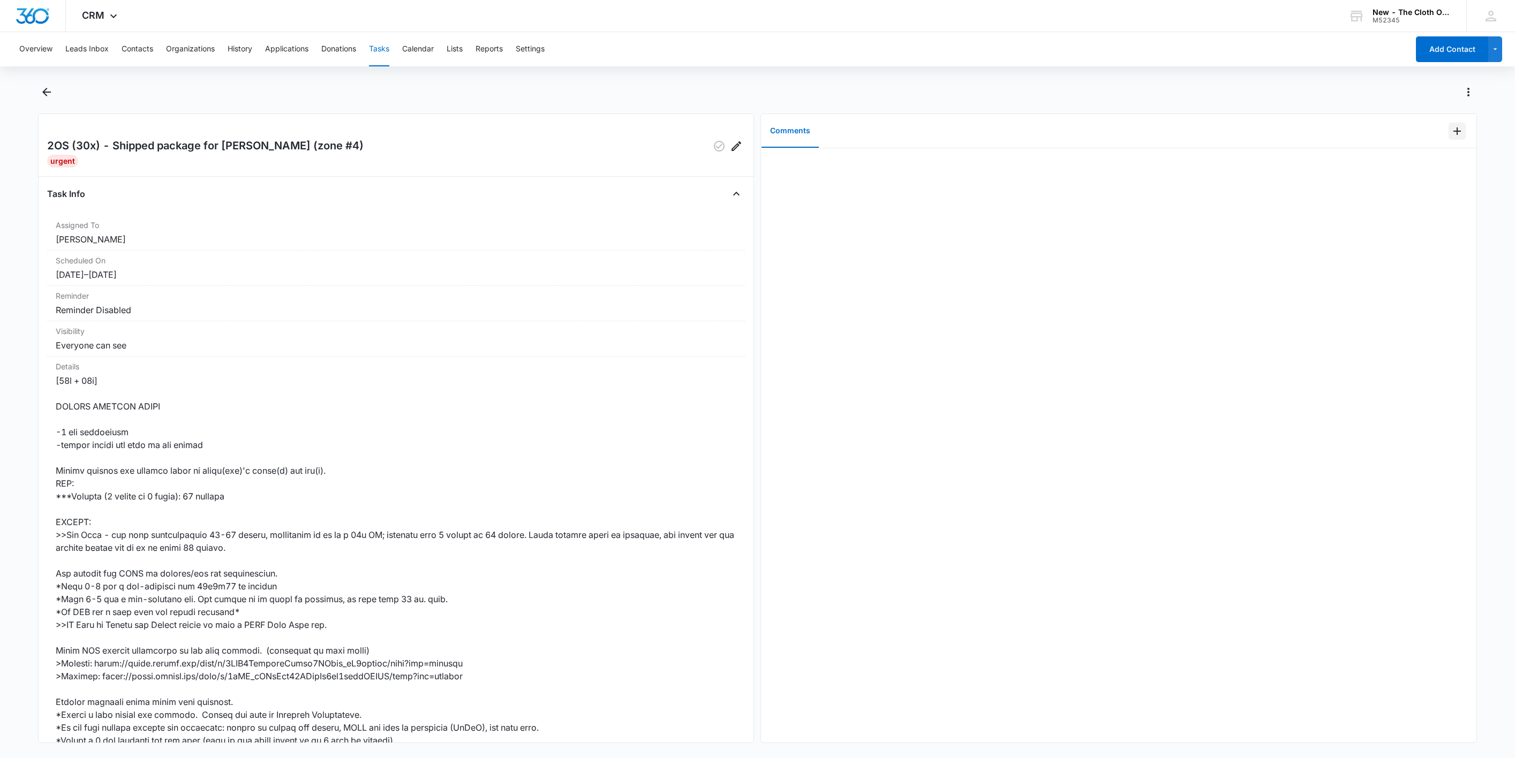
click at [1450, 131] on icon "Add Comment" at bounding box center [1456, 131] width 13 height 13
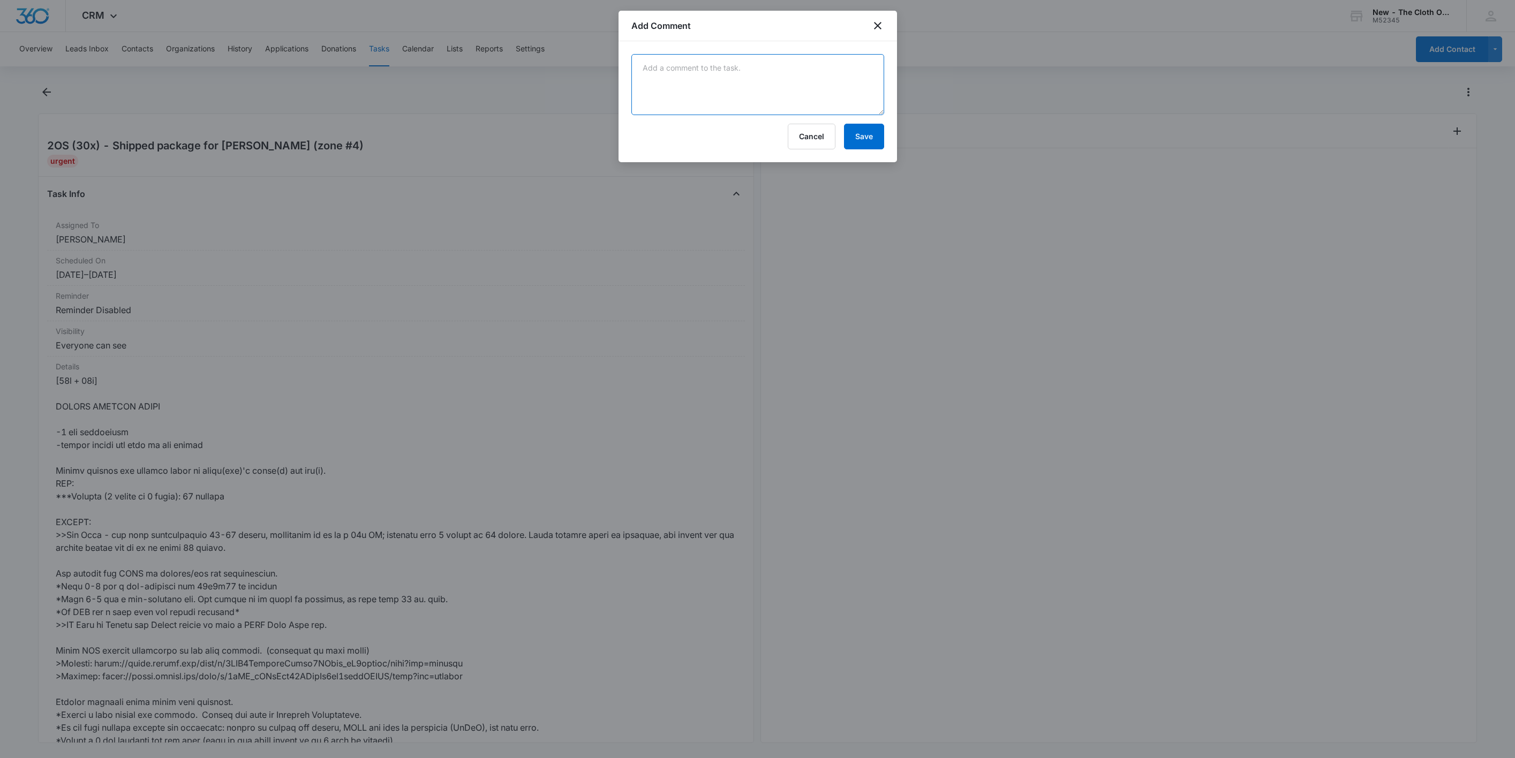
drag, startPoint x: 698, startPoint y: 95, endPoint x: 723, endPoint y: 99, distance: 25.9
click at [698, 95] on textarea at bounding box center [757, 84] width 253 height 61
paste textarea "9434636106194300388699"
type textarea "9434636106194300388699"
drag, startPoint x: 863, startPoint y: 135, endPoint x: 823, endPoint y: 170, distance: 53.1
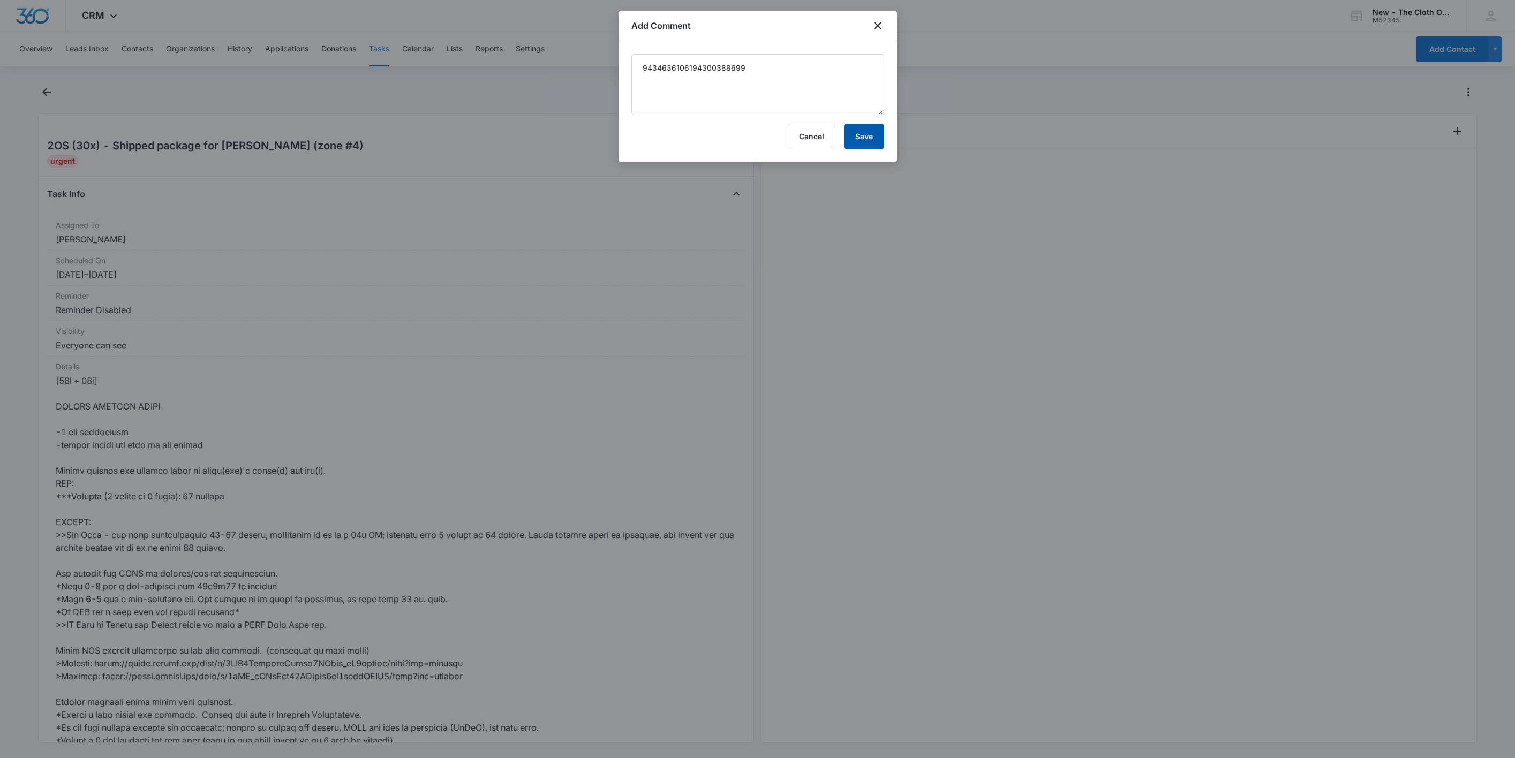
click at [864, 135] on button "Save" at bounding box center [864, 137] width 40 height 26
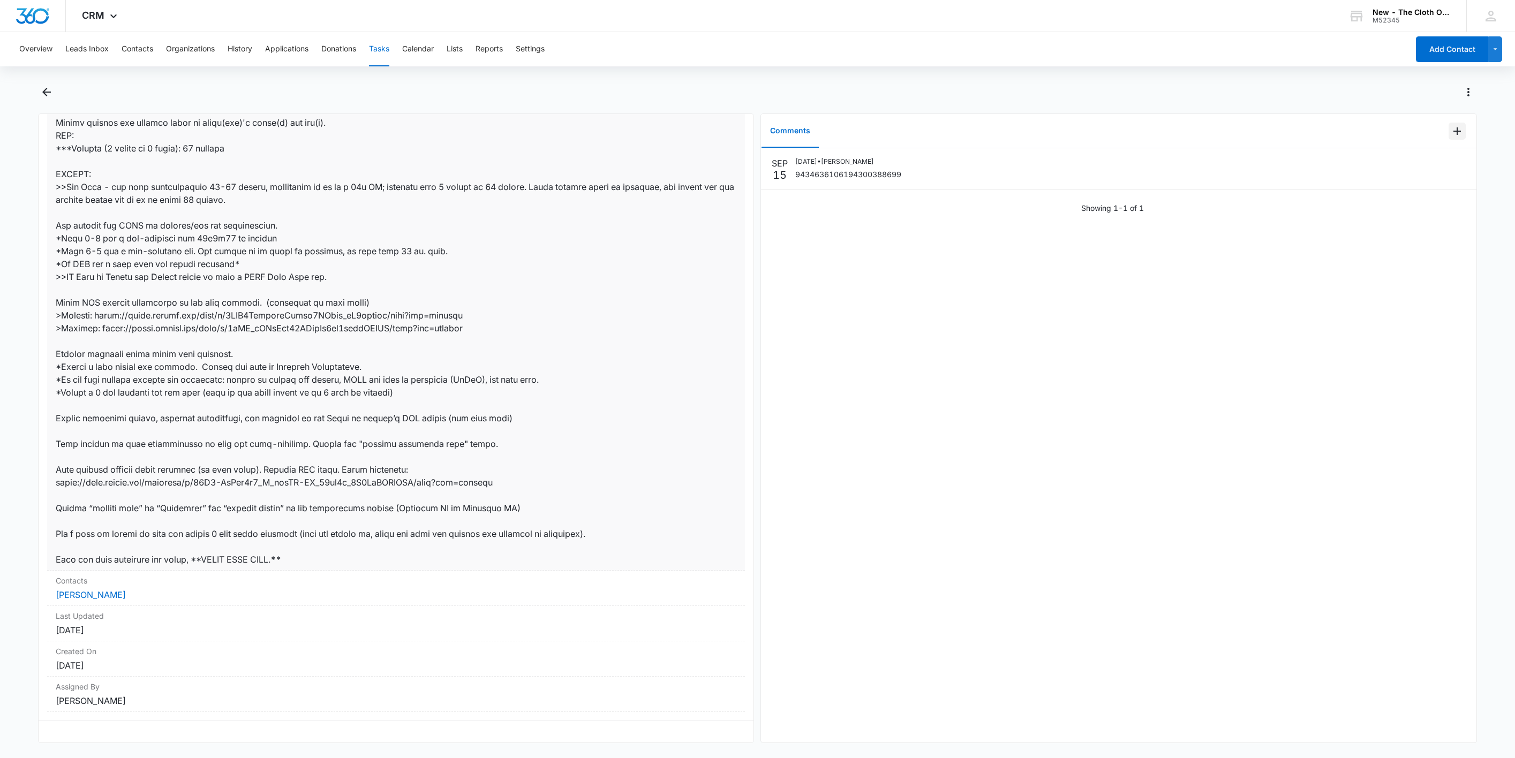
scroll to position [363, 0]
drag, startPoint x: 87, startPoint y: 579, endPoint x: 145, endPoint y: 564, distance: 59.7
click at [87, 589] on link "[PERSON_NAME]" at bounding box center [91, 594] width 70 height 11
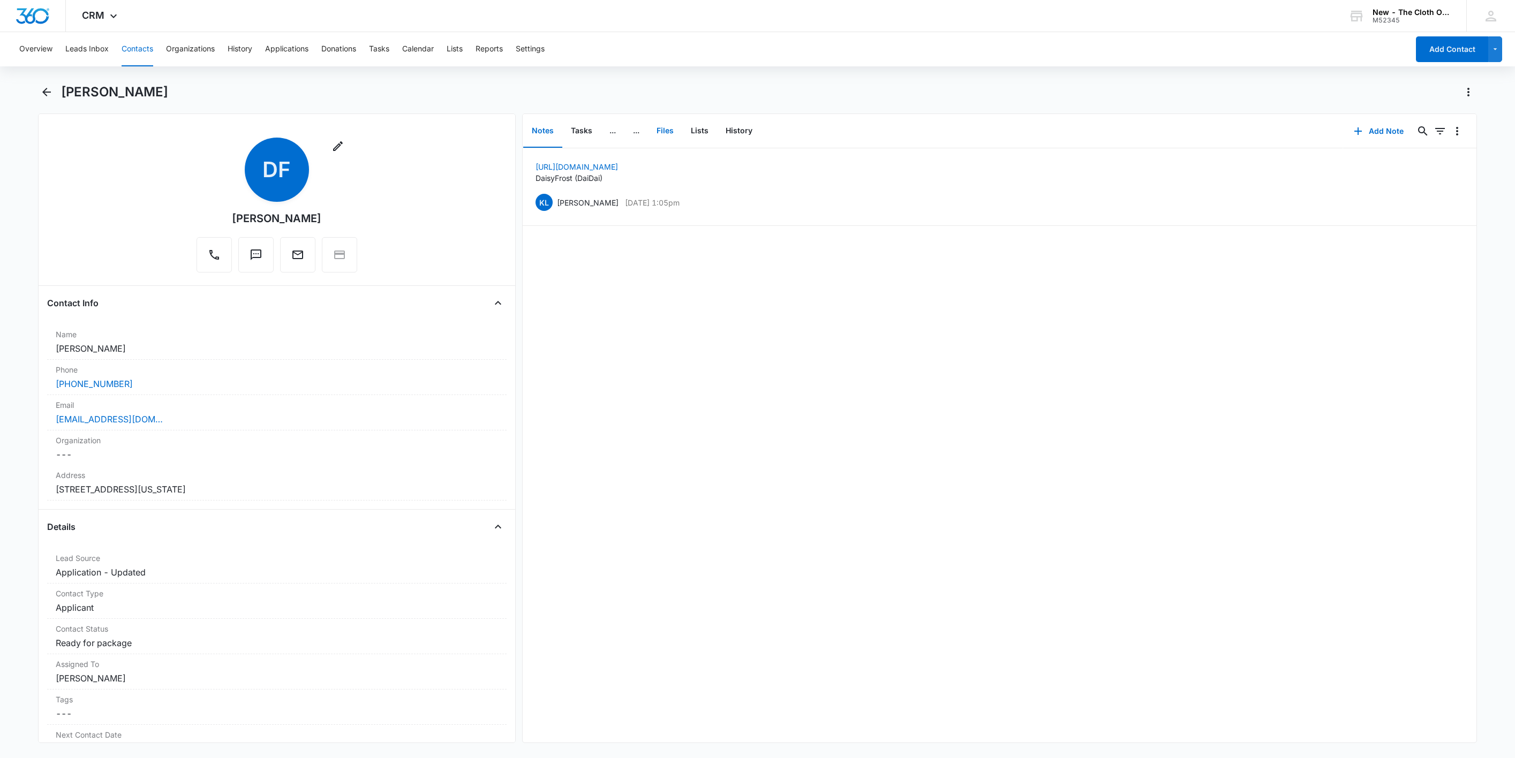
click at [660, 124] on button "Files" at bounding box center [665, 131] width 34 height 33
click at [1402, 135] on button "Add File" at bounding box center [1415, 131] width 66 height 26
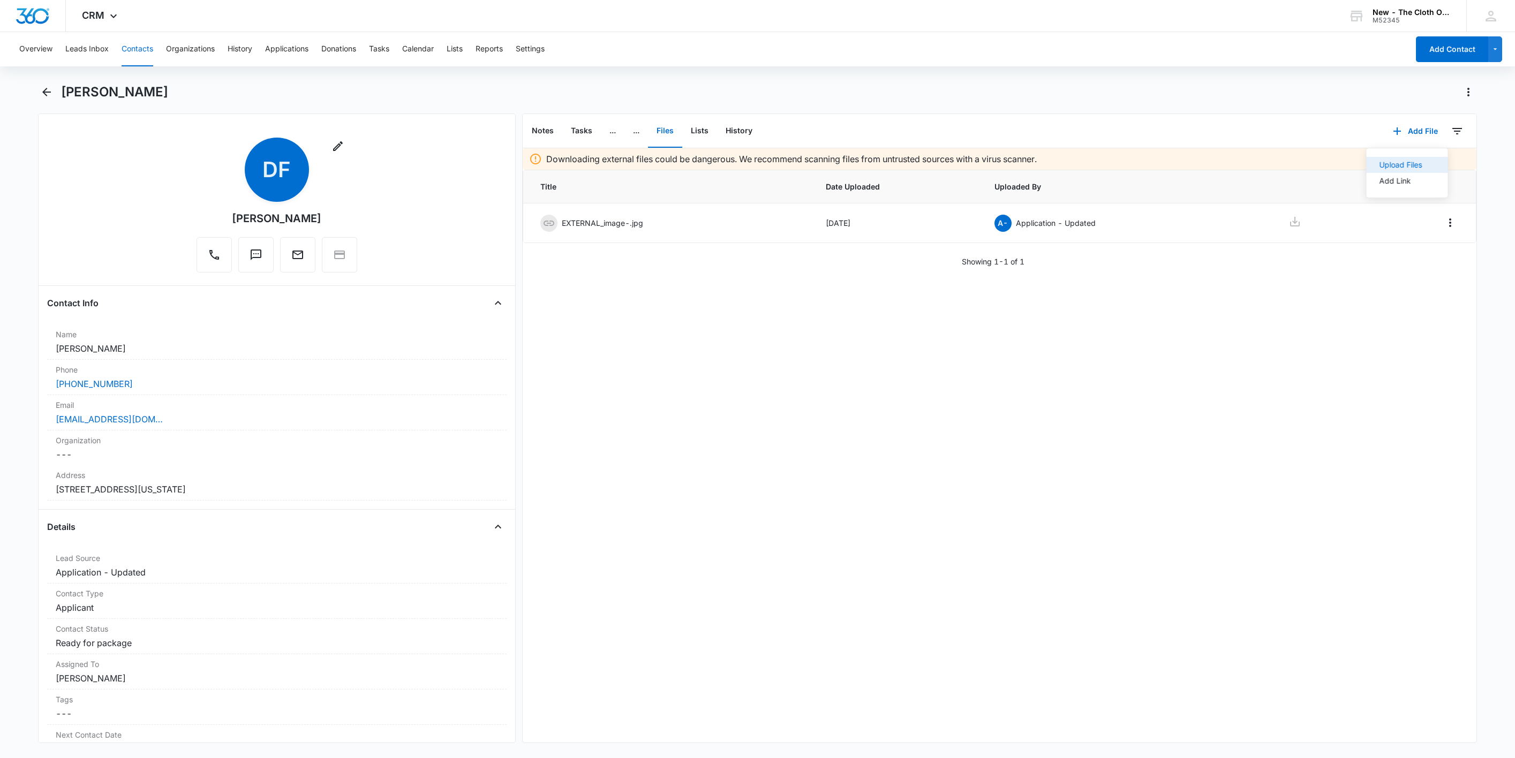
click at [1409, 157] on button "Upload Files" at bounding box center [1406, 165] width 81 height 16
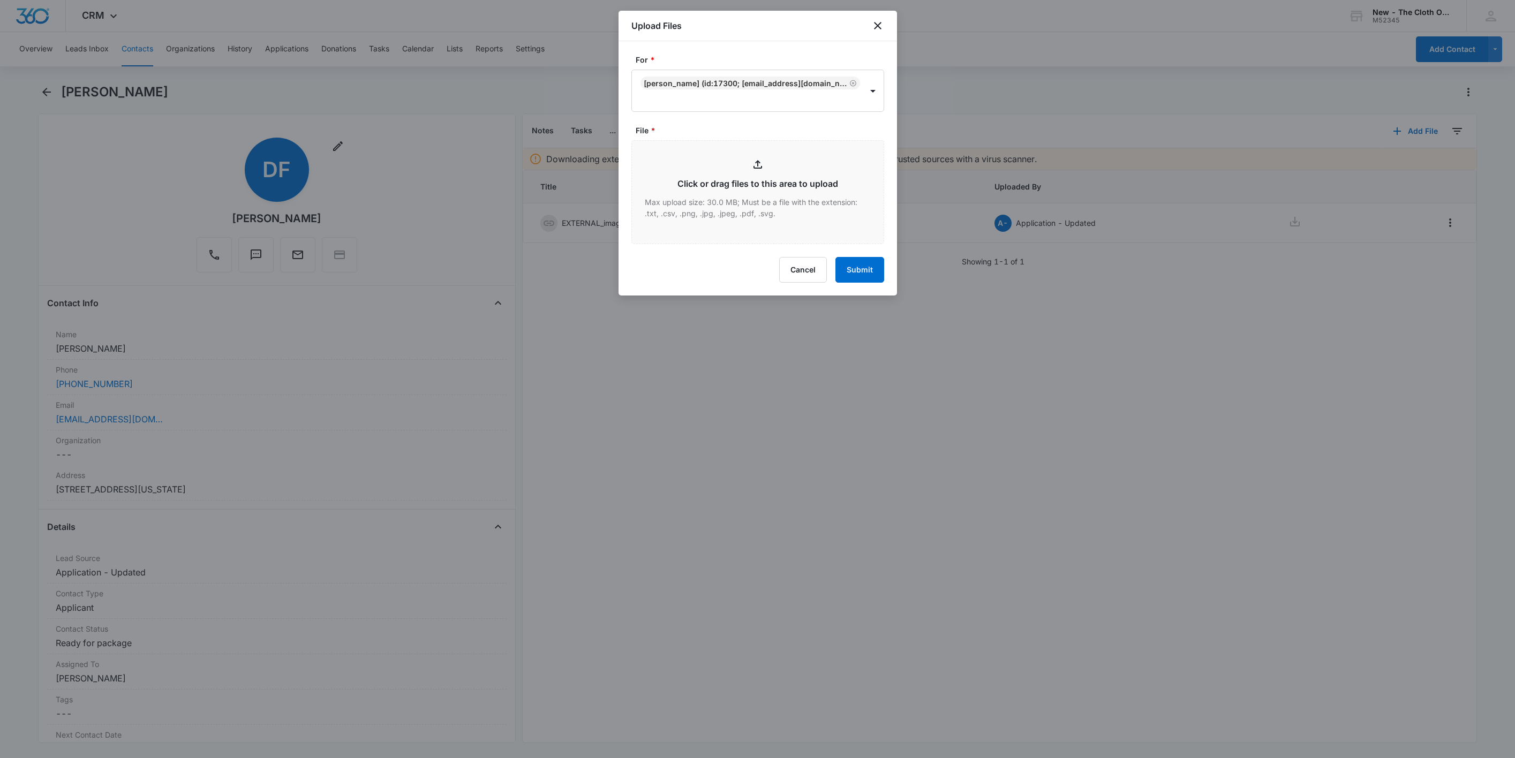
type input "C:\fakepath\30xOS--9434636106194300388699---[PERSON_NAME].pdf"
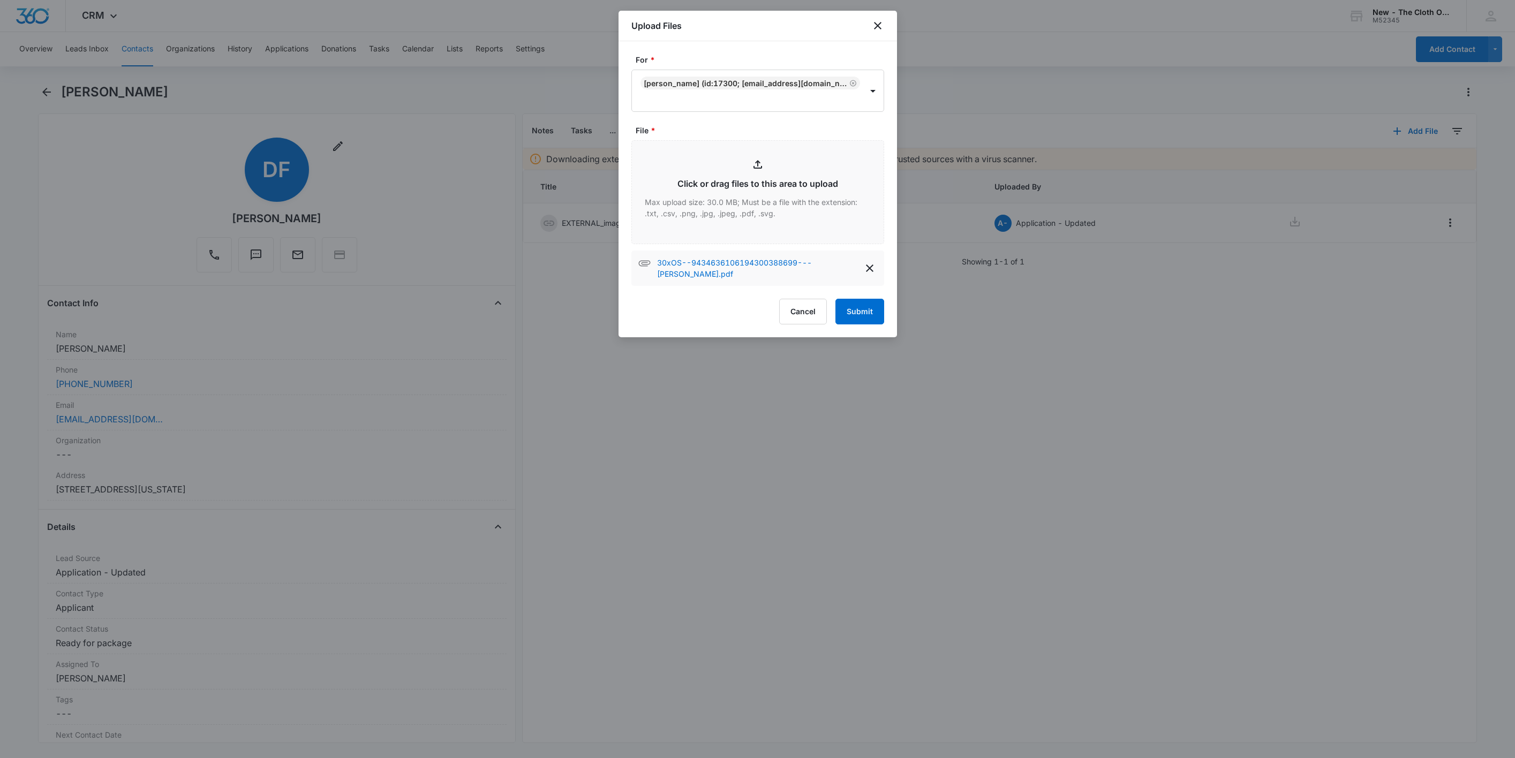
click at [873, 341] on div at bounding box center [757, 379] width 1515 height 758
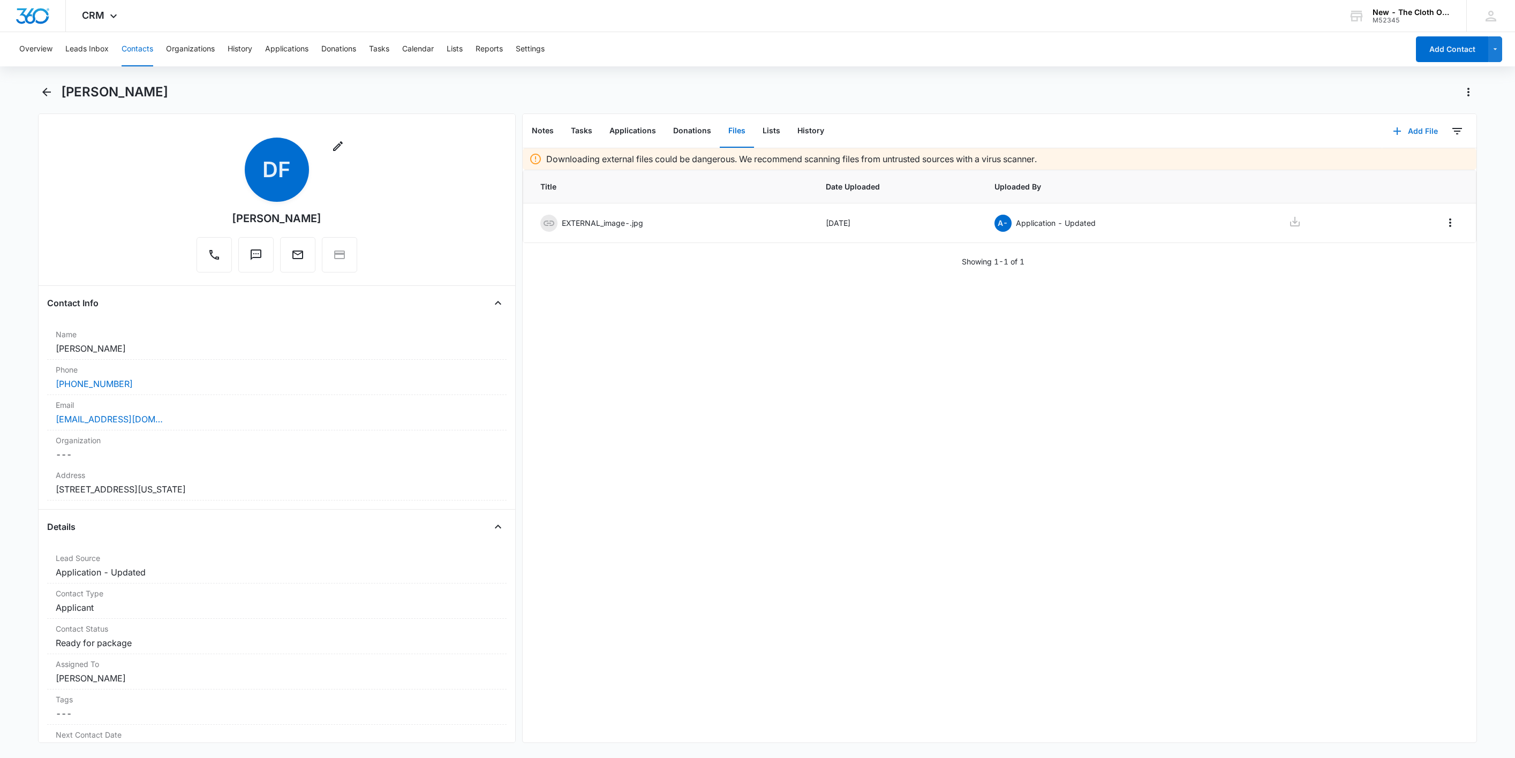
click at [1422, 132] on button "Add File" at bounding box center [1415, 131] width 66 height 26
click at [1404, 166] on div "Upload Files" at bounding box center [1400, 164] width 43 height 7
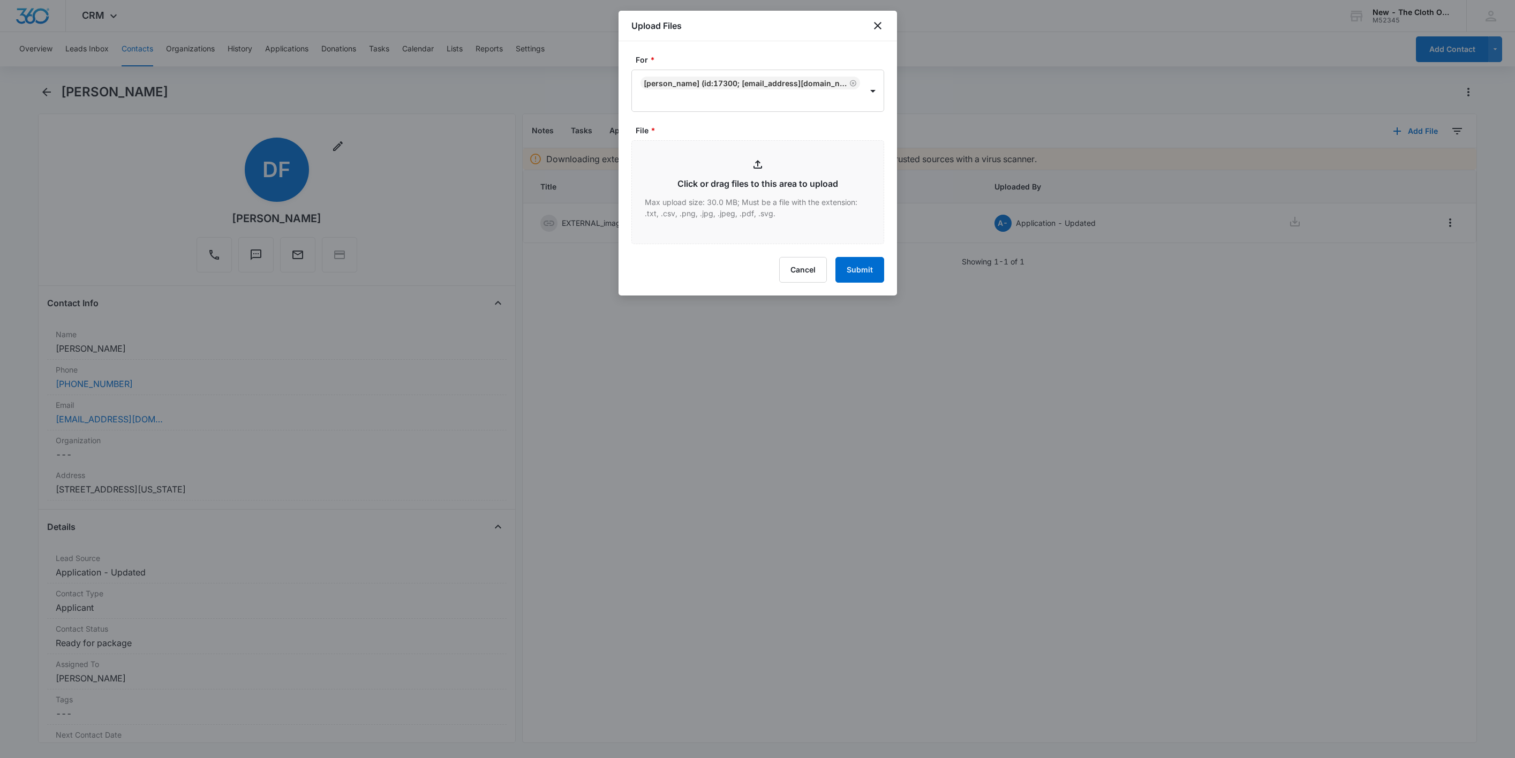
type input "C:\fakepath\30xOS--9434636106194300388699---[PERSON_NAME].pdf"
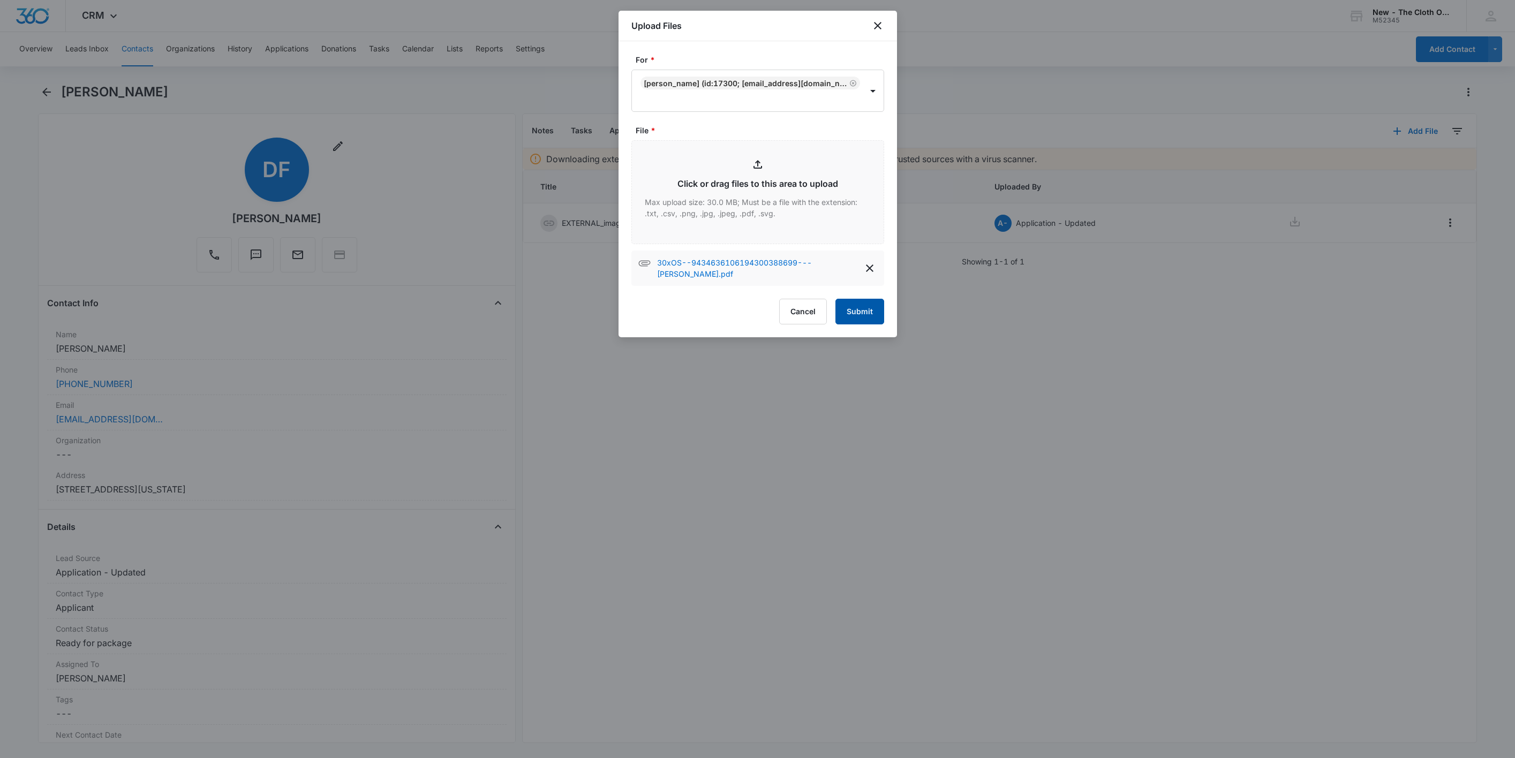
click at [869, 318] on button "Submit" at bounding box center [859, 312] width 49 height 26
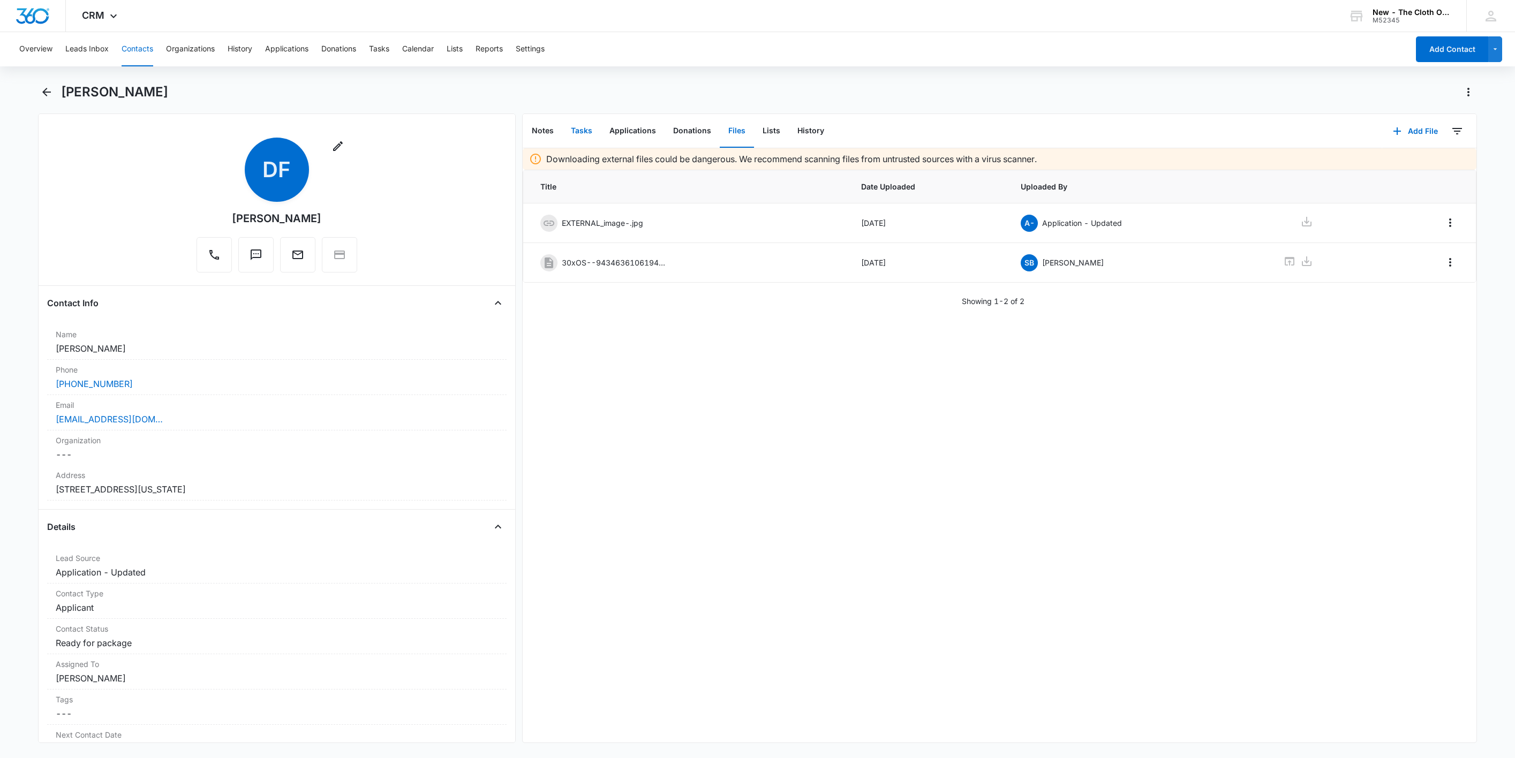
click at [588, 129] on button "Tasks" at bounding box center [581, 131] width 39 height 33
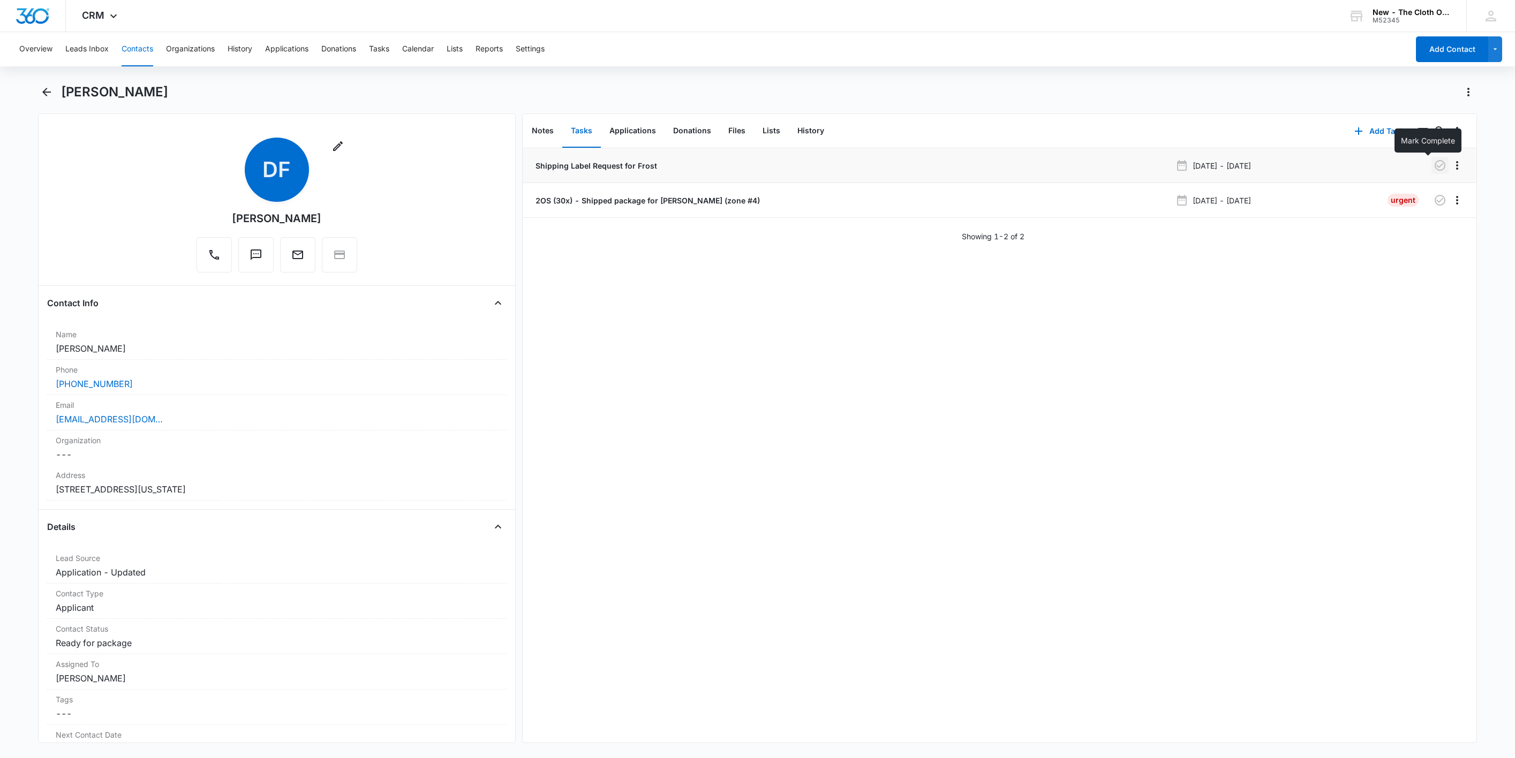
click at [1434, 170] on icon "button" at bounding box center [1439, 165] width 11 height 11
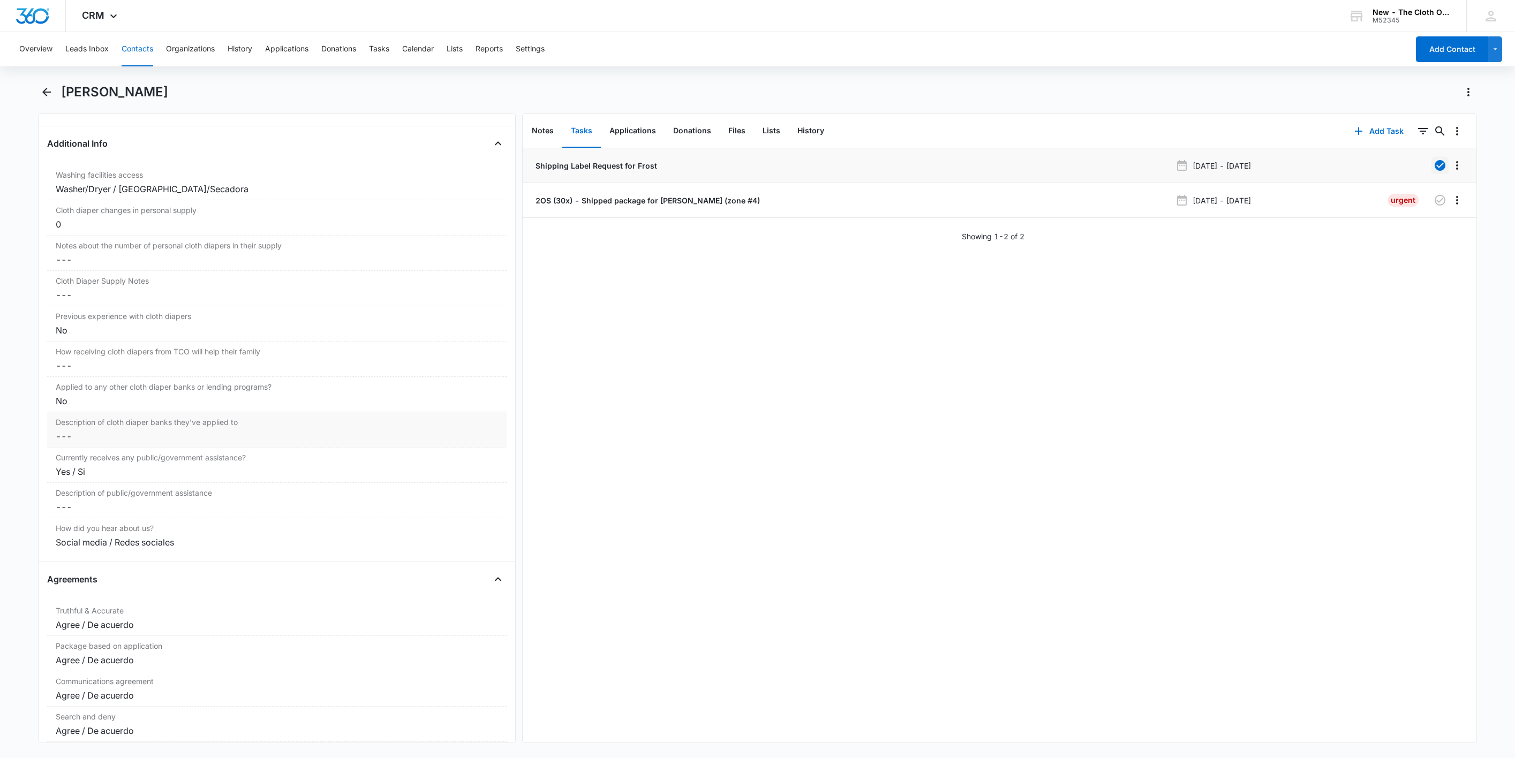
scroll to position [2249, 0]
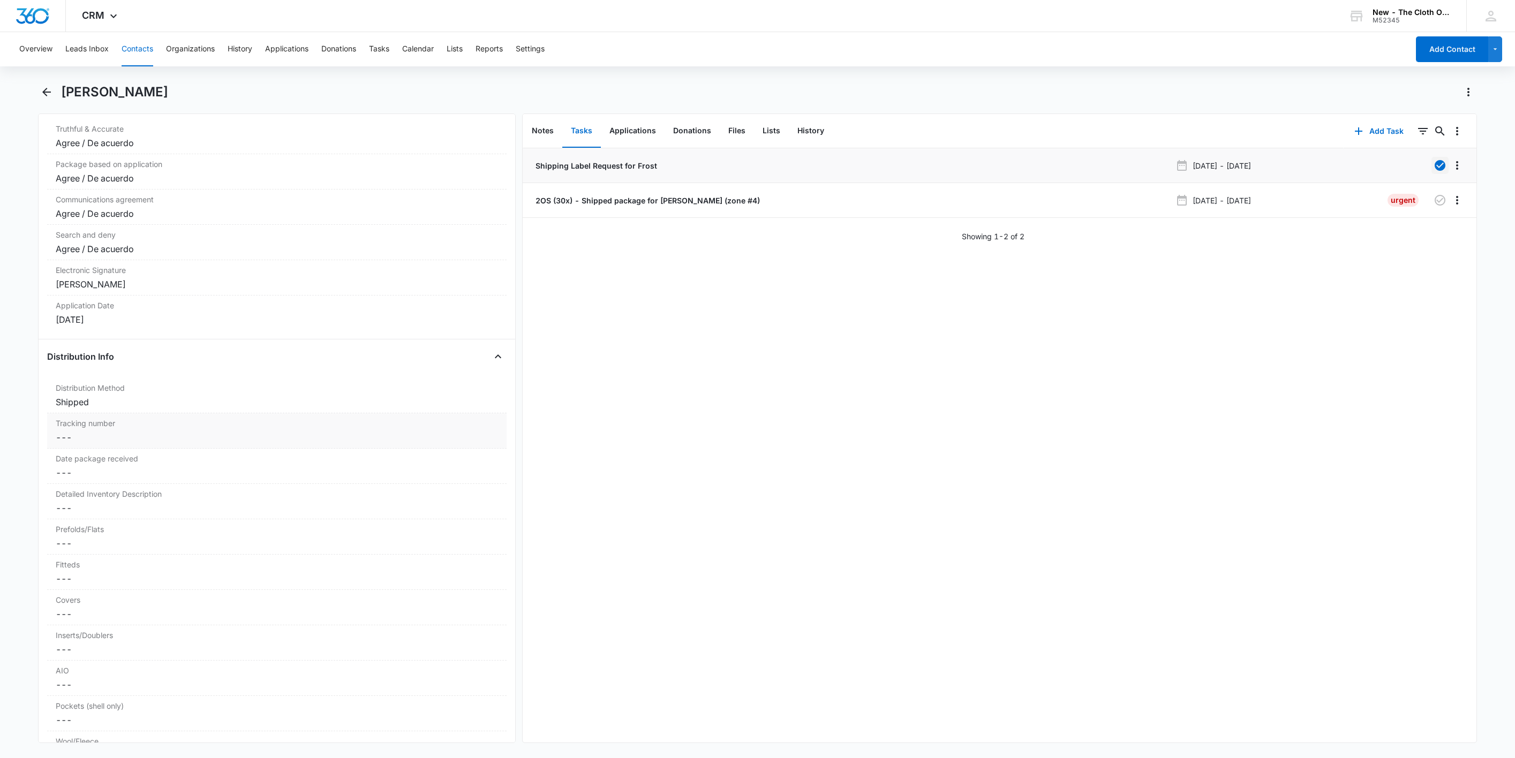
click at [84, 444] on dd "Cancel Save Changes ---" at bounding box center [277, 437] width 442 height 13
click at [82, 456] on input "Tracking number" at bounding box center [277, 446] width 446 height 26
paste input "9434636106194300388699"
type input "2OS: USPS 9434636106194300388699"
click at [439, 467] on button "Save Changes" at bounding box center [469, 477] width 61 height 20
